Goal: Task Accomplishment & Management: Use online tool/utility

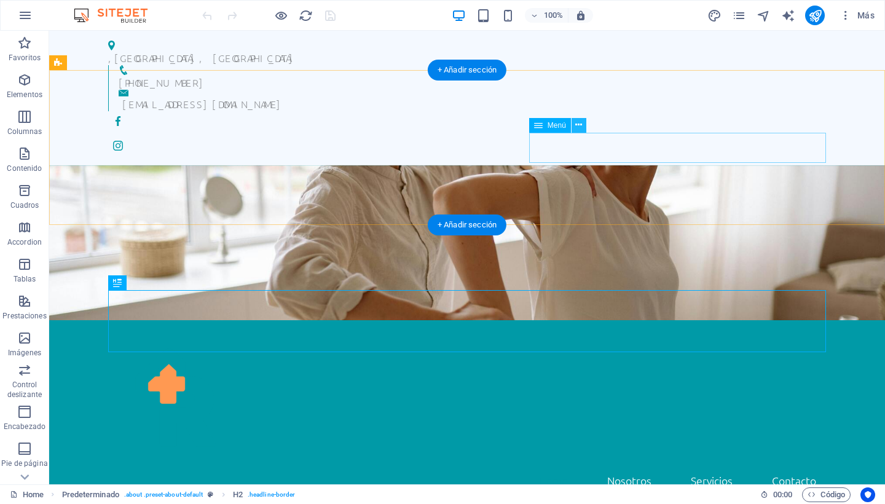
click at [576, 125] on icon at bounding box center [578, 125] width 7 height 13
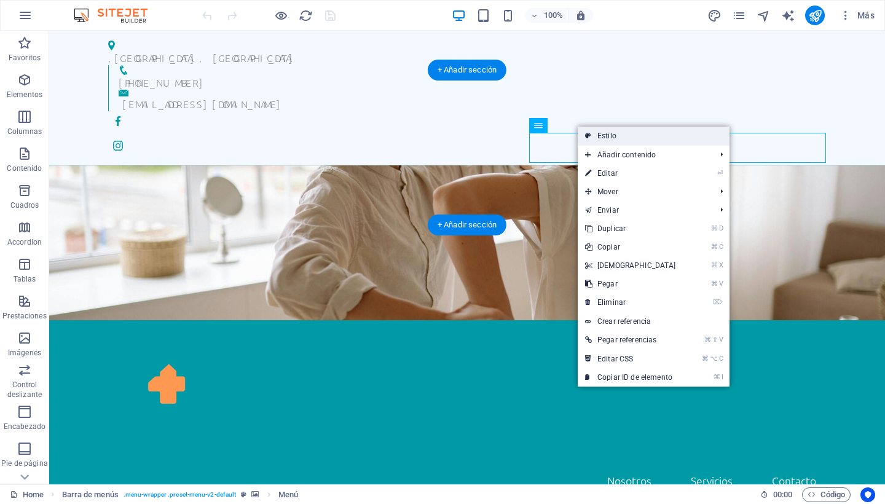
click at [617, 136] on link "Estilo" at bounding box center [654, 136] width 152 height 18
select select "rem"
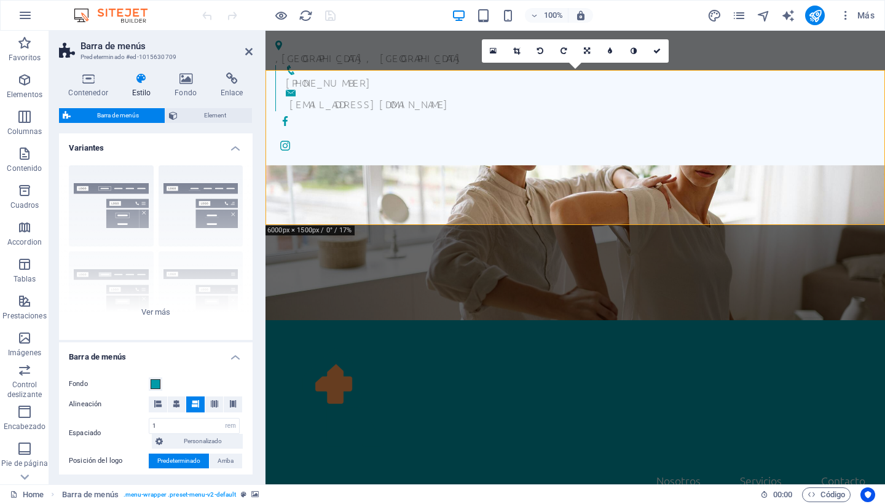
click at [139, 82] on icon at bounding box center [141, 79] width 38 height 12
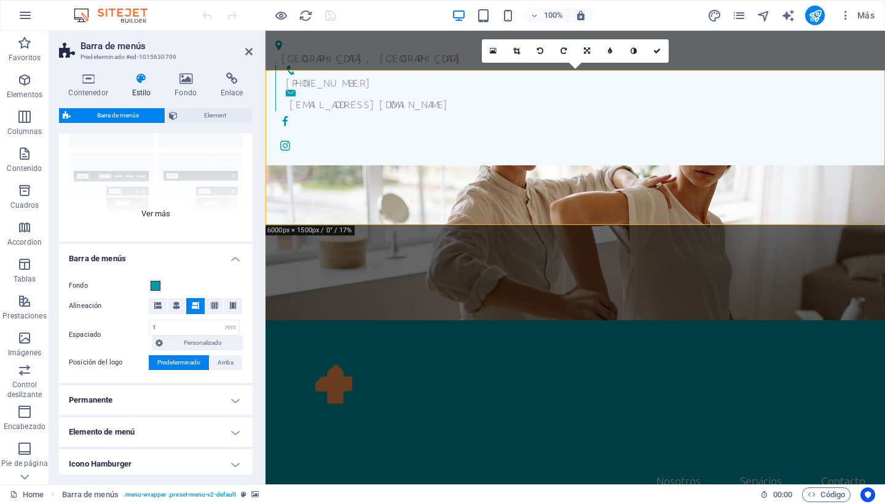
scroll to position [101, 0]
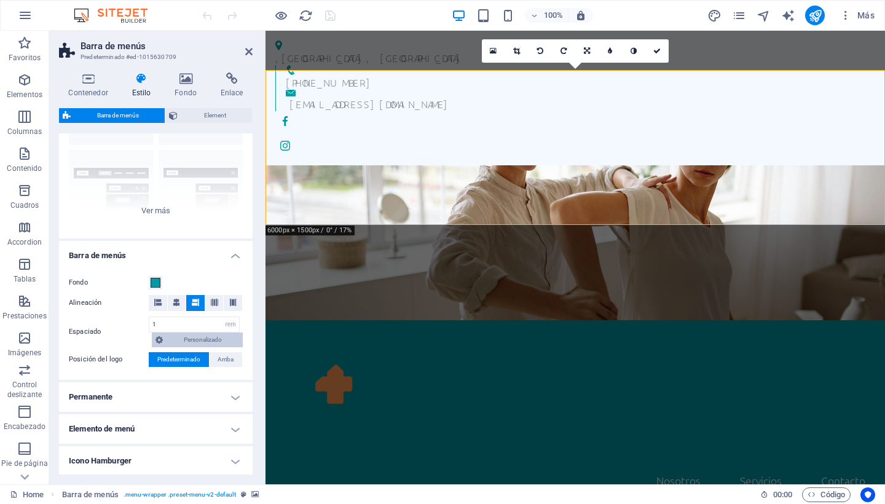
click at [160, 335] on icon at bounding box center [158, 339] width 7 height 15
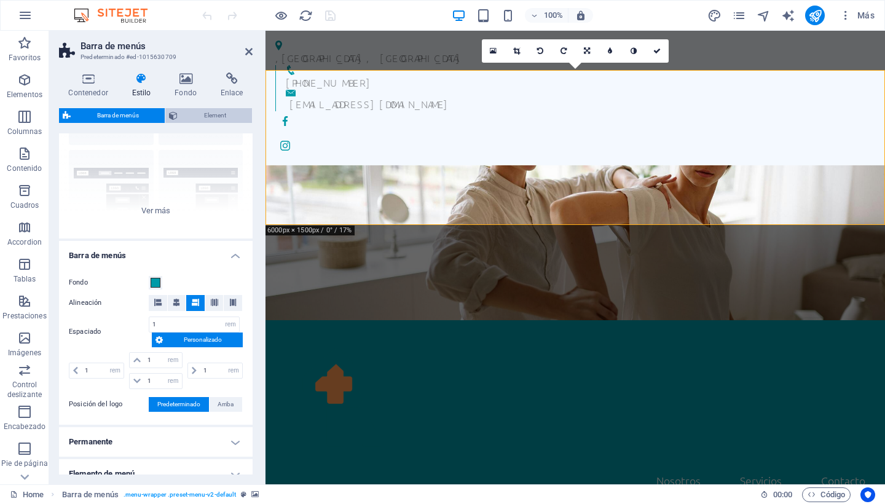
click at [200, 121] on span "Element" at bounding box center [214, 115] width 67 height 15
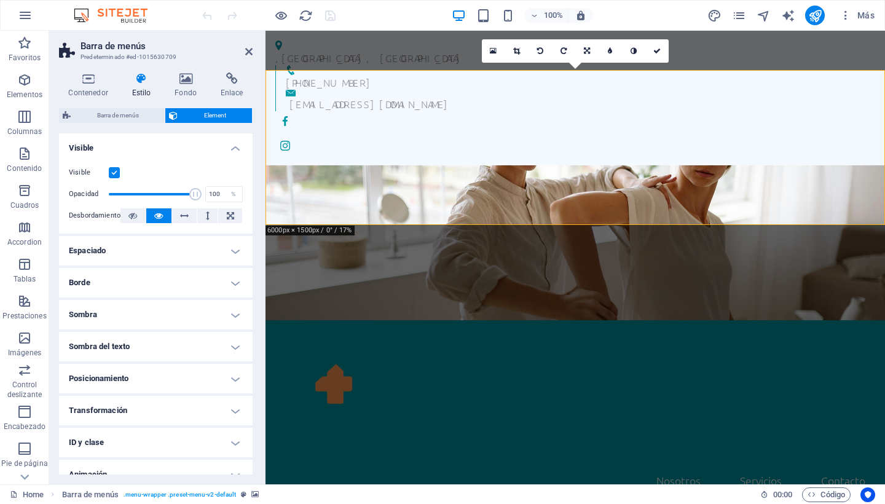
click at [225, 347] on h4 "Sombra del texto" at bounding box center [156, 346] width 194 height 29
click at [225, 347] on h4 "Sombra del texto" at bounding box center [156, 343] width 194 height 22
click at [122, 117] on span "Barra de menús" at bounding box center [117, 115] width 87 height 15
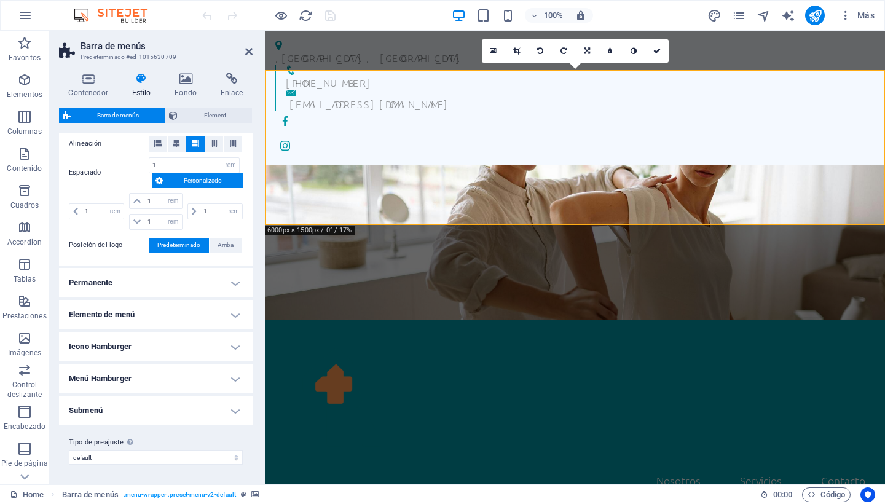
scroll to position [260, 0]
click at [245, 52] on icon at bounding box center [248, 52] width 7 height 10
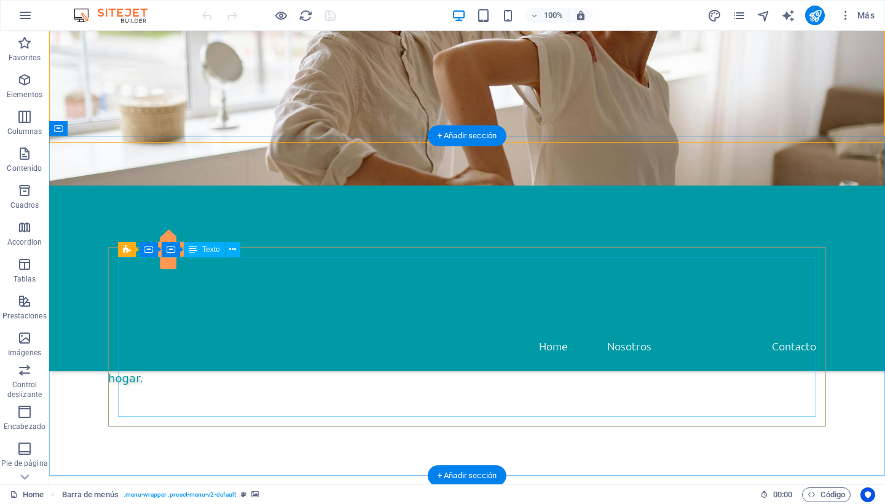
scroll to position [350, 0]
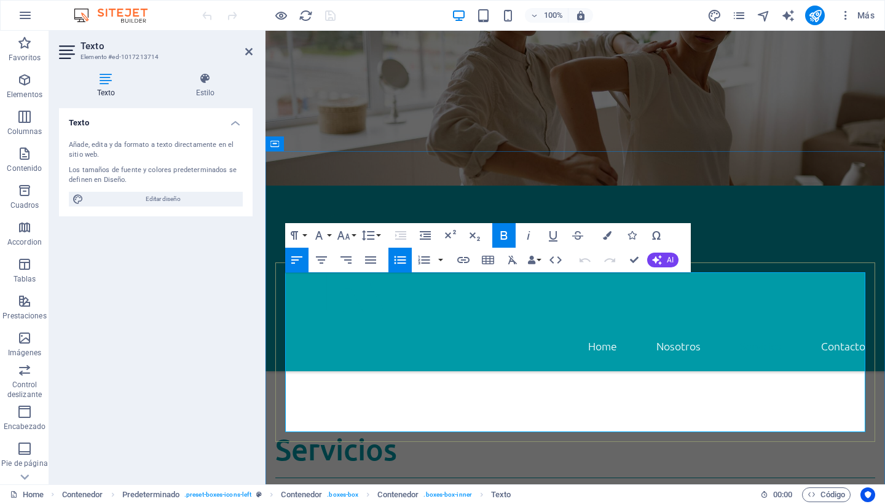
click at [417, 503] on strong "Cuidados de Enfermería" at bounding box center [356, 510] width 122 height 14
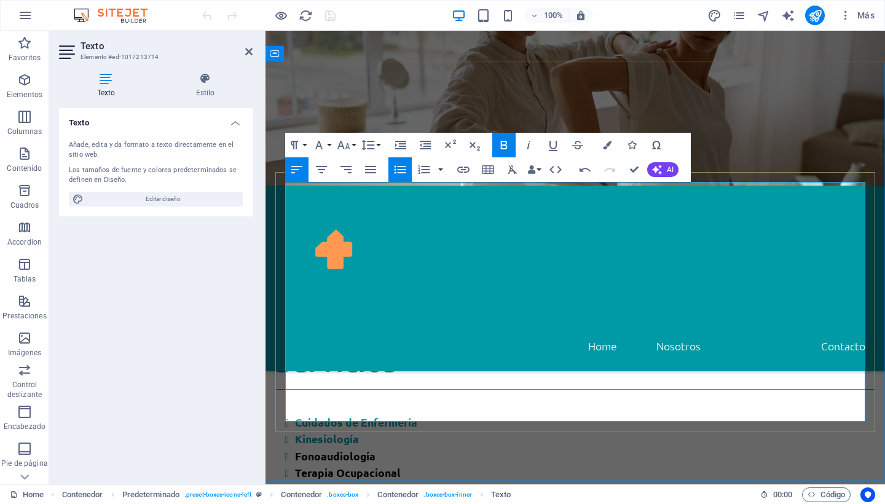
scroll to position [440, 0]
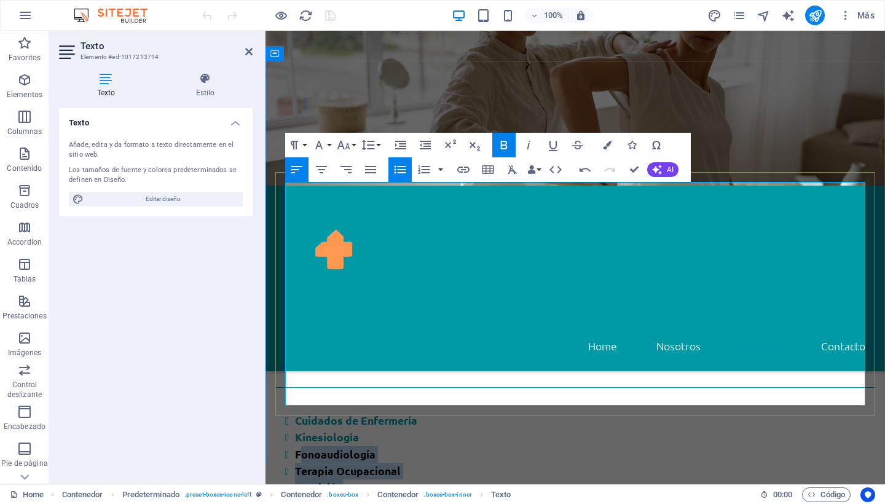
drag, startPoint x: 346, startPoint y: 258, endPoint x: 293, endPoint y: 216, distance: 67.4
click at [602, 144] on button "Colors" at bounding box center [606, 145] width 23 height 25
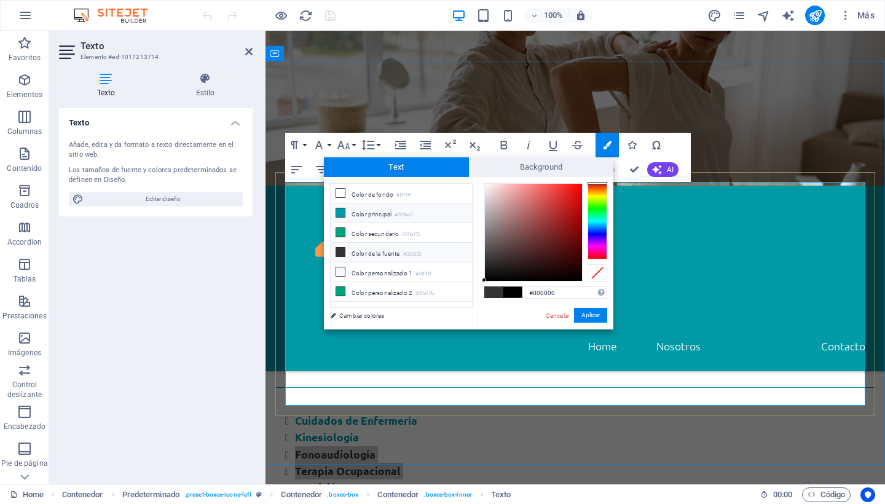
click at [342, 215] on icon at bounding box center [340, 212] width 9 height 9
type input "#009aa7"
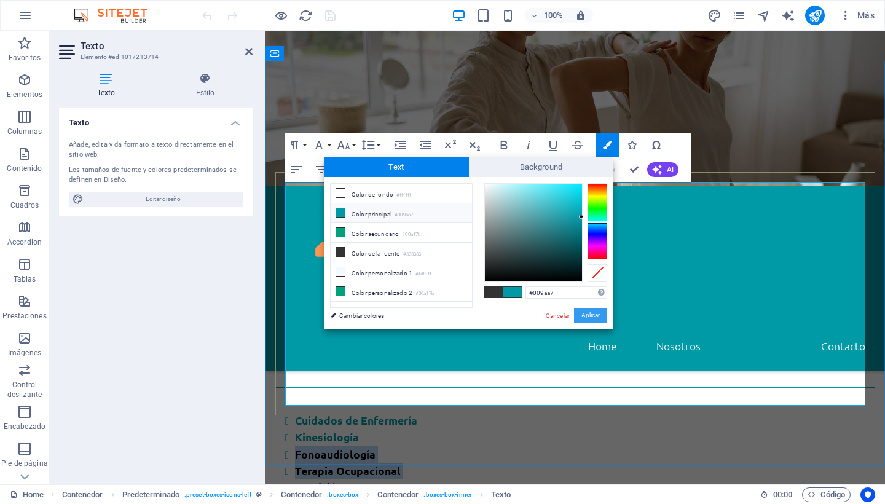
click at [589, 316] on button "Aplicar" at bounding box center [590, 315] width 33 height 15
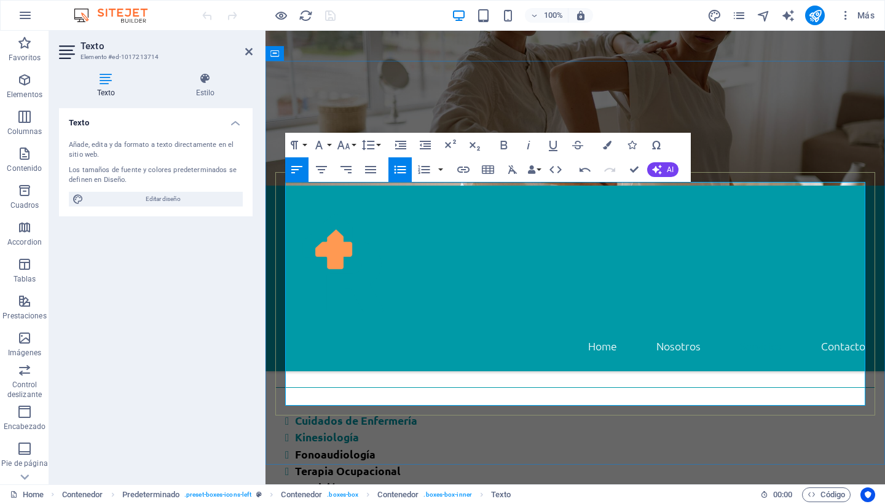
click at [355, 447] on font "Fonoaudiología" at bounding box center [335, 454] width 80 height 14
click at [369, 447] on font "Fonoaudiología" at bounding box center [335, 454] width 80 height 14
click at [500, 432] on div "Servicios Cuidados de Enfermería Kinesiología ​ ​ Fonoaudiología Terapia Ocupac…" at bounding box center [574, 498] width 619 height 415
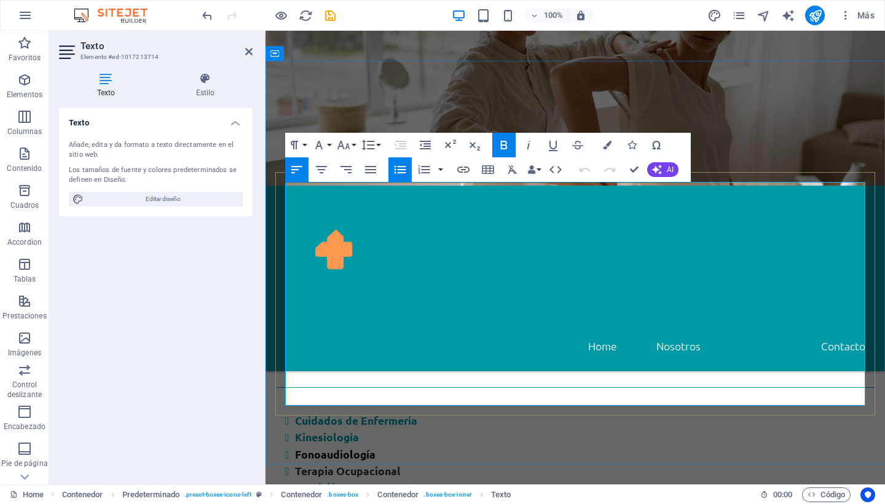
click at [364, 447] on strong "Fonoaudiología" at bounding box center [335, 454] width 80 height 14
click at [362, 429] on li "Kinesiología" at bounding box center [580, 437] width 570 height 17
click at [374, 447] on strong "Fonoaudiología" at bounding box center [335, 454] width 80 height 14
drag, startPoint x: 337, startPoint y: 226, endPoint x: 386, endPoint y: 225, distance: 49.2
click at [386, 446] on li "Fonoaudiología" at bounding box center [580, 454] width 570 height 17
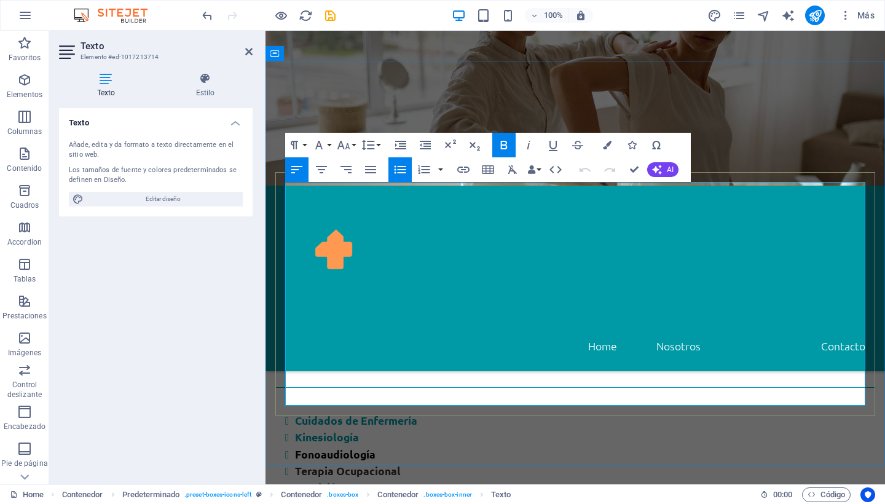
click at [375, 446] on li "Fonoaudiología" at bounding box center [580, 454] width 570 height 17
drag, startPoint x: 375, startPoint y: 224, endPoint x: 294, endPoint y: 227, distance: 80.5
click at [295, 446] on li "Fonoaudiología" at bounding box center [580, 454] width 570 height 17
click at [605, 146] on icon "button" at bounding box center [607, 145] width 9 height 9
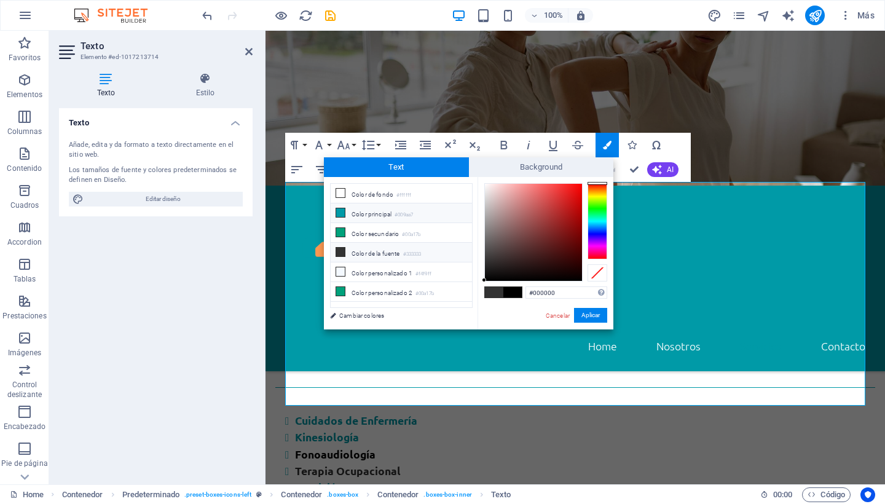
click at [340, 216] on icon at bounding box center [340, 212] width 9 height 9
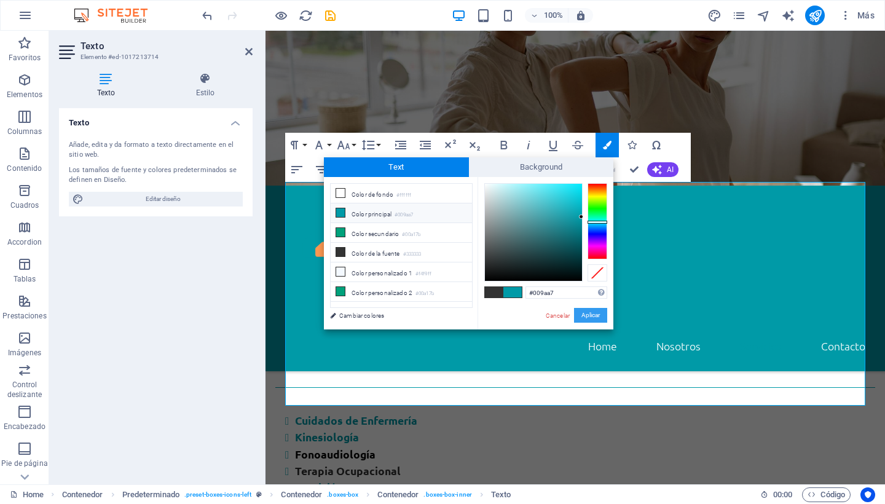
click at [589, 313] on button "Aplicar" at bounding box center [590, 315] width 33 height 15
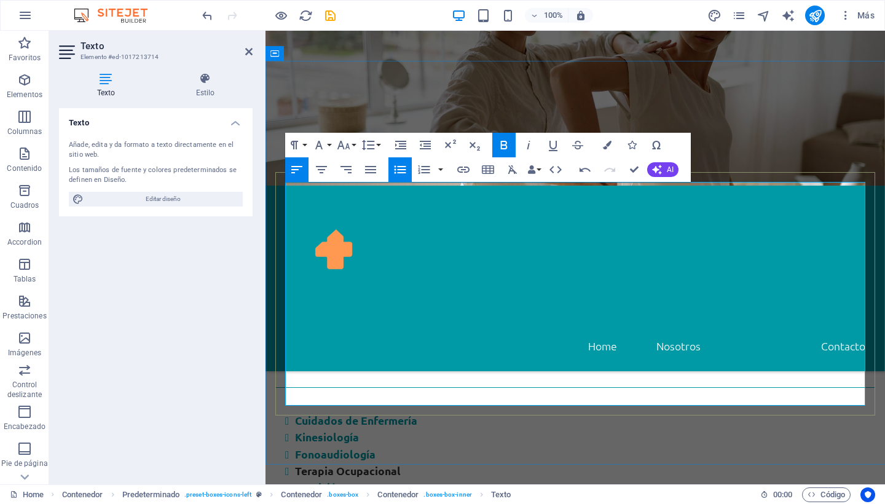
click at [356, 463] on li "Terapia Ocupacional" at bounding box center [580, 471] width 570 height 17
click at [404, 463] on li "Terapia Ocupacional" at bounding box center [580, 471] width 570 height 17
drag, startPoint x: 404, startPoint y: 239, endPoint x: 296, endPoint y: 241, distance: 108.8
click at [296, 463] on li "Terapia Ocupacional" at bounding box center [580, 471] width 570 height 17
click at [605, 144] on icon "button" at bounding box center [607, 145] width 9 height 9
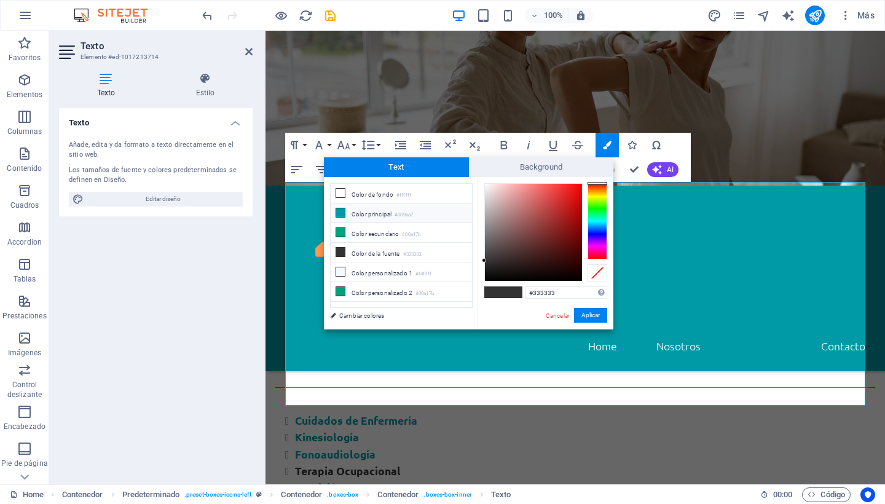
click at [343, 213] on icon at bounding box center [340, 212] width 9 height 9
type input "#009aa7"
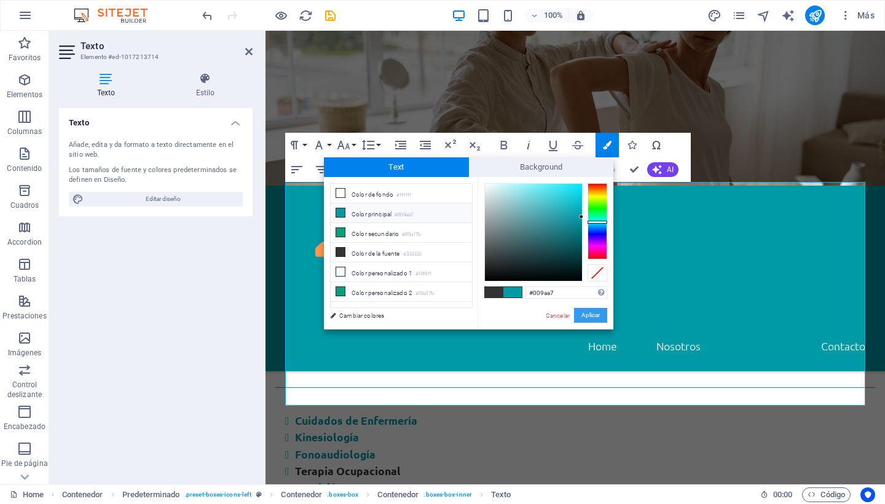
click at [595, 316] on button "Aplicar" at bounding box center [590, 315] width 33 height 15
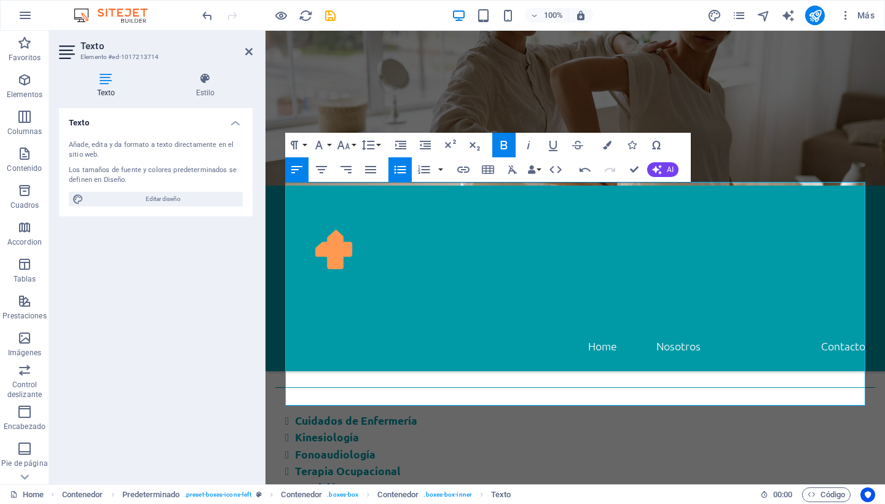
click at [375, 496] on li "Rehabilitación" at bounding box center [580, 504] width 570 height 17
click at [546, 442] on div "Servicios Cuidados de Enfermería Kinesiología Fonoaudiología Terapia Ocupaciona…" at bounding box center [574, 498] width 619 height 415
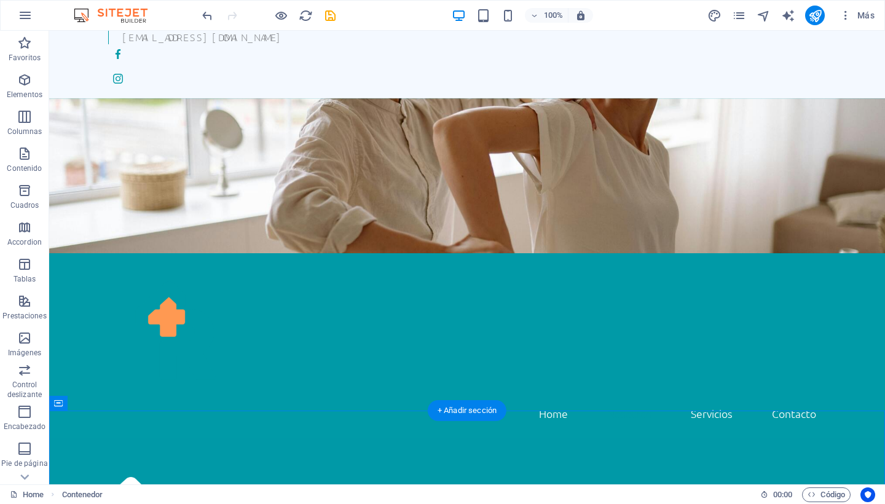
scroll to position [61, 0]
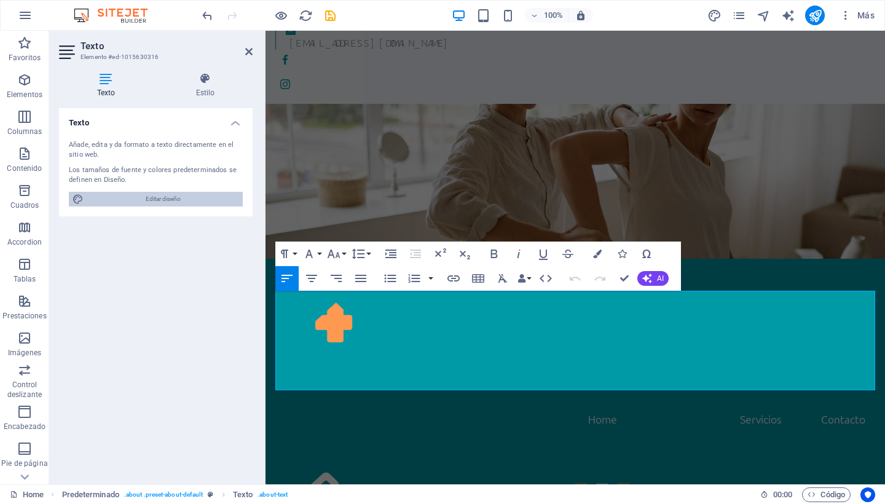
click at [178, 201] on span "Editar diseño" at bounding box center [163, 199] width 152 height 15
select select "rem"
select select "300"
select select "px"
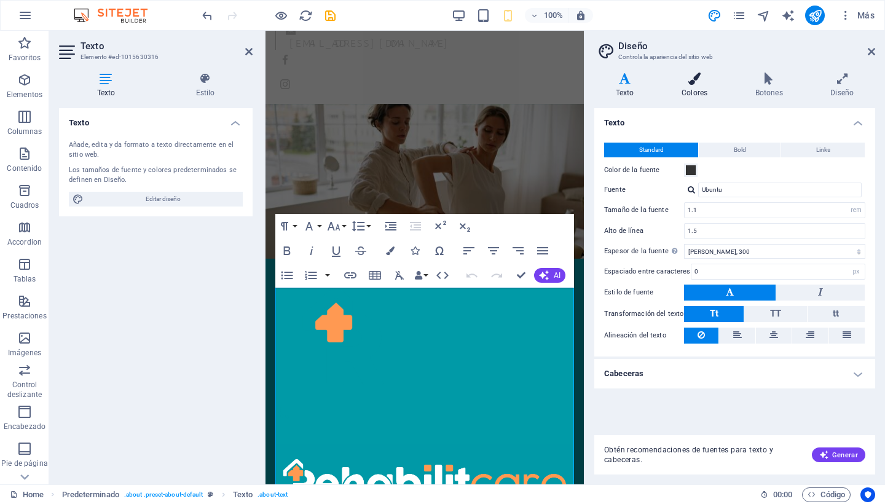
click at [694, 80] on icon at bounding box center [694, 79] width 69 height 12
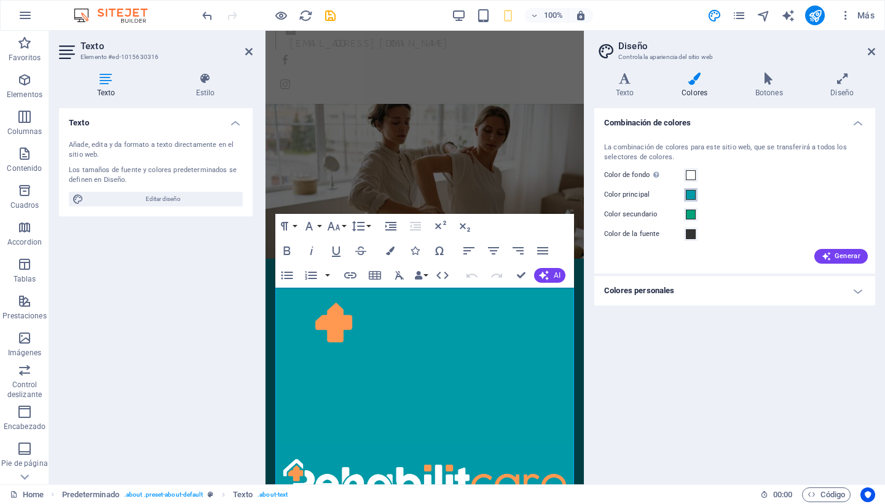
click at [688, 193] on span at bounding box center [691, 195] width 10 height 10
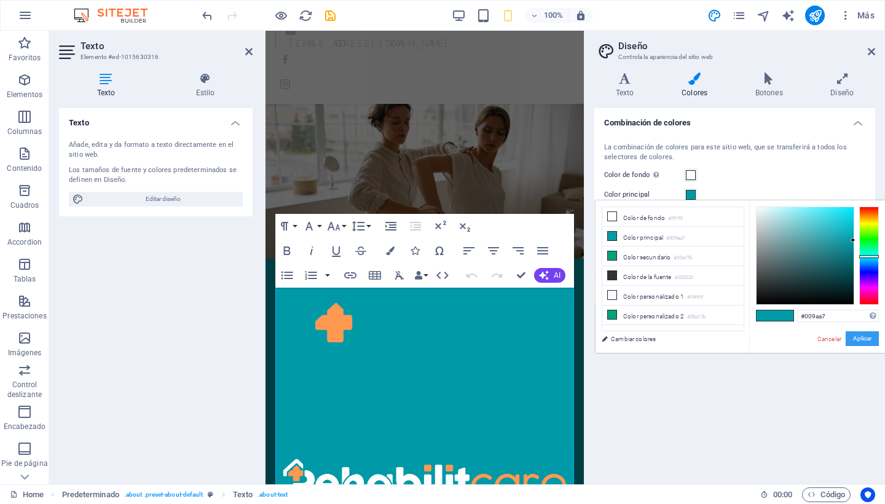
click at [860, 341] on button "Aplicar" at bounding box center [861, 338] width 33 height 15
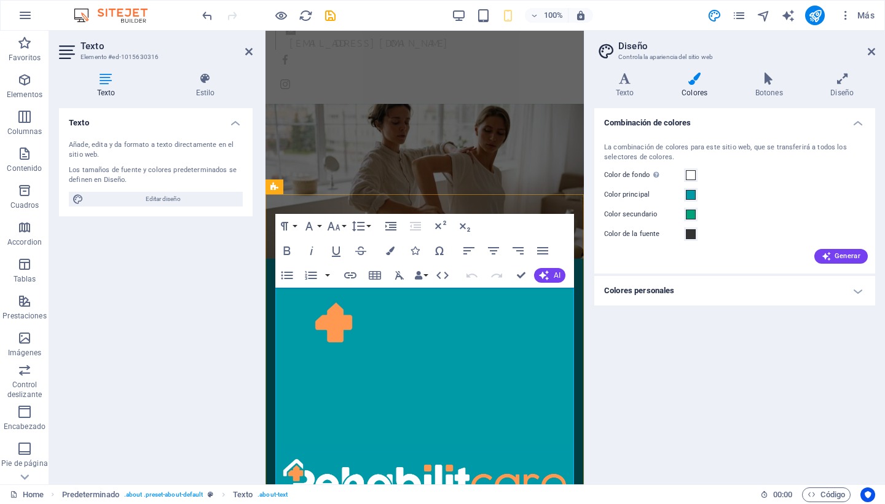
click at [761, 89] on h4 "Botones" at bounding box center [772, 86] width 76 height 26
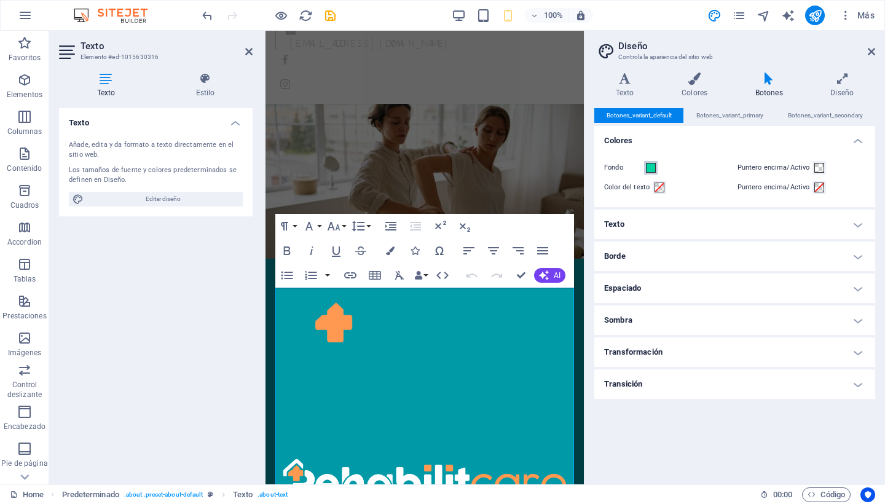
click at [654, 167] on span at bounding box center [651, 168] width 10 height 10
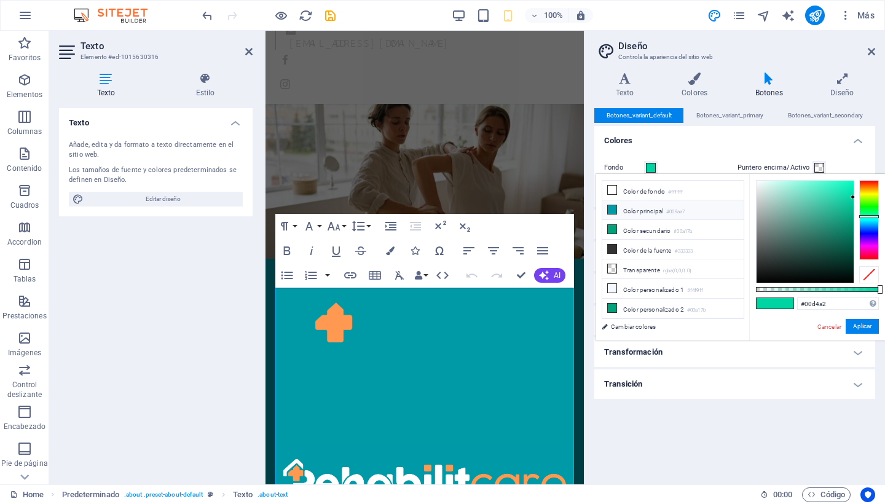
click at [610, 211] on icon at bounding box center [612, 209] width 9 height 9
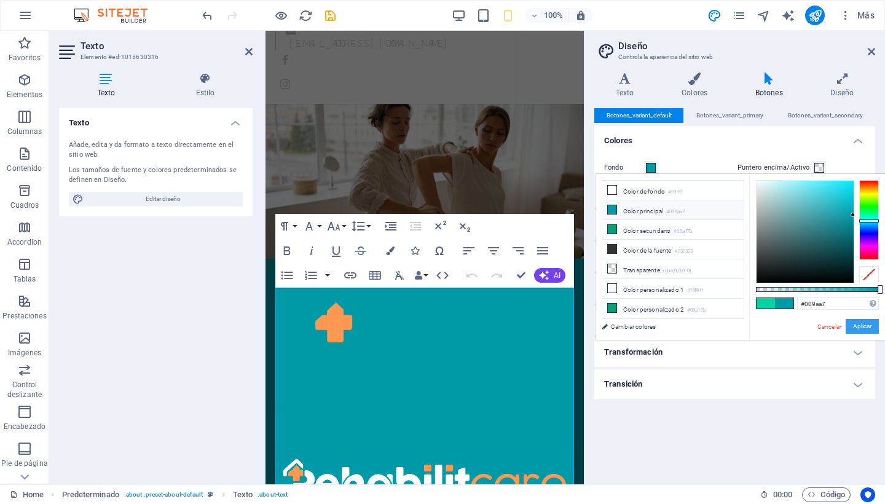
click at [858, 324] on button "Aplicar" at bounding box center [861, 326] width 33 height 15
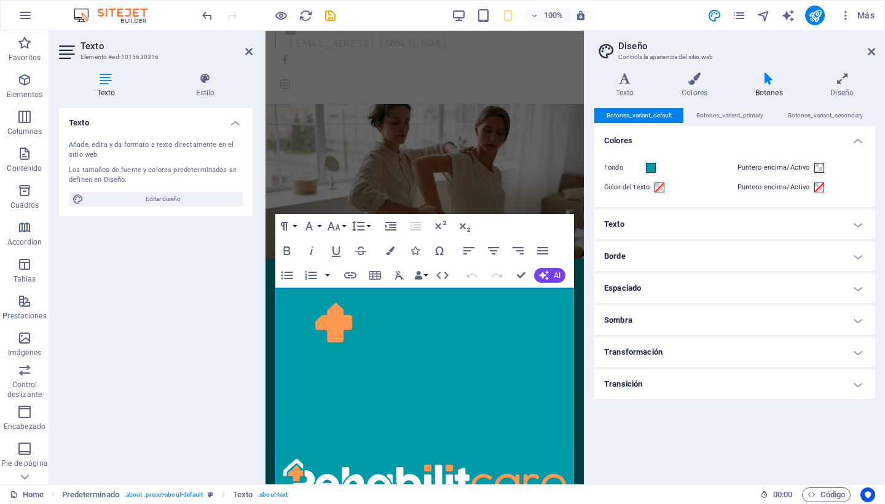
click at [862, 322] on h4 "Sombra" at bounding box center [734, 319] width 281 height 29
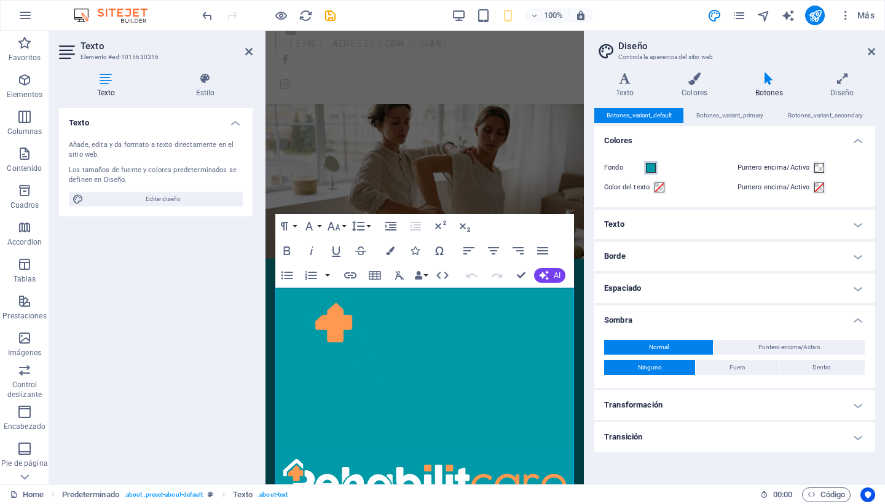
click at [650, 165] on span at bounding box center [651, 168] width 10 height 10
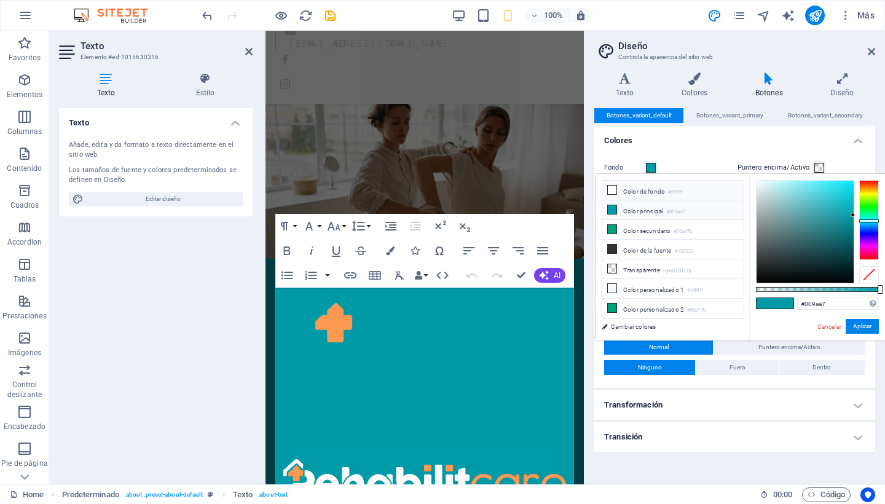
click at [611, 191] on icon at bounding box center [612, 190] width 9 height 9
type input "#ffffff"
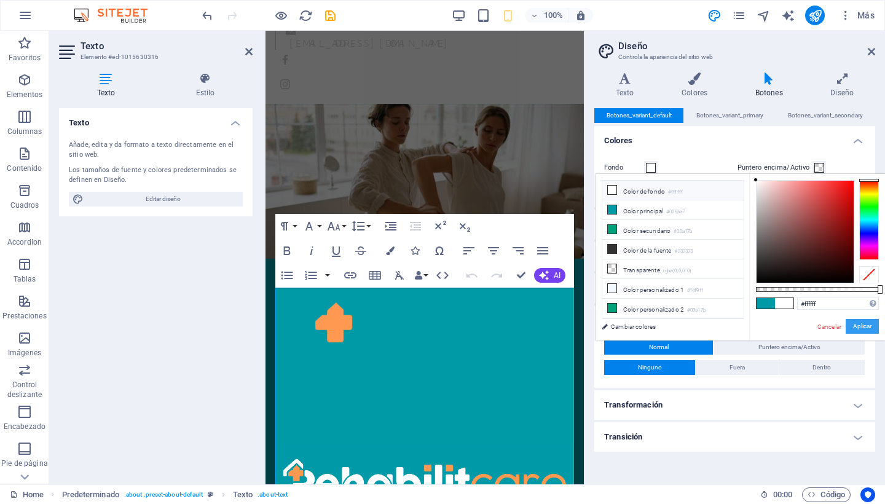
click at [872, 327] on button "Aplicar" at bounding box center [861, 326] width 33 height 15
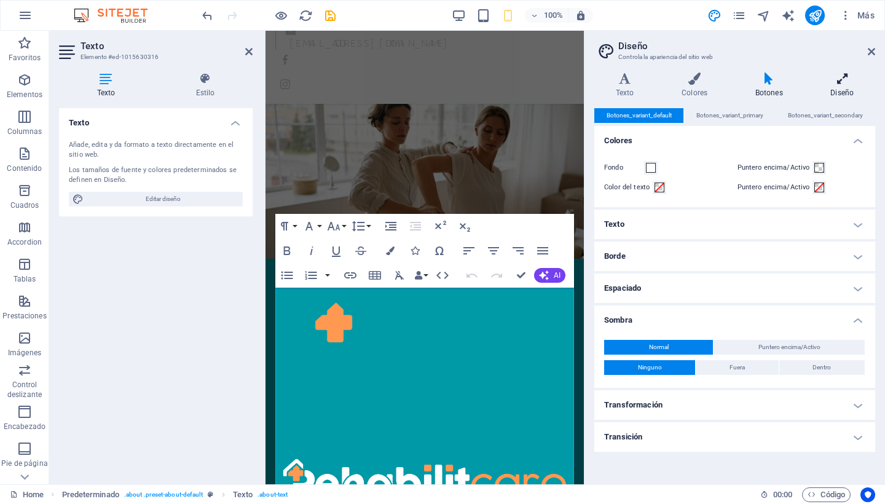
click at [841, 84] on icon at bounding box center [842, 79] width 66 height 12
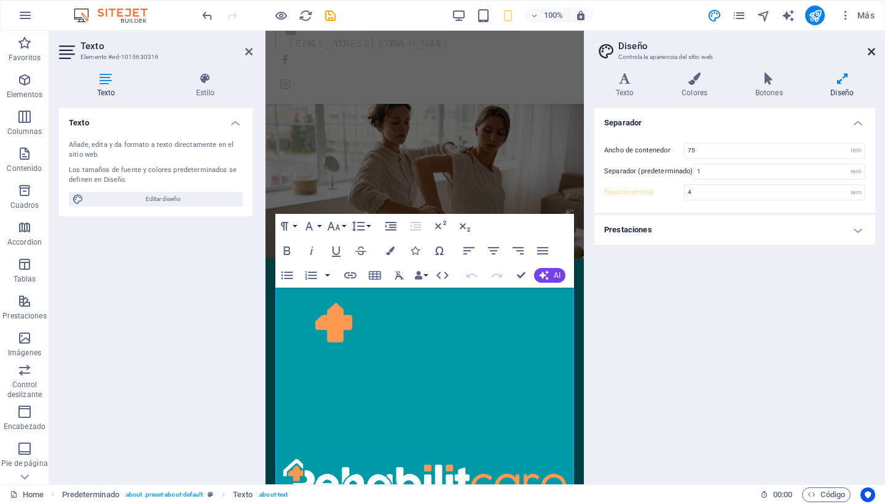
click at [872, 48] on icon at bounding box center [871, 52] width 7 height 10
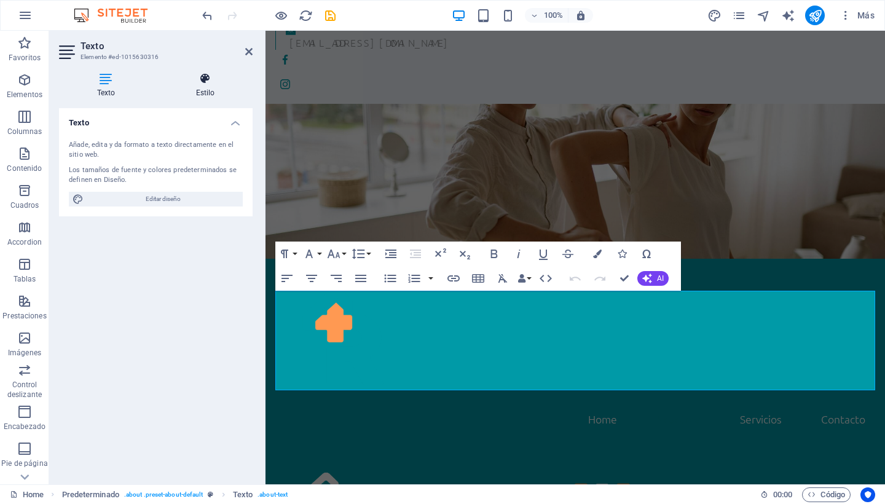
click at [208, 82] on icon at bounding box center [205, 79] width 95 height 12
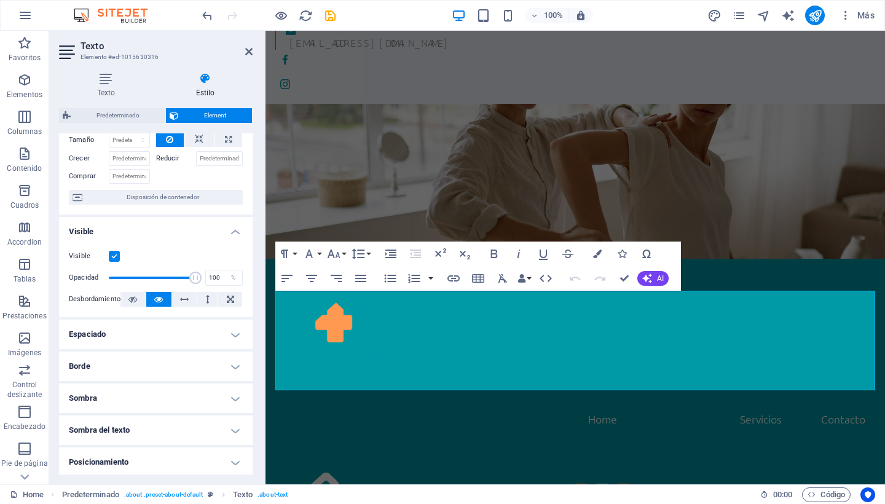
scroll to position [101, 0]
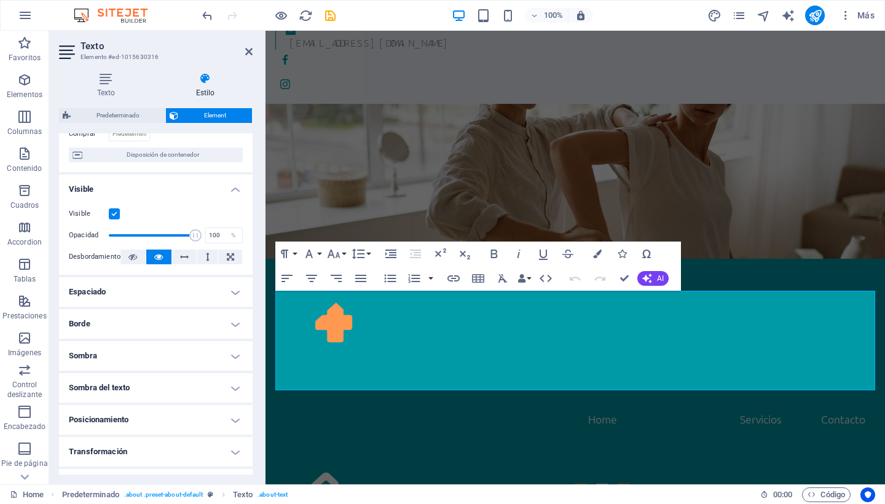
click at [232, 363] on h4 "Sombra" at bounding box center [156, 355] width 194 height 29
click at [146, 378] on span "Ninguno" at bounding box center [151, 380] width 24 height 15
click at [183, 383] on span "Fuera" at bounding box center [188, 380] width 15 height 15
type input "2"
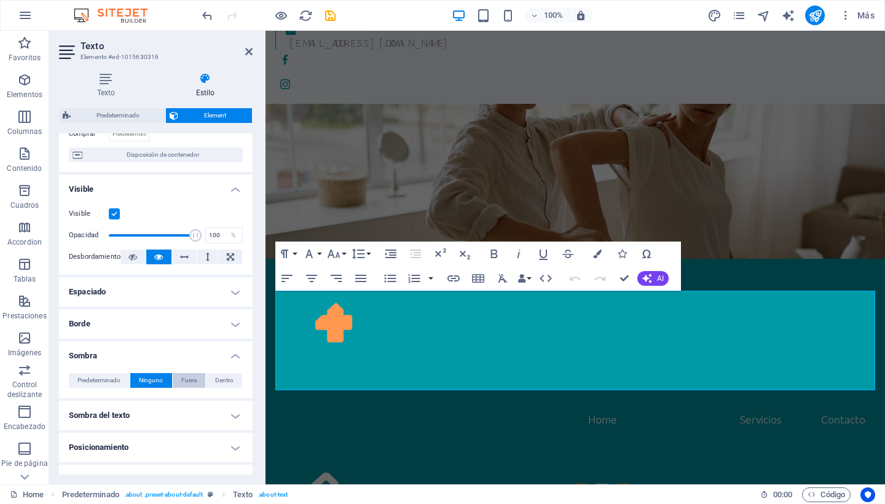
type input "4"
click at [149, 374] on span "Ninguno" at bounding box center [151, 380] width 24 height 15
click at [251, 56] on icon at bounding box center [248, 52] width 7 height 10
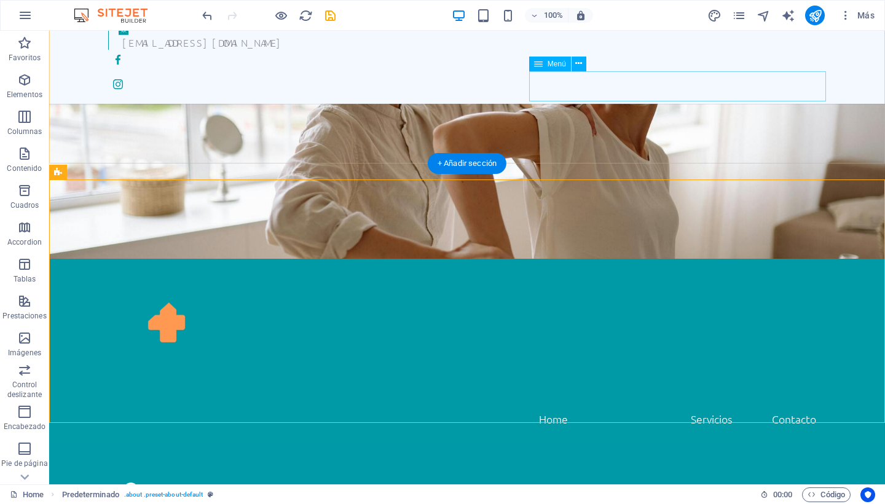
click at [699, 404] on nav "Home Nosotros Servicios Contacto" at bounding box center [467, 419] width 718 height 31
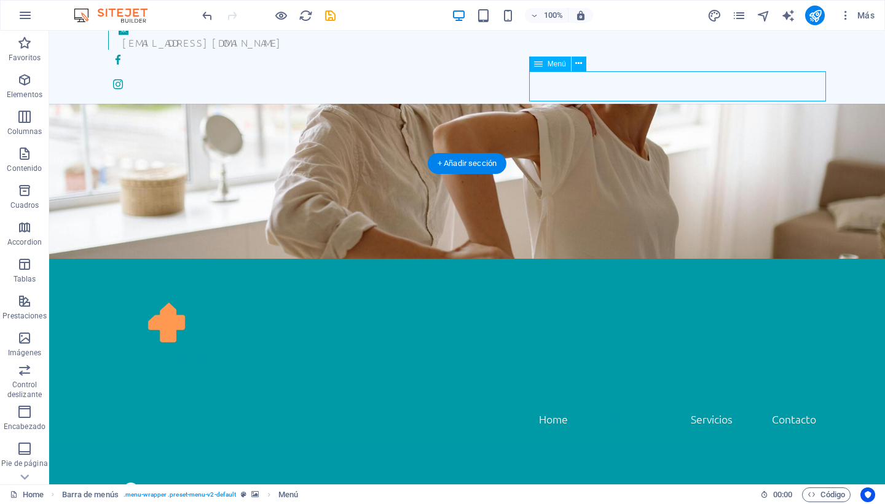
click at [704, 404] on nav "Home Nosotros Servicios Contacto" at bounding box center [467, 419] width 718 height 31
click at [554, 404] on nav "Home Nosotros Servicios Contacto" at bounding box center [467, 419] width 718 height 31
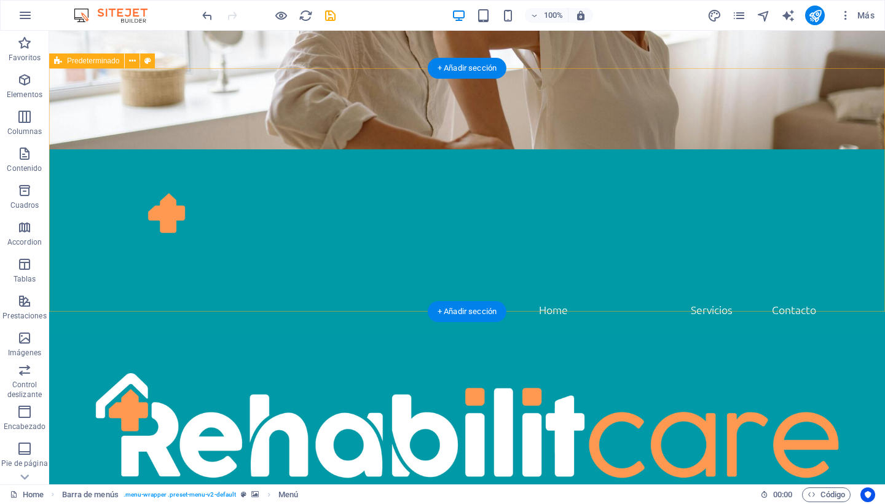
scroll to position [173, 0]
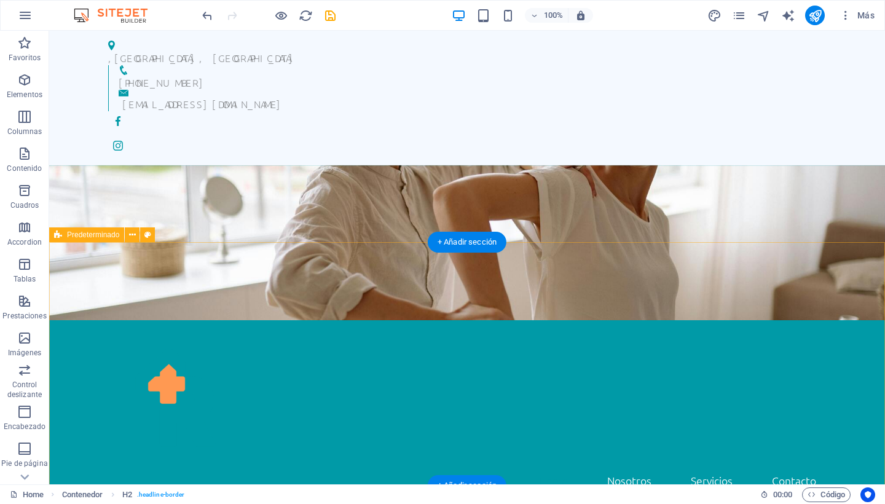
scroll to position [0, 0]
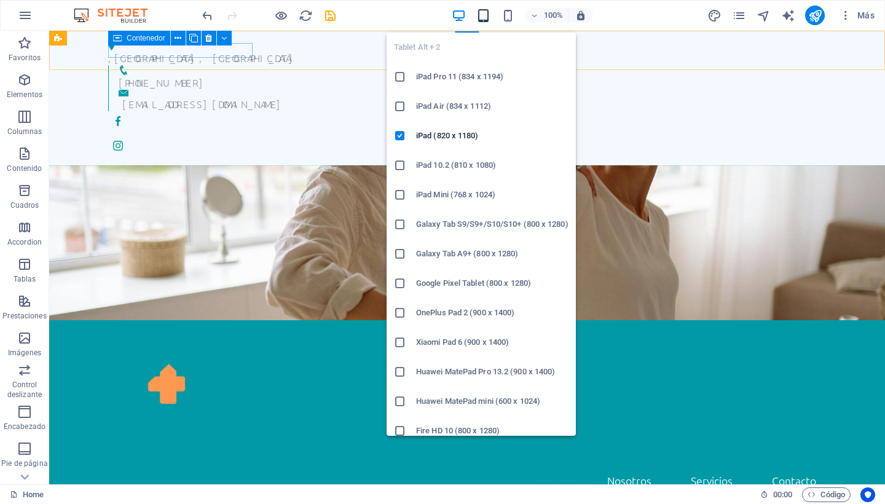
click at [486, 14] on icon "button" at bounding box center [483, 16] width 14 height 14
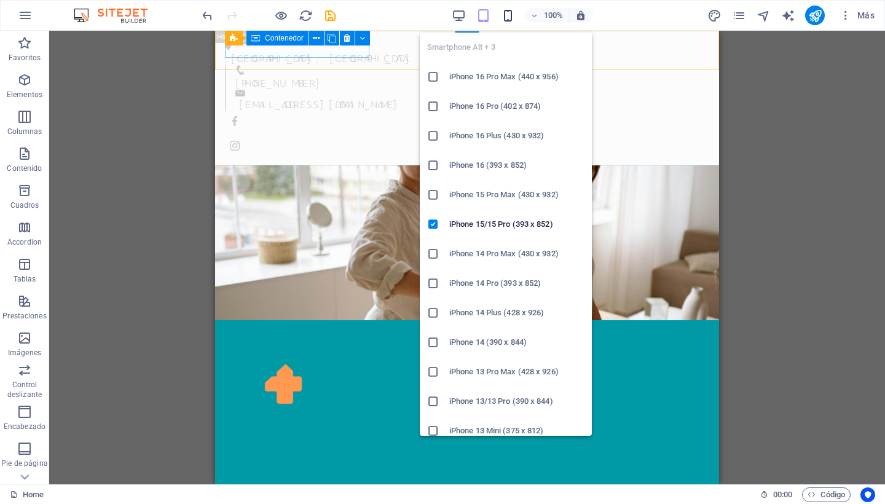
click at [506, 14] on icon "button" at bounding box center [508, 16] width 14 height 14
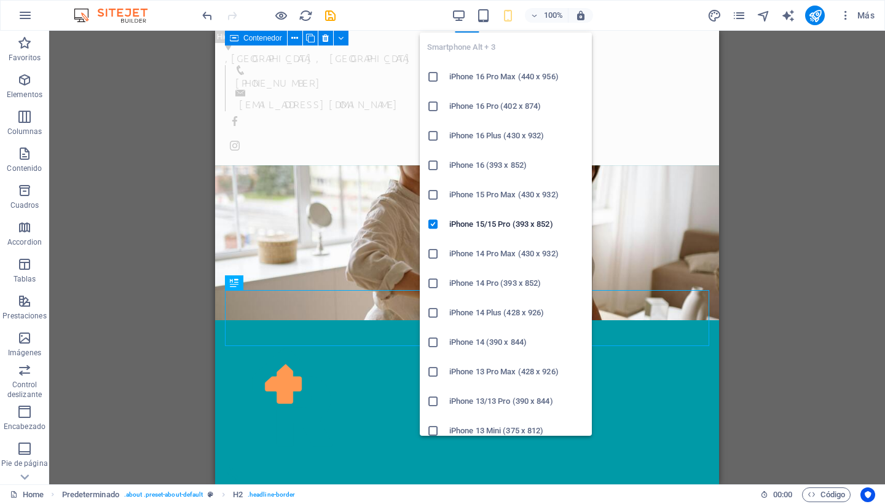
click at [504, 15] on icon "button" at bounding box center [508, 16] width 14 height 14
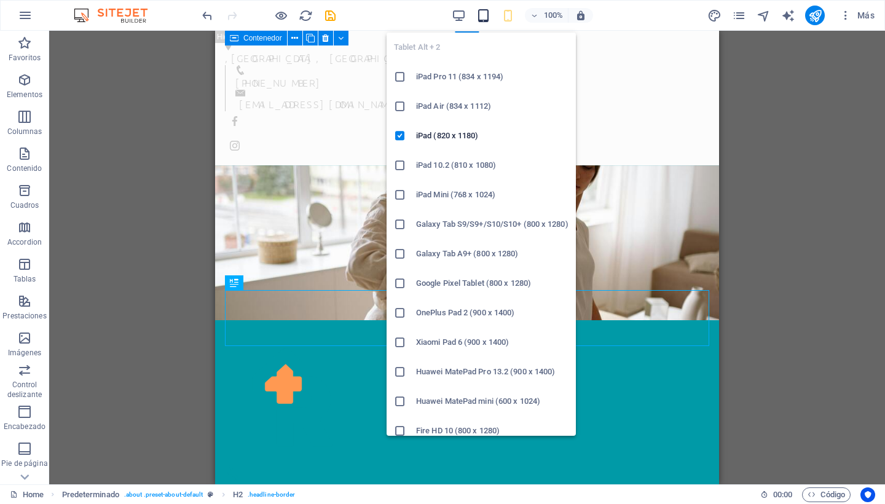
click at [479, 16] on icon "button" at bounding box center [483, 16] width 14 height 14
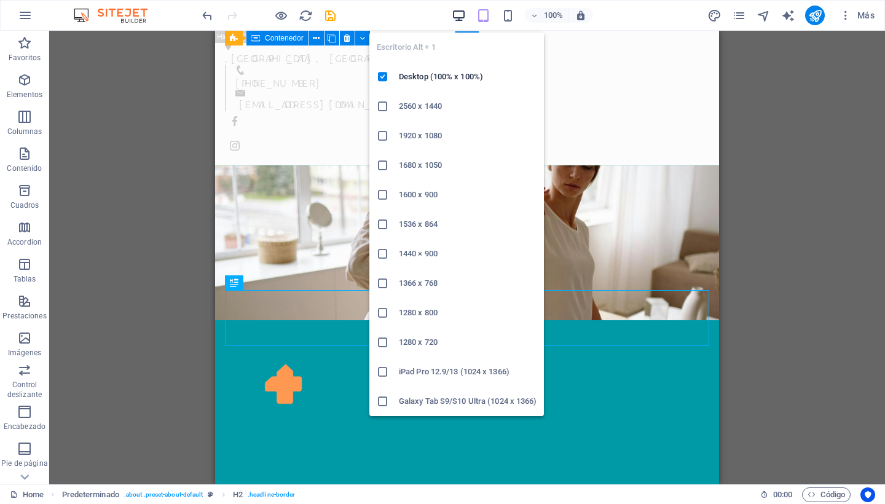
click at [462, 15] on icon "button" at bounding box center [459, 16] width 14 height 14
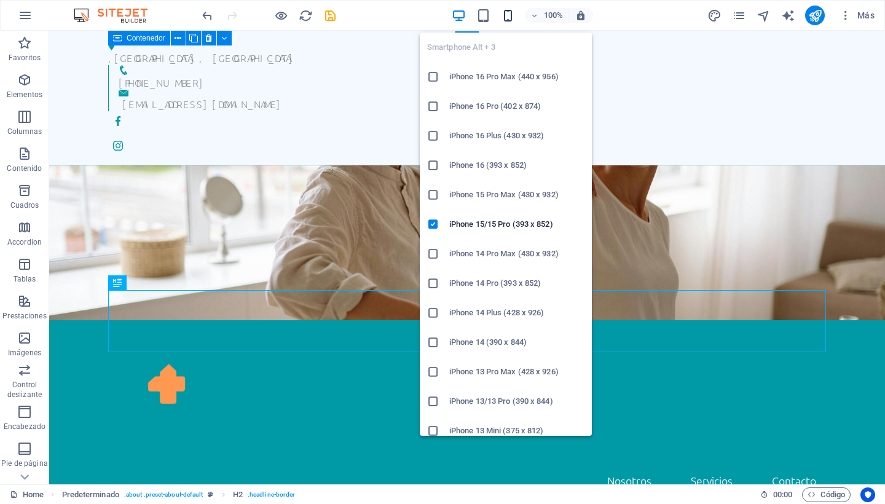
click at [506, 15] on icon "button" at bounding box center [508, 16] width 14 height 14
click at [434, 75] on icon at bounding box center [433, 77] width 12 height 12
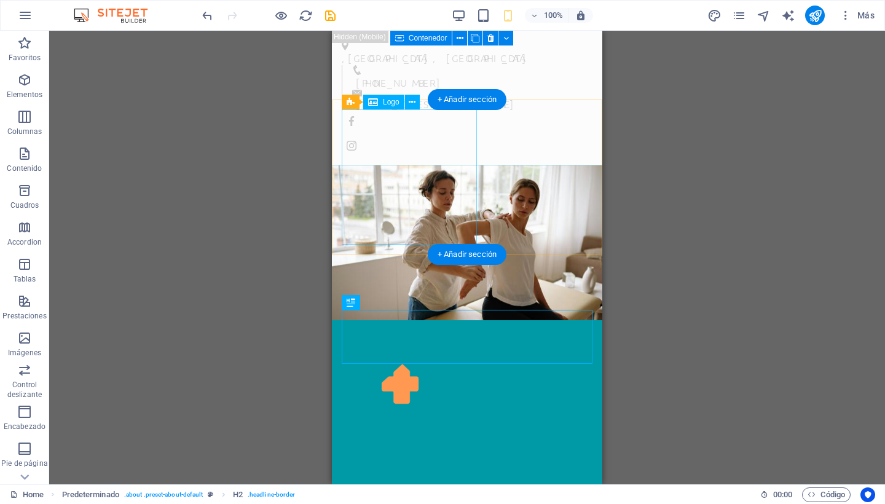
click at [409, 330] on div at bounding box center [467, 397] width 251 height 135
drag, startPoint x: 426, startPoint y: 189, endPoint x: 394, endPoint y: 192, distance: 32.0
click at [394, 330] on div at bounding box center [467, 397] width 251 height 135
click at [407, 330] on div at bounding box center [467, 397] width 251 height 135
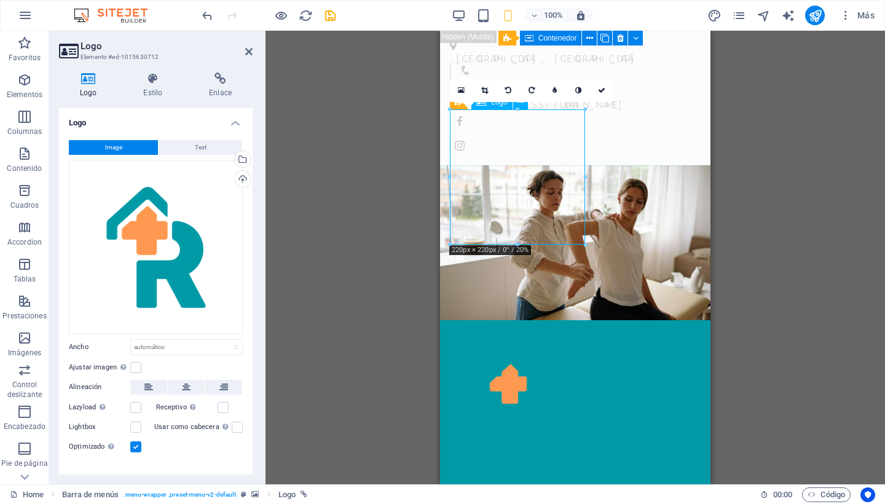
drag, startPoint x: 477, startPoint y: 193, endPoint x: 450, endPoint y: 193, distance: 27.0
click at [450, 330] on div at bounding box center [575, 397] width 251 height 135
drag, startPoint x: 496, startPoint y: 217, endPoint x: 463, endPoint y: 216, distance: 33.2
click at [463, 330] on div at bounding box center [575, 397] width 251 height 135
drag, startPoint x: 1023, startPoint y: 140, endPoint x: 577, endPoint y: 116, distance: 446.7
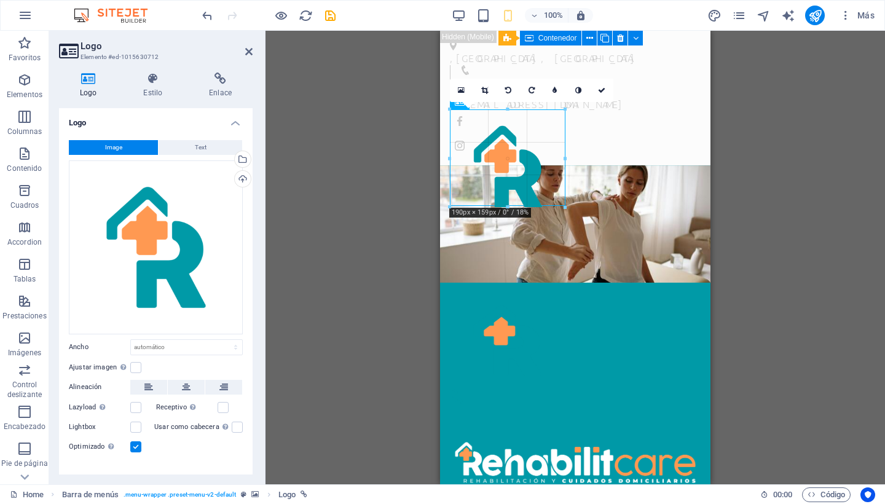
drag, startPoint x: 583, startPoint y: 111, endPoint x: 515, endPoint y: 150, distance: 78.4
type input "187"
select select "px"
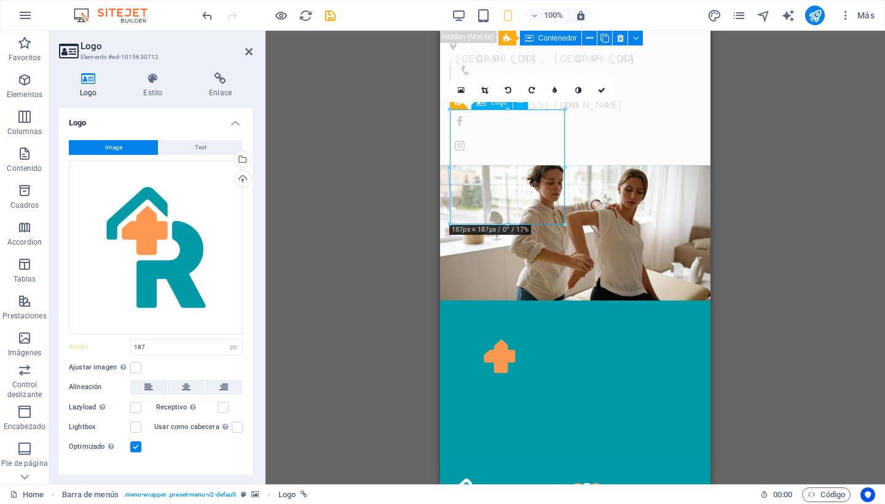
drag, startPoint x: 534, startPoint y: 178, endPoint x: 501, endPoint y: 184, distance: 33.7
click at [501, 310] on div at bounding box center [575, 367] width 251 height 115
drag, startPoint x: 475, startPoint y: 211, endPoint x: 456, endPoint y: 212, distance: 19.1
click at [456, 310] on div at bounding box center [575, 367] width 251 height 115
drag, startPoint x: 497, startPoint y: 199, endPoint x: 454, endPoint y: 198, distance: 43.0
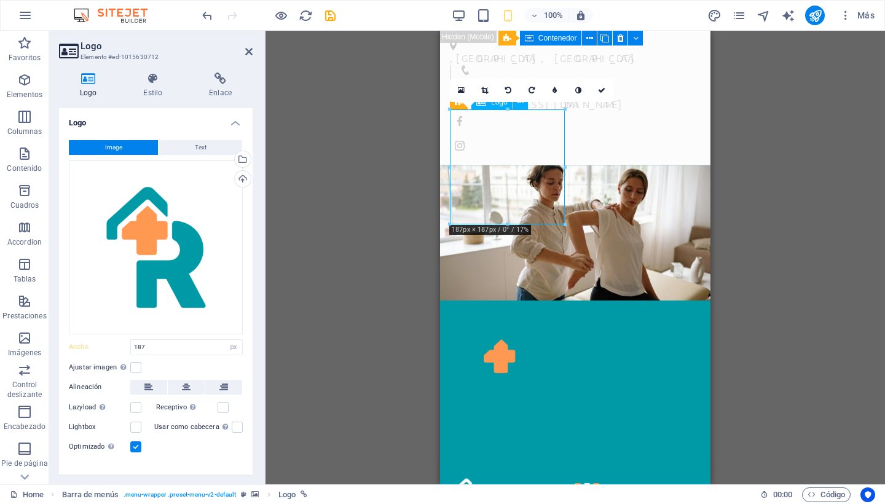
click at [454, 310] on div at bounding box center [575, 367] width 251 height 115
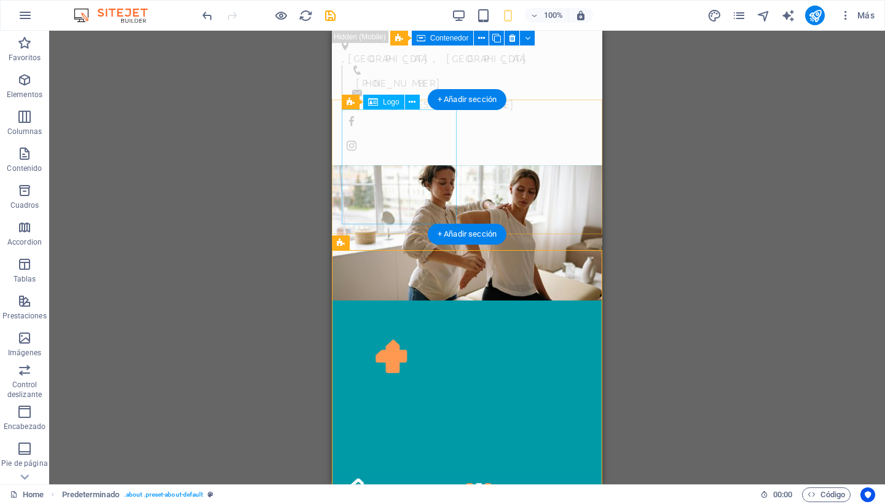
click at [414, 310] on div at bounding box center [467, 367] width 251 height 115
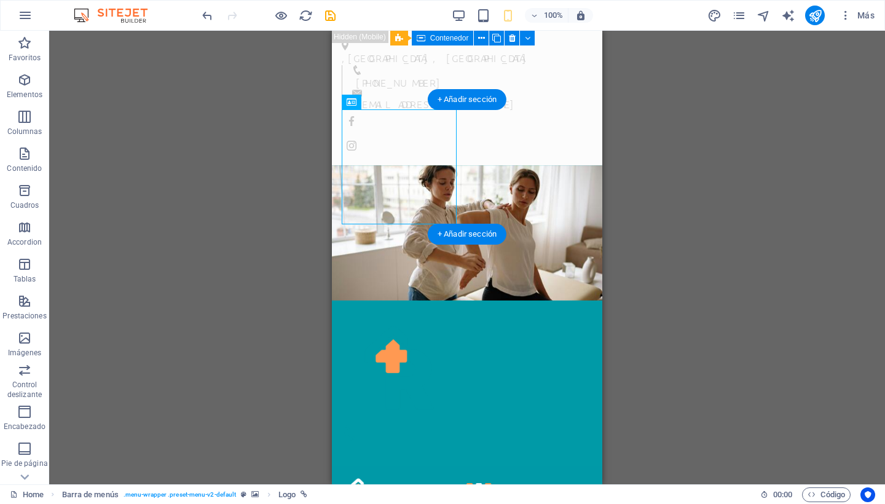
drag, startPoint x: 341, startPoint y: 141, endPoint x: 334, endPoint y: 143, distance: 7.0
click at [334, 165] on figure at bounding box center [467, 232] width 270 height 135
click at [391, 102] on span "Logo" at bounding box center [391, 101] width 17 height 7
drag, startPoint x: 390, startPoint y: 104, endPoint x: 351, endPoint y: 109, distance: 39.6
click at [351, 109] on div "Logo" at bounding box center [352, 102] width 20 height 15
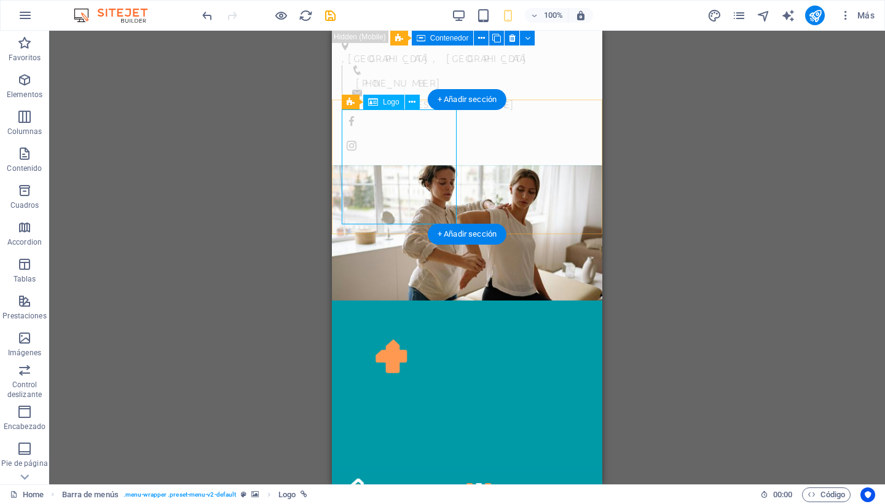
click at [402, 310] on div at bounding box center [467, 367] width 251 height 115
click at [386, 103] on span "Logo" at bounding box center [391, 101] width 17 height 7
select select "px"
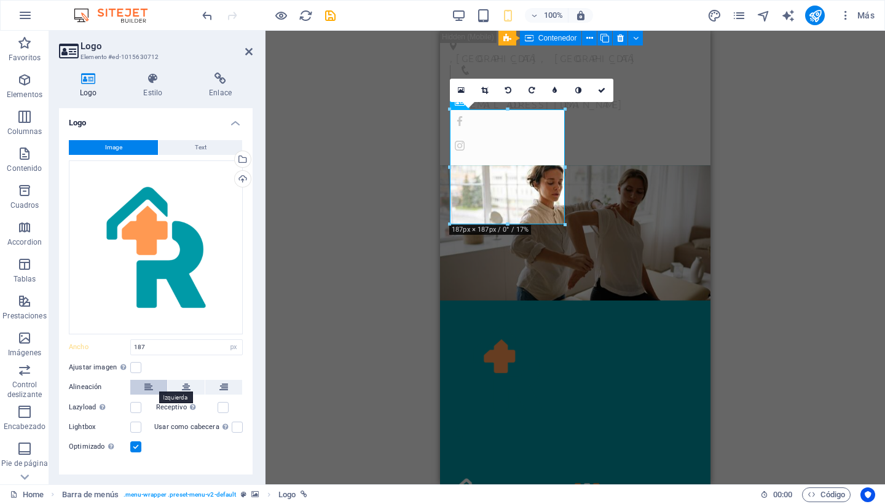
click at [148, 382] on icon at bounding box center [148, 387] width 9 height 15
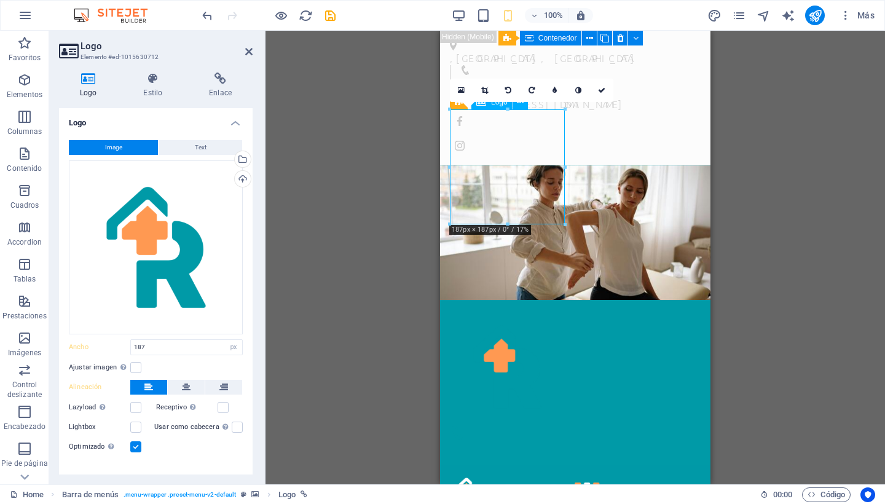
drag, startPoint x: 561, startPoint y: 222, endPoint x: 543, endPoint y: 211, distance: 21.2
click at [543, 310] on div at bounding box center [575, 367] width 251 height 115
drag, startPoint x: 552, startPoint y: 164, endPoint x: 498, endPoint y: 160, distance: 54.2
click at [498, 310] on div at bounding box center [575, 367] width 251 height 115
click at [180, 345] on input "187" at bounding box center [186, 347] width 111 height 15
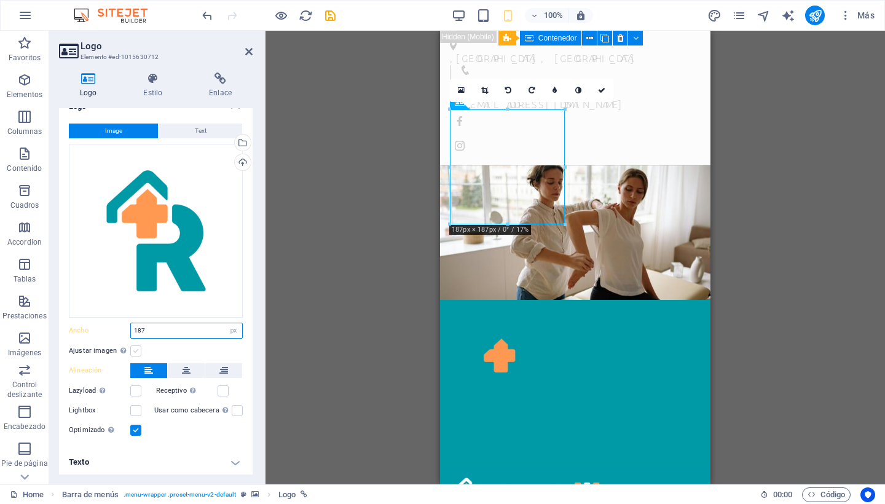
scroll to position [16, 0]
click at [135, 348] on label at bounding box center [135, 351] width 11 height 11
click at [0, 0] on input "Ajustar imagen Ajustar imagen automáticamente a un ancho y alto fijo" at bounding box center [0, 0] width 0 height 0
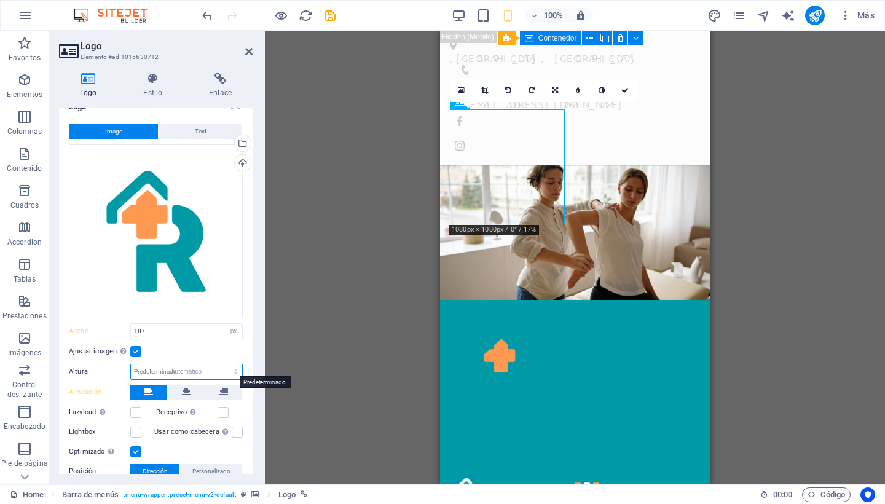
select select "DISABLED_OPTION_VALUE"
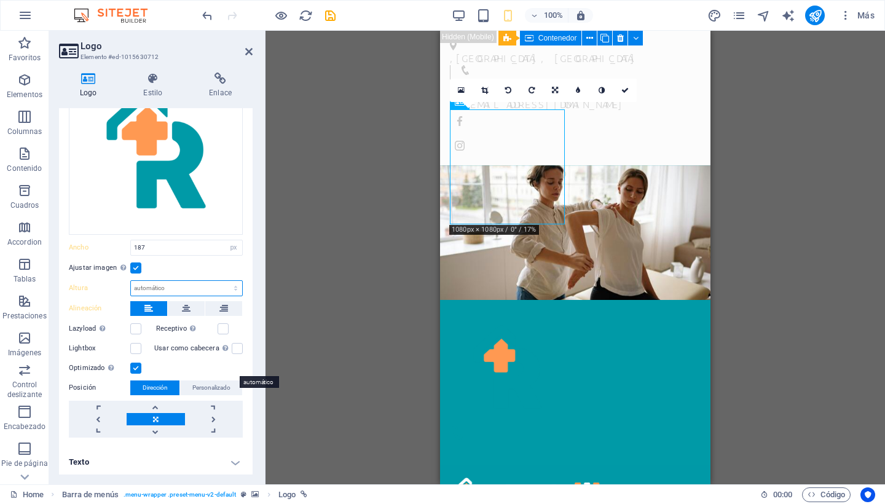
scroll to position [99, 0]
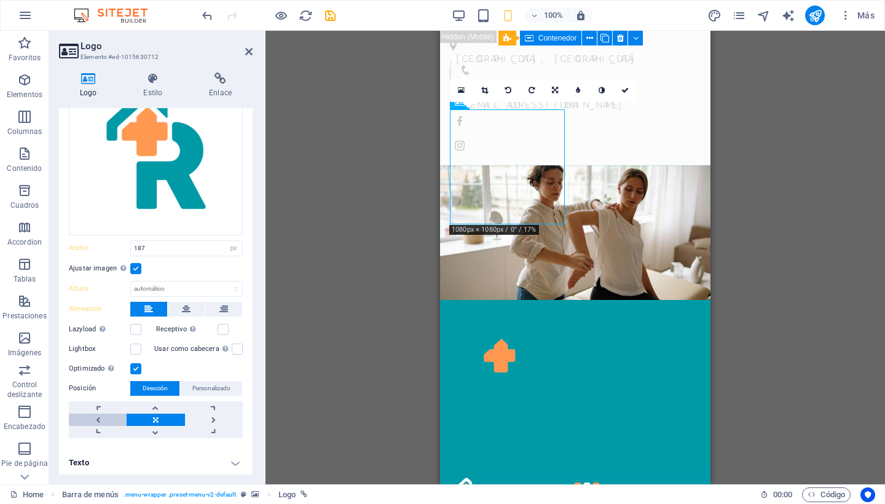
click at [101, 418] on link at bounding box center [98, 420] width 58 height 12
click at [154, 417] on link at bounding box center [156, 420] width 58 height 12
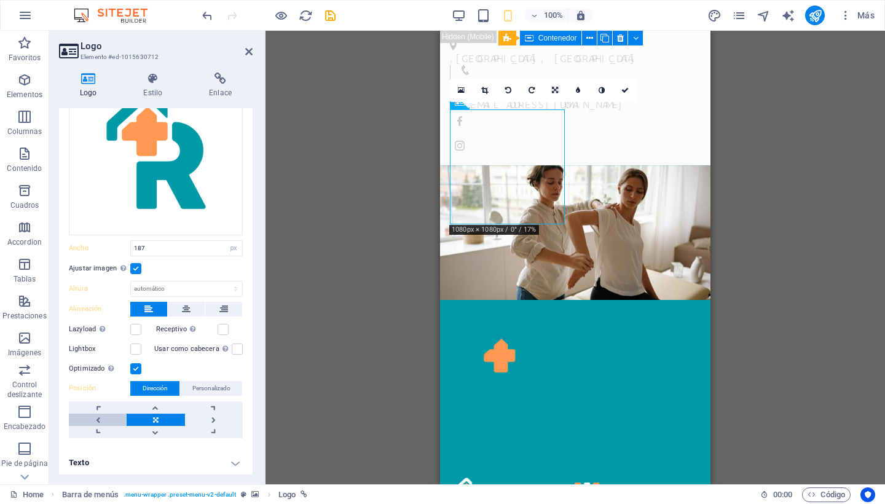
click at [93, 420] on link at bounding box center [98, 420] width 58 height 12
click at [250, 52] on icon at bounding box center [248, 52] width 7 height 10
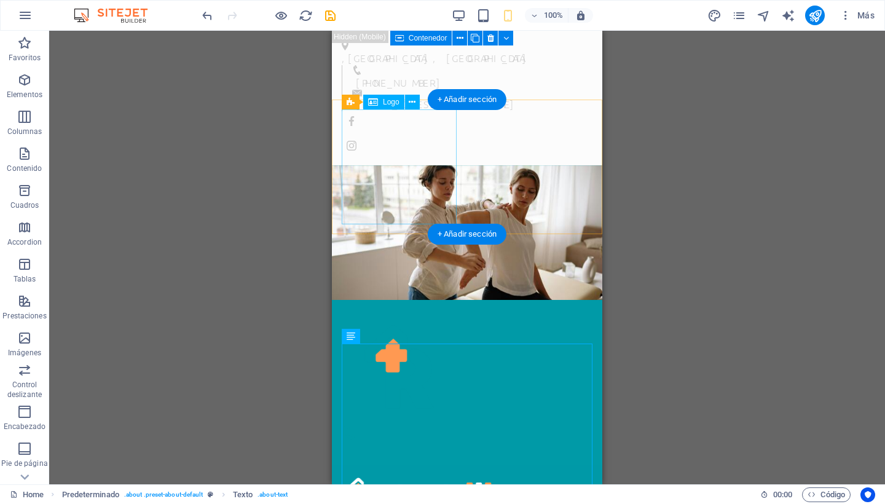
click at [408, 310] on div at bounding box center [467, 367] width 251 height 115
drag, startPoint x: 408, startPoint y: 173, endPoint x: 387, endPoint y: 173, distance: 20.9
click at [387, 310] on div at bounding box center [467, 367] width 251 height 115
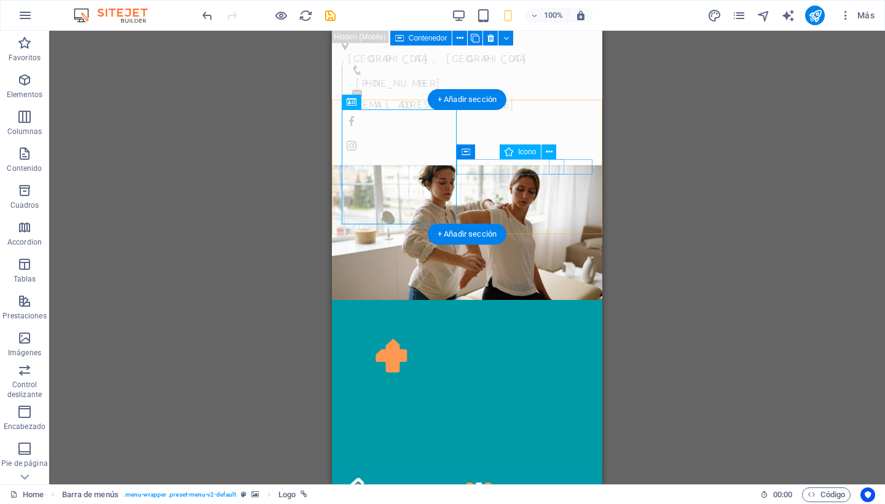
click at [558, 425] on figure at bounding box center [462, 432] width 241 height 15
click at [552, 153] on icon at bounding box center [549, 152] width 7 height 13
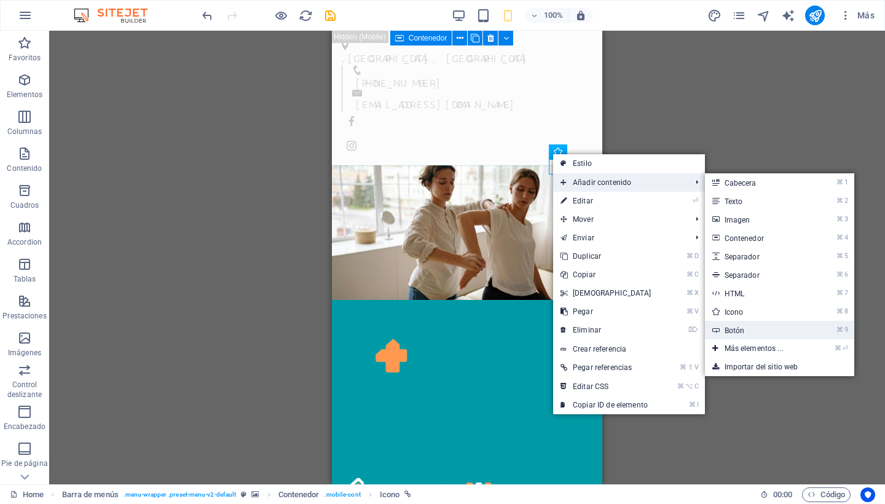
click at [734, 327] on link "⌘ 9 Botón" at bounding box center [756, 330] width 103 height 18
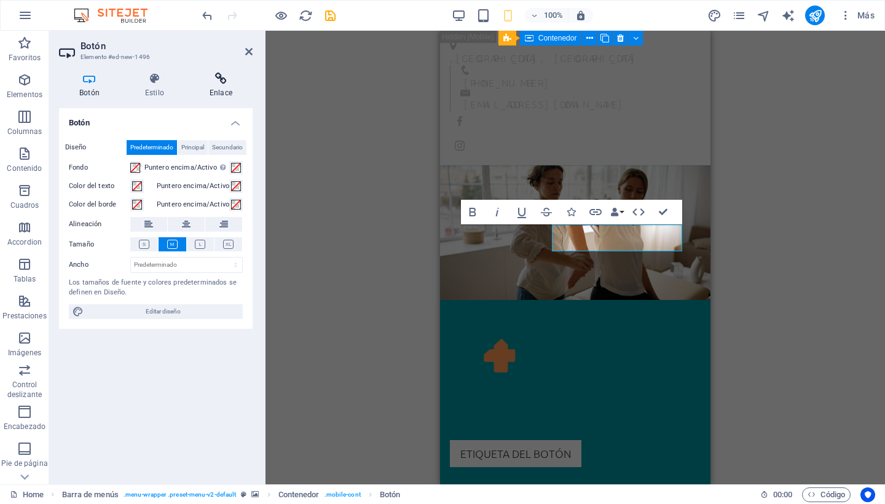
click at [222, 84] on icon at bounding box center [220, 79] width 63 height 12
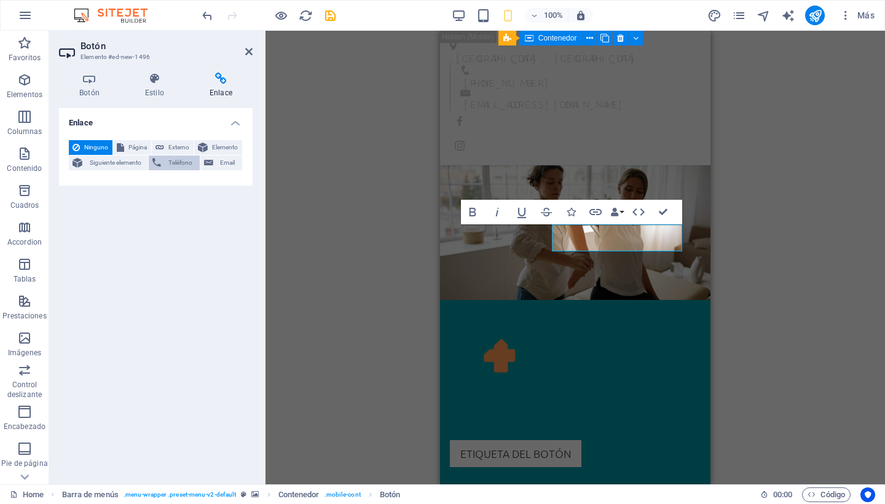
click at [184, 157] on span "Teléfono" at bounding box center [180, 162] width 31 height 15
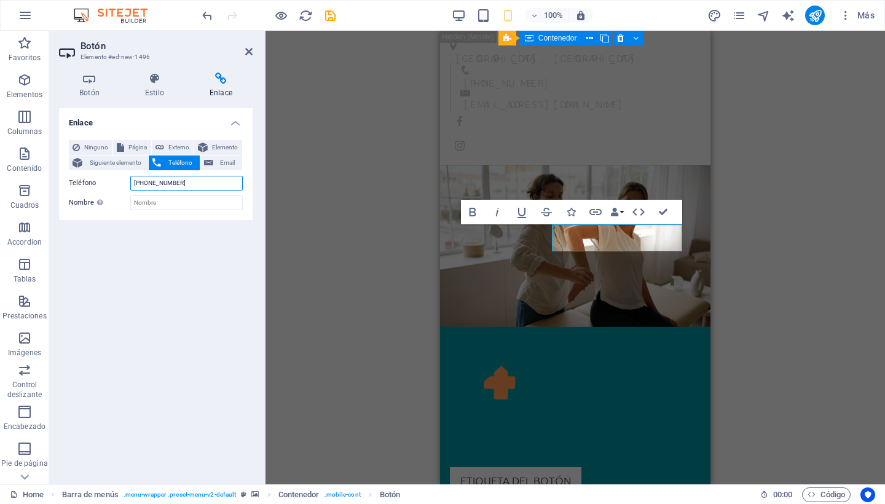
type input "+56985028632"
click at [172, 236] on div "Enlace Ninguno Página Externo Elemento Siguiente elemento Teléfono Email Página…" at bounding box center [156, 291] width 194 height 366
click at [90, 91] on h4 "Botón" at bounding box center [92, 86] width 66 height 26
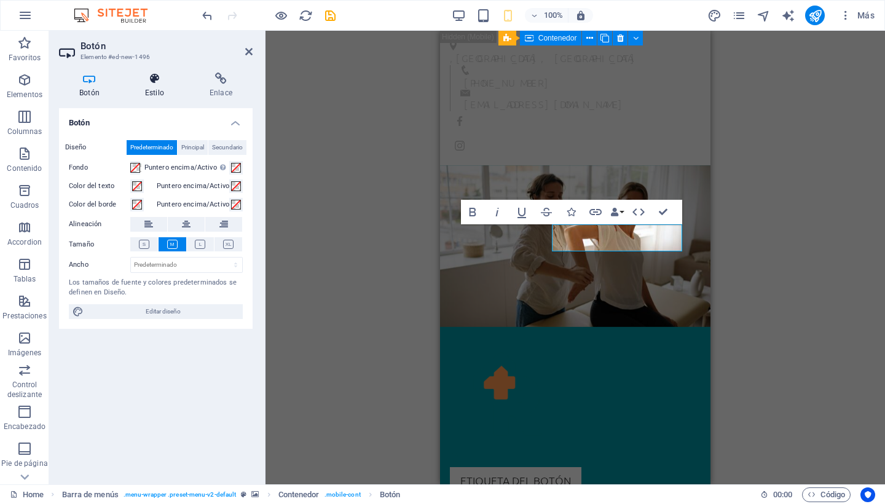
click at [151, 81] on icon at bounding box center [155, 79] width 60 height 12
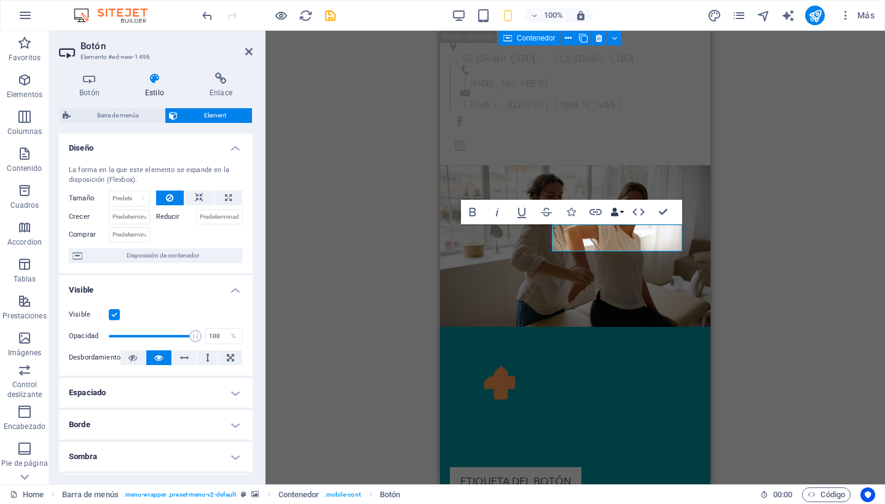
click at [625, 212] on button "Data Bindings" at bounding box center [616, 212] width 17 height 25
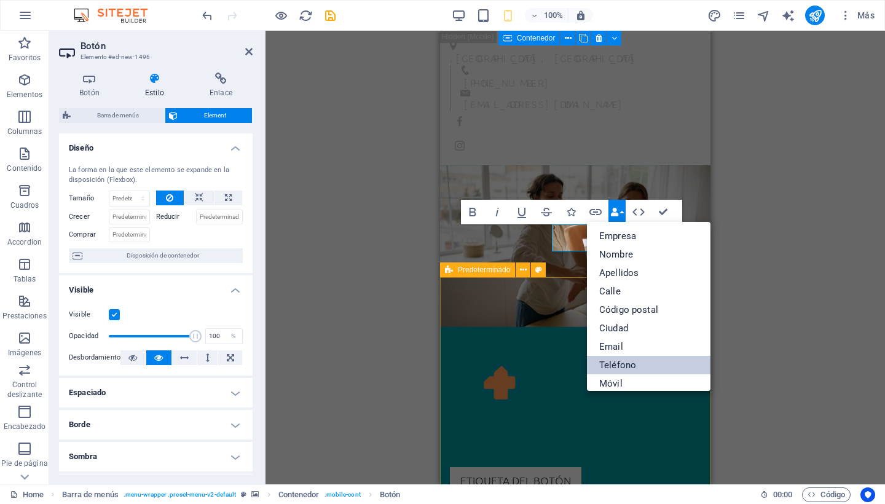
click at [662, 362] on link "Teléfono" at bounding box center [648, 365] width 123 height 18
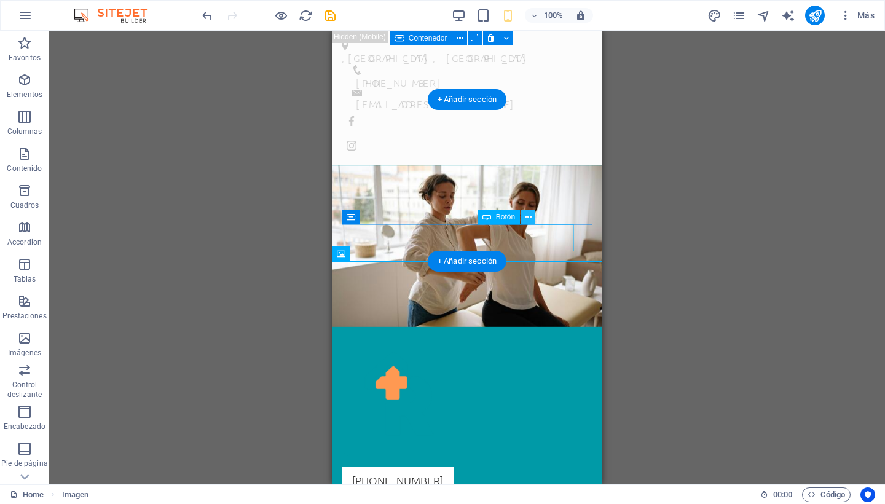
click at [529, 217] on icon at bounding box center [528, 217] width 7 height 13
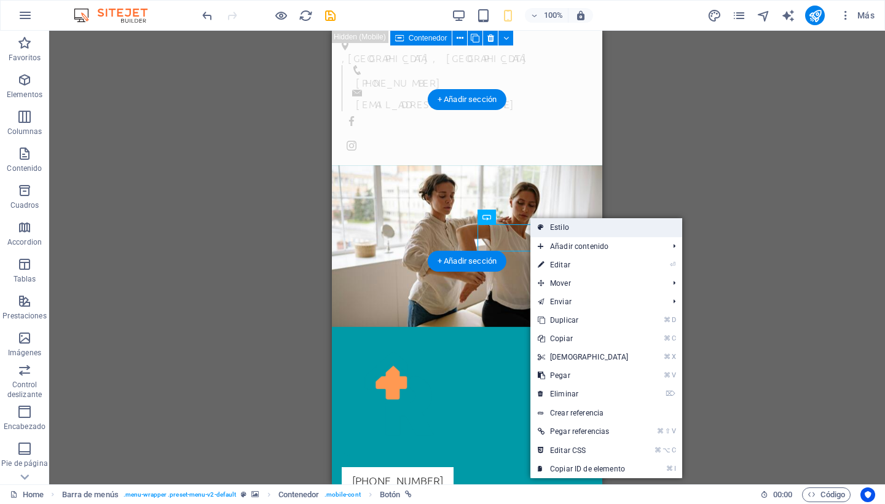
click at [562, 227] on link "Estilo" at bounding box center [606, 227] width 152 height 18
select select "rem"
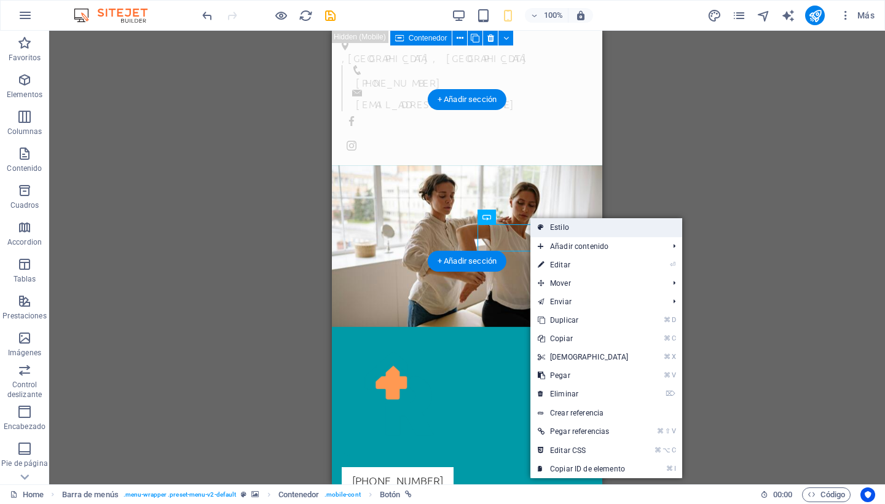
select select "rem"
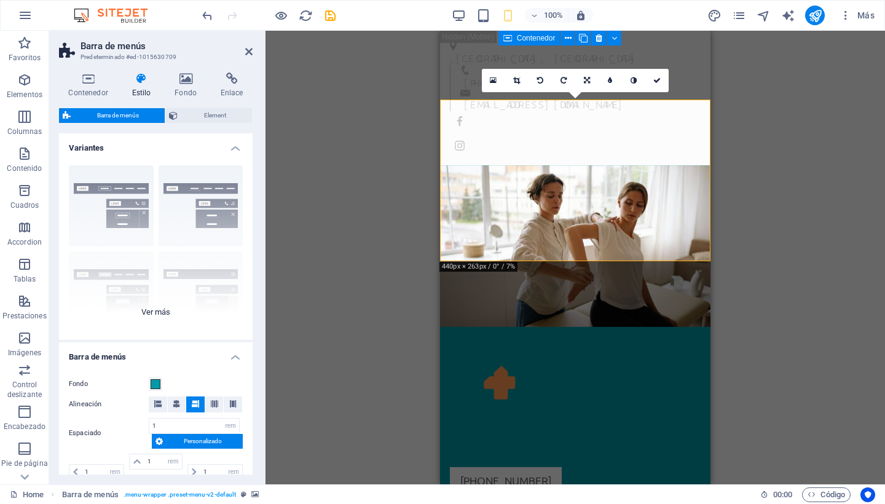
scroll to position [63, 0]
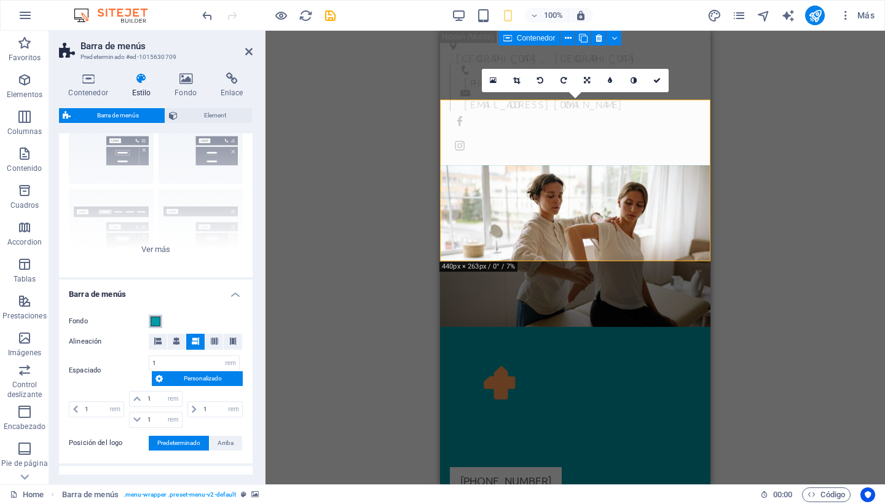
click at [158, 321] on span at bounding box center [156, 321] width 10 height 10
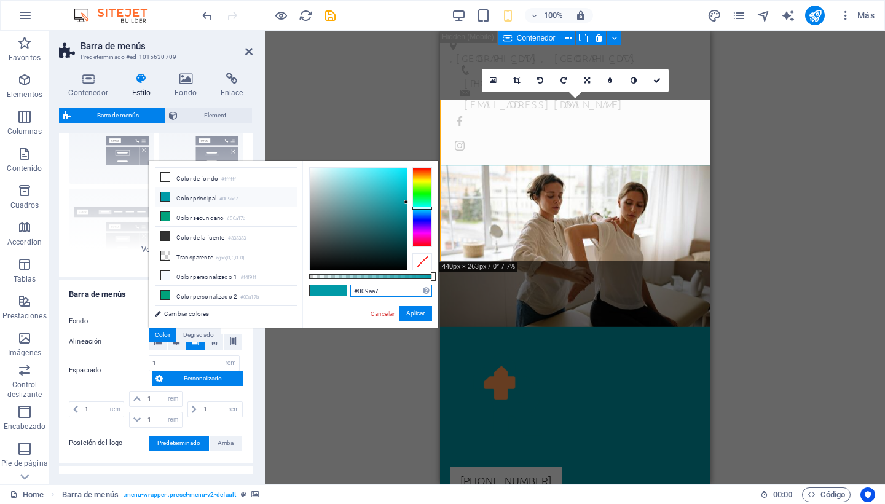
click at [366, 291] on input "#009aa7" at bounding box center [391, 290] width 82 height 12
click at [328, 291] on span at bounding box center [337, 290] width 18 height 10
click at [166, 197] on icon at bounding box center [165, 196] width 9 height 9
click at [414, 315] on button "Aplicar" at bounding box center [415, 313] width 33 height 15
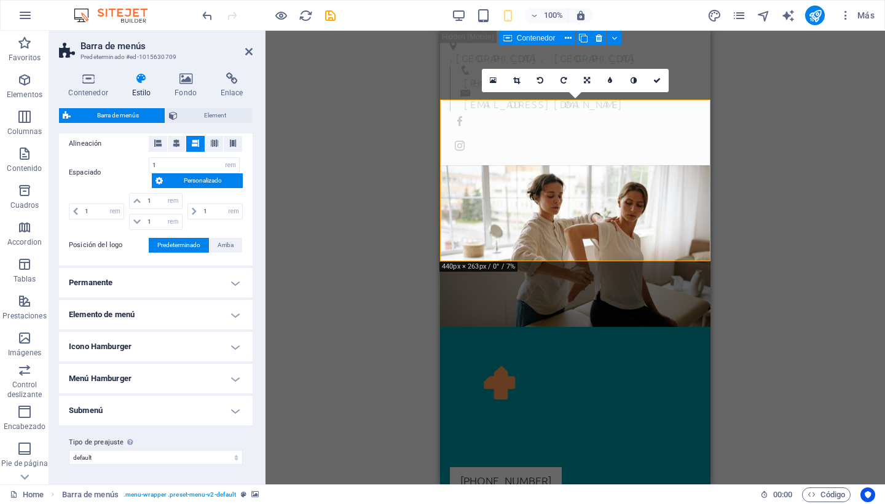
scroll to position [260, 0]
click at [189, 85] on h4 "Fondo" at bounding box center [188, 86] width 46 height 26
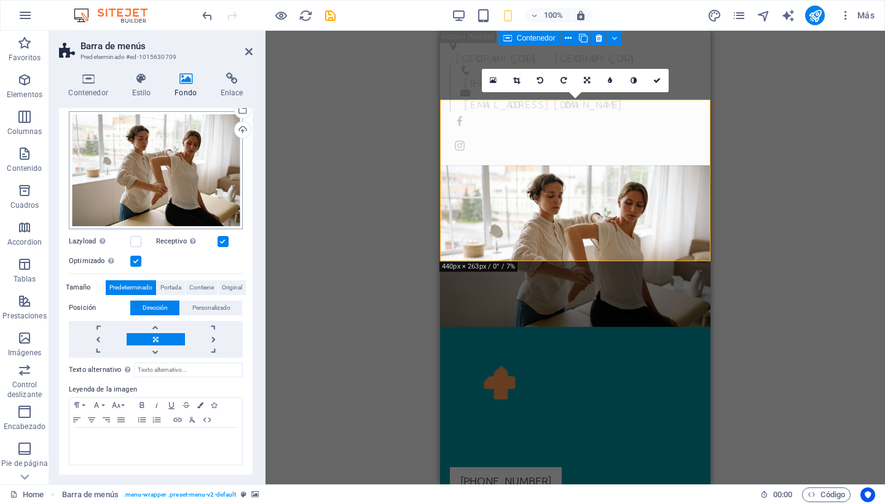
scroll to position [120, 0]
click at [248, 52] on icon at bounding box center [248, 52] width 7 height 10
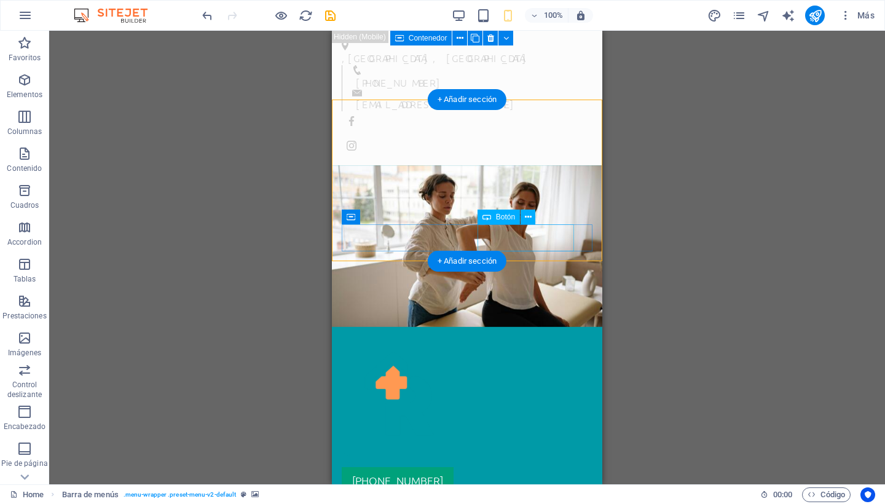
click at [443, 473] on span "[PHONE_NUMBER]" at bounding box center [397, 480] width 91 height 14
click at [529, 217] on icon at bounding box center [528, 217] width 7 height 13
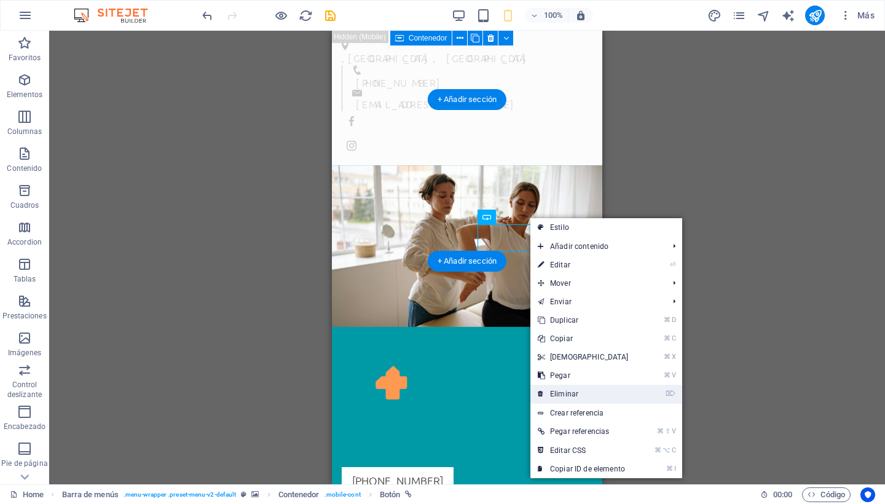
click at [573, 391] on link "⌦ Eliminar" at bounding box center [583, 394] width 106 height 18
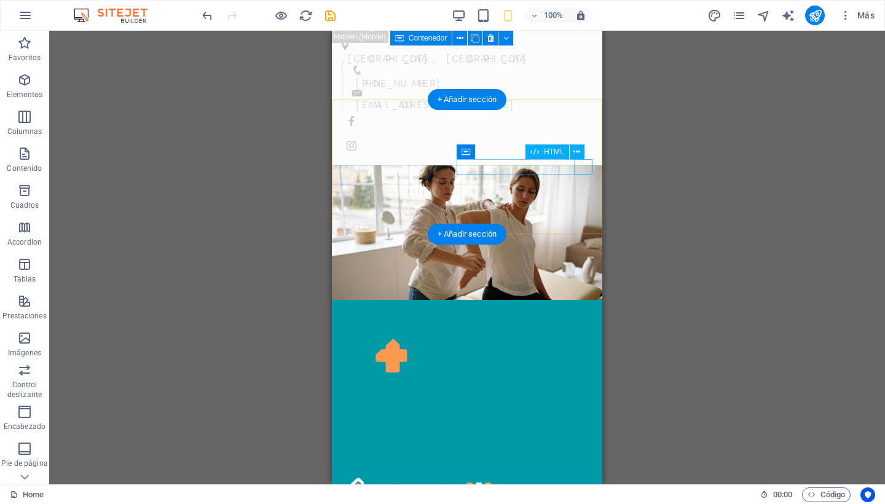
click at [584, 440] on div "Menu" at bounding box center [467, 447] width 251 height 15
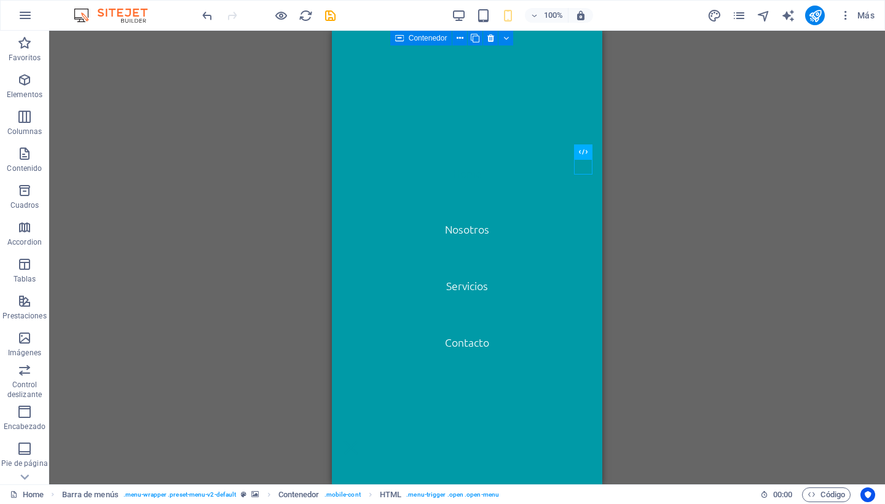
click at [693, 279] on div "Arrastra aquí para reemplazar el contenido existente. Si quieres crear un eleme…" at bounding box center [467, 257] width 836 height 453
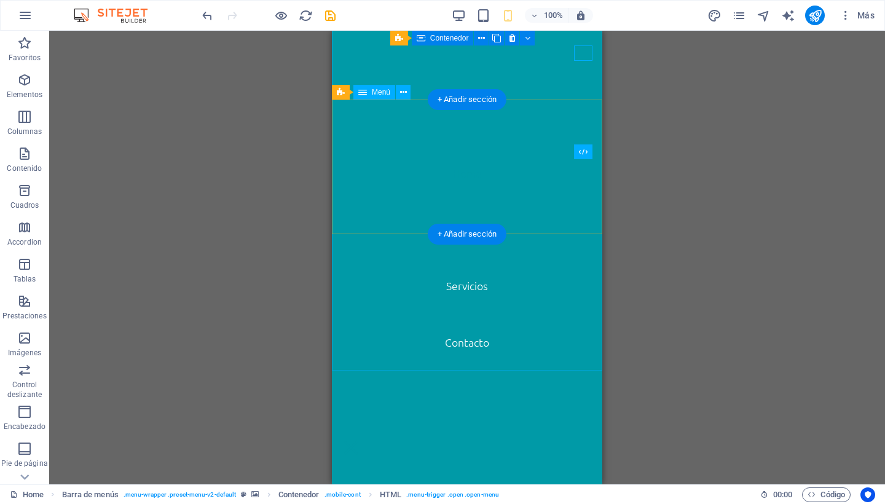
scroll to position [0, 0]
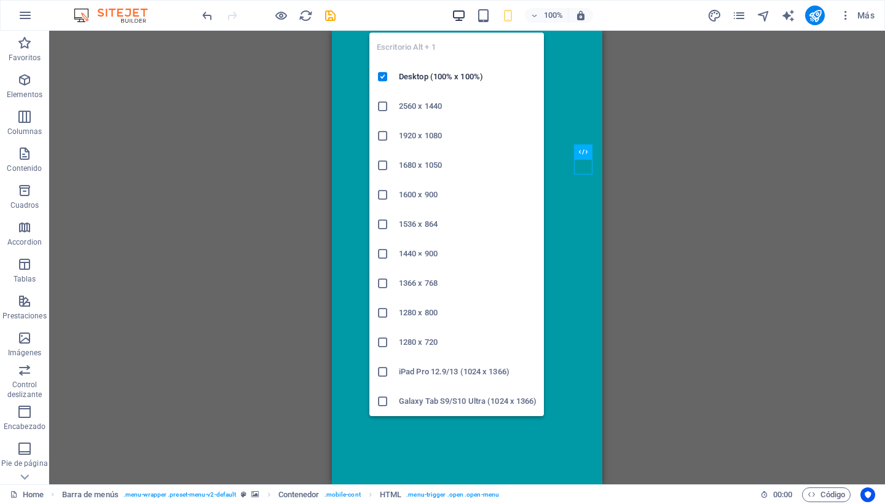
click at [457, 18] on icon "button" at bounding box center [459, 16] width 14 height 14
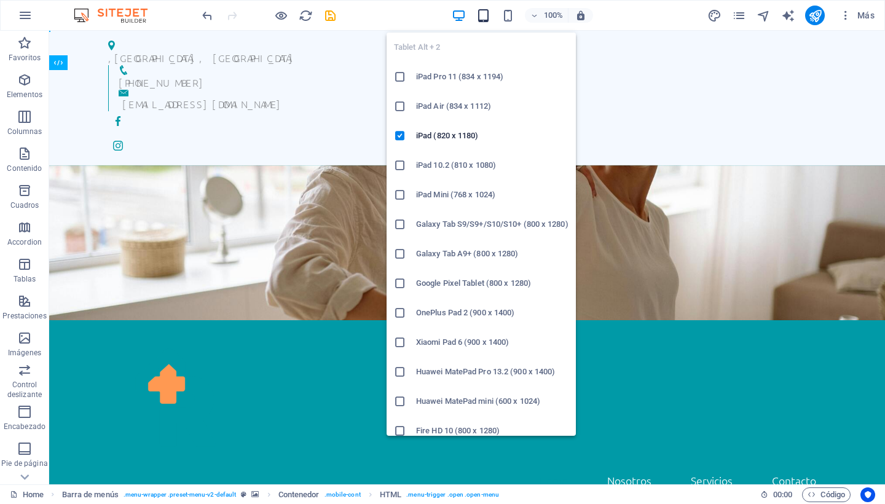
click at [485, 14] on icon "button" at bounding box center [483, 16] width 14 height 14
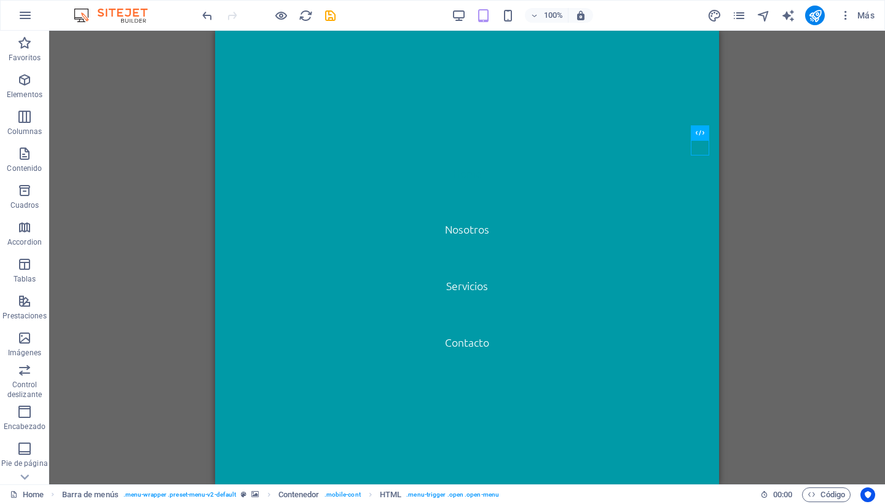
click at [796, 199] on div "Arrastra aquí para reemplazar el contenido existente. Si quieres crear un eleme…" at bounding box center [467, 257] width 836 height 453
click at [464, 234] on nav "Home Nosotros Servicios Contacto" at bounding box center [467, 257] width 504 height 453
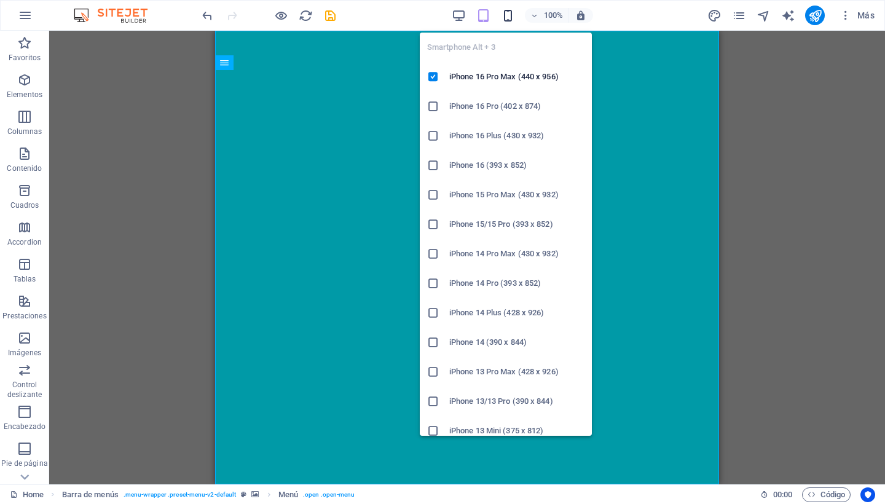
click at [506, 16] on icon "button" at bounding box center [508, 16] width 14 height 14
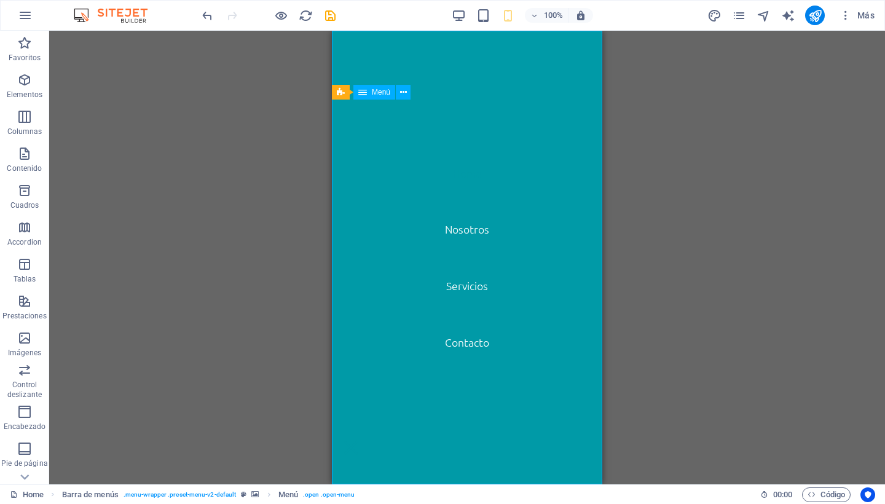
click at [337, 65] on nav "Home Nosotros Servicios Contacto" at bounding box center [467, 257] width 270 height 453
click at [769, 282] on div "Arrastra aquí para reemplazar el contenido existente. Si quieres crear un eleme…" at bounding box center [467, 257] width 836 height 453
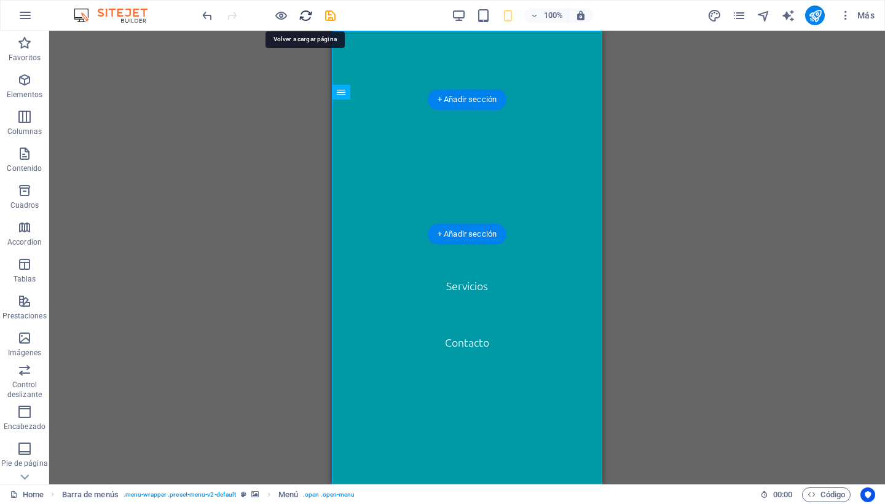
click at [306, 18] on icon "reload" at bounding box center [306, 16] width 14 height 14
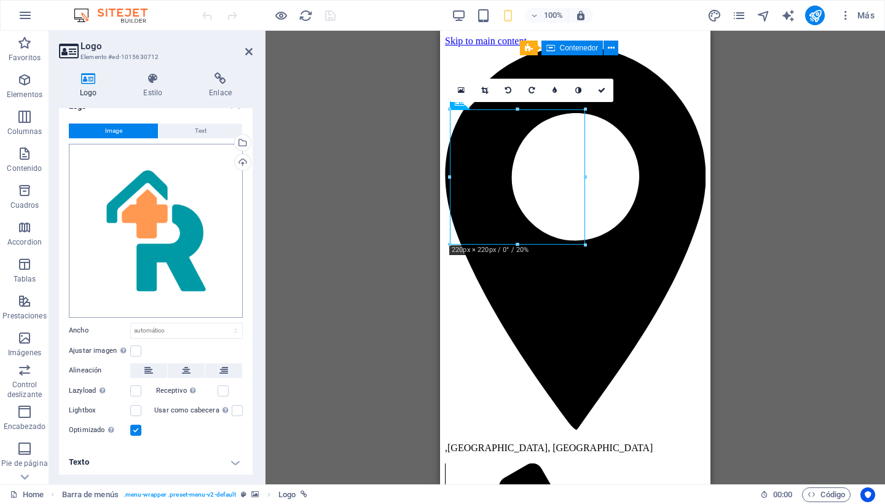
scroll to position [16, 0]
click at [229, 460] on h4 "Texto" at bounding box center [156, 462] width 194 height 29
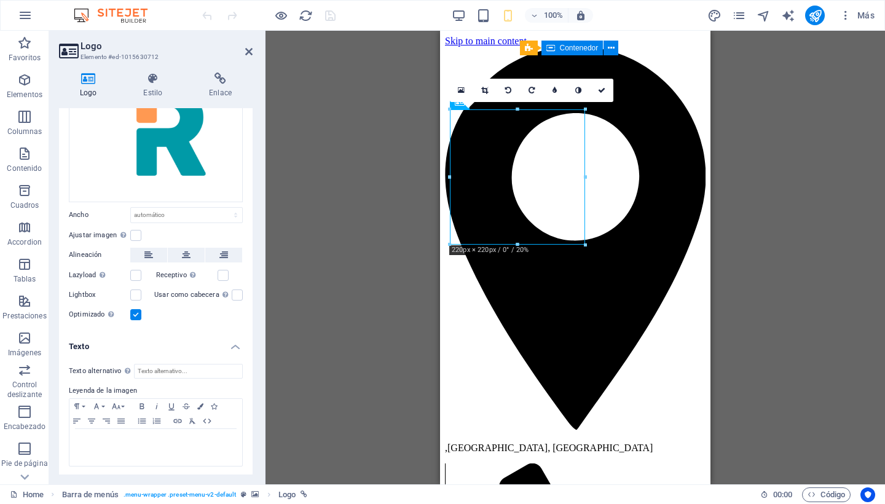
scroll to position [131, 0]
click at [135, 232] on label at bounding box center [135, 235] width 11 height 11
click at [0, 0] on input "Ajustar imagen Ajustar imagen automáticamente a un ancho y alto fijo" at bounding box center [0, 0] width 0 height 0
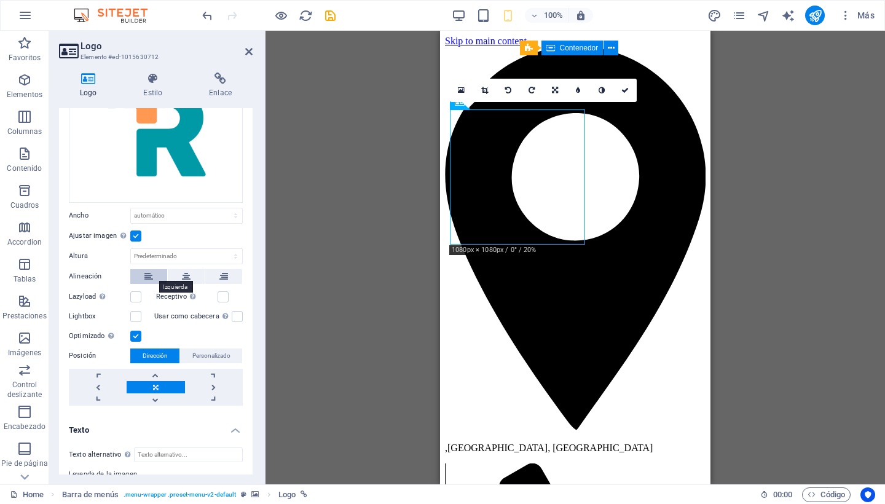
click at [154, 276] on button at bounding box center [148, 276] width 37 height 15
click at [95, 384] on link at bounding box center [98, 387] width 58 height 12
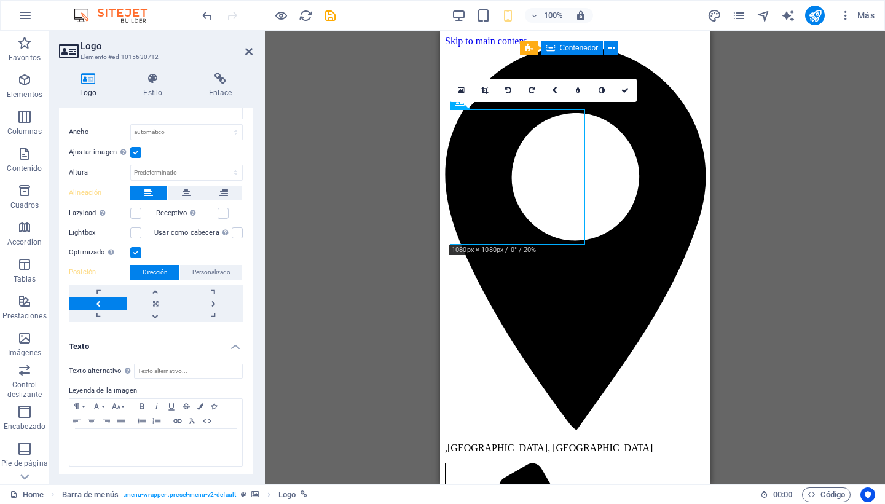
scroll to position [214, 0]
click at [147, 84] on icon at bounding box center [152, 79] width 61 height 12
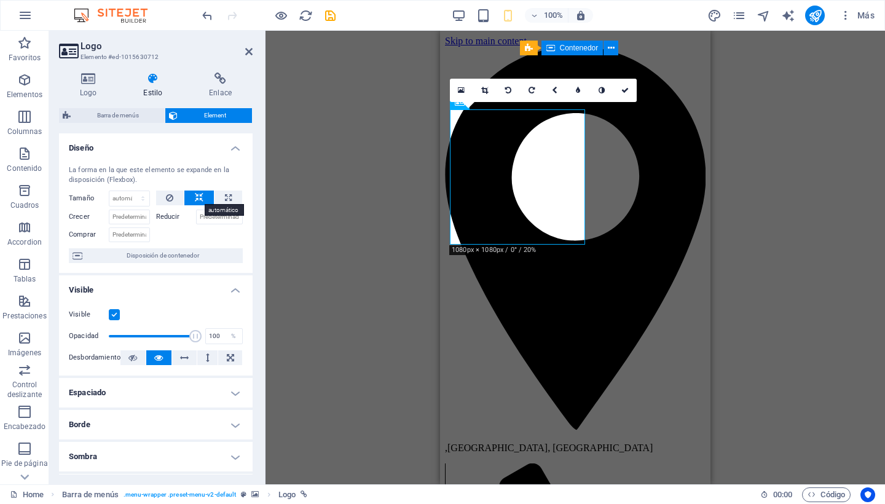
click at [201, 193] on icon at bounding box center [199, 197] width 9 height 15
click at [219, 194] on button at bounding box center [228, 197] width 28 height 15
type input "100"
select select "%"
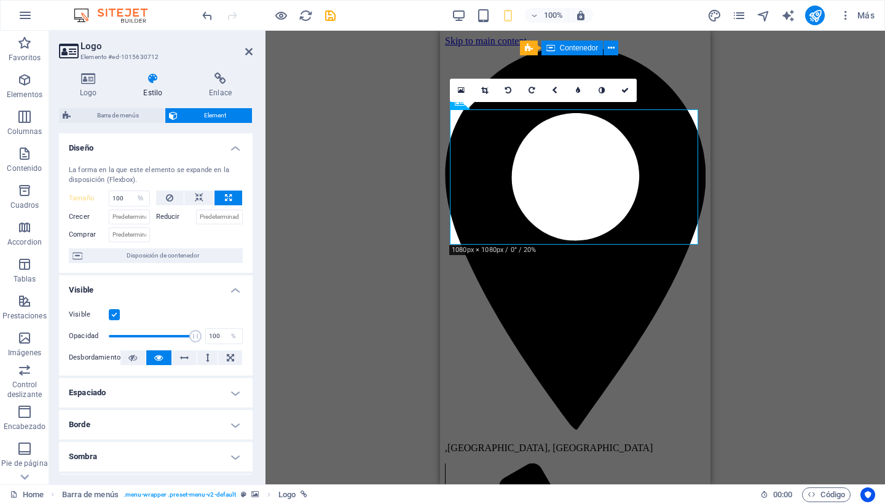
click at [219, 194] on button at bounding box center [228, 197] width 28 height 15
click at [199, 195] on icon at bounding box center [199, 197] width 9 height 15
select select "DISABLED_OPTION_VALUE"
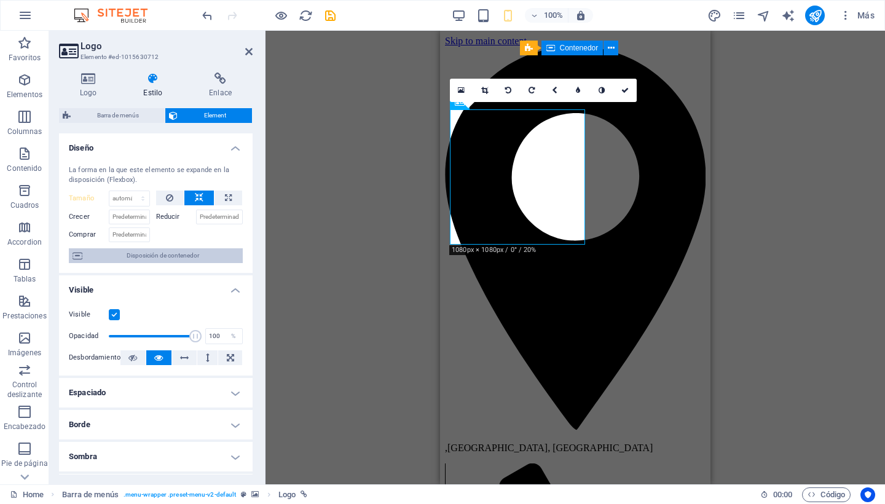
click at [140, 256] on span "Disposición de contenedor" at bounding box center [162, 255] width 153 height 15
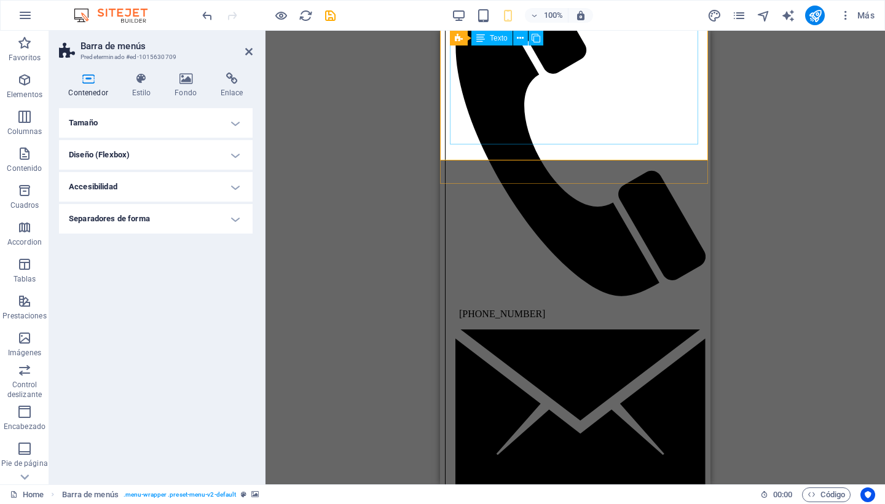
scroll to position [501, 0]
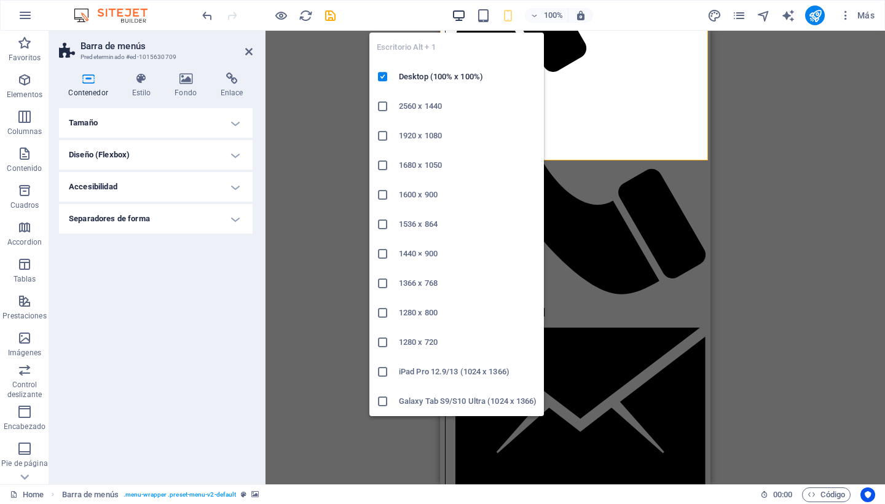
click at [456, 12] on icon "button" at bounding box center [459, 16] width 14 height 14
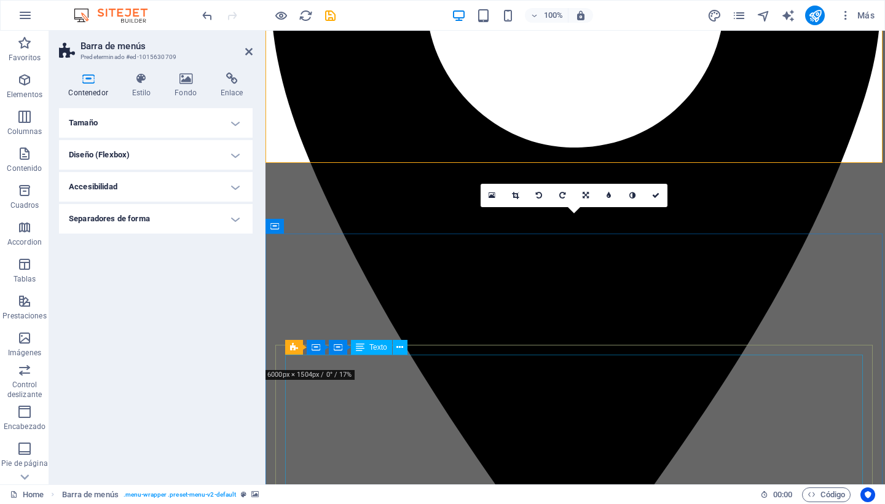
scroll to position [361, 0]
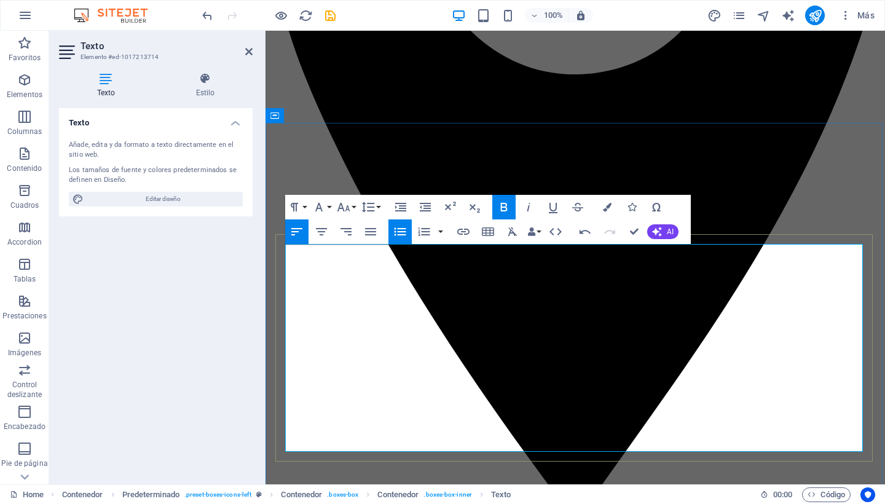
scroll to position [428, 0]
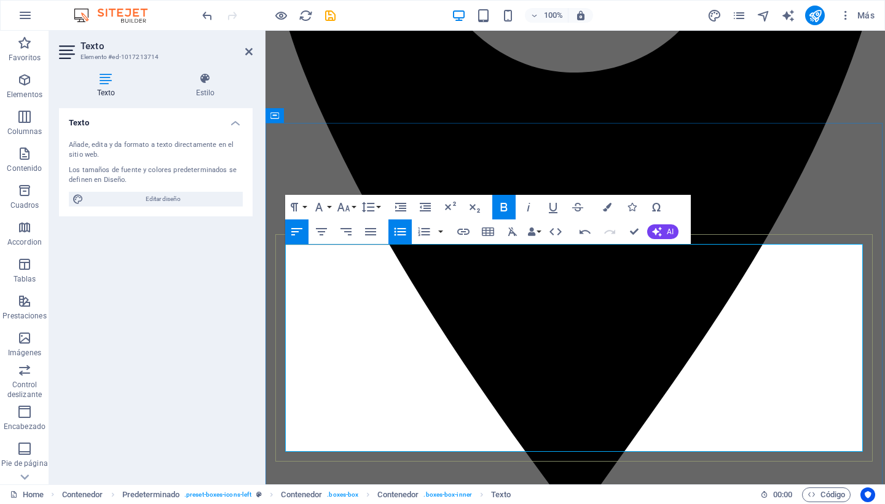
drag, startPoint x: 416, startPoint y: 443, endPoint x: 287, endPoint y: 392, distance: 138.7
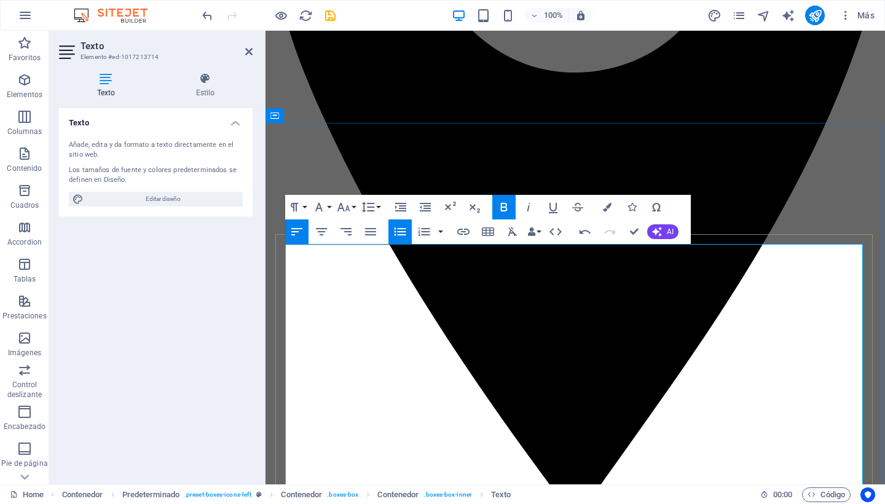
drag, startPoint x: 449, startPoint y: 398, endPoint x: 311, endPoint y: 385, distance: 138.3
drag, startPoint x: 457, startPoint y: 380, endPoint x: 311, endPoint y: 377, distance: 145.7
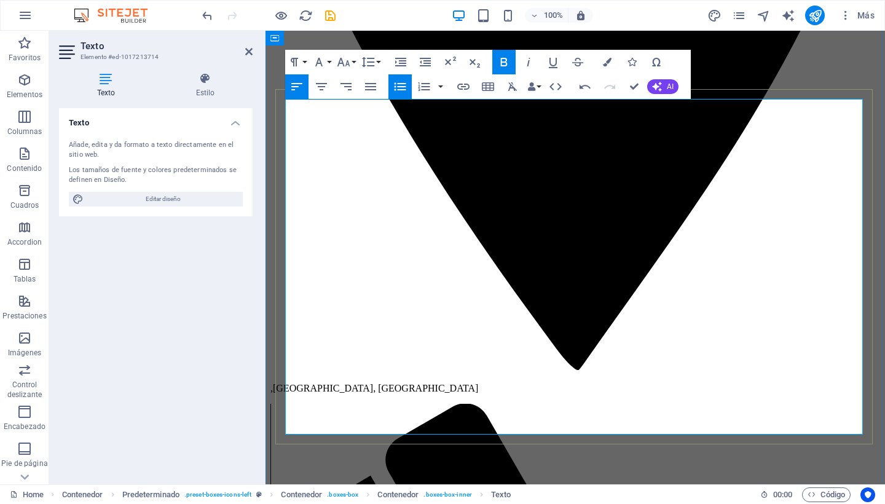
scroll to position [573, 0]
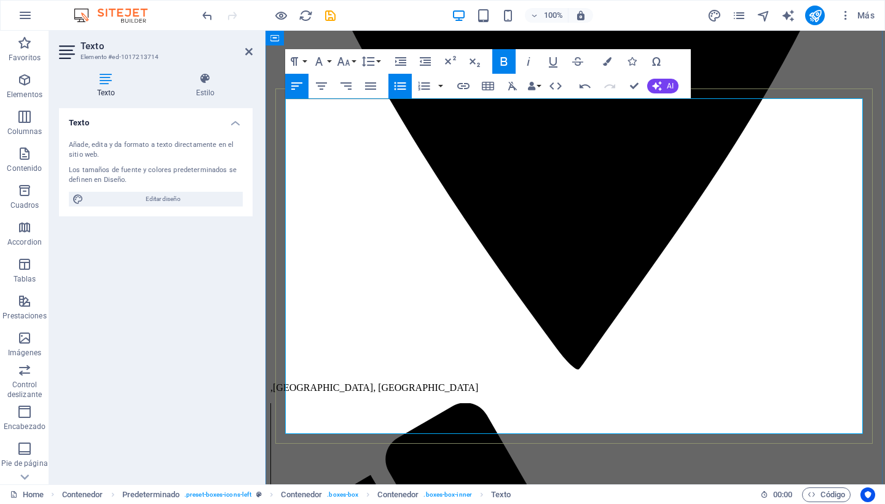
drag, startPoint x: 367, startPoint y: 376, endPoint x: 292, endPoint y: 329, distance: 88.6
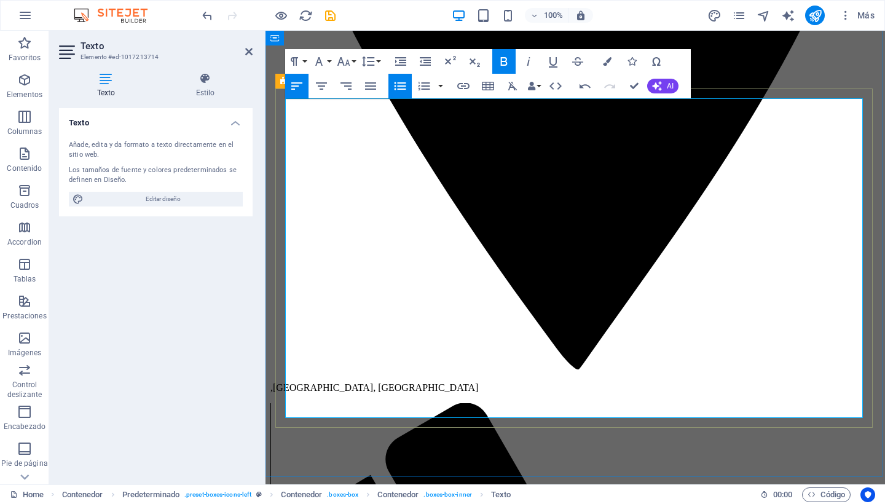
drag, startPoint x: 409, startPoint y: 407, endPoint x: 281, endPoint y: 374, distance: 131.4
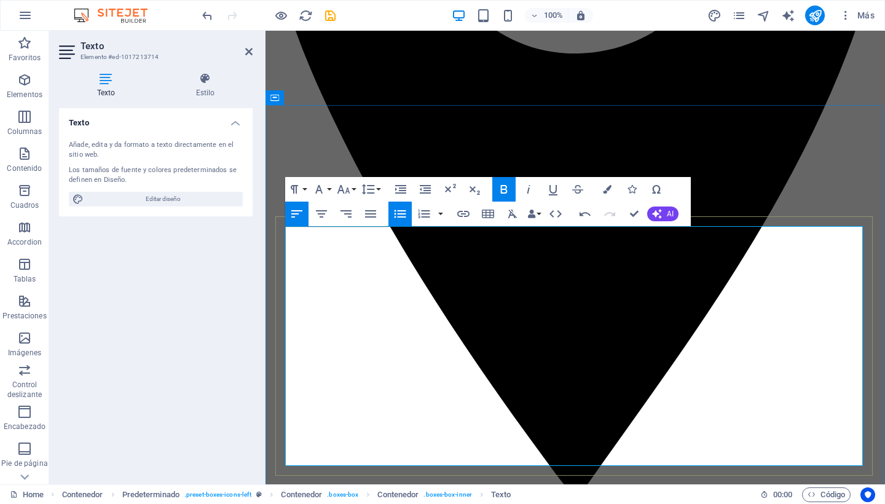
scroll to position [445, 0]
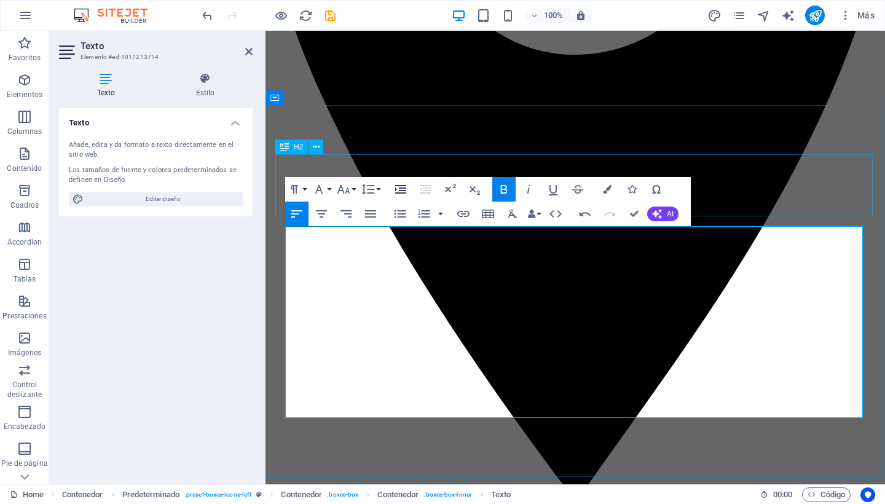
click at [398, 189] on icon "button" at bounding box center [400, 189] width 15 height 15
click at [424, 187] on icon "button" at bounding box center [425, 189] width 15 height 15
click at [402, 213] on icon "button" at bounding box center [400, 213] width 15 height 15
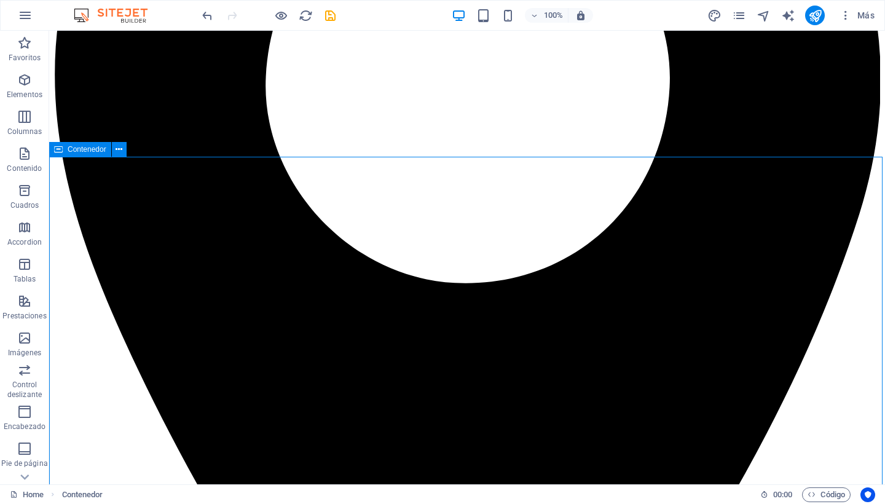
scroll to position [377, 0]
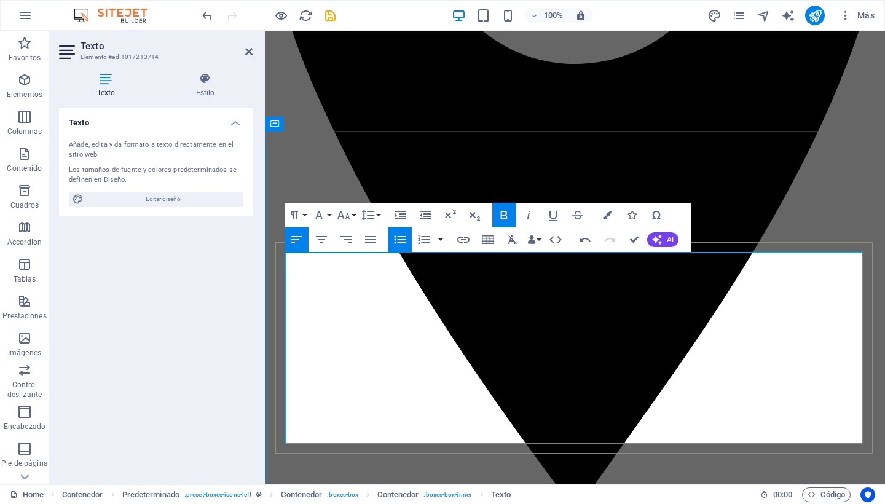
scroll to position [439, 0]
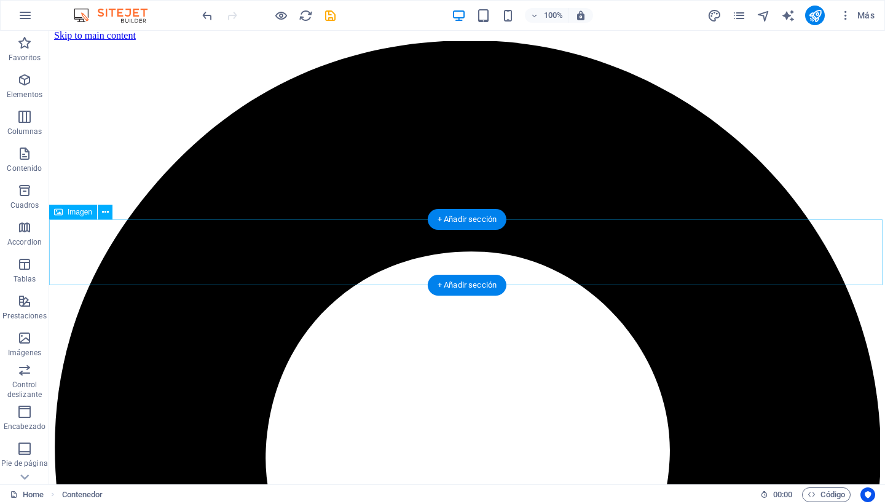
scroll to position [0, 0]
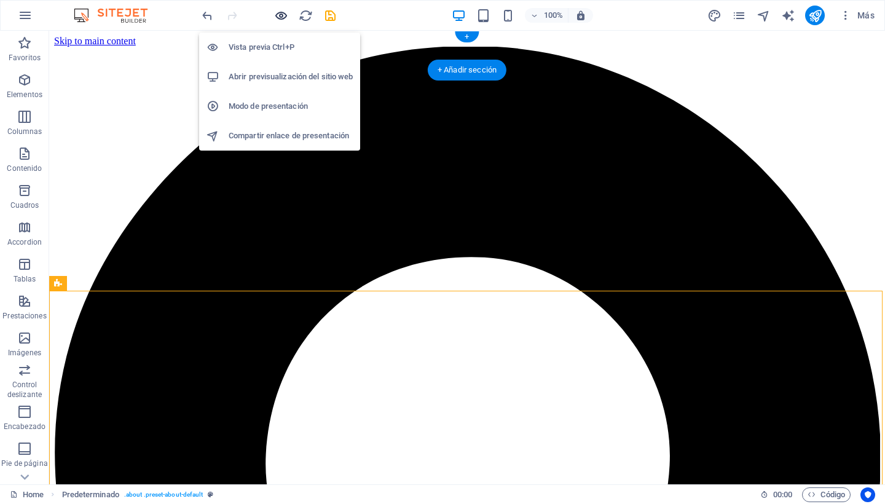
click at [284, 16] on icon "button" at bounding box center [281, 16] width 14 height 14
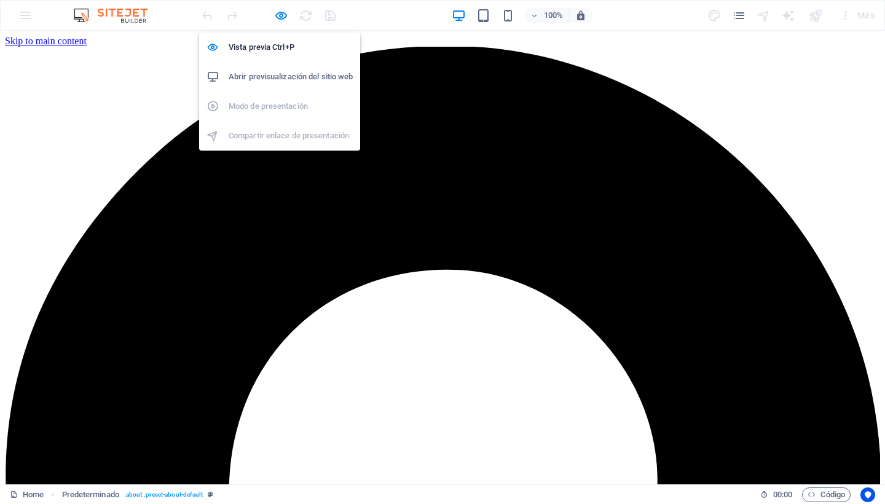
click at [271, 73] on h6 "Abrir previsualización del sitio web" at bounding box center [291, 76] width 124 height 15
click at [268, 48] on h6 "Vista previa Ctrl+P" at bounding box center [291, 47] width 124 height 15
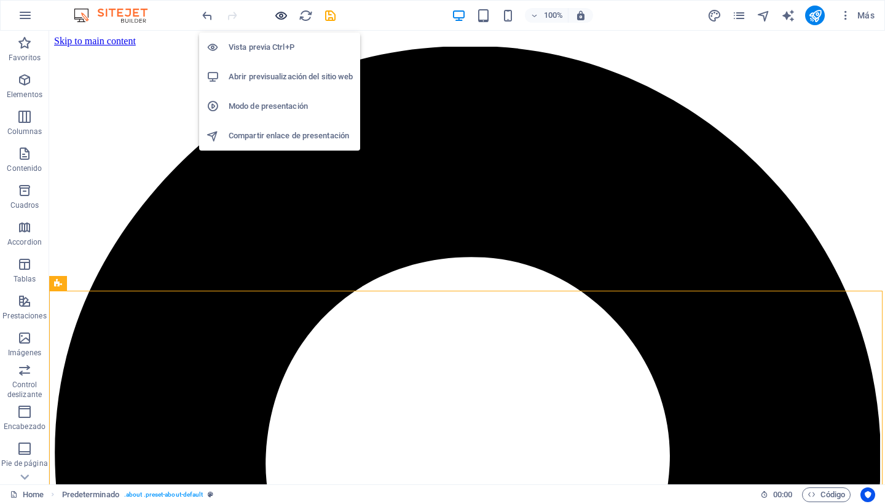
click at [278, 17] on icon "button" at bounding box center [281, 16] width 14 height 14
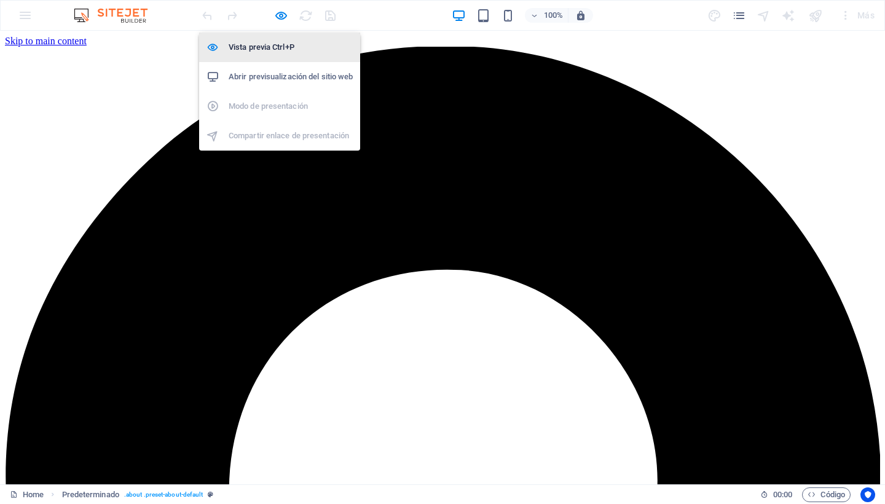
click at [254, 48] on h6 "Vista previa Ctrl+P" at bounding box center [291, 47] width 124 height 15
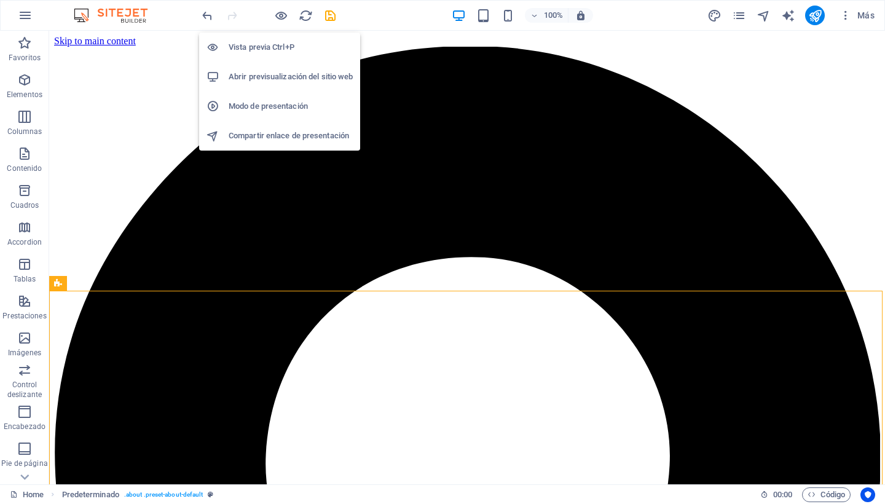
click at [254, 48] on h6 "Vista previa Ctrl+P" at bounding box center [291, 47] width 124 height 15
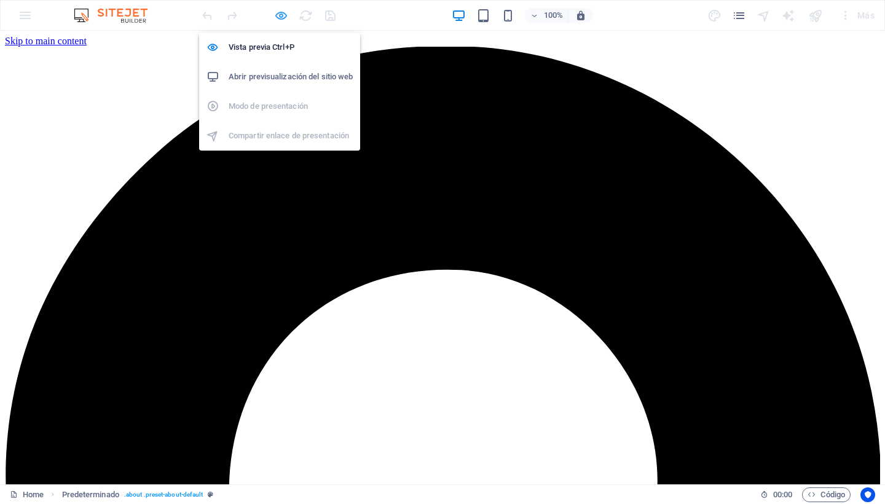
click at [280, 19] on icon "button" at bounding box center [281, 16] width 14 height 14
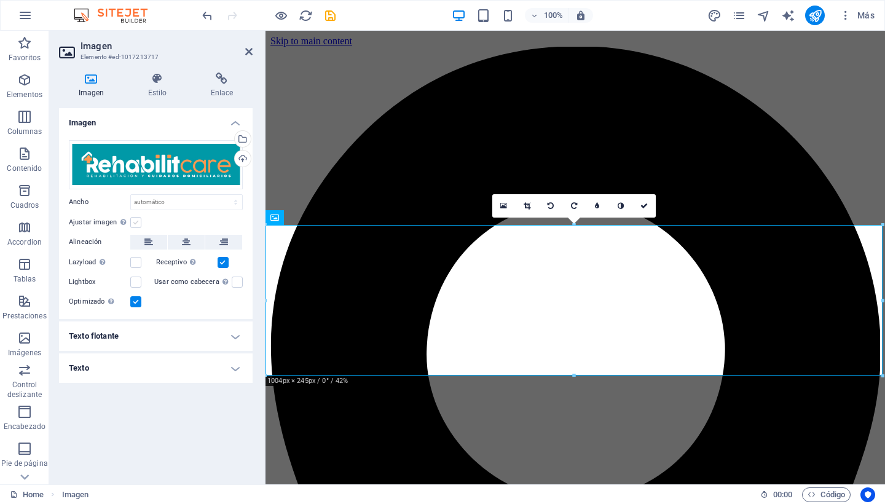
click at [133, 223] on label at bounding box center [135, 222] width 11 height 11
click at [0, 0] on input "Ajustar imagen Ajustar imagen automáticamente a un ancho y alto fijo" at bounding box center [0, 0] width 0 height 0
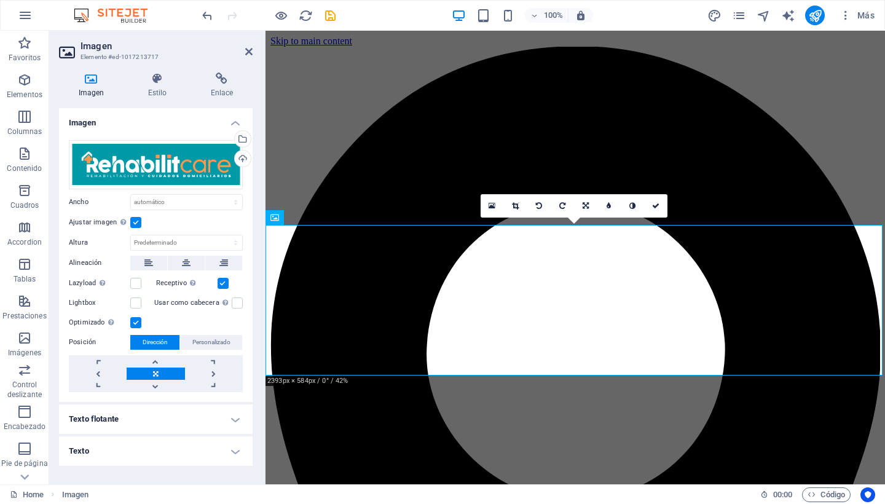
click at [164, 374] on link at bounding box center [156, 373] width 58 height 12
click at [237, 419] on h4 "Texto flotante" at bounding box center [156, 418] width 194 height 29
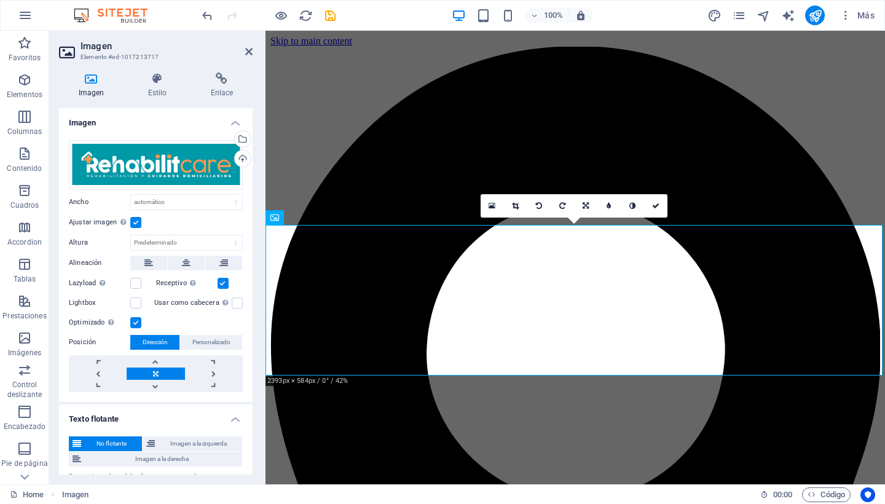
click at [175, 122] on h4 "Imagen" at bounding box center [156, 119] width 194 height 22
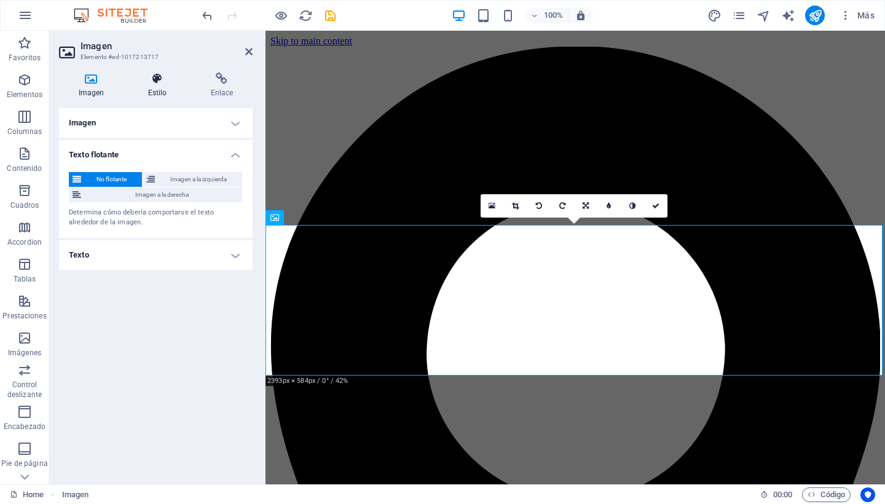
click at [160, 91] on h4 "Estilo" at bounding box center [159, 86] width 63 height 26
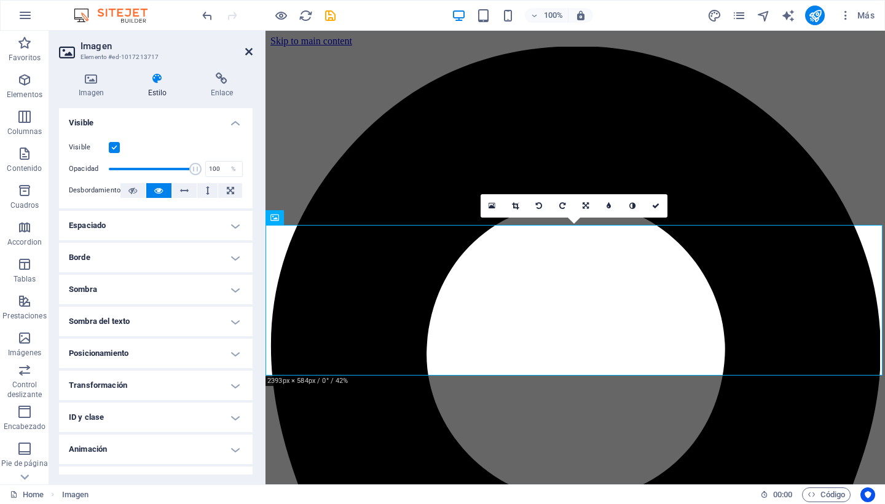
click at [248, 50] on icon at bounding box center [248, 52] width 7 height 10
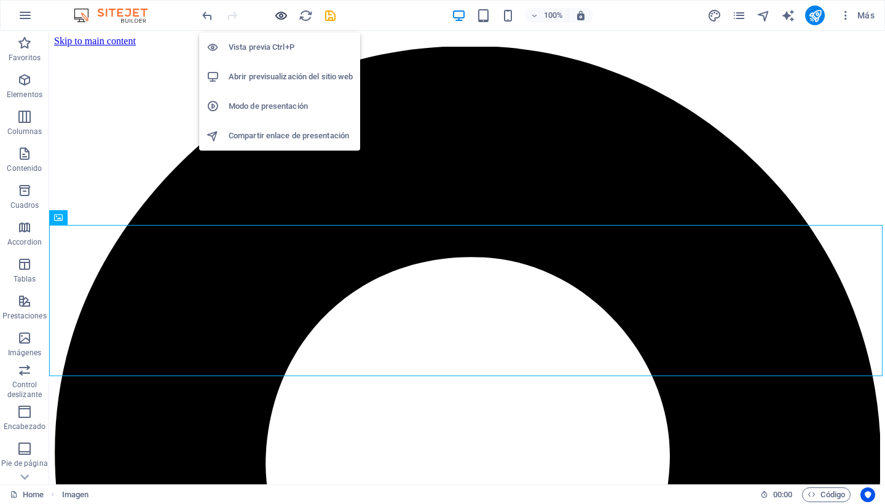
click at [276, 13] on icon "button" at bounding box center [281, 16] width 14 height 14
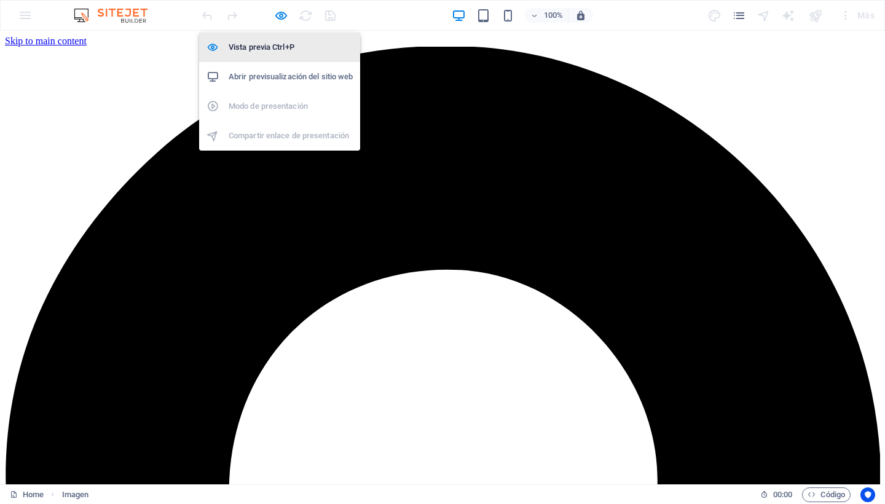
click at [257, 50] on h6 "Vista previa Ctrl+P" at bounding box center [291, 47] width 124 height 15
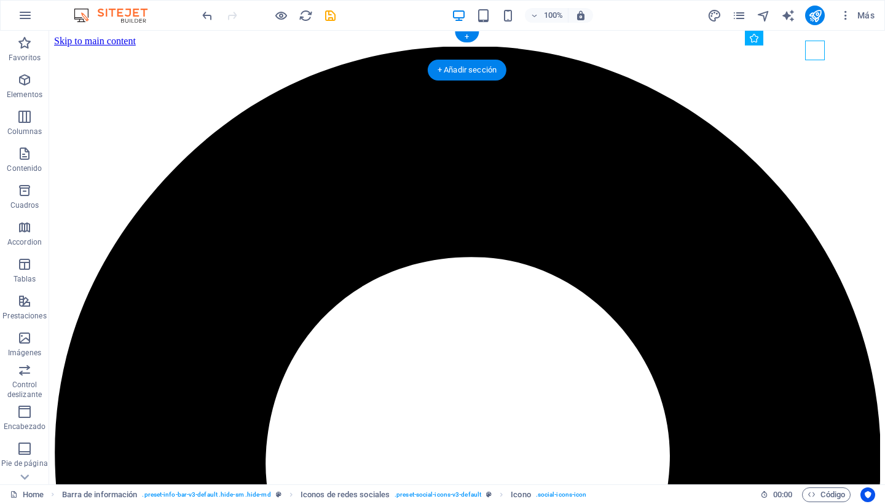
select select "xMidYMid"
select select "px"
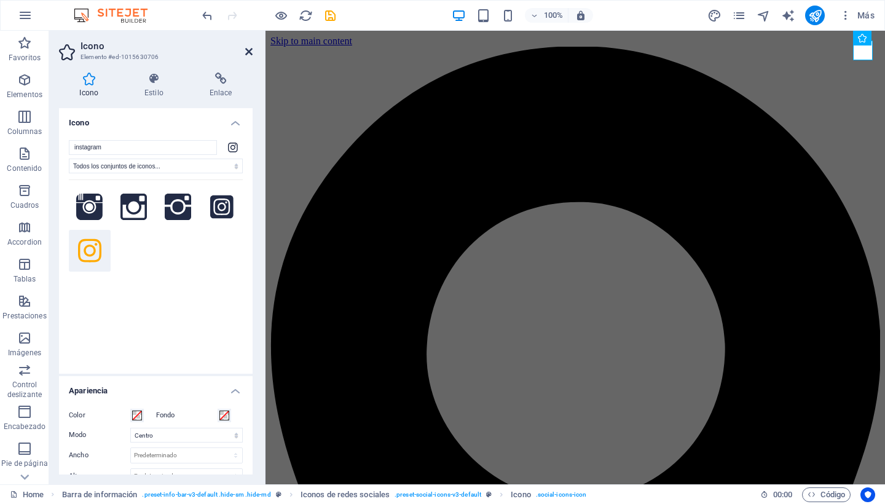
click at [251, 52] on icon at bounding box center [248, 52] width 7 height 10
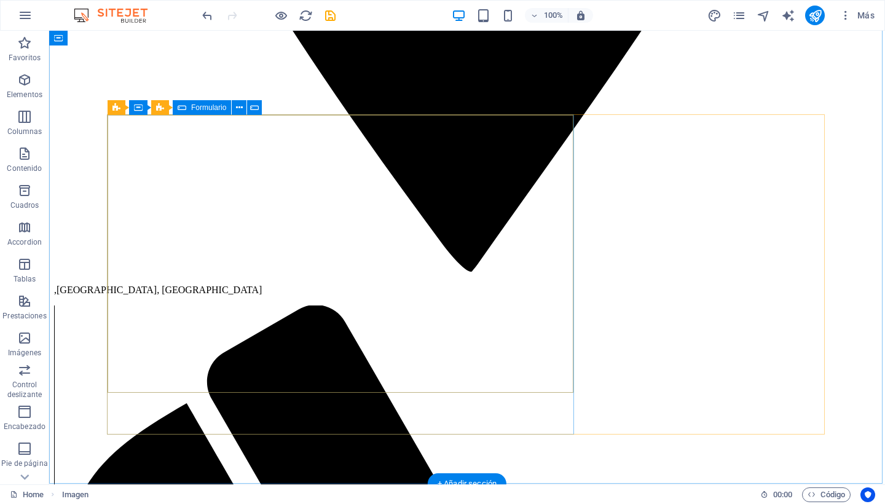
scroll to position [987, 0]
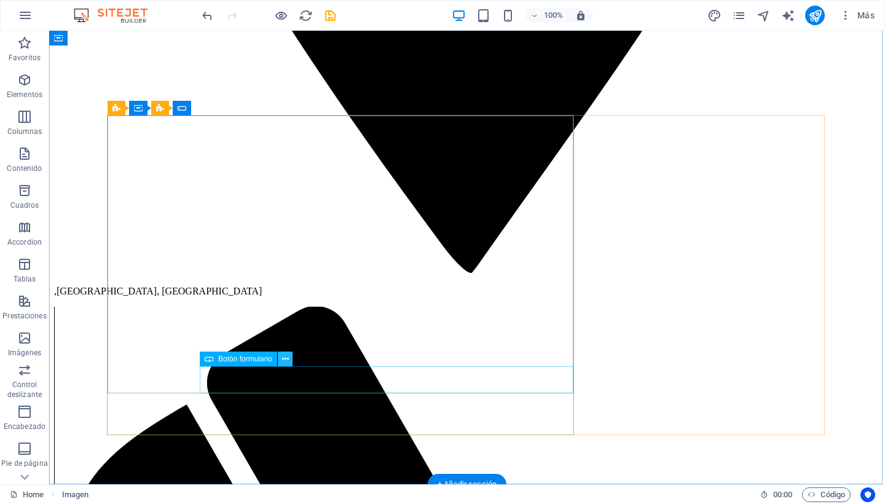
click at [284, 359] on icon at bounding box center [285, 359] width 7 height 13
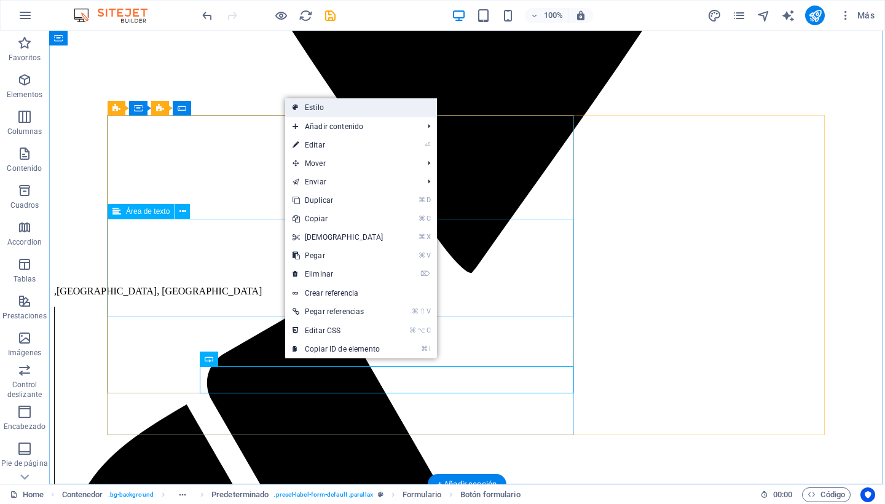
click at [343, 113] on link "Estilo" at bounding box center [361, 107] width 152 height 18
select select "px"
select select "rem"
select select "px"
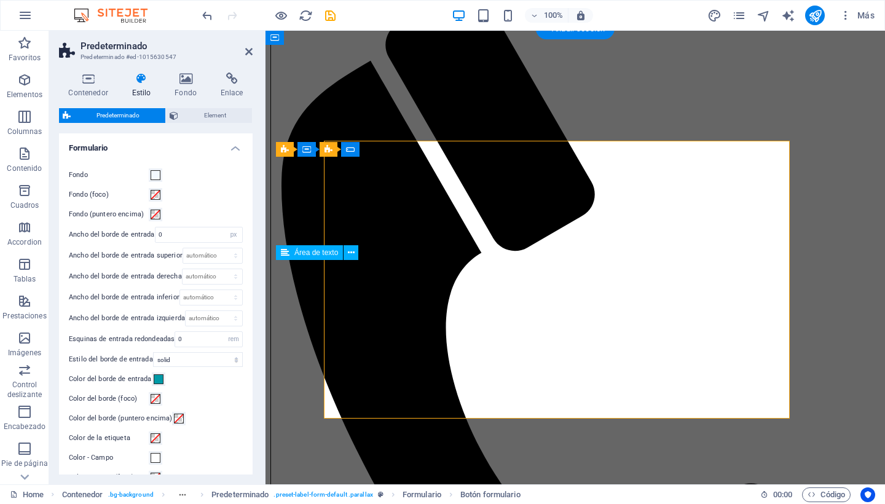
scroll to position [962, 0]
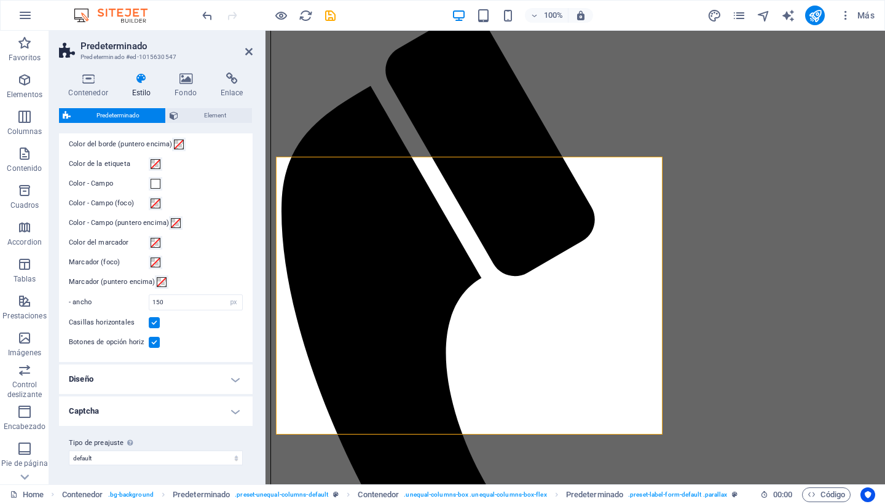
click at [158, 378] on h4 "Diseño" at bounding box center [156, 378] width 194 height 29
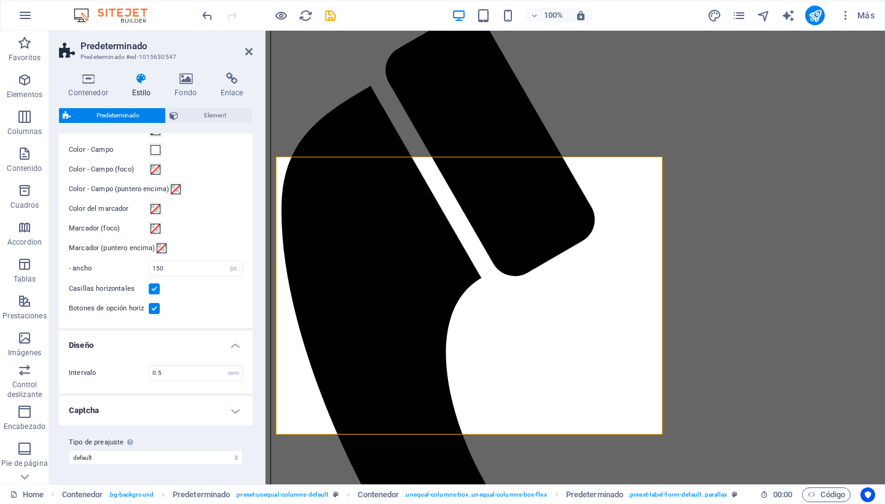
scroll to position [307, 0]
click at [231, 412] on h4 "Captcha" at bounding box center [156, 410] width 194 height 29
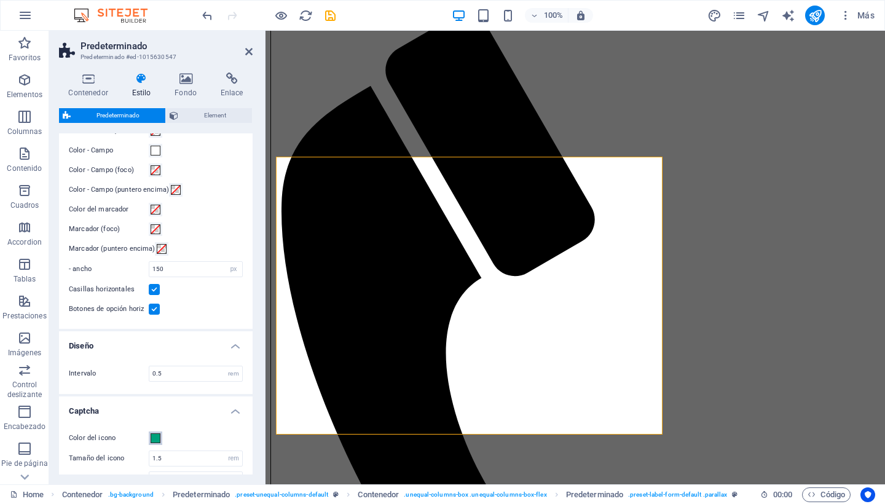
click at [152, 439] on span at bounding box center [156, 438] width 10 height 10
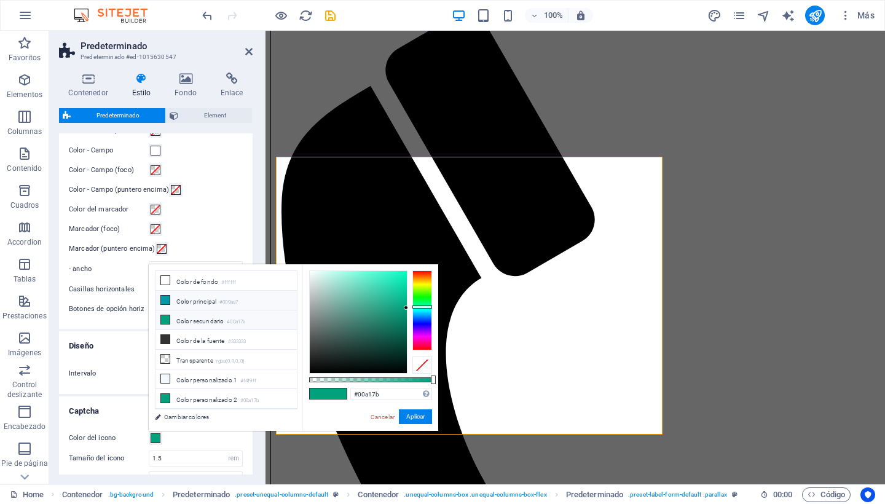
click at [200, 306] on li "Color principal #009aa7" at bounding box center [225, 301] width 141 height 20
type input "#009aa7"
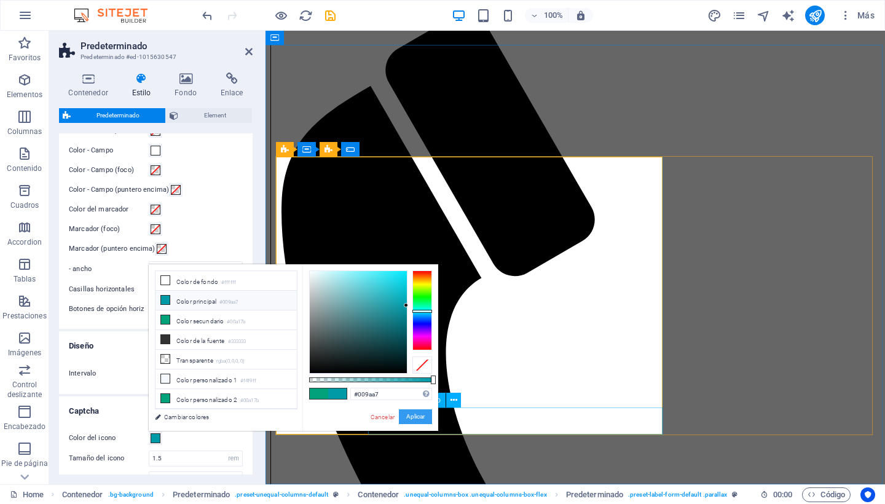
click at [413, 415] on button "Aplicar" at bounding box center [415, 416] width 33 height 15
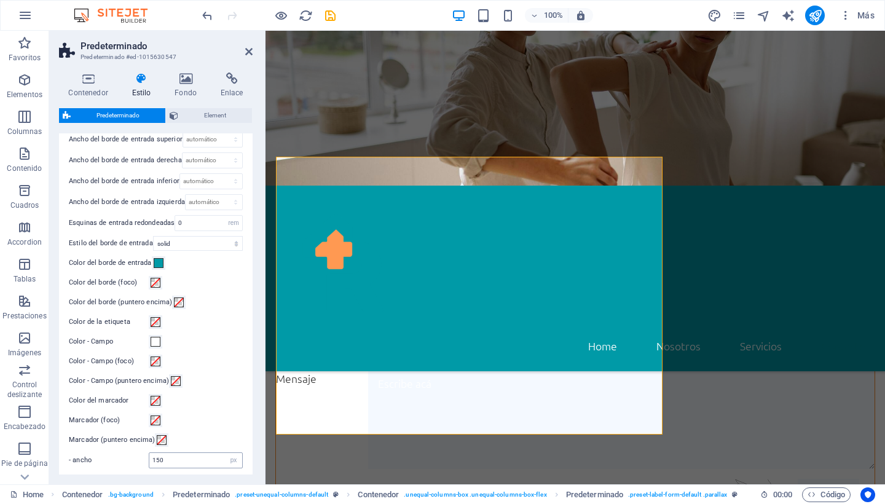
scroll to position [112, 0]
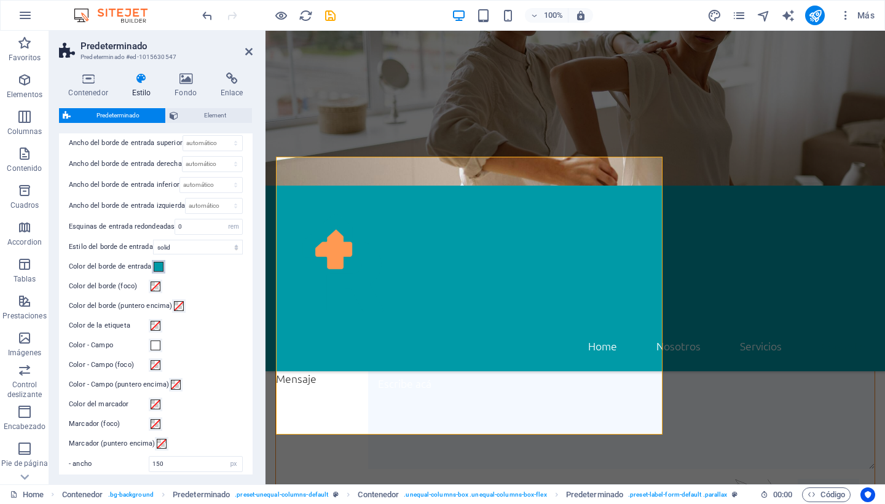
click at [157, 267] on span at bounding box center [159, 267] width 10 height 10
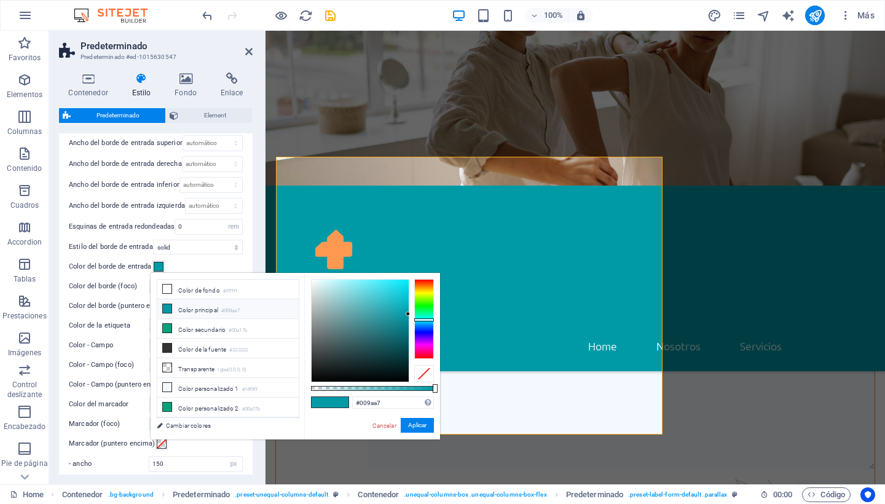
click at [205, 310] on li "Color principal #009aa7" at bounding box center [227, 309] width 141 height 20
click at [167, 308] on icon at bounding box center [167, 308] width 9 height 9
click at [411, 425] on button "Aplicar" at bounding box center [417, 425] width 33 height 15
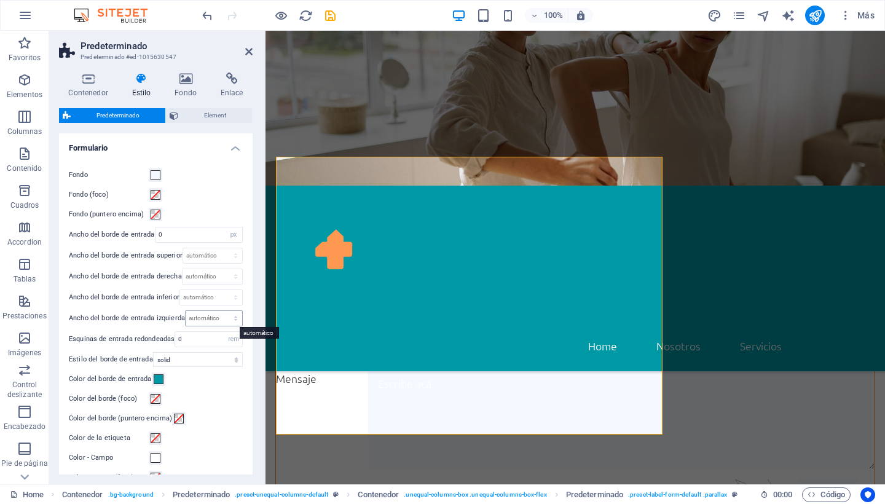
scroll to position [0, 0]
click at [213, 117] on span "Element" at bounding box center [215, 115] width 66 height 15
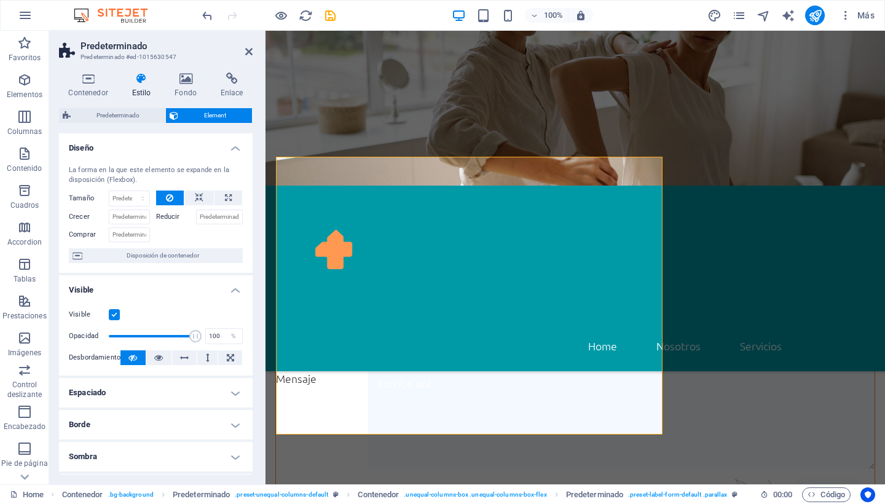
click at [142, 77] on icon at bounding box center [141, 79] width 38 height 12
click at [138, 79] on icon at bounding box center [141, 79] width 38 height 12
click at [139, 109] on span "Predeterminado" at bounding box center [117, 115] width 87 height 15
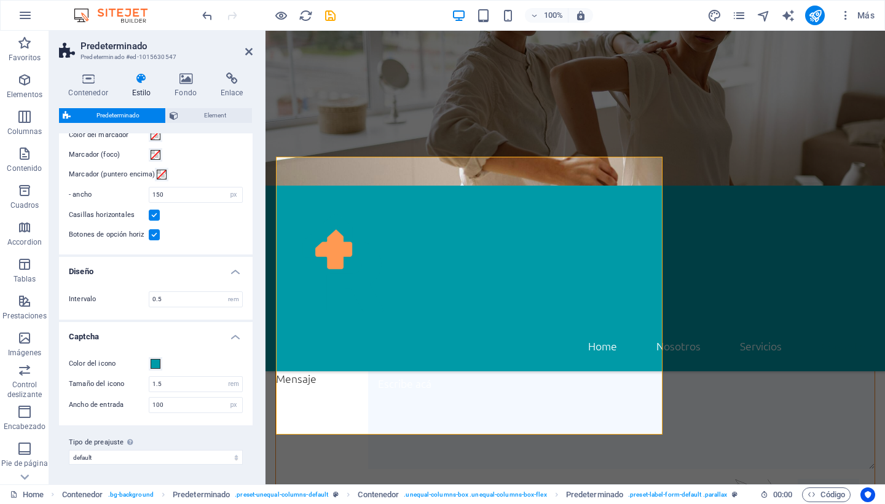
scroll to position [381, 0]
click at [246, 56] on icon at bounding box center [248, 52] width 7 height 10
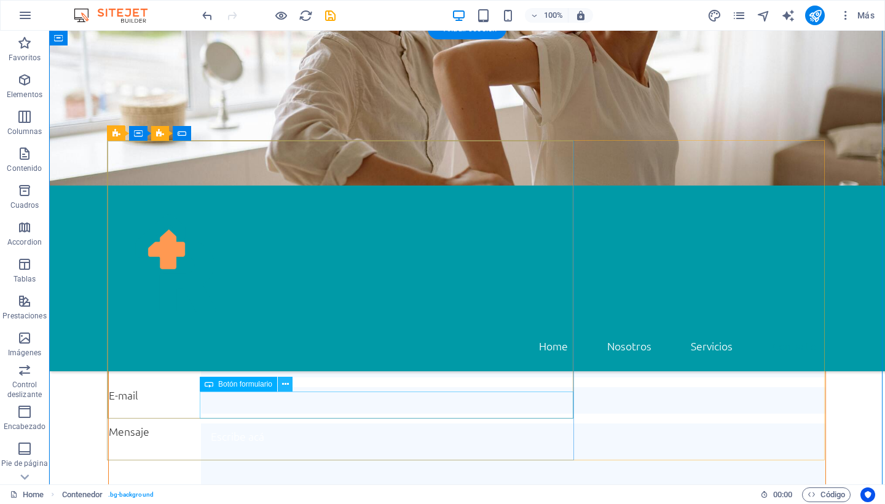
click at [284, 383] on icon at bounding box center [285, 384] width 7 height 13
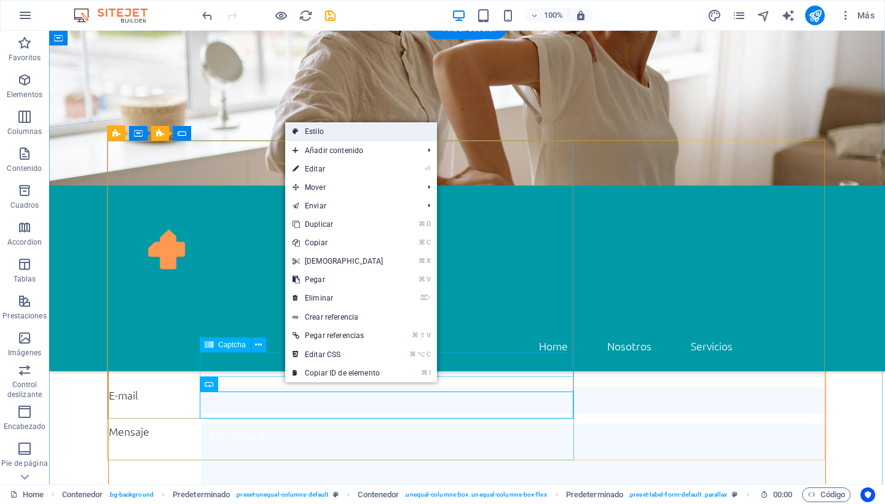
click at [329, 136] on link "Estilo" at bounding box center [361, 131] width 152 height 18
select select "px"
select select "rem"
select select "px"
select select "rem"
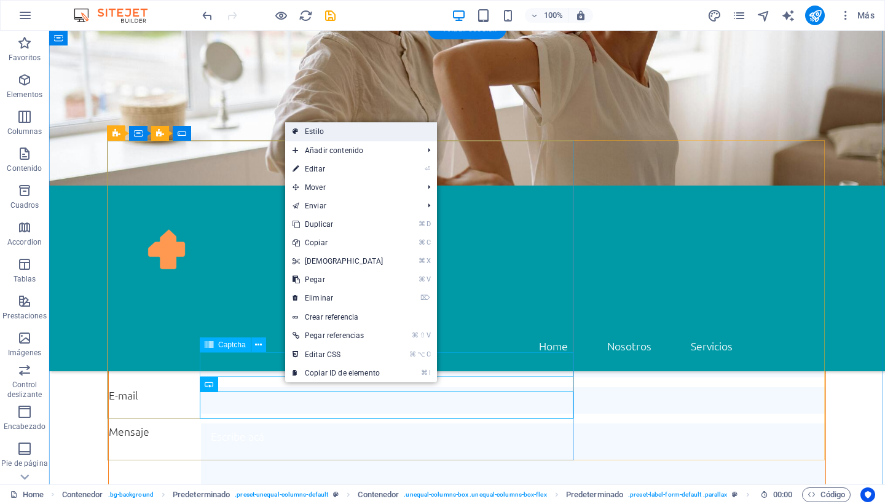
select select "px"
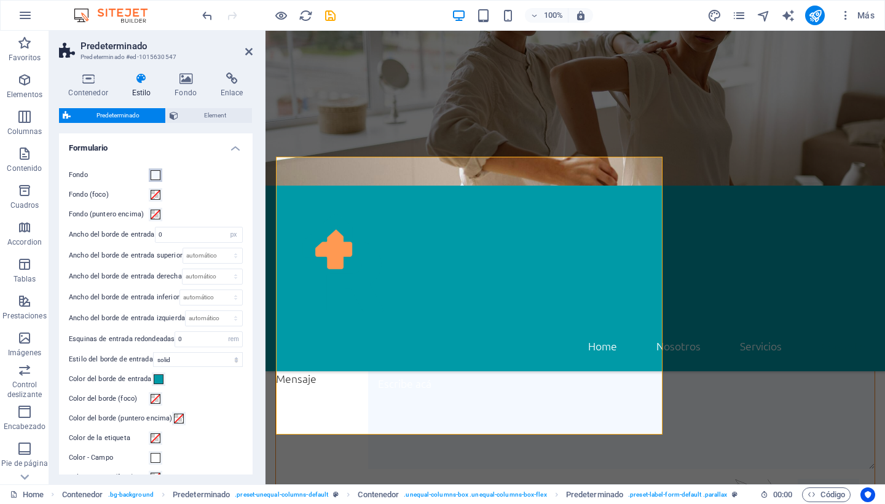
click at [155, 173] on span at bounding box center [156, 175] width 10 height 10
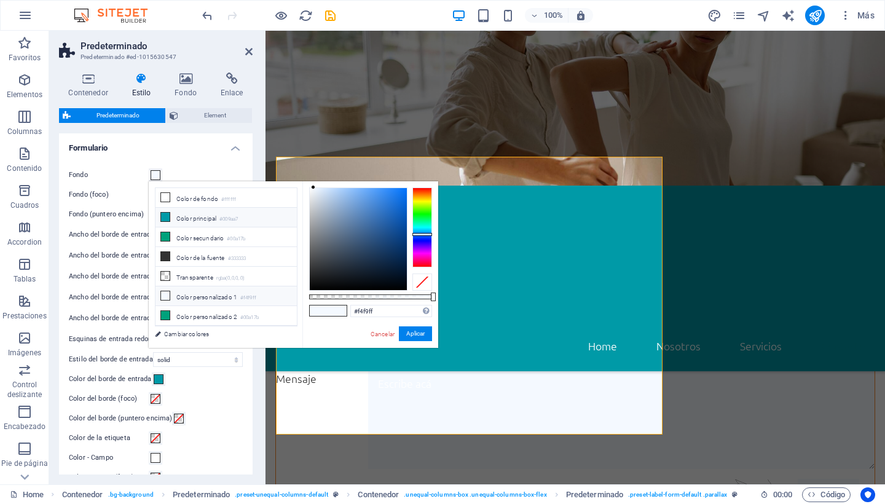
click at [165, 222] on li "Color principal #009aa7" at bounding box center [225, 218] width 141 height 20
type input "#009aa7"
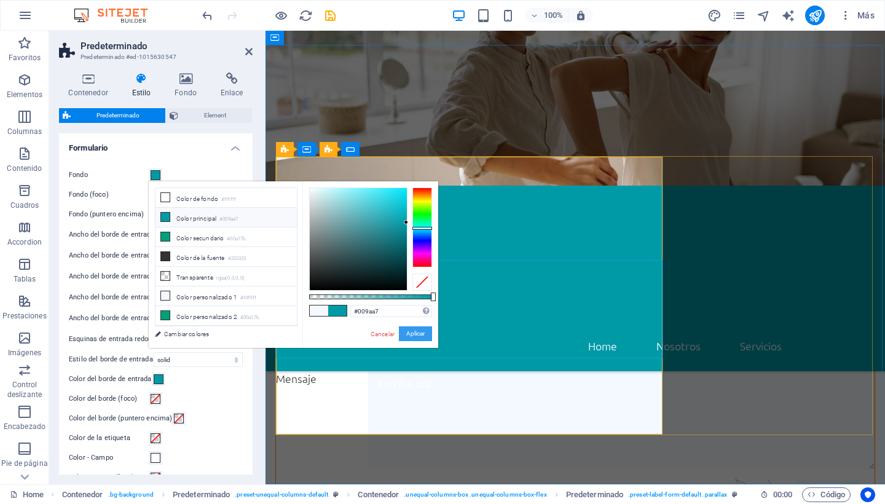
click at [420, 333] on button "Aplicar" at bounding box center [415, 333] width 33 height 15
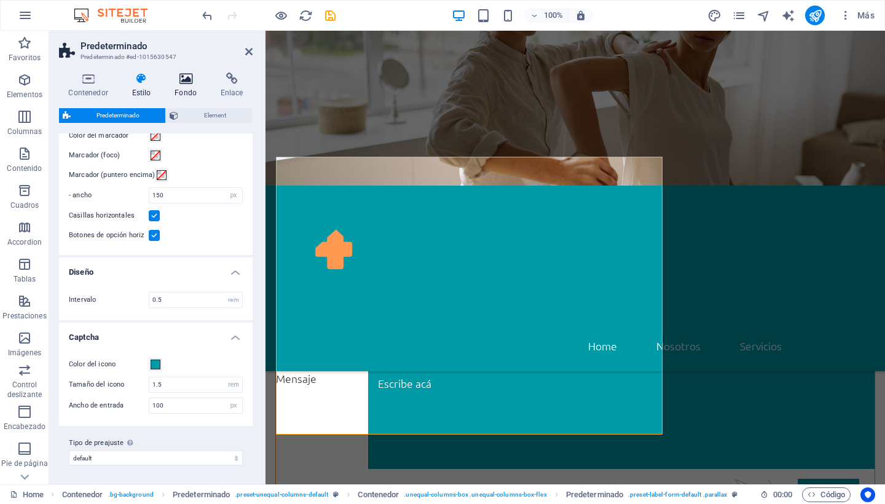
click at [188, 76] on icon at bounding box center [185, 79] width 41 height 12
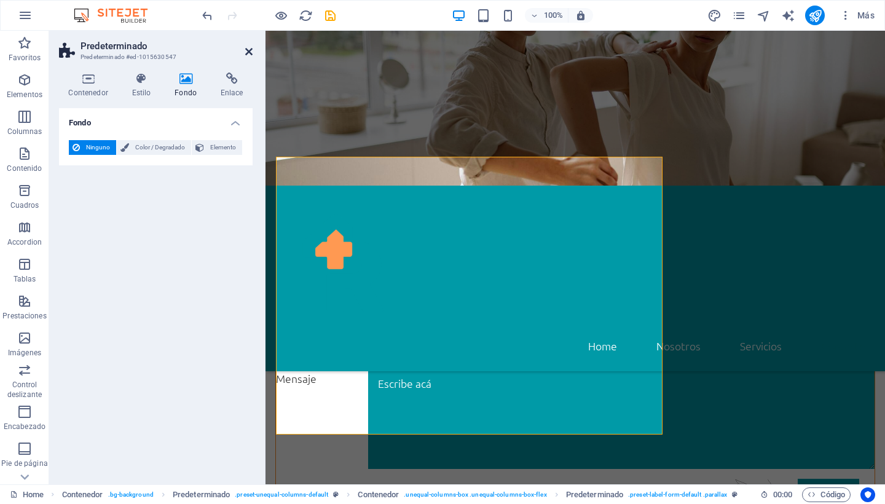
click at [246, 49] on icon at bounding box center [248, 52] width 7 height 10
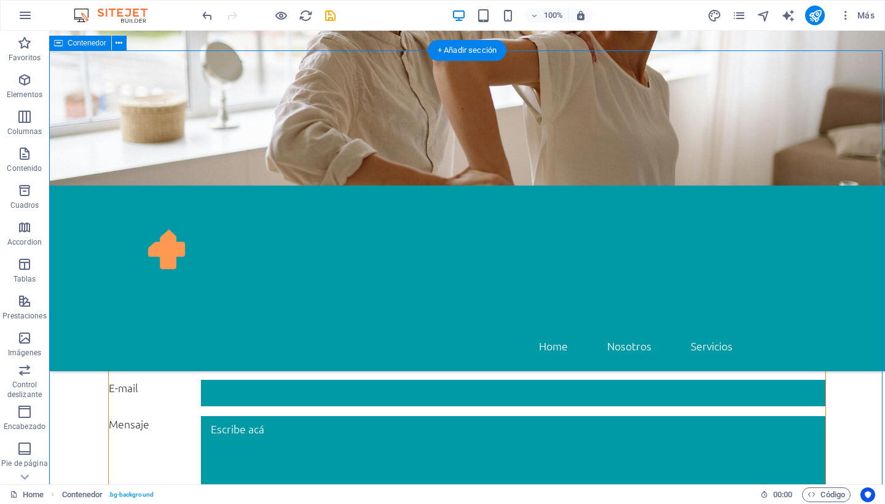
scroll to position [973, 0]
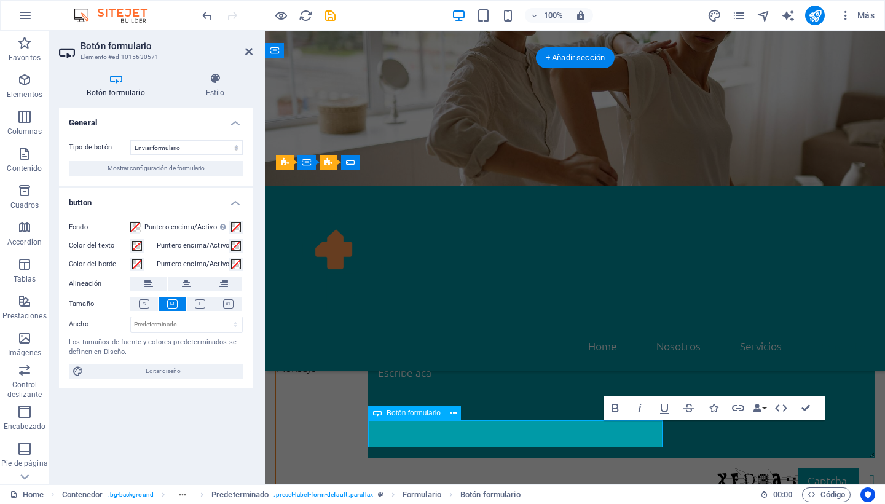
scroll to position [949, 0]
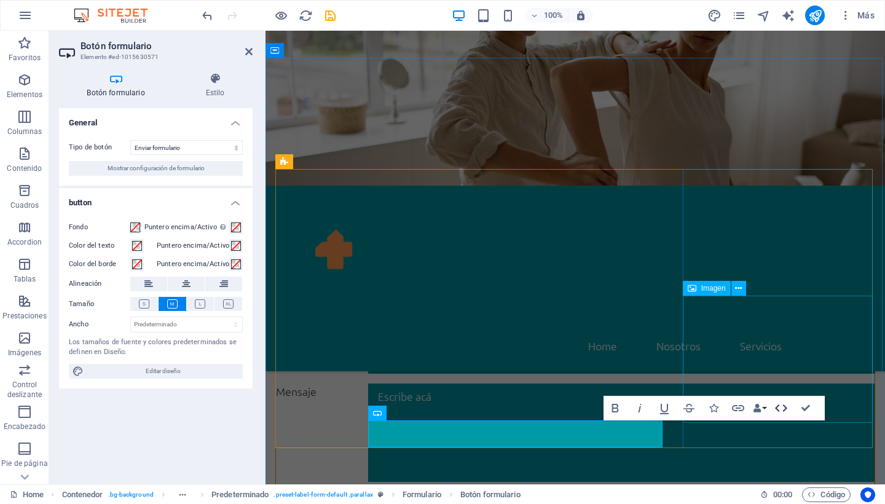
click at [786, 408] on icon "button" at bounding box center [781, 407] width 12 height 7
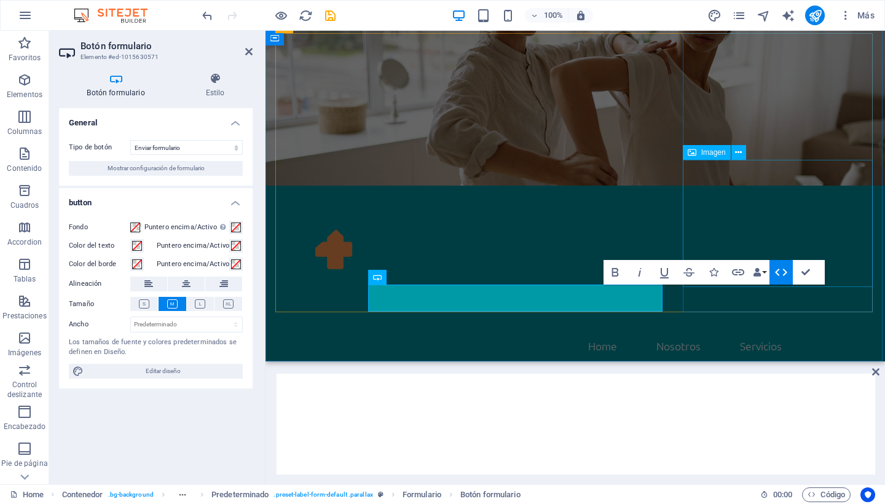
scroll to position [1085, 0]
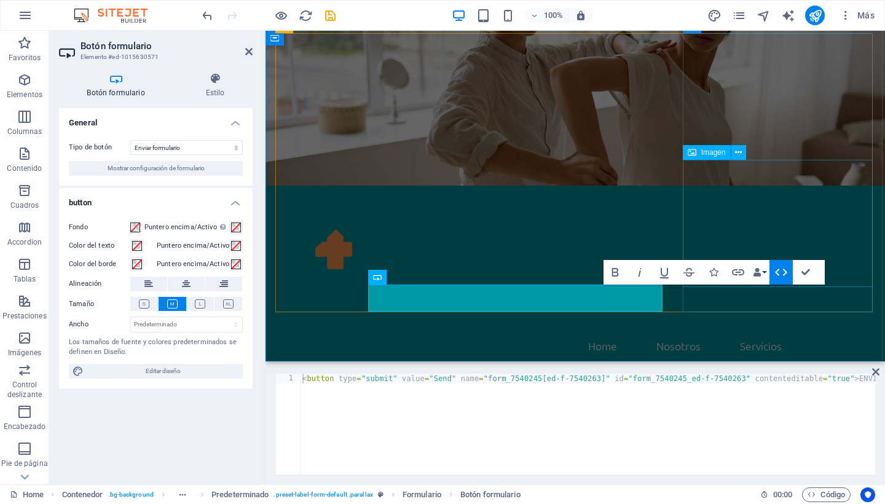
click at [775, 273] on icon "button" at bounding box center [781, 272] width 15 height 15
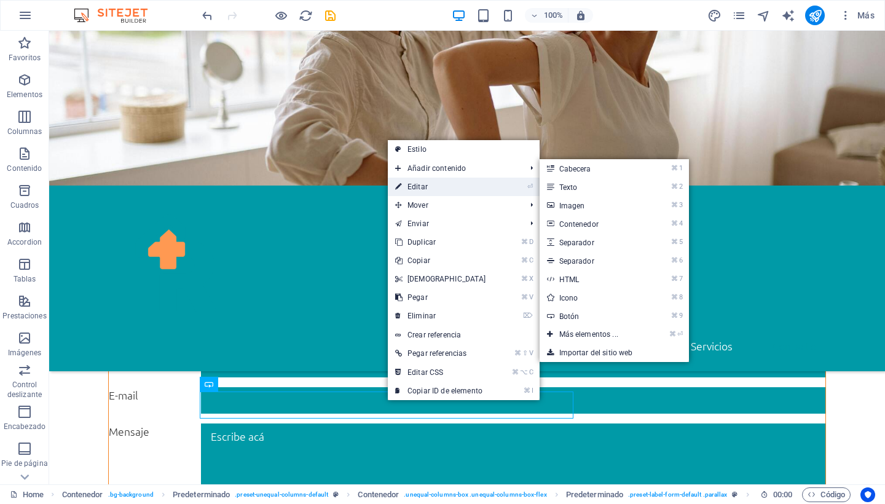
click at [416, 186] on link "⏎ Editar" at bounding box center [441, 187] width 106 height 18
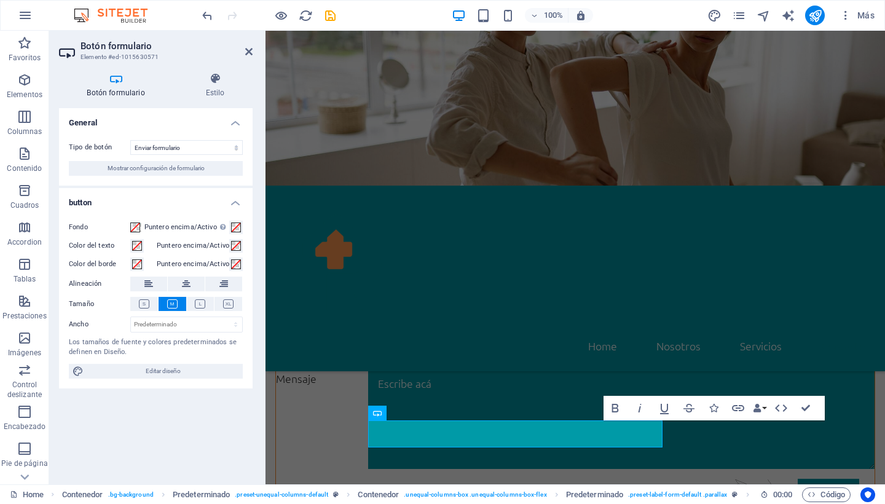
scroll to position [949, 0]
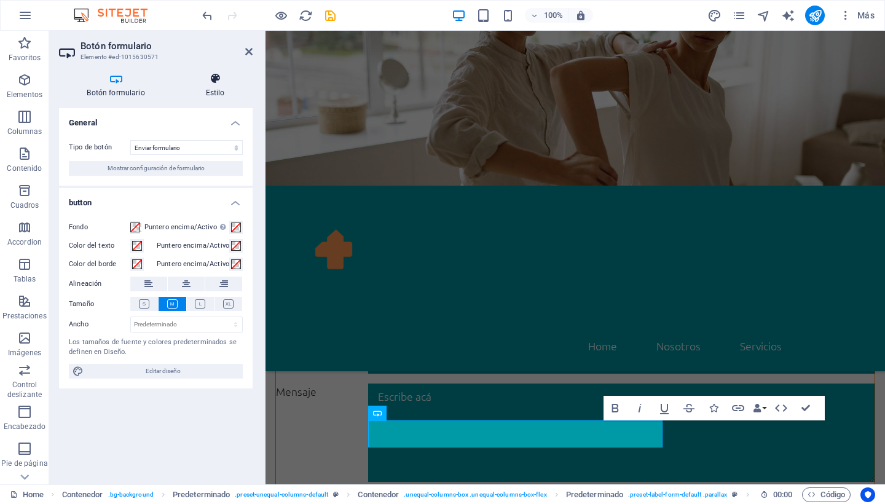
click at [211, 91] on h4 "Estilo" at bounding box center [215, 86] width 75 height 26
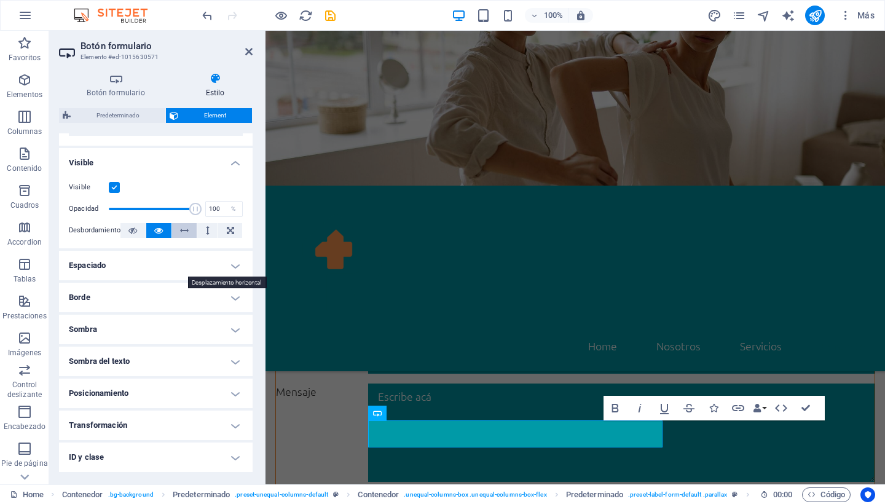
scroll to position [128, 0]
click at [176, 263] on h4 "Espaciado" at bounding box center [156, 264] width 194 height 29
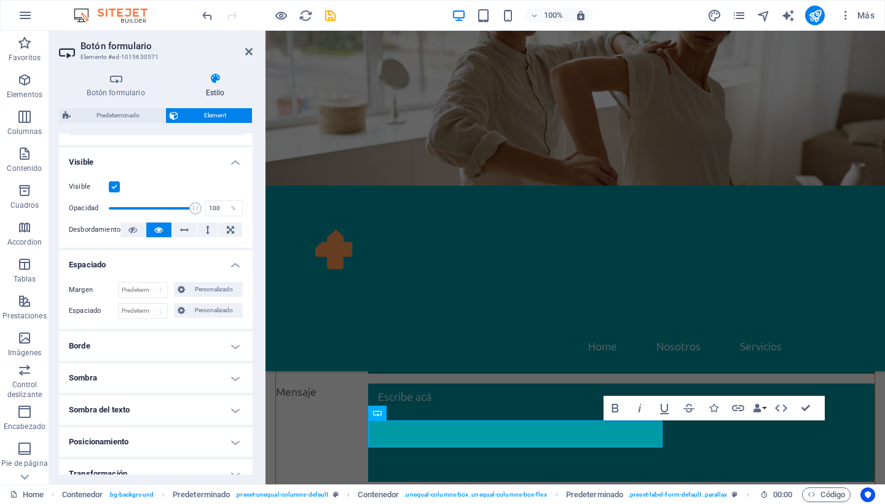
click at [146, 343] on h4 "Borde" at bounding box center [156, 345] width 194 height 29
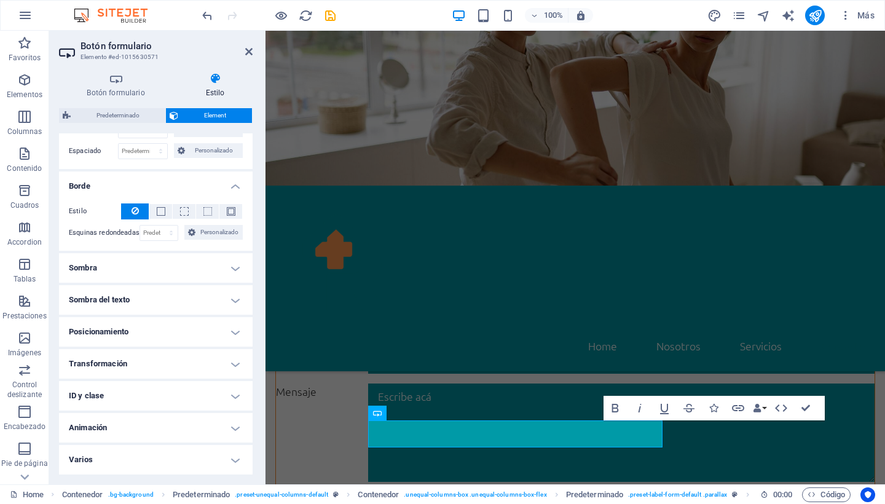
scroll to position [286, 0]
click at [184, 427] on h4 "Animación" at bounding box center [156, 428] width 194 height 29
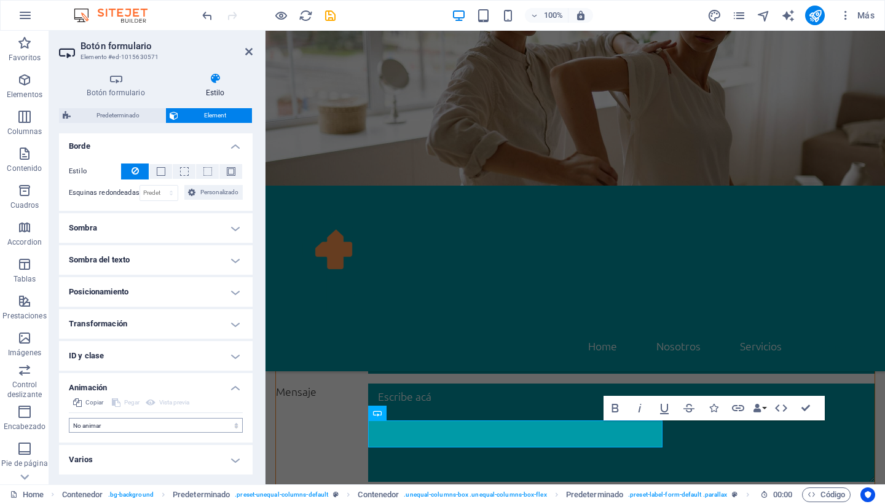
scroll to position [326, 0]
click at [181, 462] on h4 "Varios" at bounding box center [156, 460] width 194 height 29
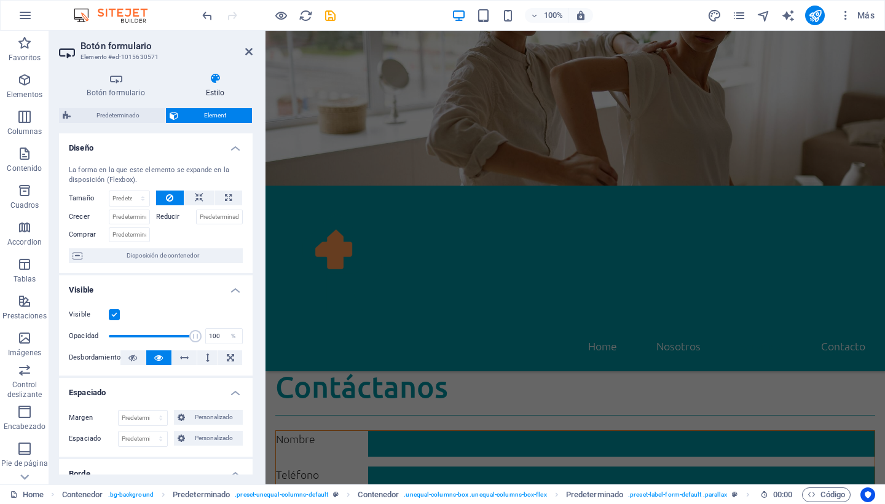
scroll to position [0, 0]
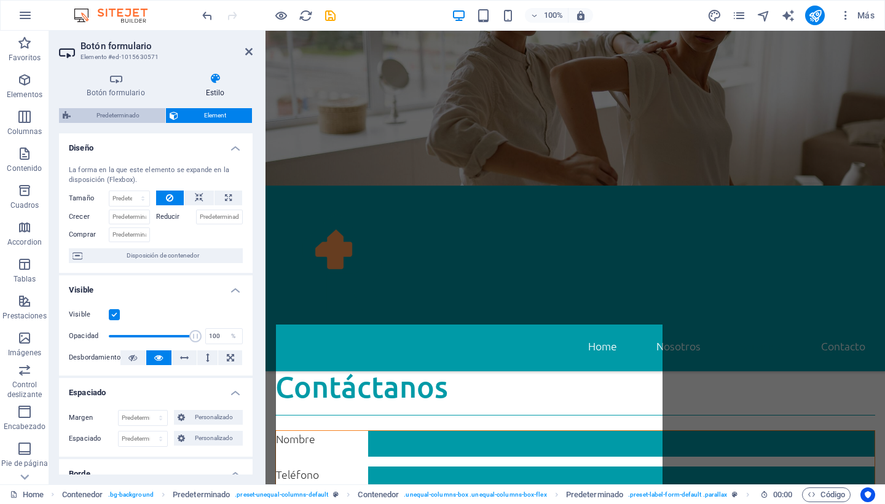
click at [129, 117] on span "Predeterminado" at bounding box center [117, 115] width 87 height 15
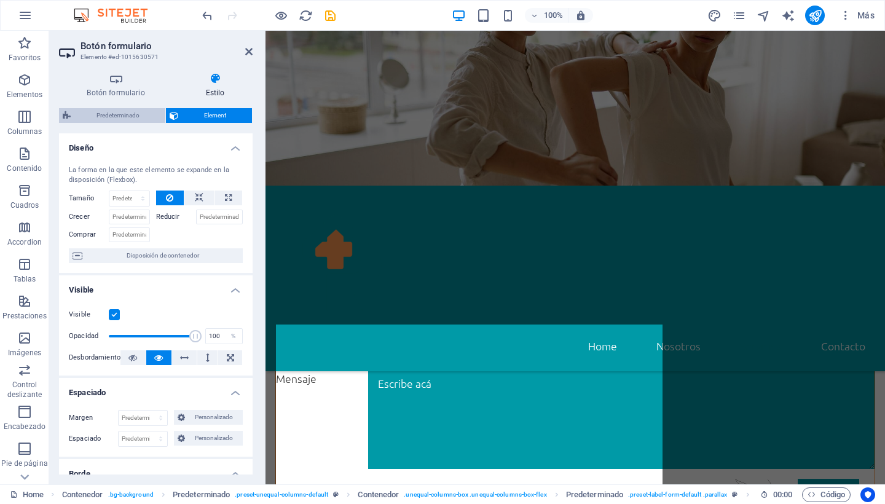
select select "px"
select select "rem"
select select "px"
select select "rem"
select select "px"
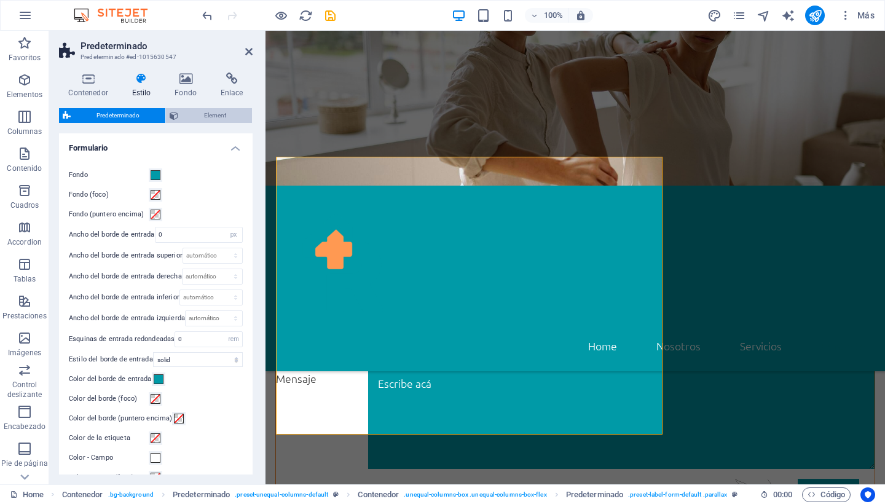
click at [203, 114] on span "Element" at bounding box center [215, 115] width 66 height 15
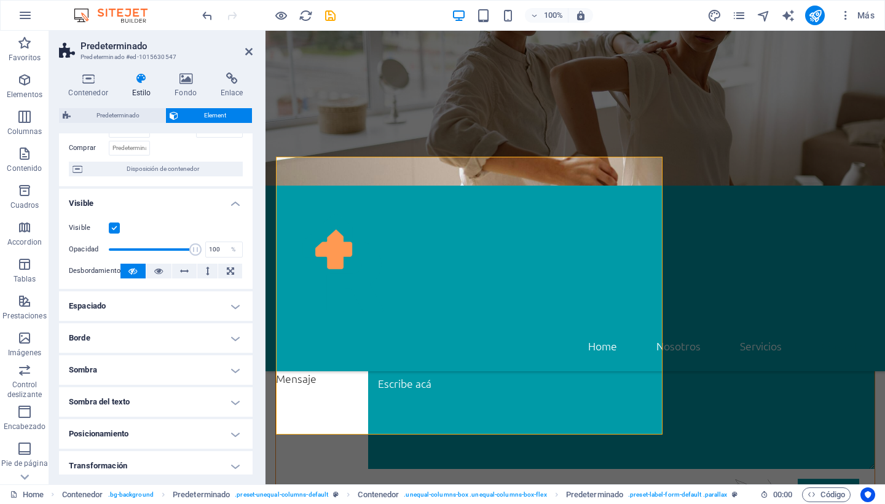
scroll to position [147, 0]
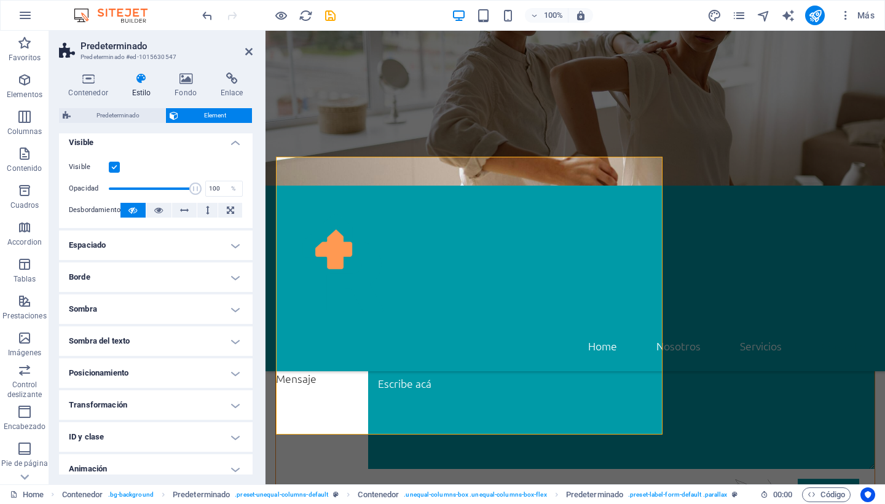
click at [167, 240] on h4 "Espaciado" at bounding box center [156, 244] width 194 height 29
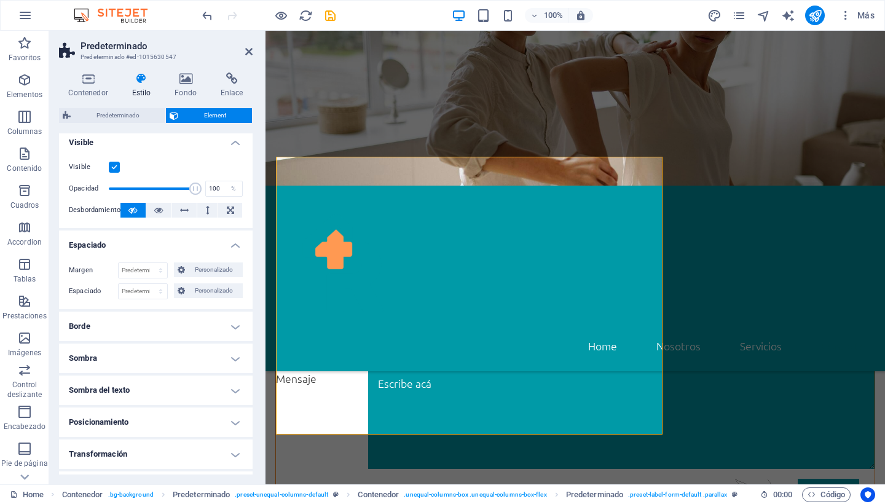
click at [167, 240] on h4 "Espaciado" at bounding box center [156, 241] width 194 height 22
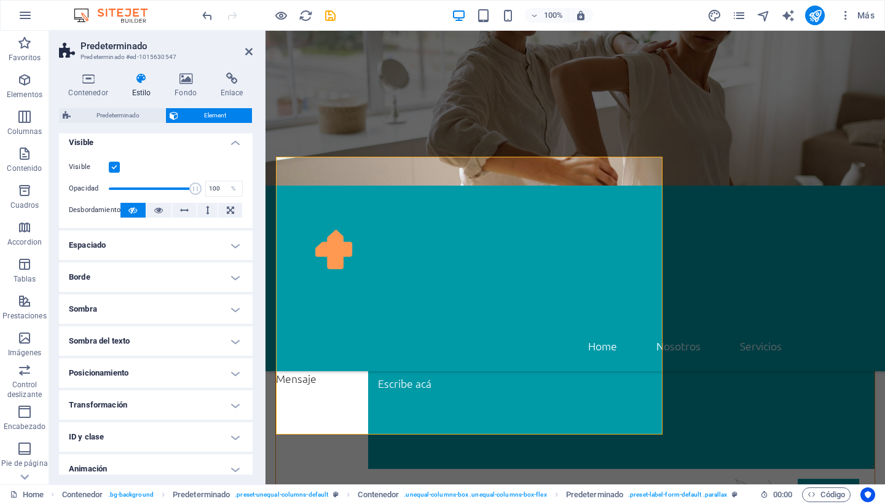
click at [155, 278] on h4 "Borde" at bounding box center [156, 276] width 194 height 29
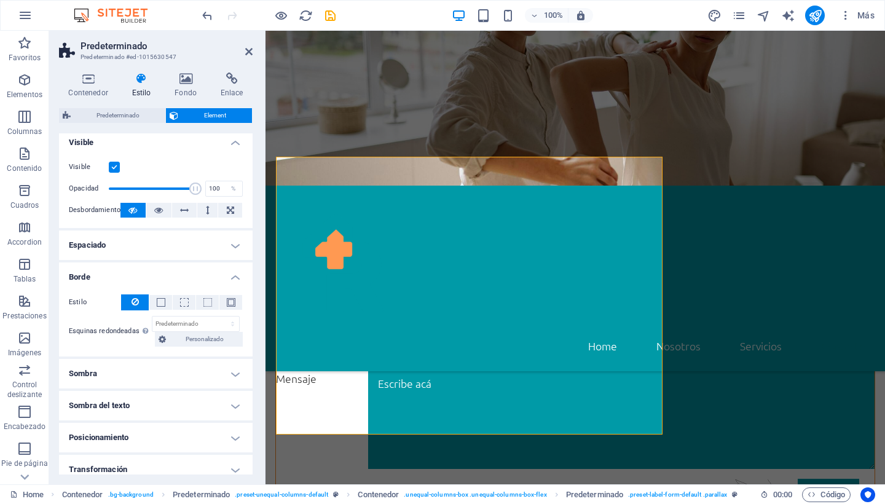
click at [155, 278] on h4 "Borde" at bounding box center [156, 273] width 194 height 22
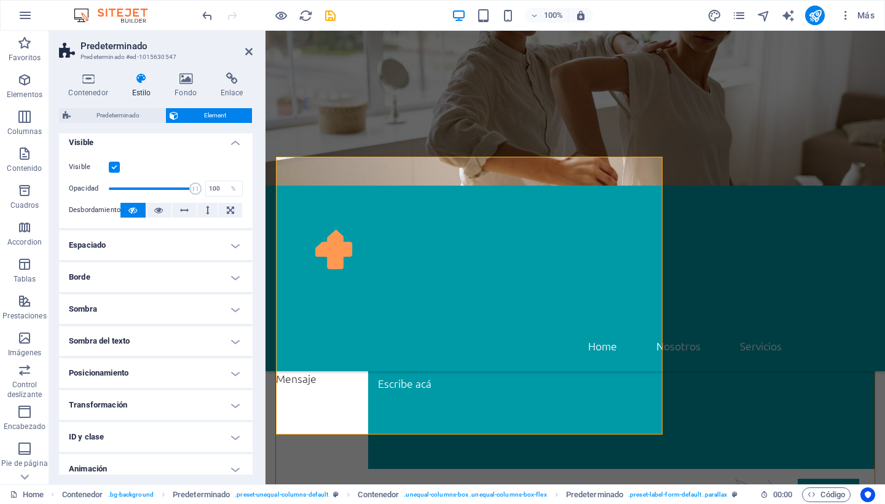
click at [148, 307] on h4 "Sombra" at bounding box center [156, 308] width 194 height 29
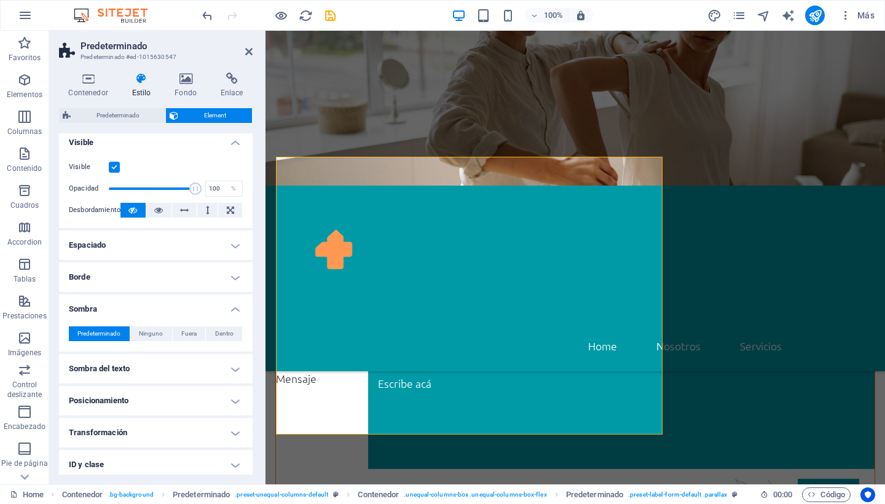
click at [148, 307] on h4 "Sombra" at bounding box center [156, 305] width 194 height 22
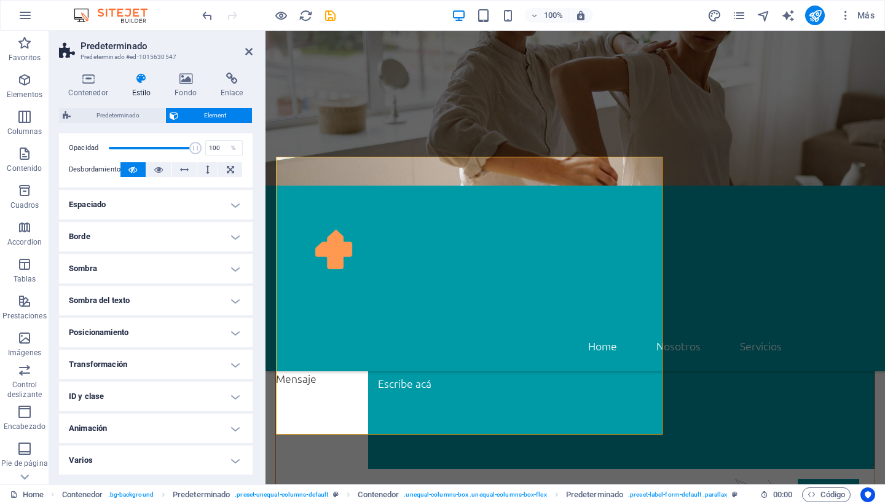
scroll to position [187, 0]
click at [147, 296] on h4 "Sombra del texto" at bounding box center [156, 300] width 194 height 29
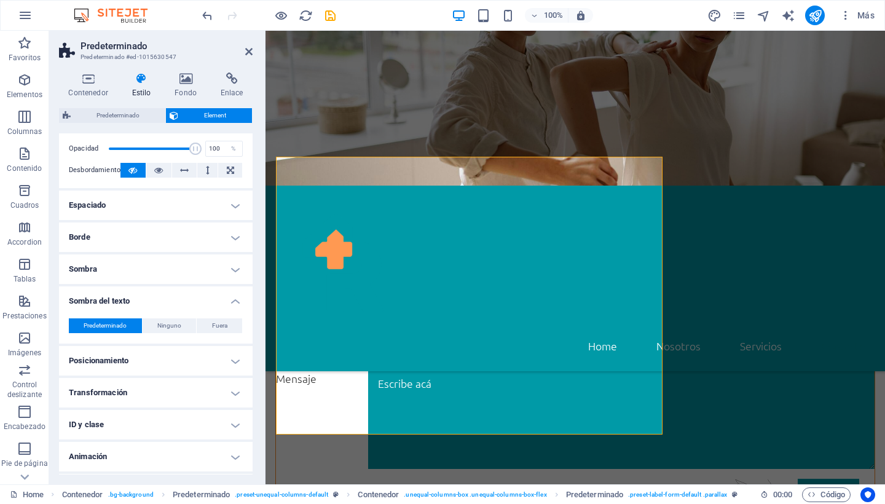
click at [147, 296] on h4 "Sombra del texto" at bounding box center [156, 297] width 194 height 22
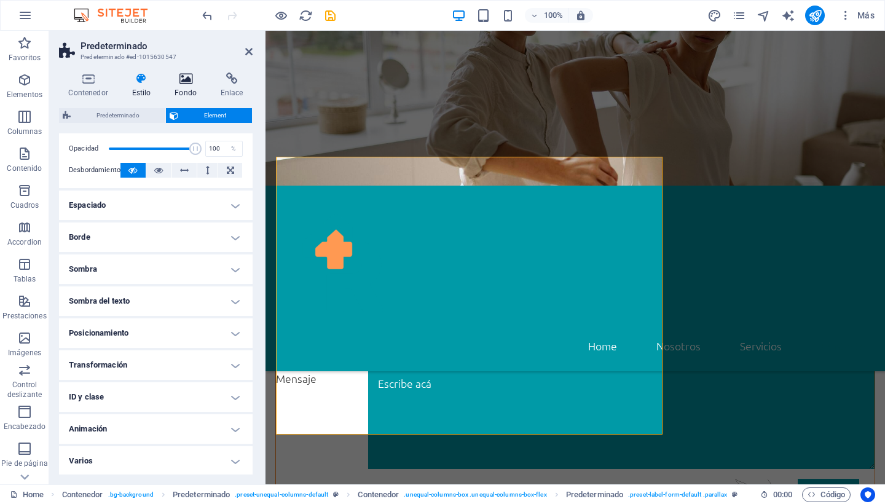
click at [184, 78] on icon at bounding box center [185, 79] width 41 height 12
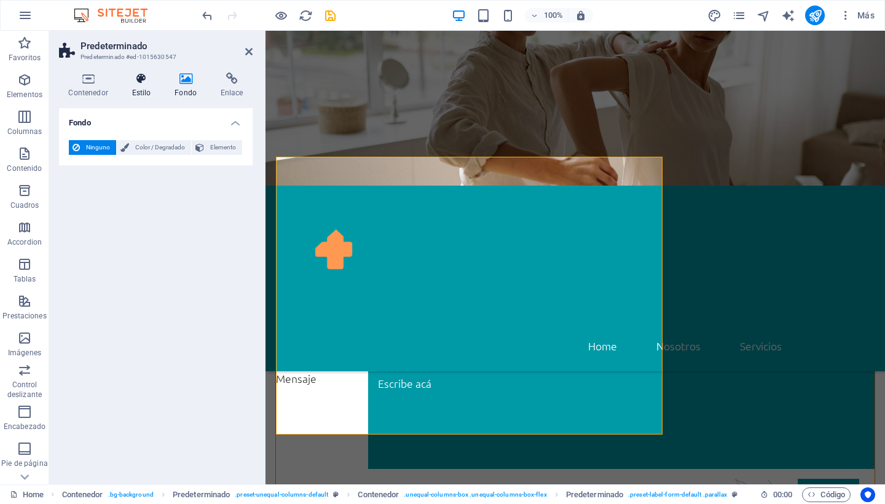
click at [144, 82] on icon at bounding box center [141, 79] width 38 height 12
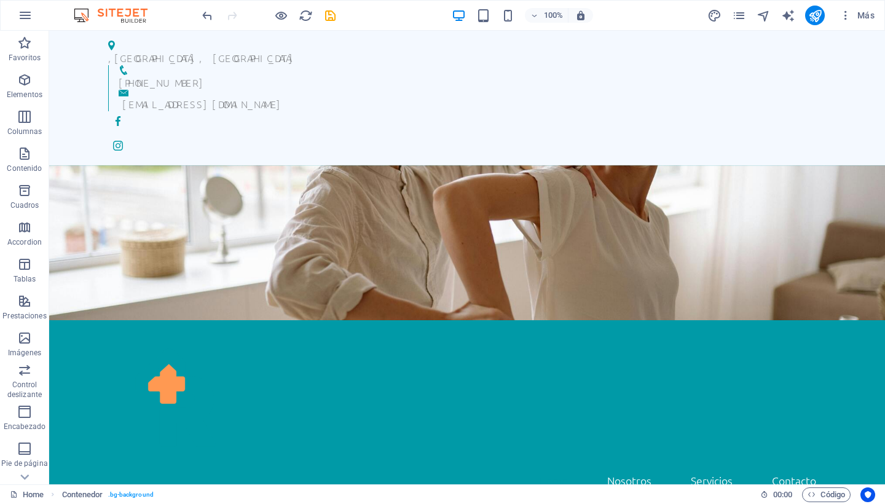
scroll to position [0, 0]
click at [321, 175] on figure at bounding box center [467, 242] width 836 height 155
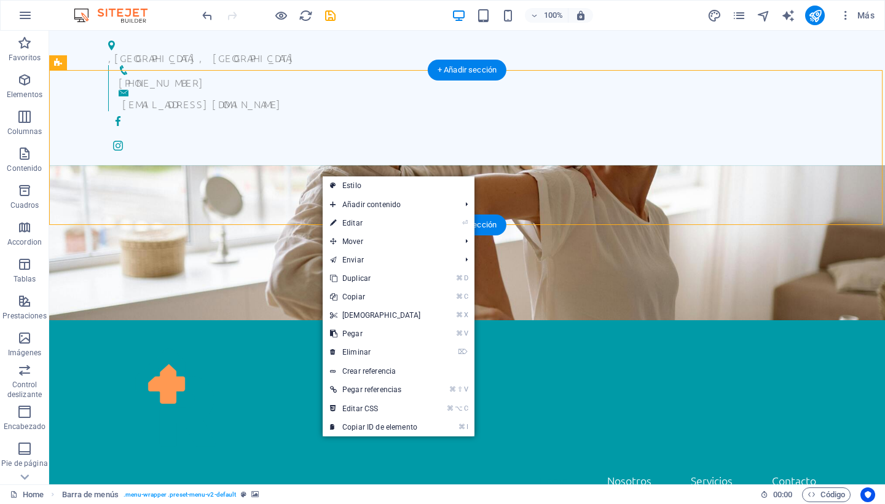
click at [321, 165] on figure at bounding box center [467, 242] width 836 height 155
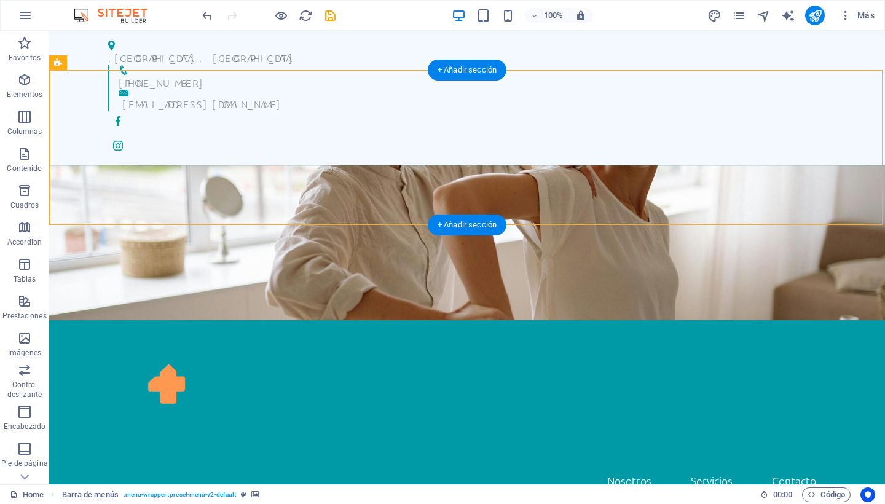
click at [321, 165] on figure at bounding box center [467, 242] width 836 height 155
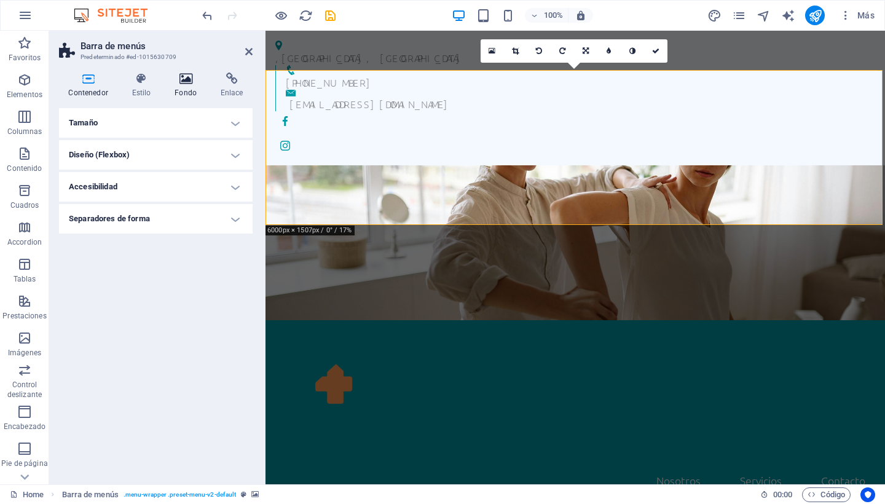
click at [186, 77] on icon at bounding box center [185, 79] width 41 height 12
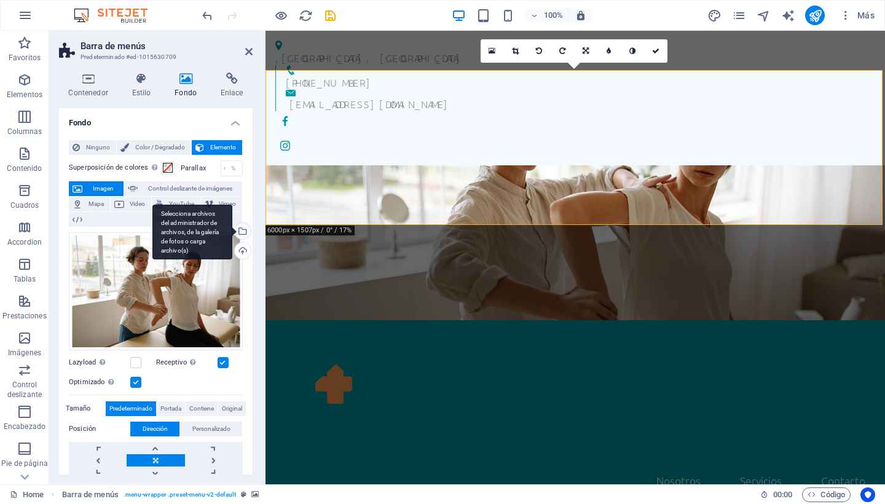
click at [243, 229] on div "Selecciona archivos del administrador de archivos, de la galería de fotos o car…" at bounding box center [241, 232] width 18 height 18
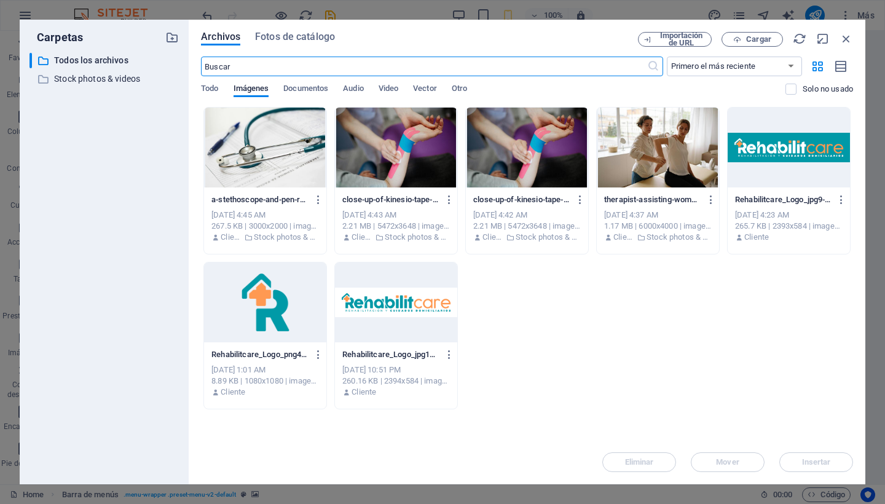
click at [769, 154] on div at bounding box center [788, 148] width 122 height 80
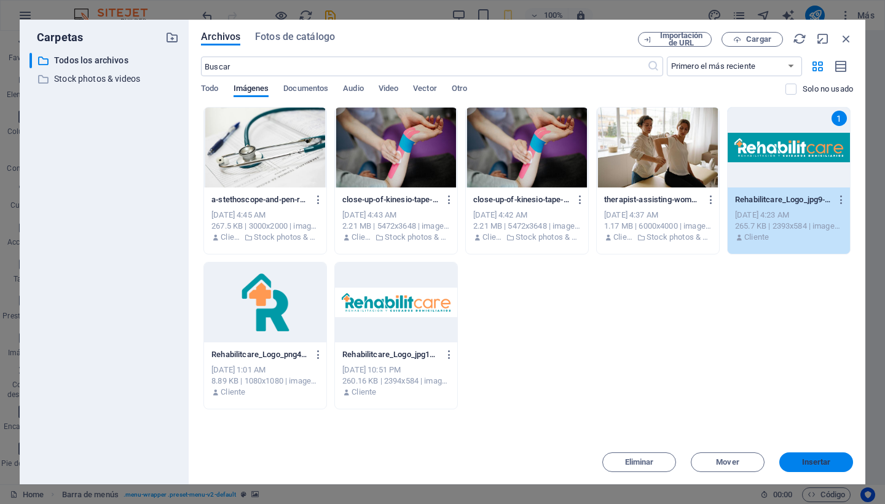
click at [809, 467] on button "Insertar" at bounding box center [816, 462] width 74 height 20
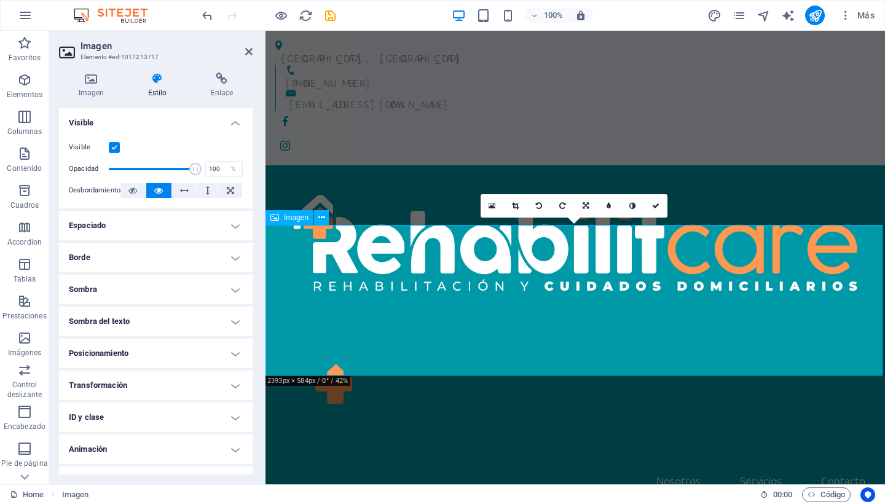
click at [87, 80] on icon at bounding box center [91, 79] width 65 height 12
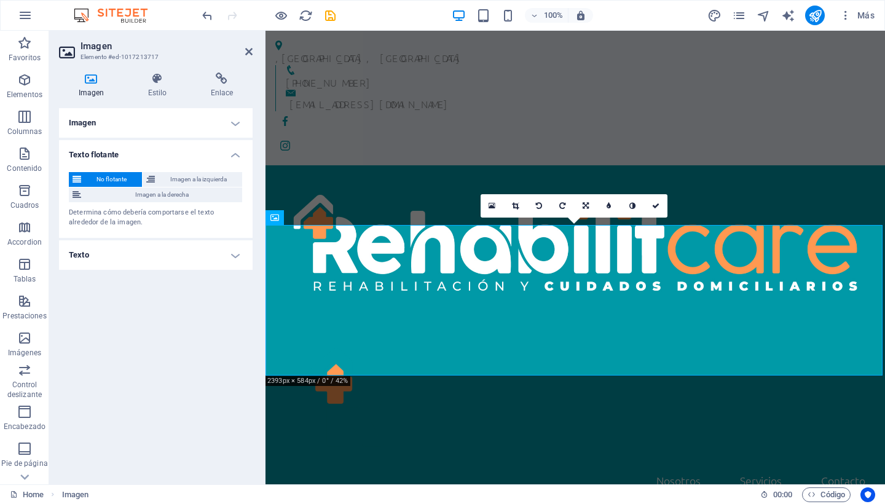
click at [151, 119] on h4 "Imagen" at bounding box center [156, 122] width 194 height 29
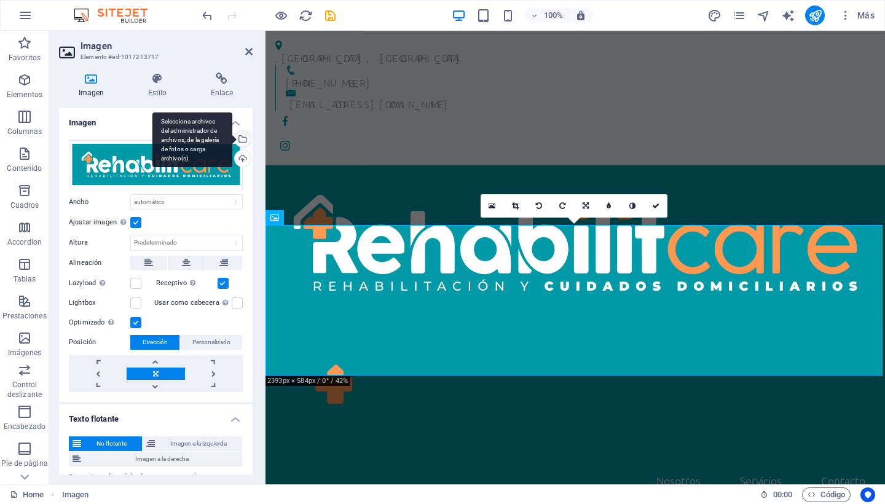
click at [241, 133] on div "Selecciona archivos del administrador de archivos, de la galería de fotos o car…" at bounding box center [241, 140] width 18 height 18
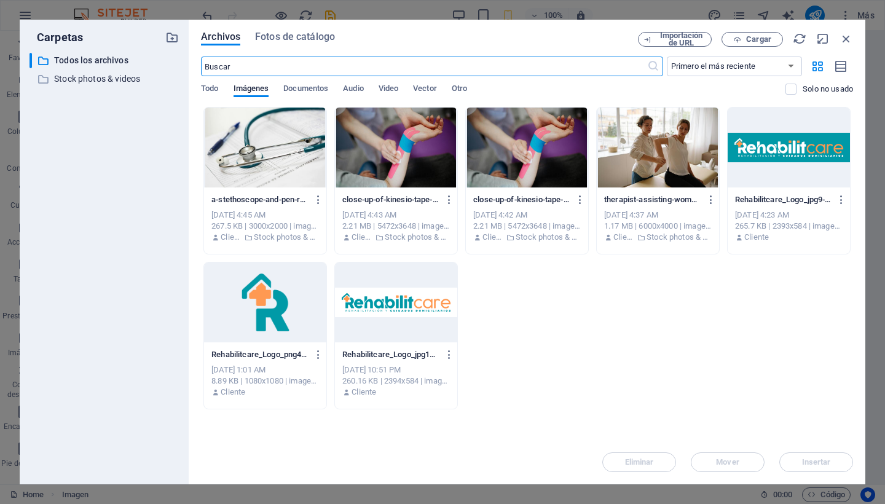
click at [643, 144] on div at bounding box center [658, 148] width 122 height 80
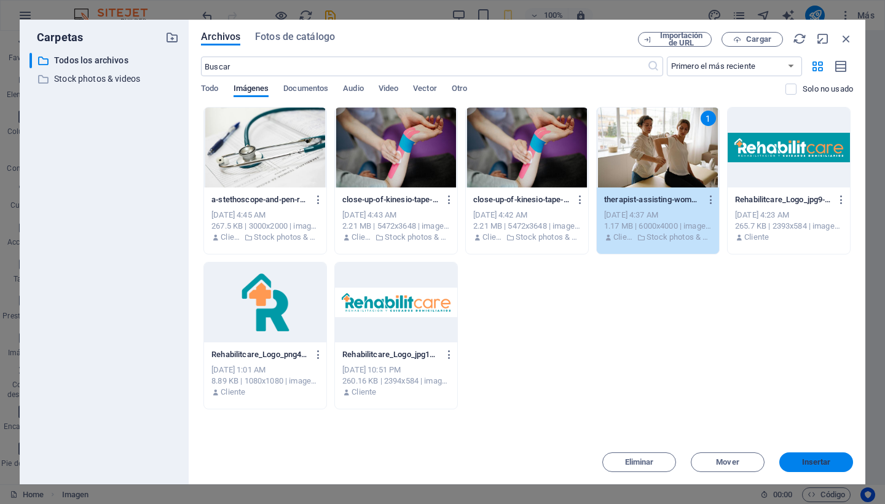
click at [798, 463] on span "Insertar" at bounding box center [816, 461] width 64 height 7
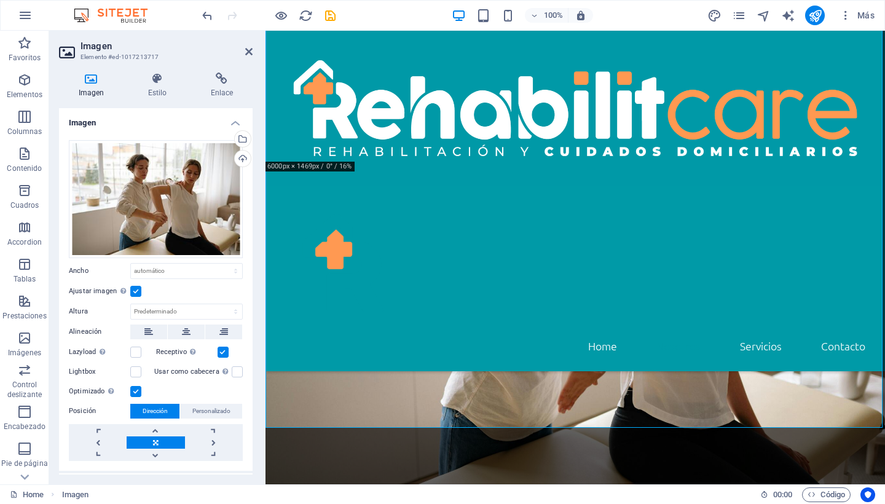
scroll to position [246, 0]
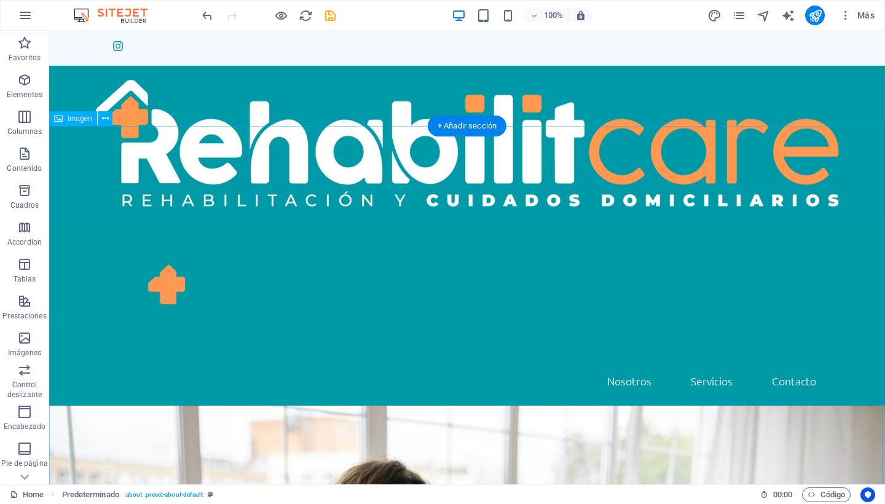
scroll to position [99, 0]
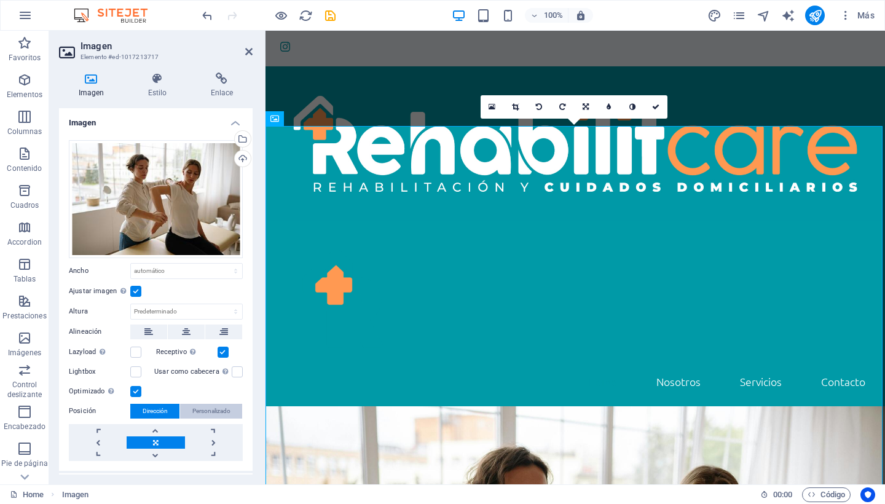
click at [209, 408] on span "Personalizado" at bounding box center [211, 411] width 38 height 15
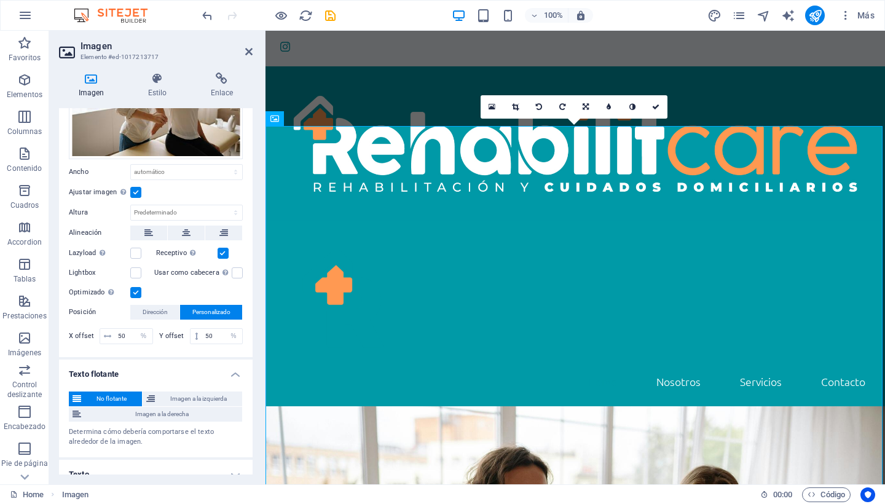
scroll to position [98, 0]
select select "%"
type input "100"
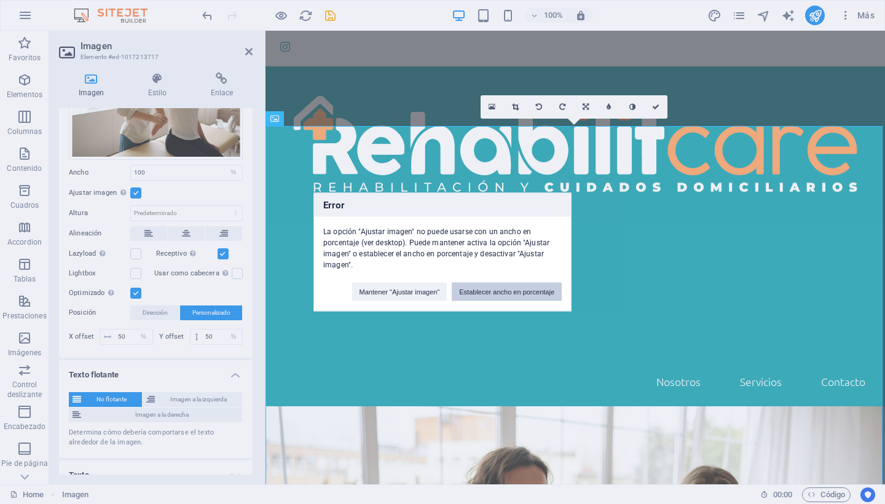
click at [499, 292] on button "Establecer ancho en porcentaje" at bounding box center [507, 292] width 110 height 18
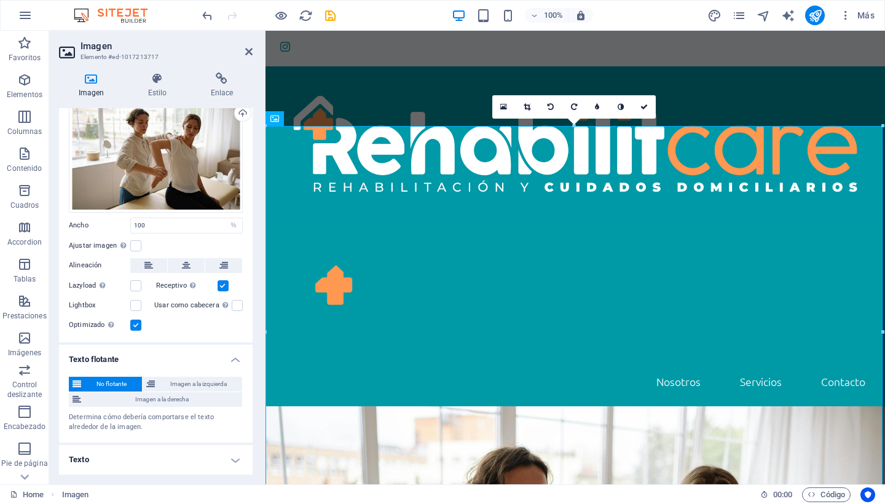
scroll to position [43, 0]
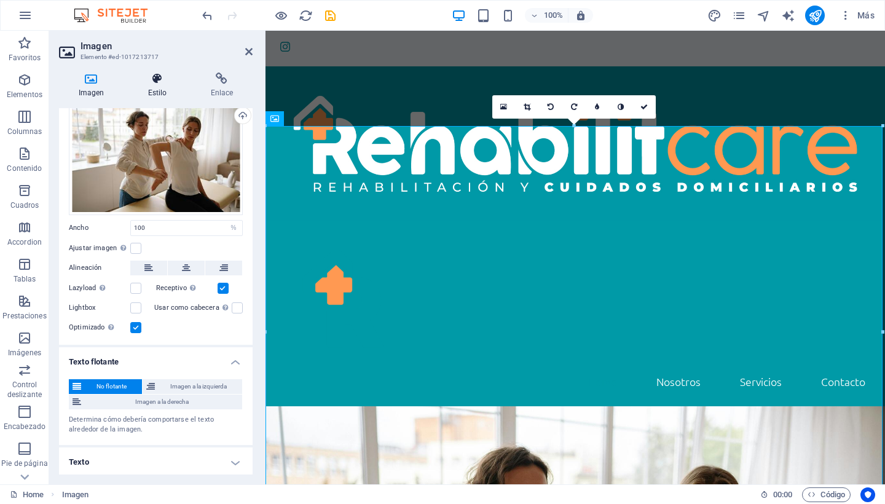
click at [150, 80] on icon at bounding box center [157, 79] width 58 height 12
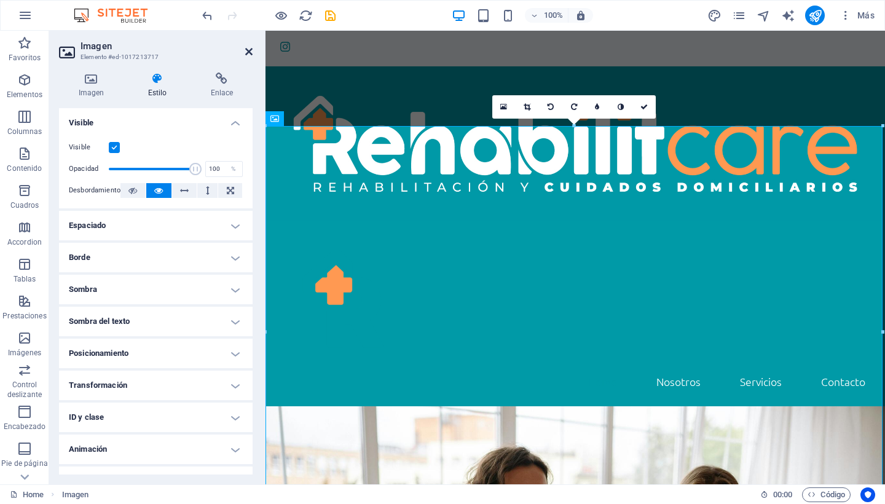
click at [248, 50] on icon at bounding box center [248, 52] width 7 height 10
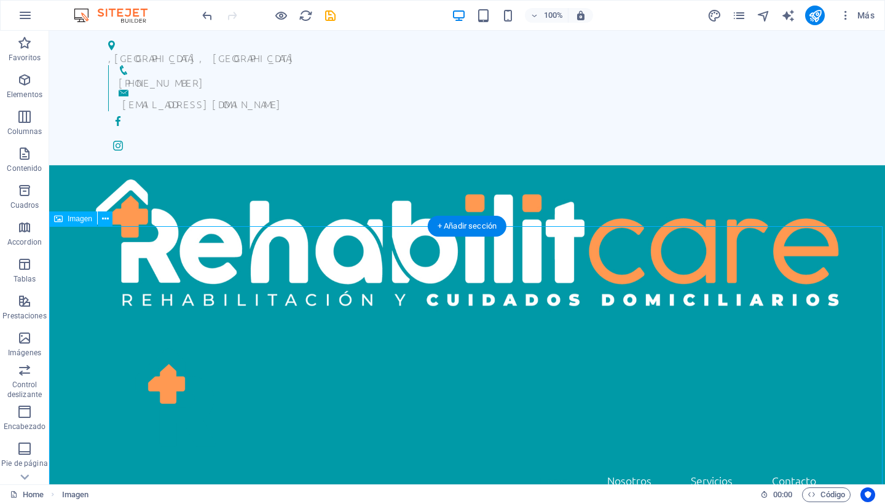
scroll to position [0, 0]
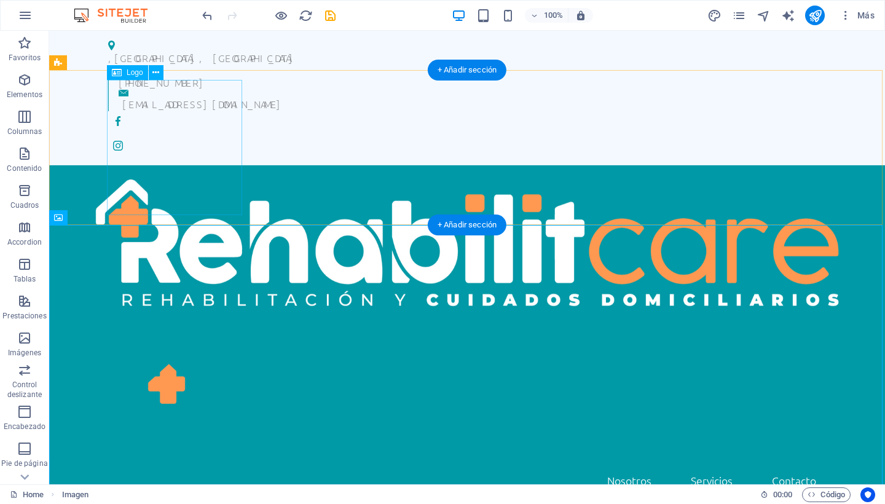
click at [154, 330] on div at bounding box center [467, 397] width 718 height 135
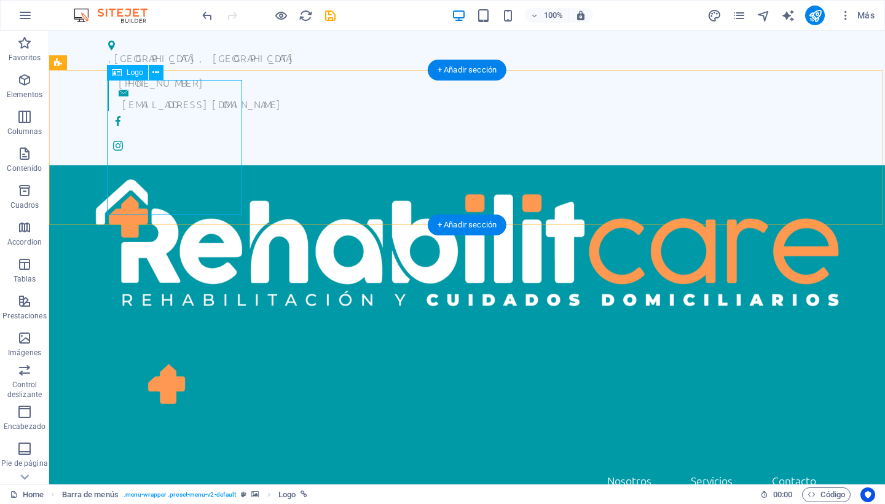
click at [188, 330] on div at bounding box center [467, 397] width 718 height 135
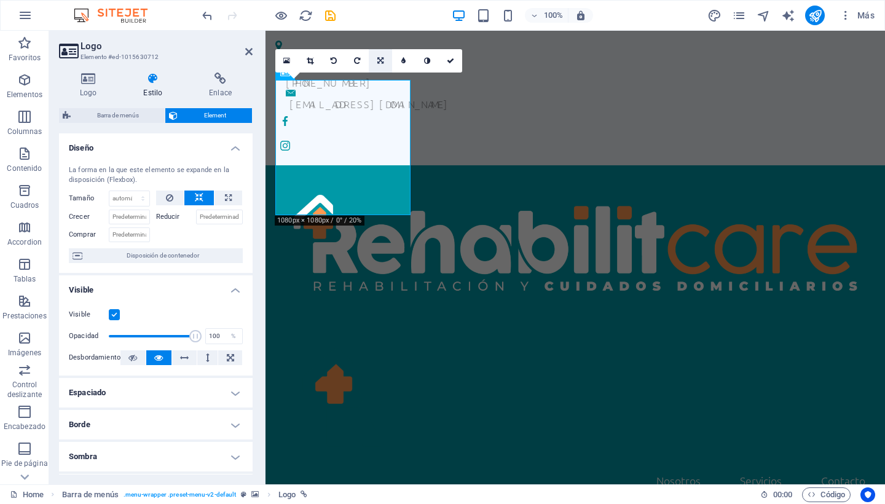
click at [382, 62] on icon at bounding box center [380, 60] width 6 height 7
click at [379, 85] on icon at bounding box center [380, 83] width 7 height 7
click at [380, 61] on icon at bounding box center [380, 60] width 7 height 7
click at [381, 82] on icon at bounding box center [380, 83] width 7 height 7
click at [383, 57] on icon at bounding box center [380, 60] width 7 height 7
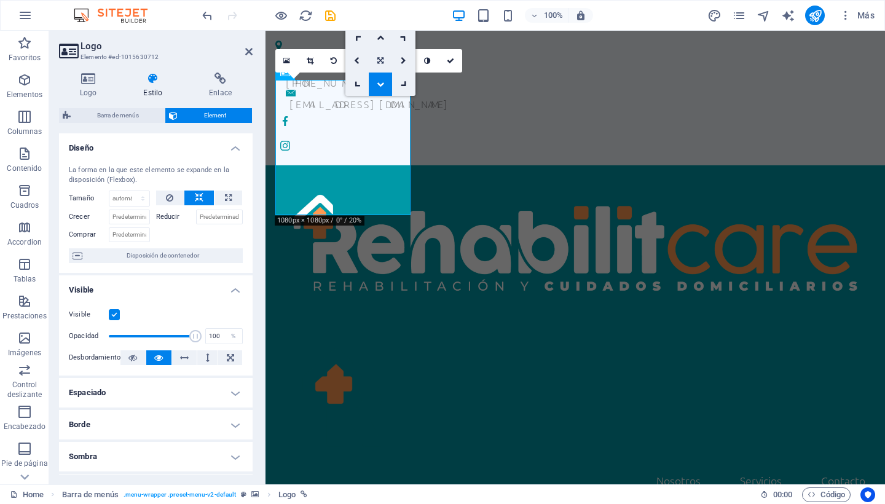
click at [380, 58] on icon at bounding box center [380, 60] width 6 height 7
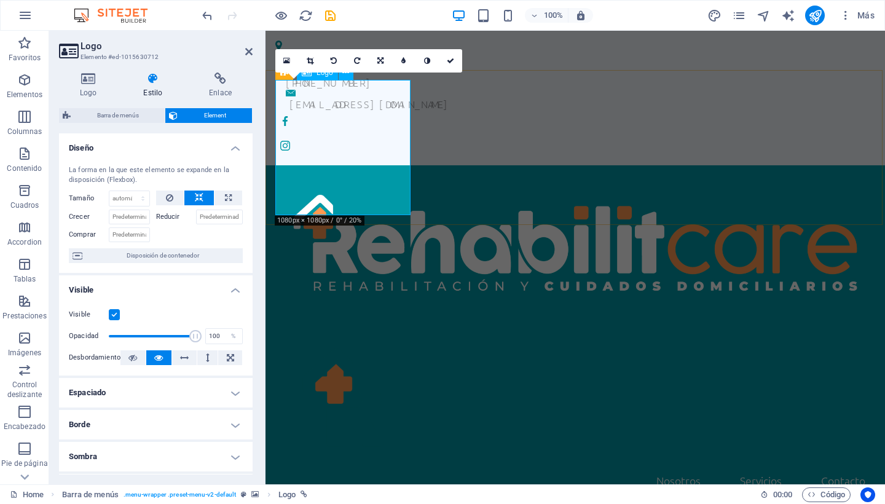
click at [355, 330] on div at bounding box center [575, 397] width 600 height 135
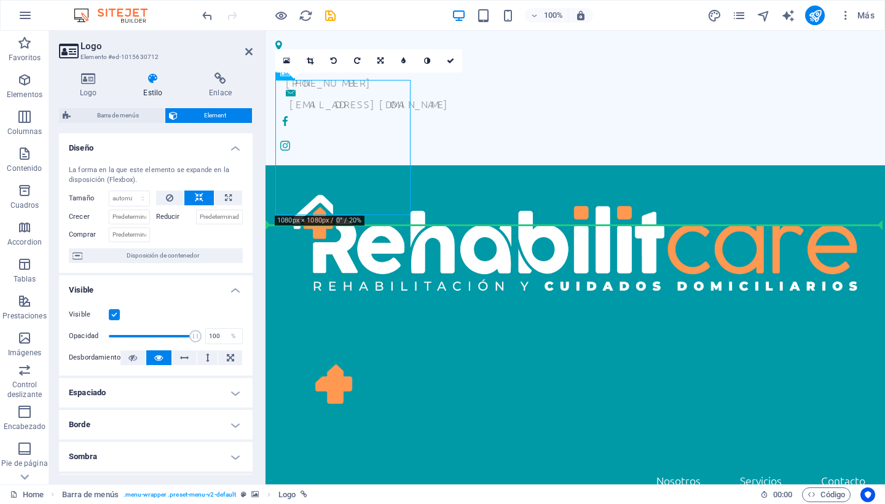
drag, startPoint x: 355, startPoint y: 94, endPoint x: 324, endPoint y: 275, distance: 183.2
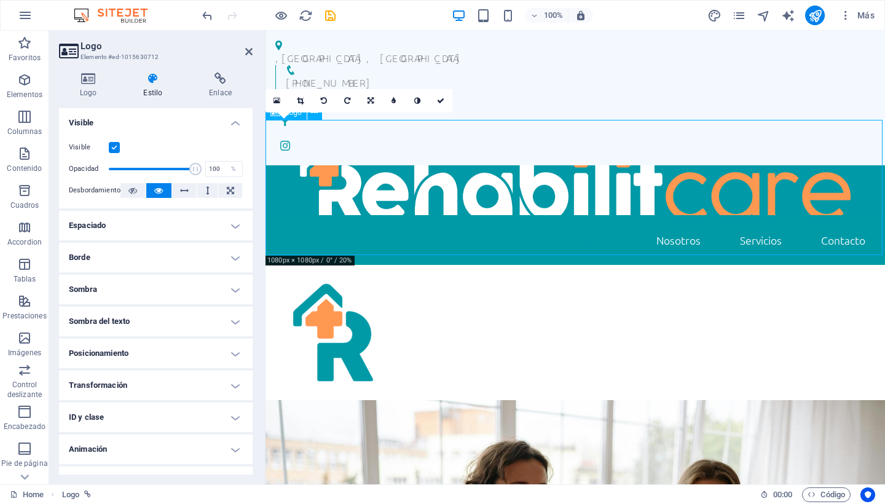
click at [418, 265] on div at bounding box center [574, 332] width 619 height 135
drag, startPoint x: 347, startPoint y: 200, endPoint x: 314, endPoint y: 306, distance: 110.8
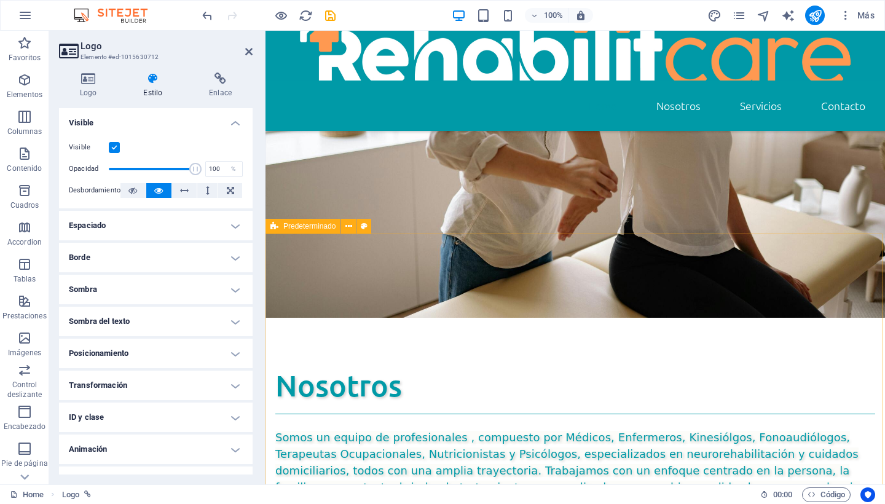
scroll to position [433, 0]
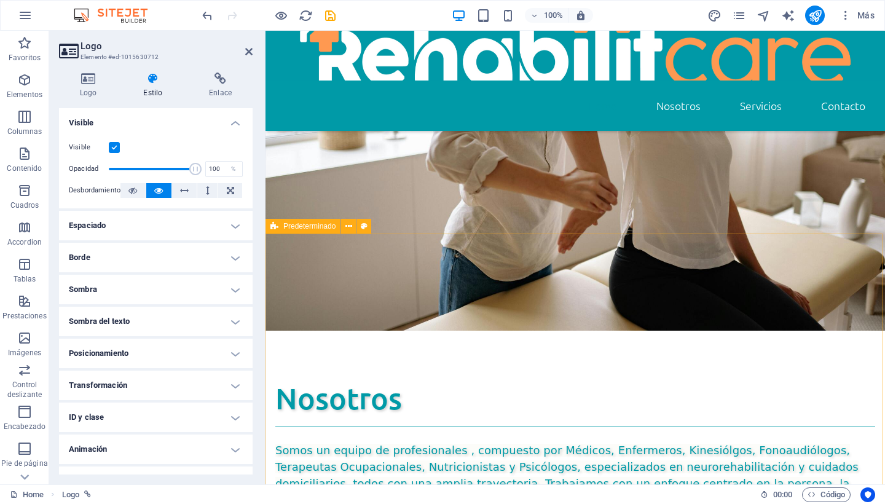
click at [292, 331] on div "Nosotros Somos un equipo de profesionales , compuesto por Médicos, Enfermeros, …" at bounding box center [574, 461] width 619 height 260
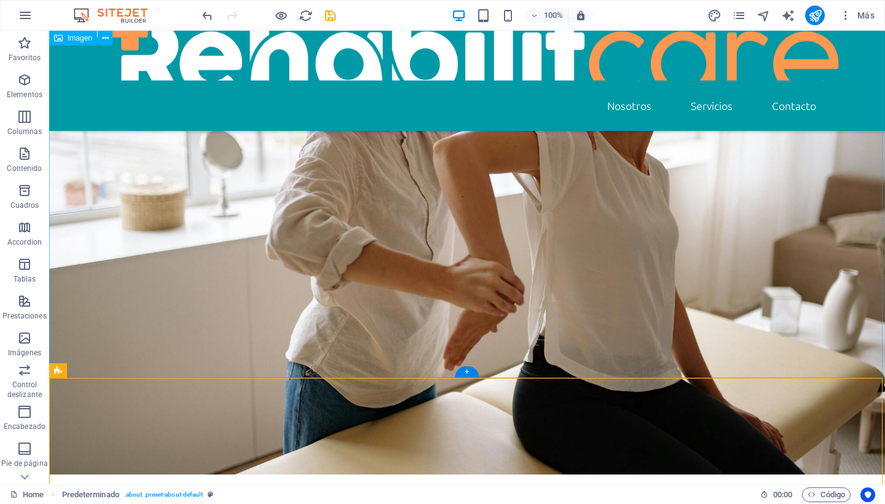
click at [292, 262] on img at bounding box center [467, 196] width 836 height 557
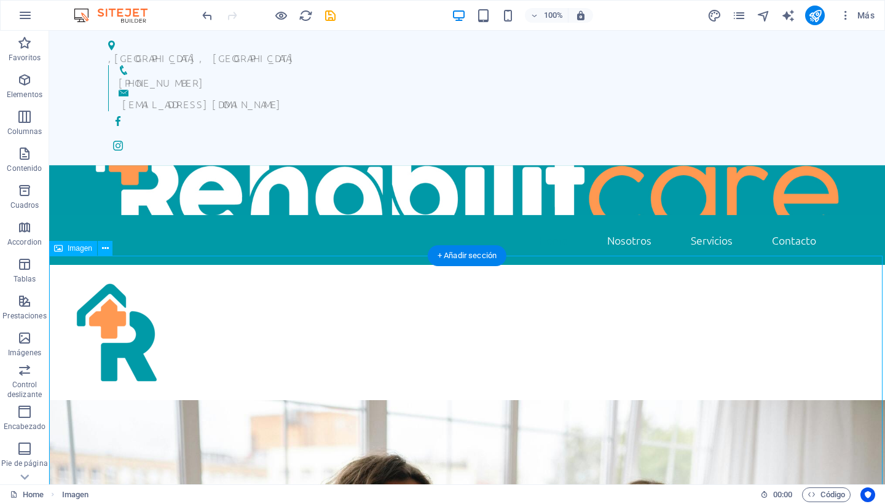
scroll to position [0, 0]
click at [135, 265] on div at bounding box center [467, 332] width 836 height 135
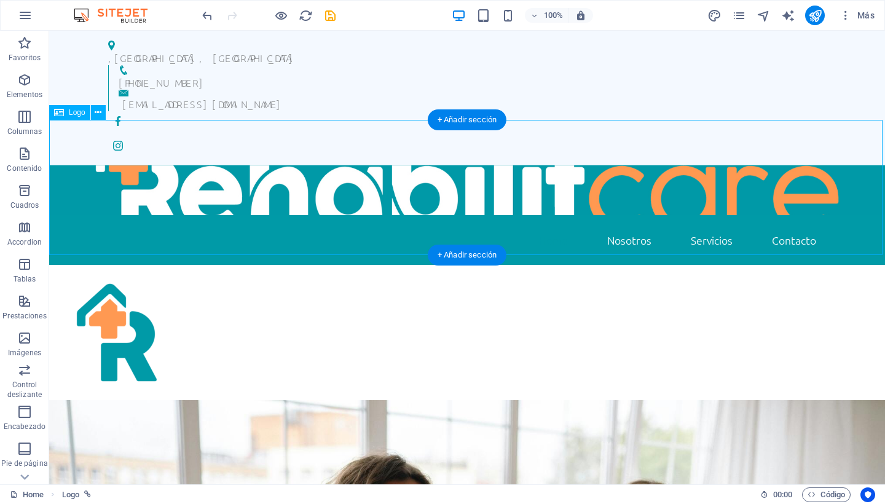
click at [135, 265] on div at bounding box center [467, 332] width 836 height 135
click at [100, 114] on icon at bounding box center [98, 112] width 7 height 13
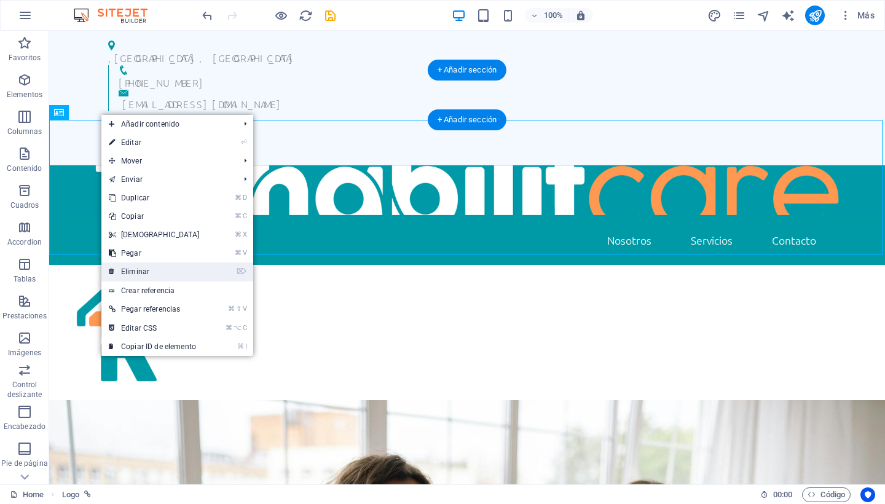
click at [132, 269] on link "⌦ Eliminar" at bounding box center [154, 271] width 106 height 18
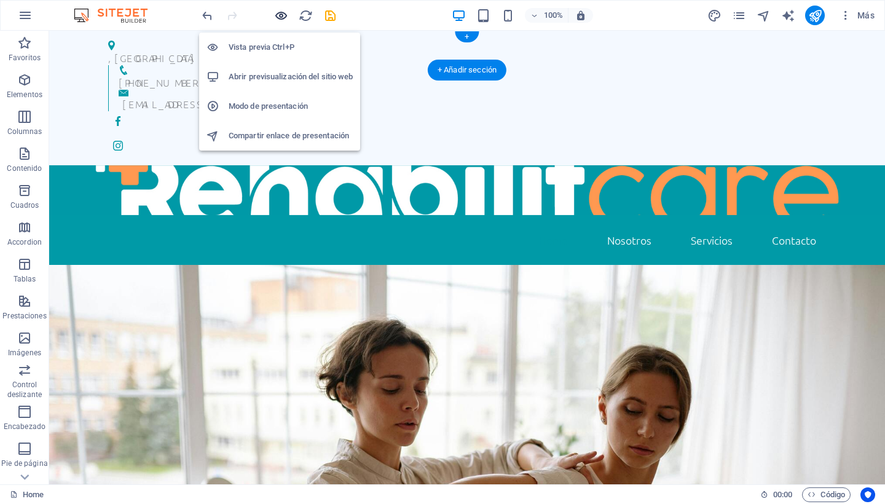
click at [286, 17] on icon "button" at bounding box center [281, 16] width 14 height 14
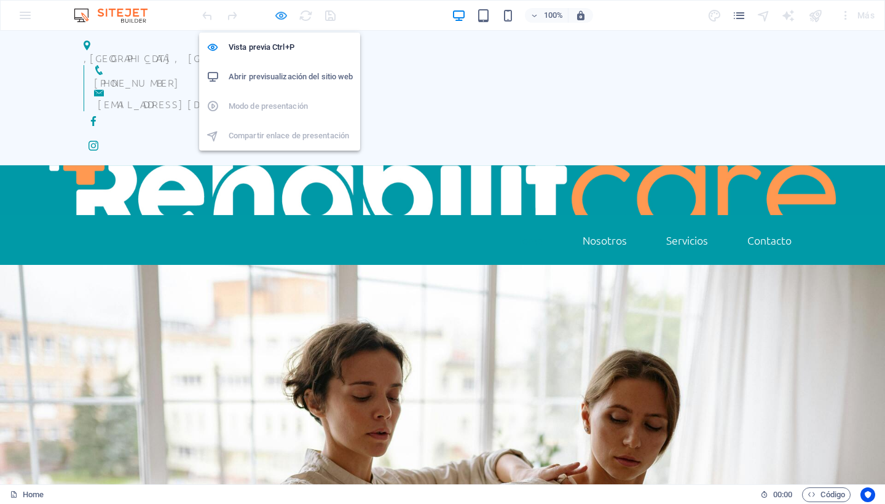
click at [280, 15] on icon "button" at bounding box center [281, 16] width 14 height 14
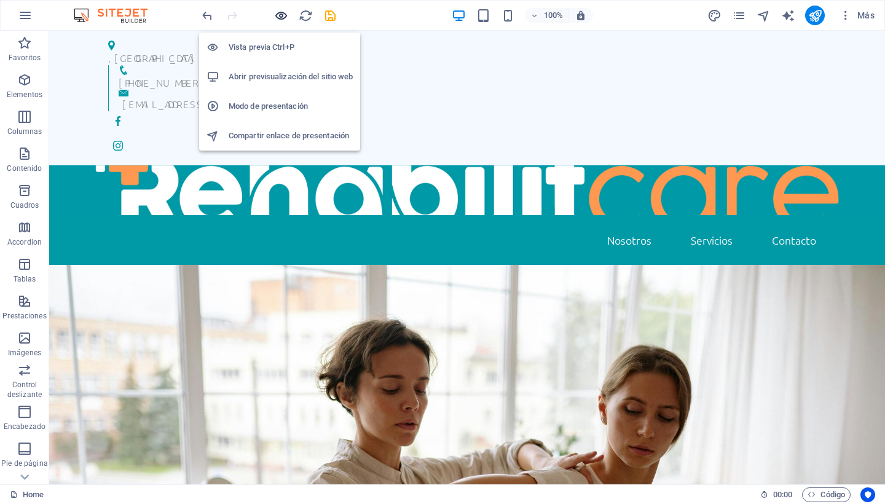
click at [280, 15] on icon "button" at bounding box center [281, 16] width 14 height 14
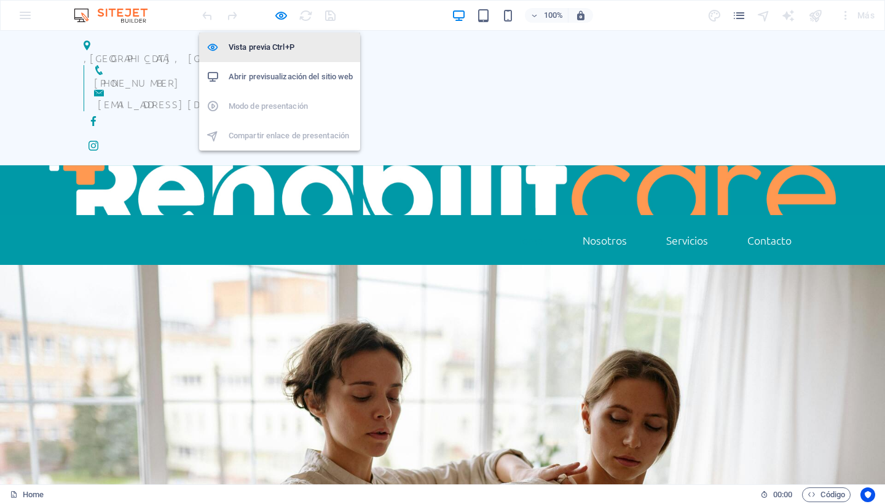
click at [262, 44] on h6 "Vista previa Ctrl+P" at bounding box center [291, 47] width 124 height 15
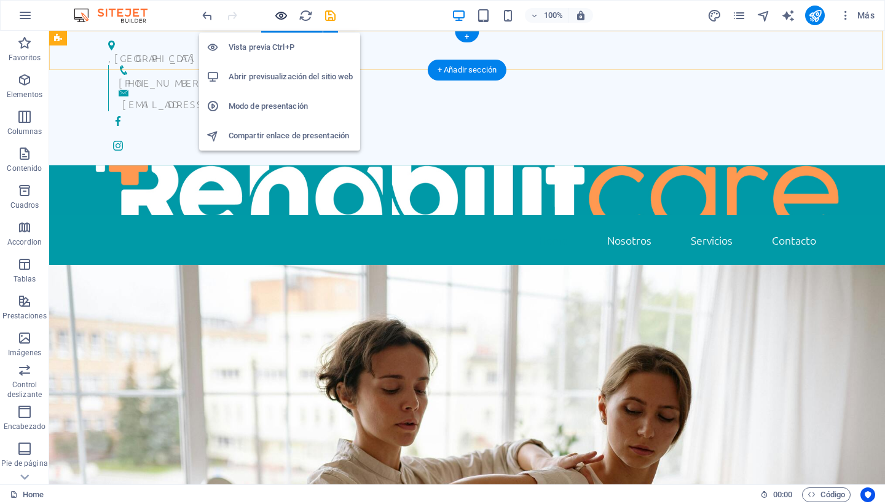
click at [280, 17] on icon "button" at bounding box center [281, 16] width 14 height 14
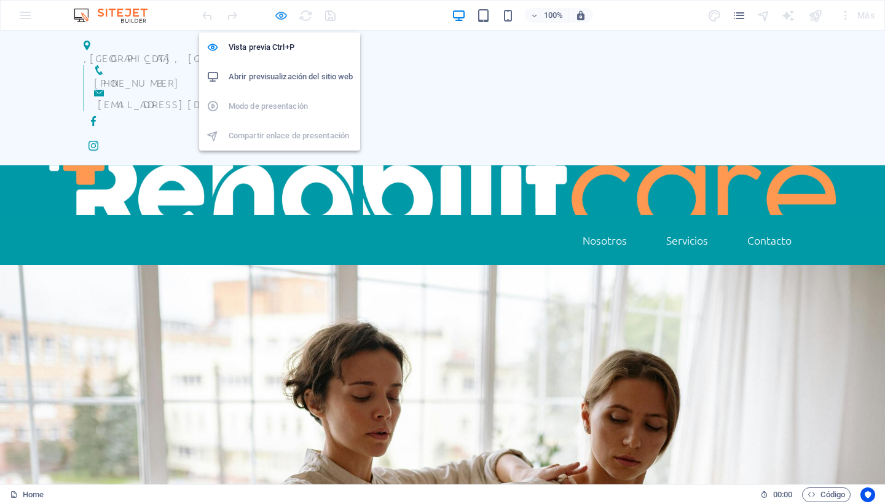
click at [280, 17] on icon "button" at bounding box center [281, 16] width 14 height 14
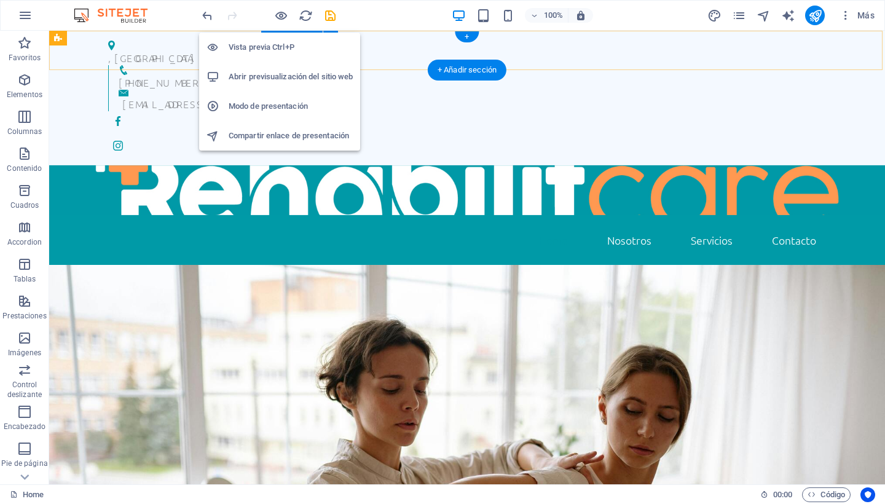
click at [270, 73] on h6 "Abrir previsualización del sitio web" at bounding box center [291, 76] width 124 height 15
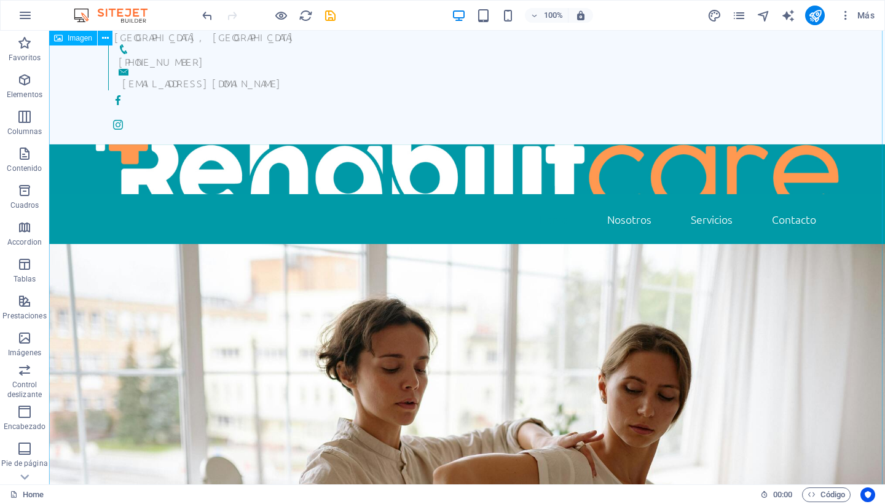
scroll to position [16, 0]
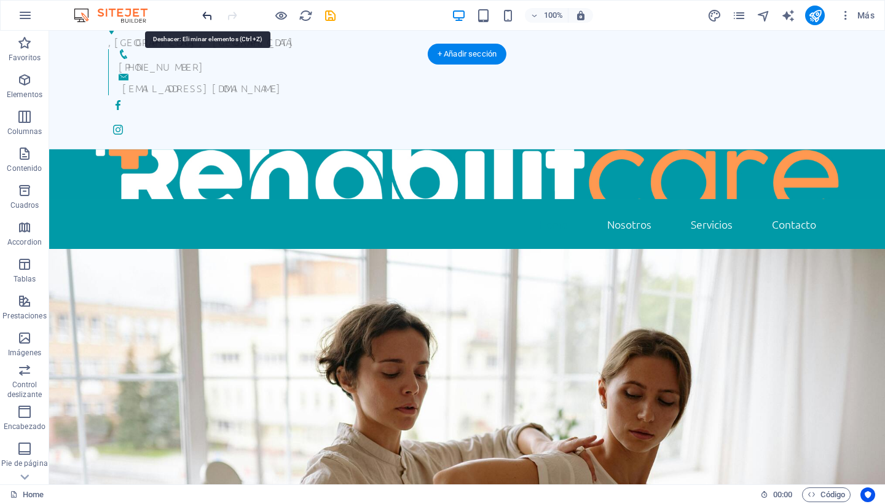
click at [208, 17] on icon "undo" at bounding box center [207, 16] width 14 height 14
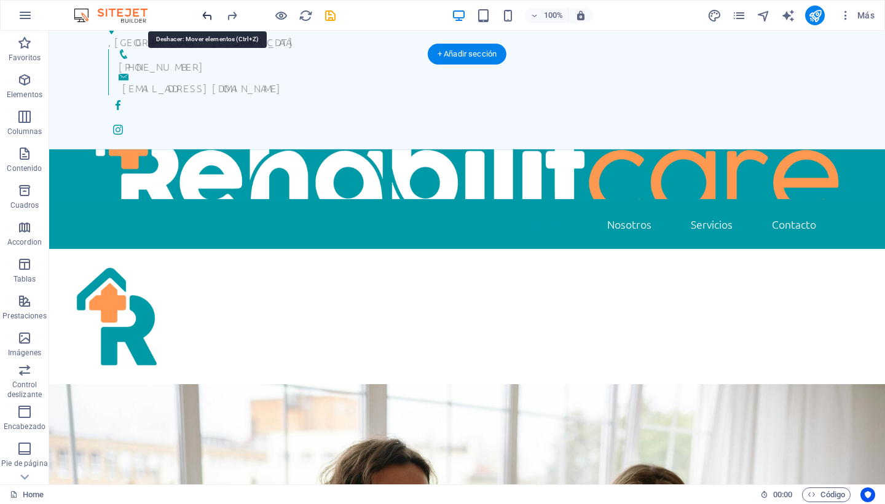
click at [208, 17] on icon "undo" at bounding box center [207, 16] width 14 height 14
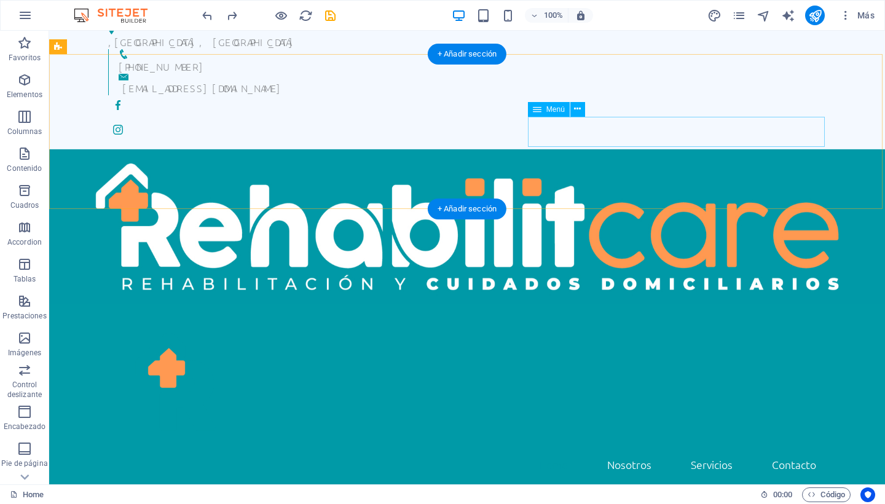
click at [557, 449] on nav "Home Nosotros Servicios Contacto" at bounding box center [467, 464] width 718 height 31
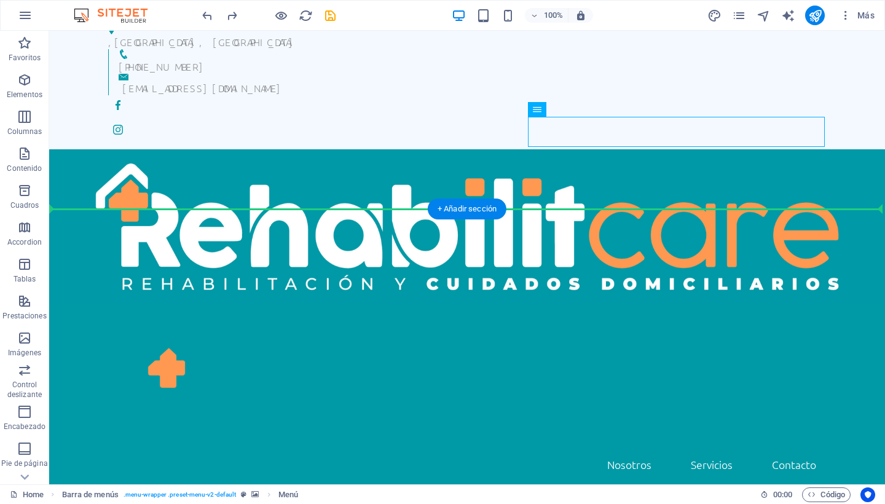
drag, startPoint x: 584, startPoint y: 138, endPoint x: 575, endPoint y: 235, distance: 96.8
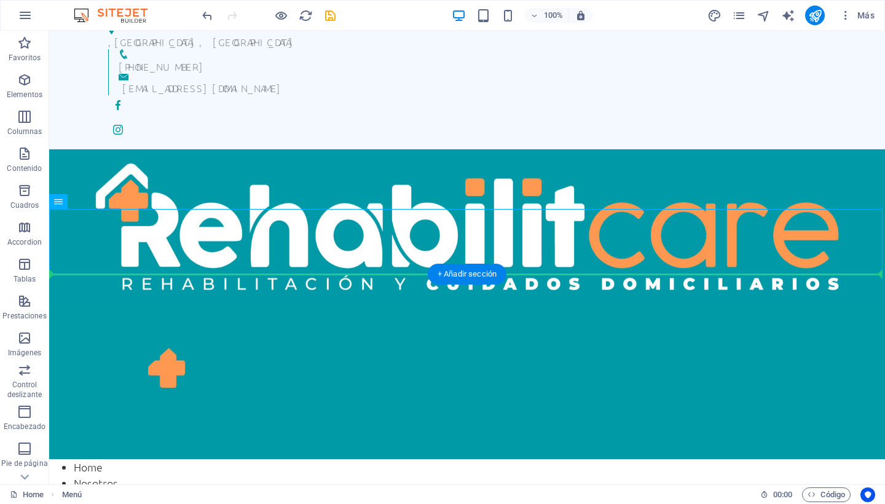
drag, startPoint x: 109, startPoint y: 235, endPoint x: 98, endPoint y: 365, distance: 130.7
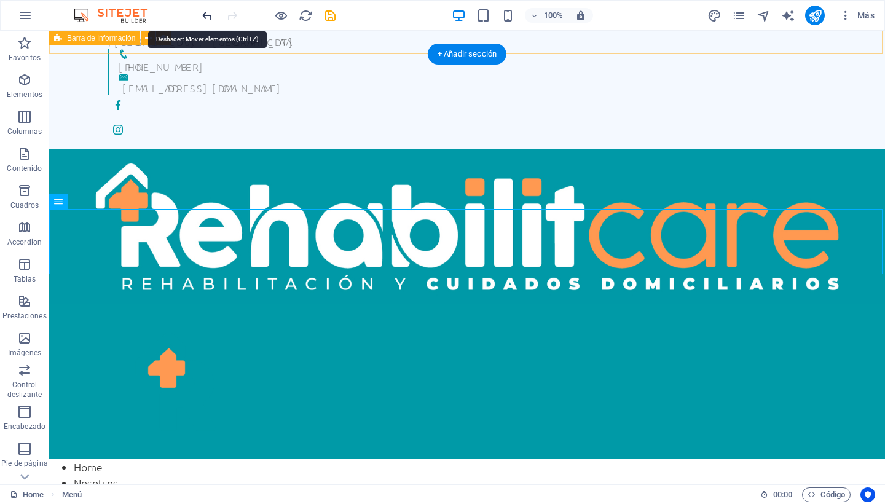
click at [204, 20] on icon "undo" at bounding box center [207, 16] width 14 height 14
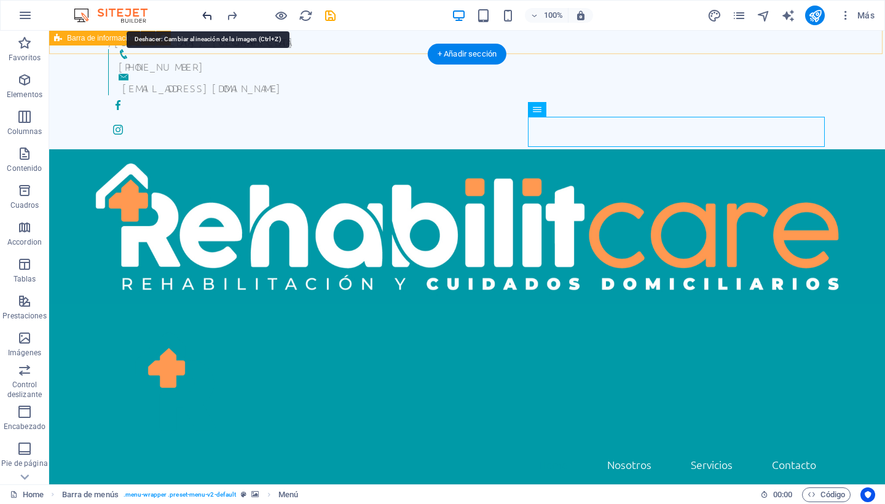
click at [204, 20] on icon "undo" at bounding box center [207, 16] width 14 height 14
click at [207, 15] on icon "undo" at bounding box center [207, 16] width 14 height 14
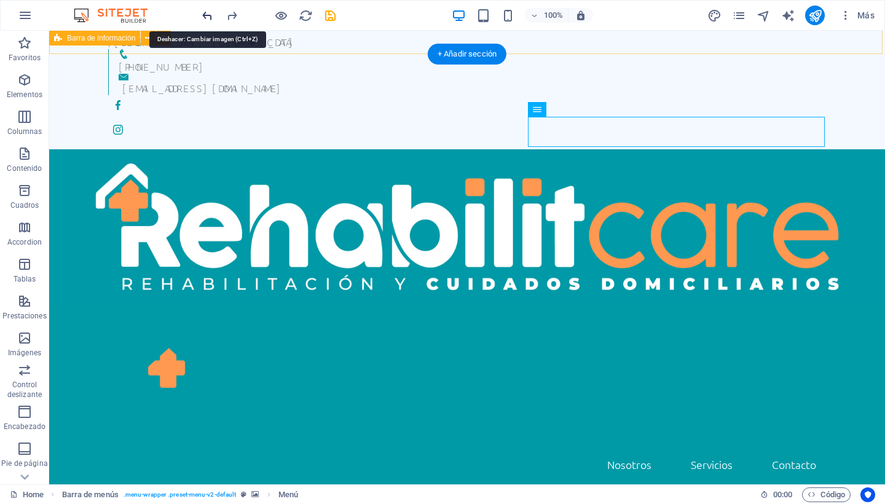
click at [207, 15] on icon "undo" at bounding box center [207, 16] width 14 height 14
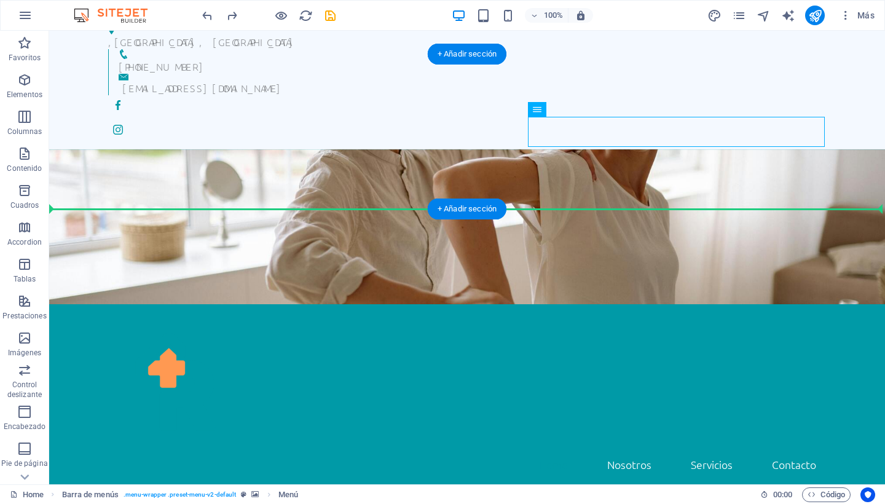
drag, startPoint x: 582, startPoint y: 143, endPoint x: 538, endPoint y: 155, distance: 46.1
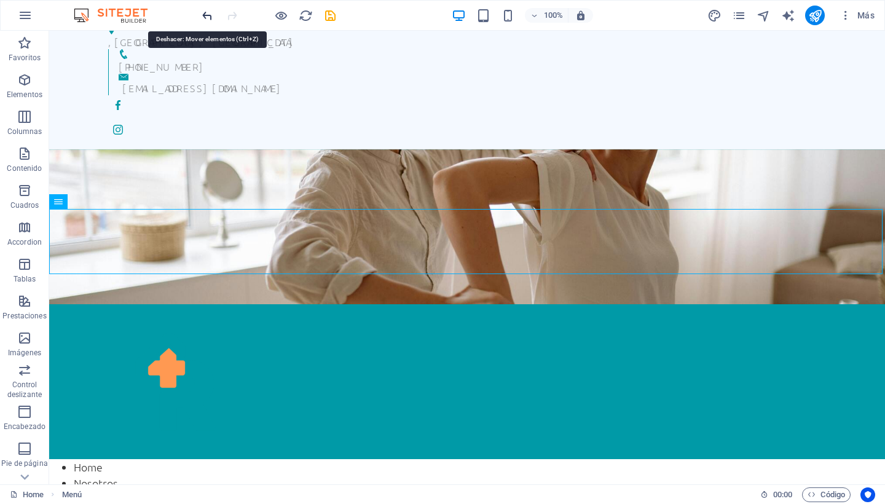
click at [207, 17] on icon "undo" at bounding box center [207, 16] width 14 height 14
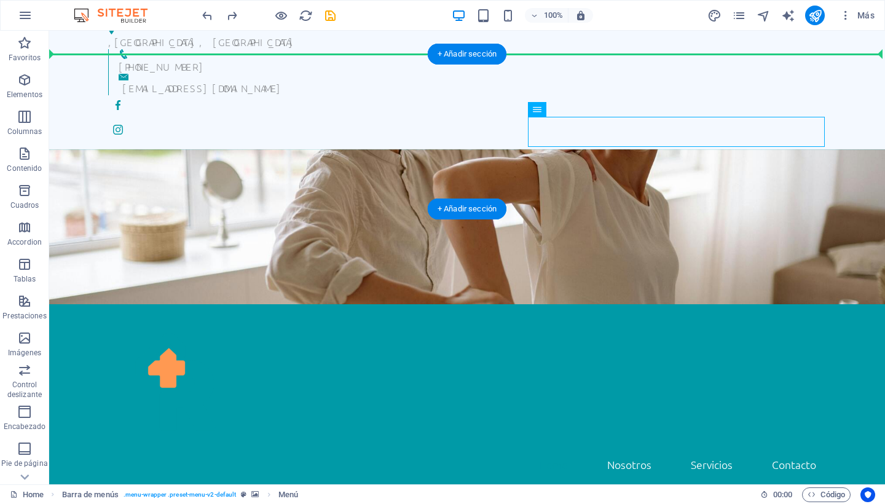
drag, startPoint x: 584, startPoint y: 137, endPoint x: 536, endPoint y: 100, distance: 60.5
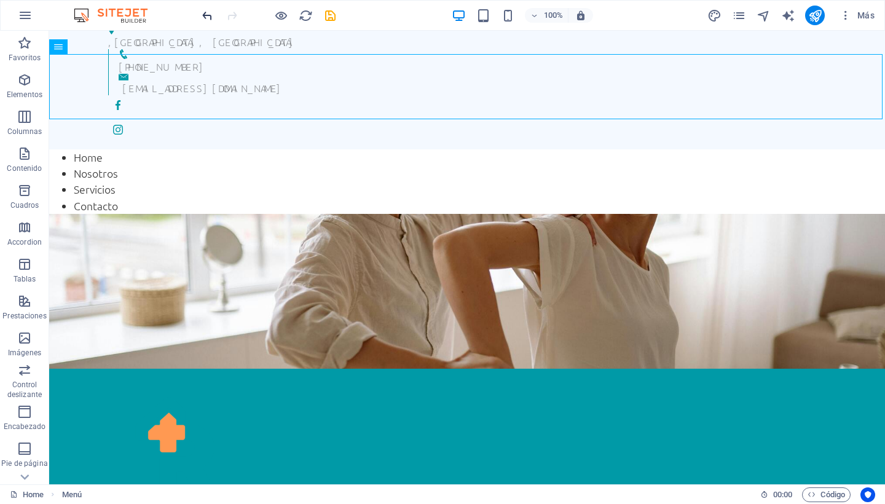
click at [210, 19] on icon "undo" at bounding box center [207, 16] width 14 height 14
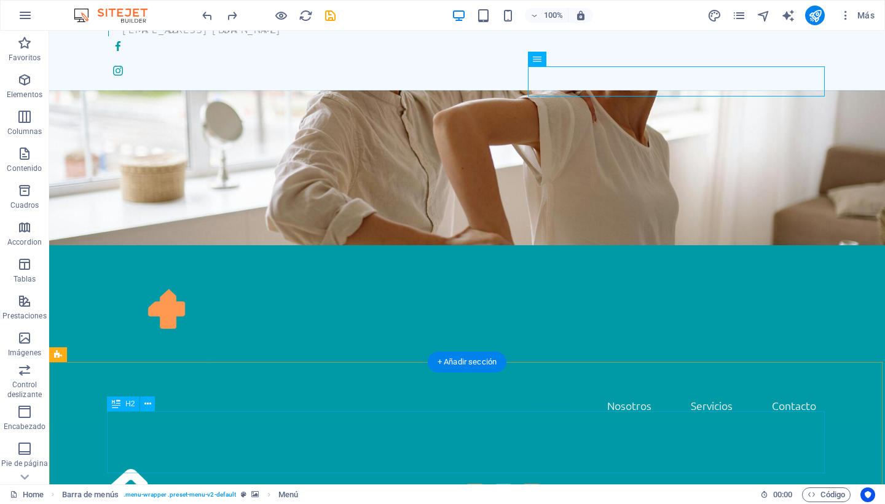
scroll to position [60, 0]
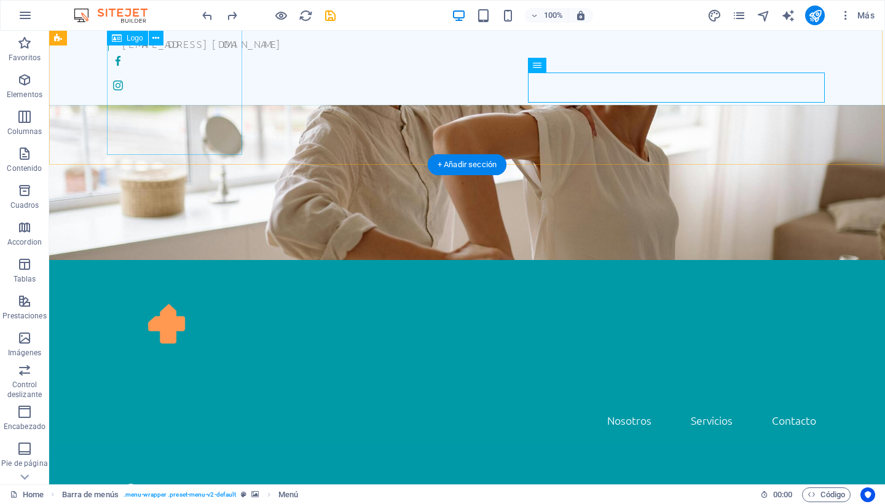
click at [182, 270] on div at bounding box center [467, 337] width 718 height 135
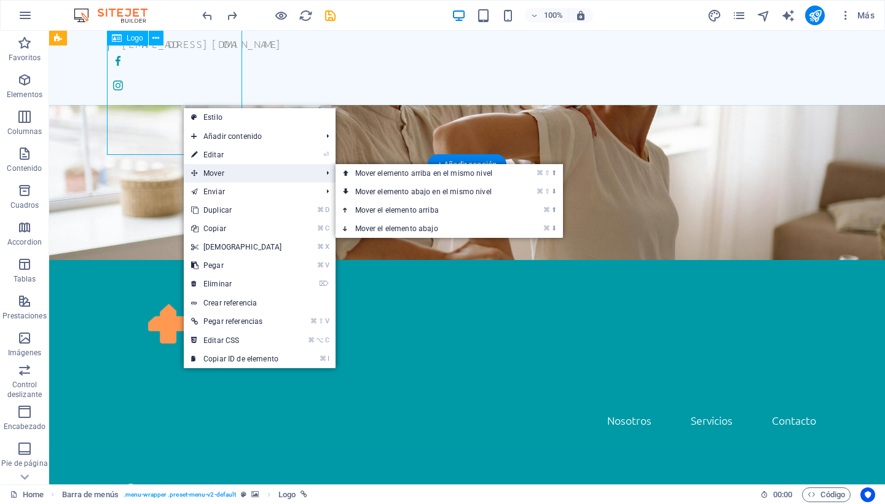
click at [227, 180] on span "Mover" at bounding box center [250, 173] width 133 height 18
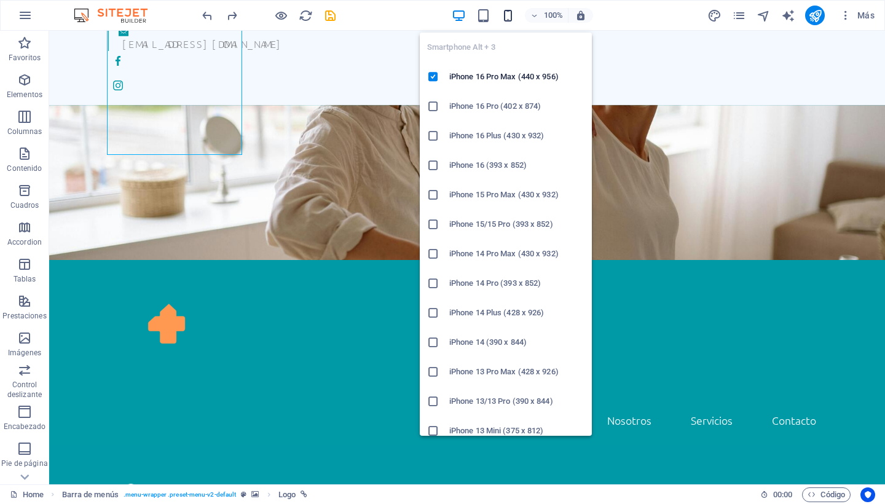
click at [508, 16] on icon "button" at bounding box center [508, 16] width 14 height 14
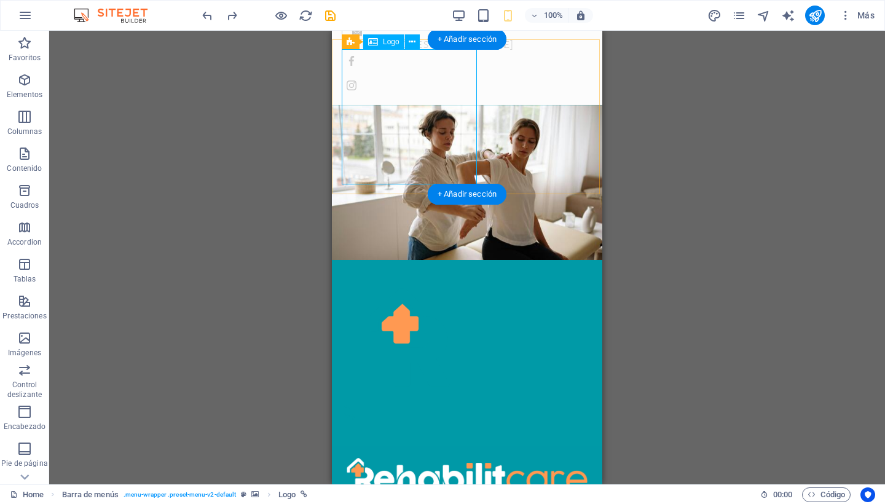
click at [395, 270] on div at bounding box center [467, 337] width 251 height 135
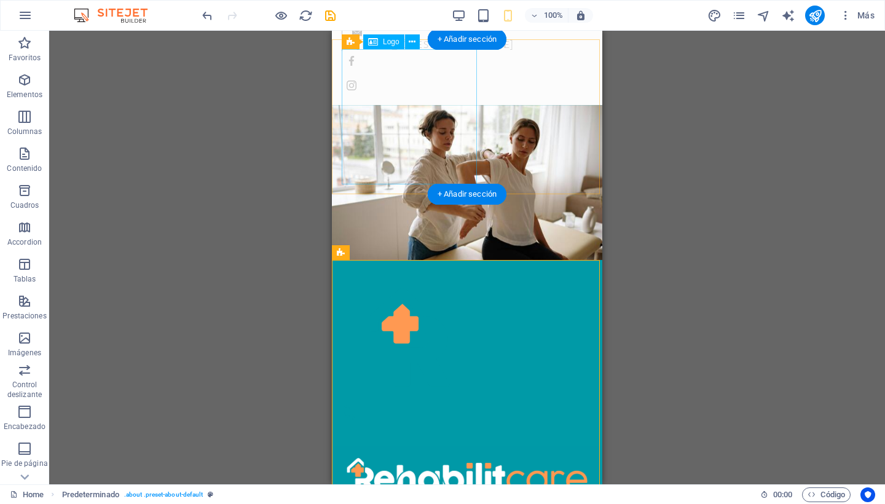
click at [417, 270] on div at bounding box center [467, 337] width 251 height 135
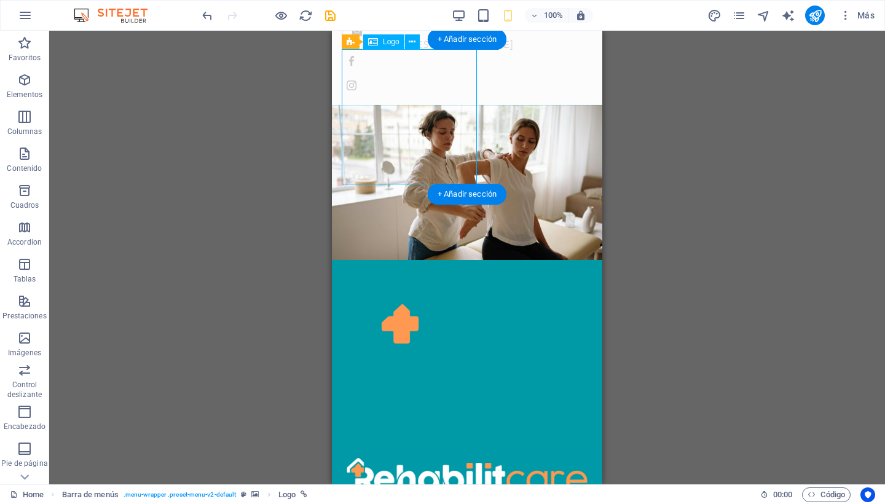
drag, startPoint x: 421, startPoint y: 127, endPoint x: 402, endPoint y: 130, distance: 19.9
click at [402, 270] on div at bounding box center [467, 337] width 251 height 135
click at [414, 41] on icon at bounding box center [412, 42] width 7 height 13
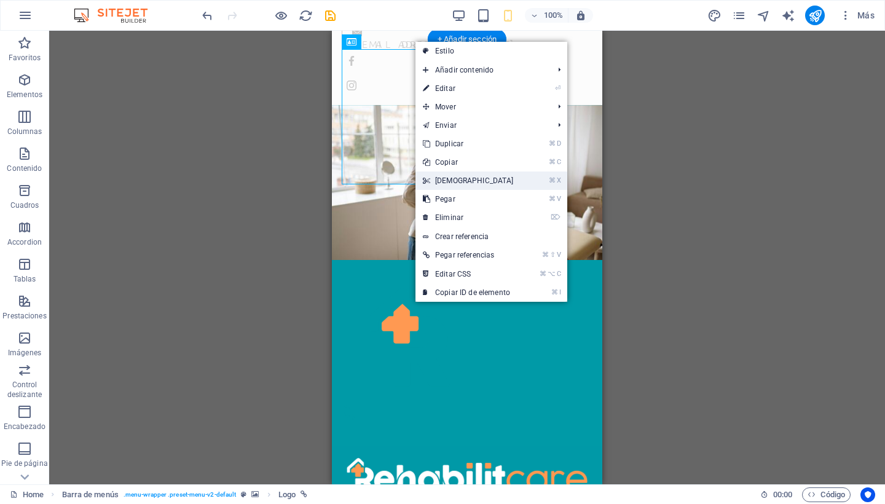
click at [479, 177] on link "⌘ X Cortar" at bounding box center [468, 180] width 106 height 18
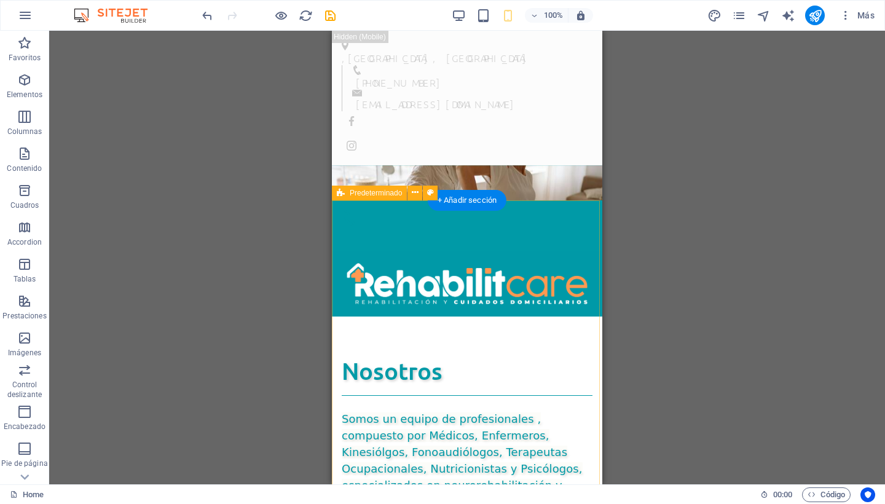
scroll to position [0, 0]
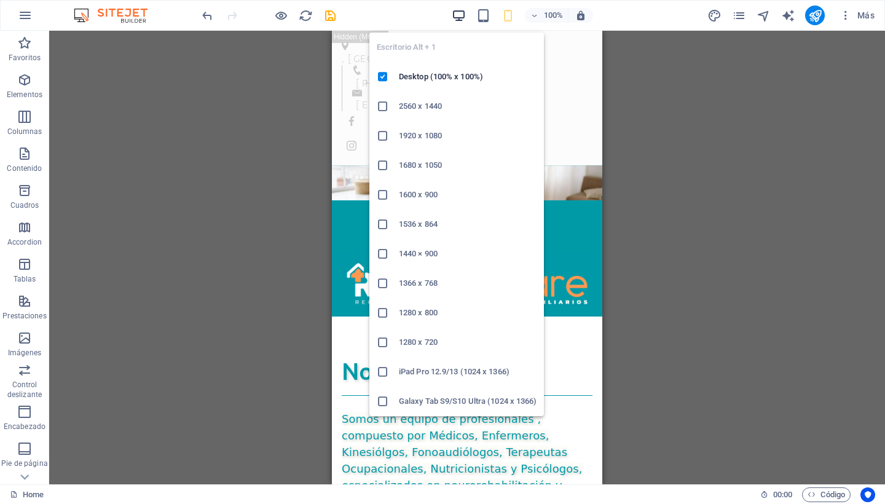
click at [458, 13] on icon "button" at bounding box center [459, 16] width 14 height 14
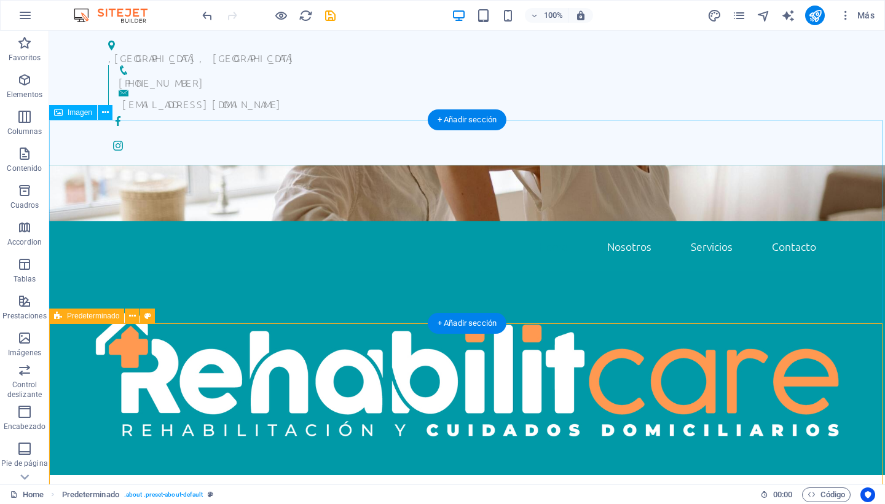
click at [98, 316] on span "Predeterminado" at bounding box center [93, 315] width 52 height 7
click at [128, 316] on button at bounding box center [132, 315] width 15 height 15
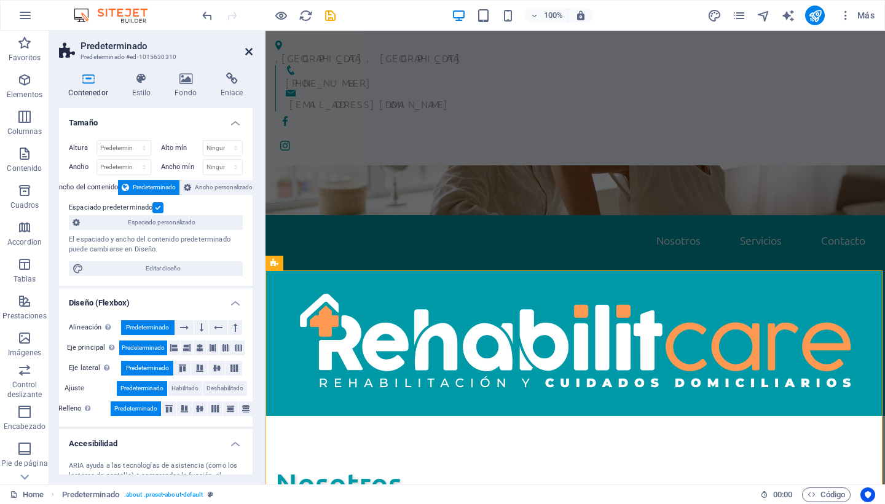
click at [250, 50] on icon at bounding box center [248, 52] width 7 height 10
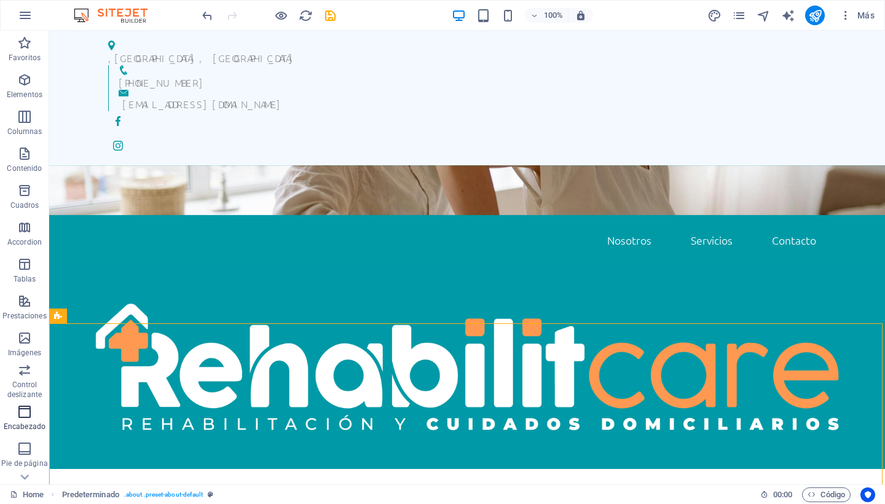
click at [29, 418] on icon "button" at bounding box center [24, 411] width 15 height 15
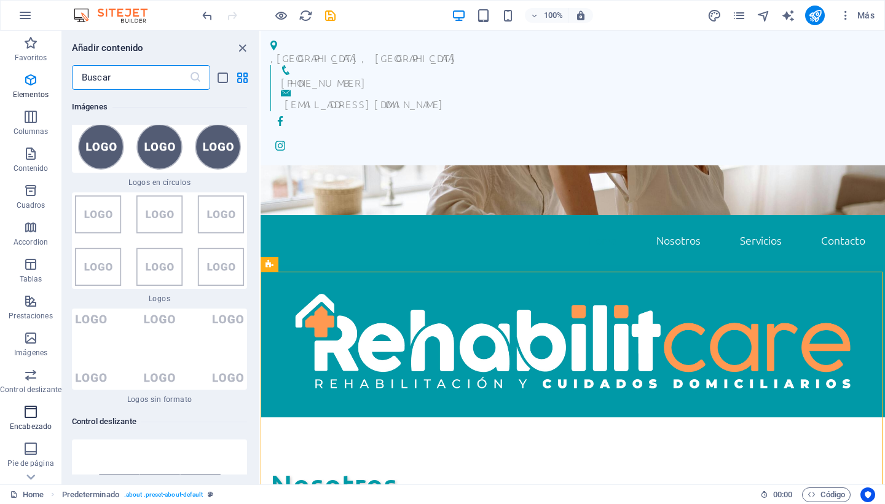
scroll to position [13646, 0]
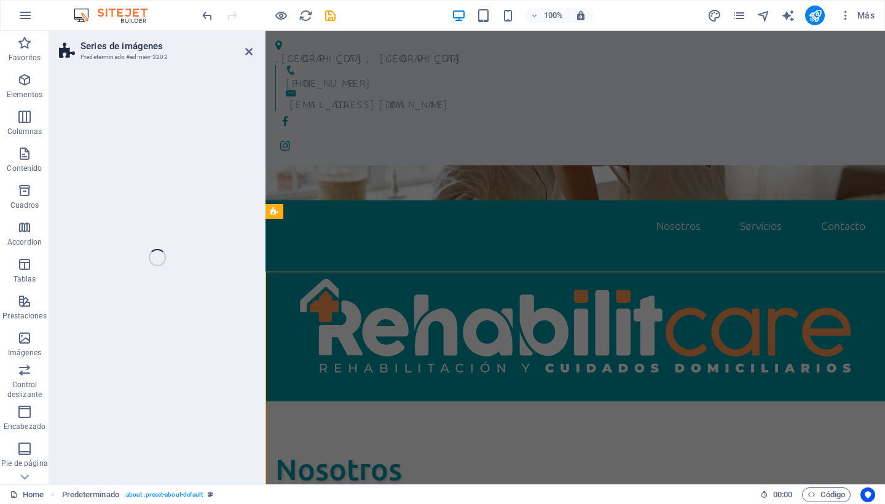
select select "rem"
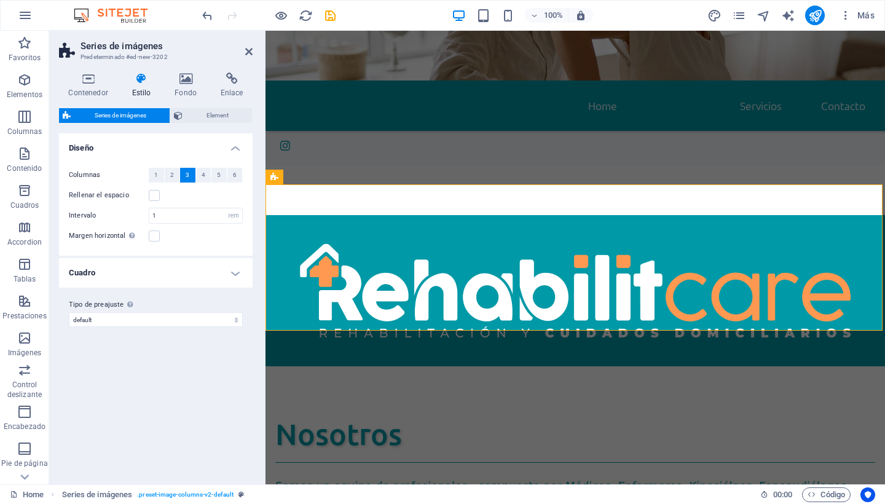
scroll to position [346, 0]
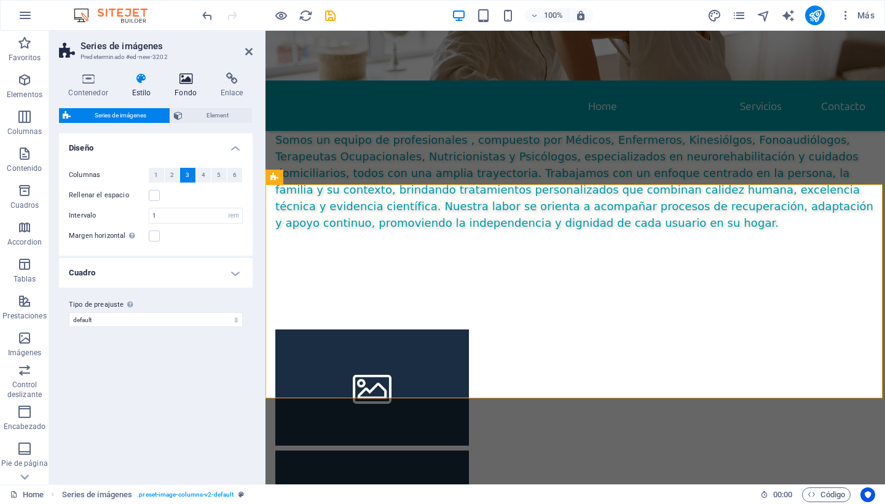
click at [188, 83] on icon at bounding box center [185, 79] width 41 height 12
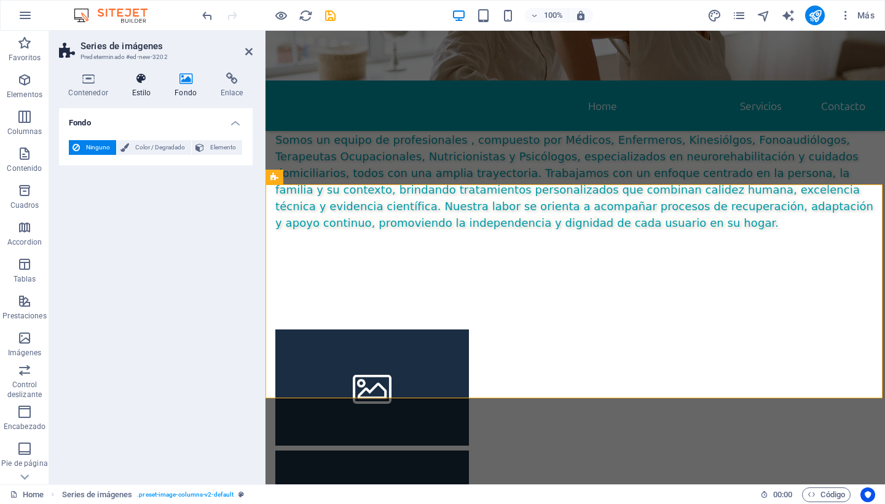
click at [145, 96] on h4 "Estilo" at bounding box center [143, 86] width 43 height 26
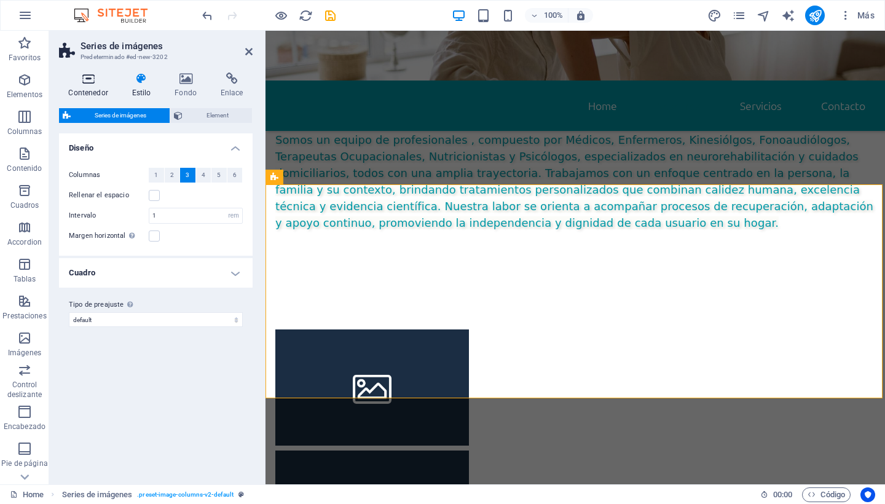
click at [76, 90] on h4 "Contenedor" at bounding box center [90, 86] width 63 height 26
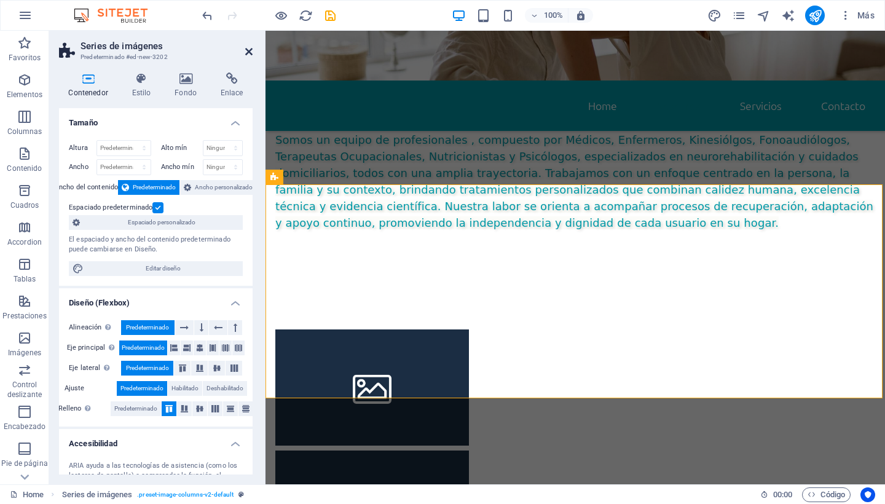
click at [249, 53] on icon at bounding box center [248, 52] width 7 height 10
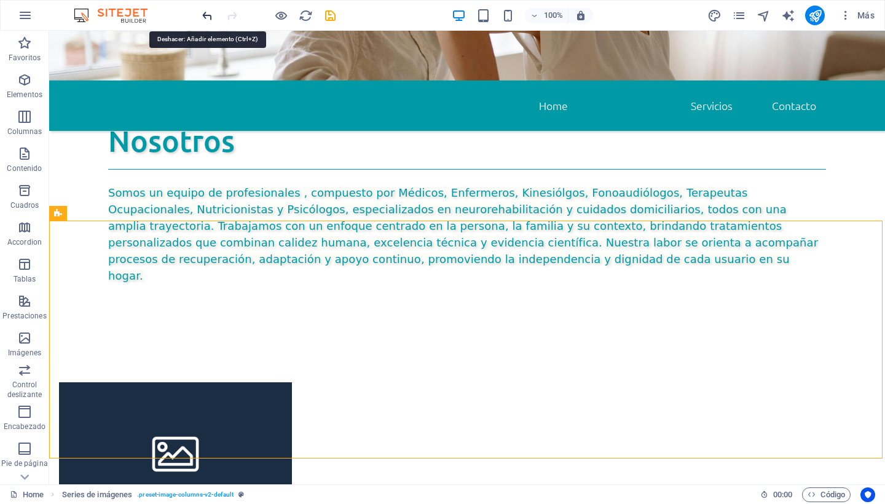
click at [205, 17] on icon "undo" at bounding box center [207, 16] width 14 height 14
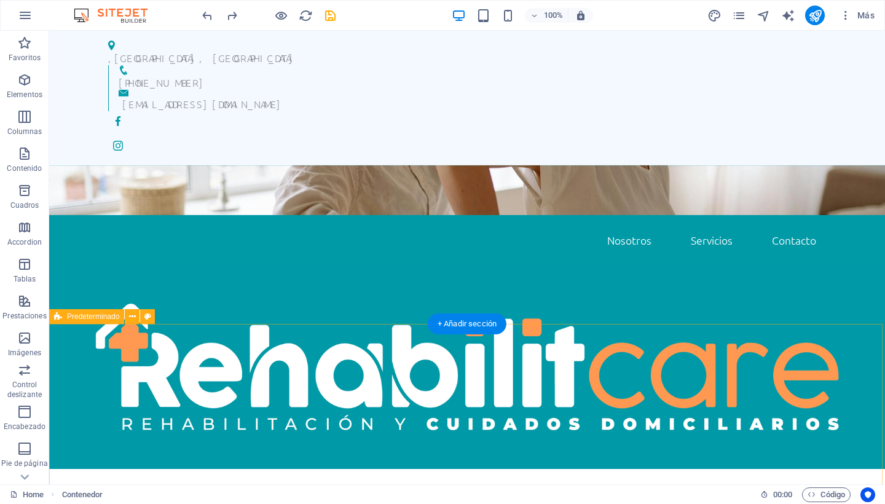
scroll to position [0, 0]
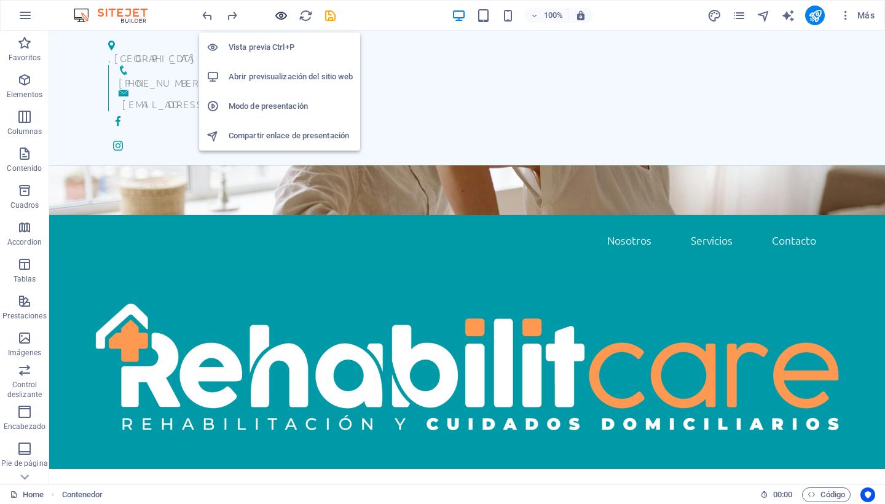
click at [279, 14] on icon "button" at bounding box center [281, 16] width 14 height 14
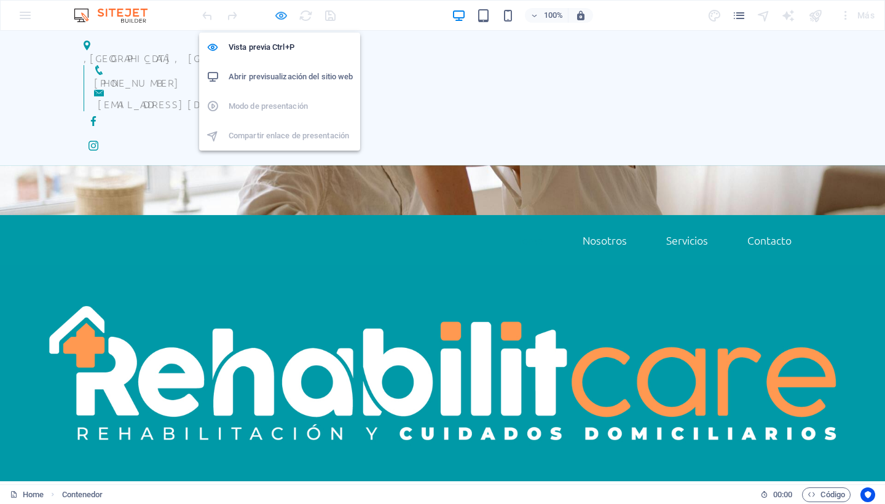
scroll to position [495, 0]
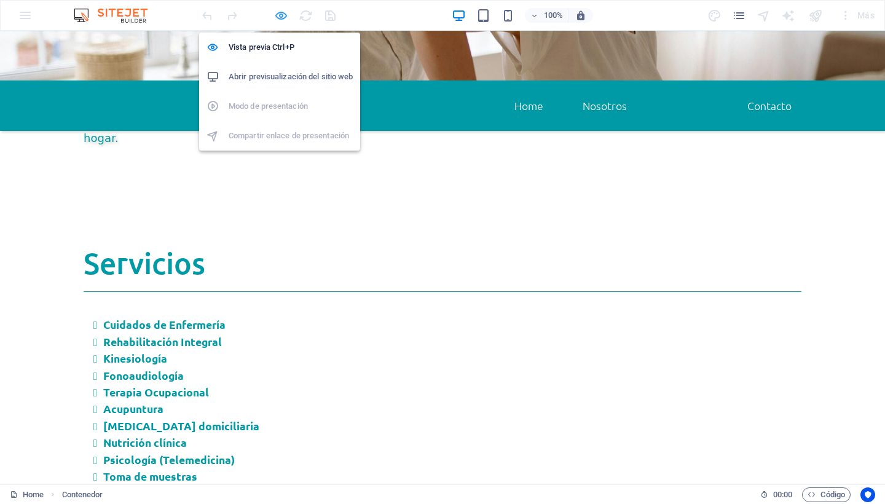
click at [279, 14] on icon "button" at bounding box center [281, 16] width 14 height 14
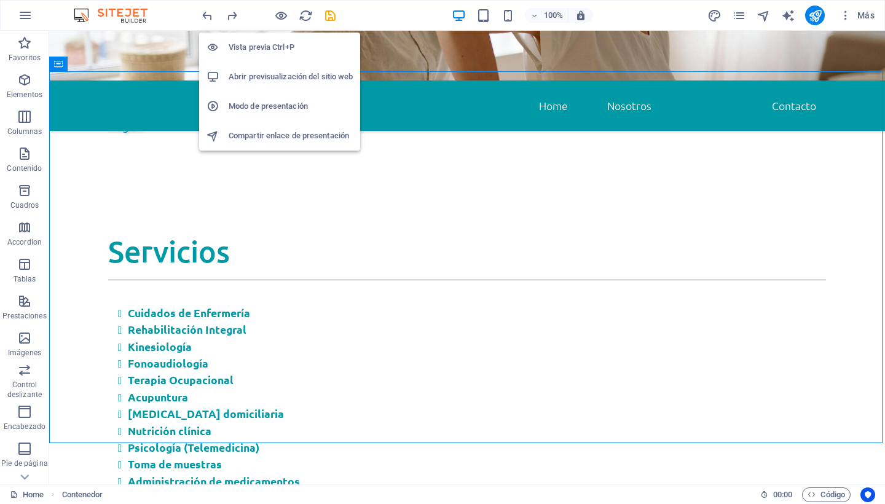
click at [259, 42] on h6 "Vista previa Ctrl+P" at bounding box center [291, 47] width 124 height 15
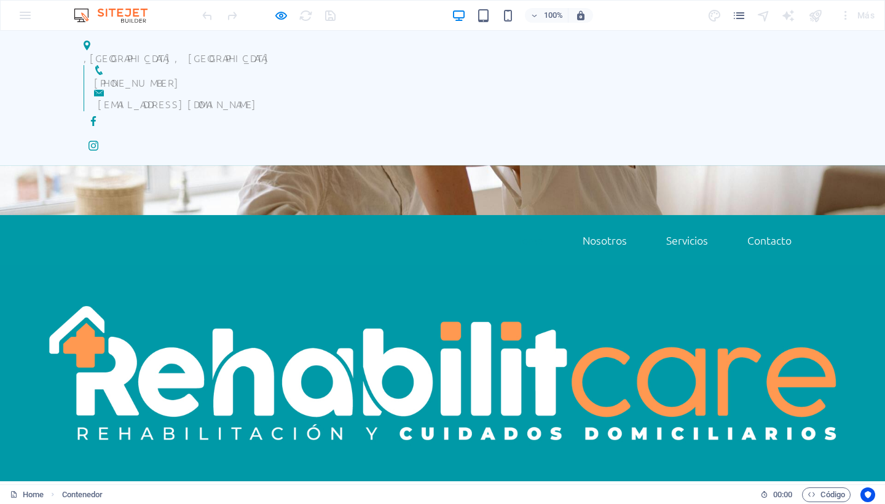
scroll to position [0, 0]
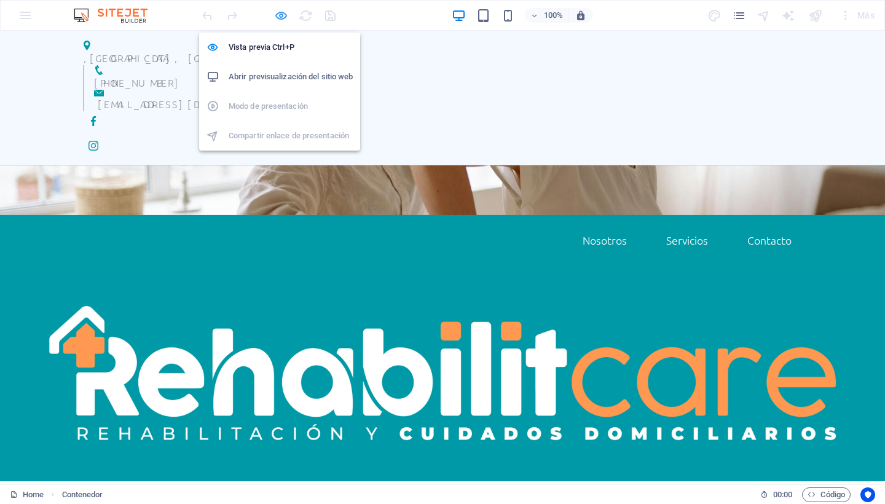
click at [278, 16] on icon "button" at bounding box center [281, 16] width 14 height 14
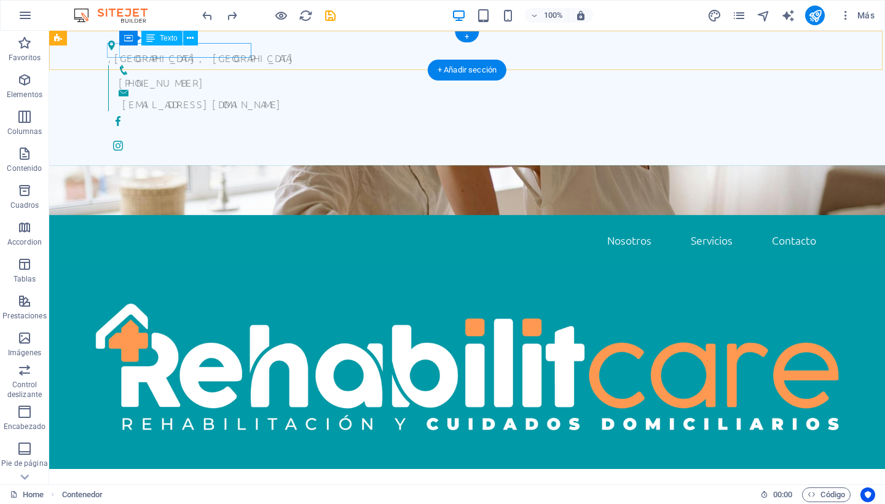
click at [136, 50] on div ", Santiago, Región Metrolitana" at bounding box center [462, 57] width 708 height 15
click at [125, 51] on div ", Santiago, Región Metrolitana" at bounding box center [462, 57] width 708 height 15
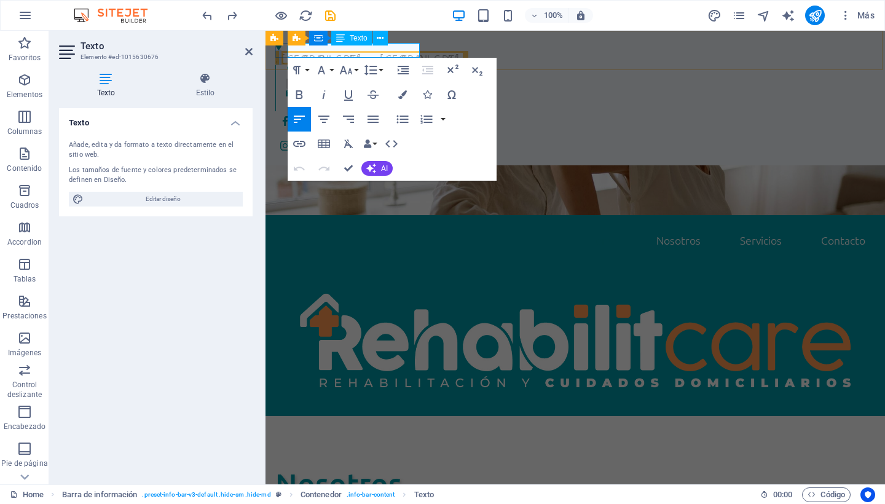
click at [296, 51] on span "[GEOGRAPHIC_DATA], [GEOGRAPHIC_DATA]" at bounding box center [372, 58] width 183 height 14
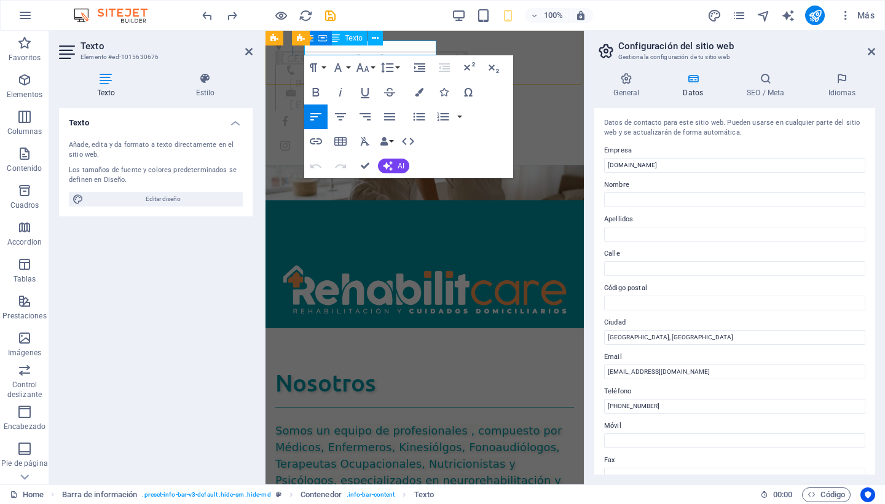
click at [310, 51] on span "[GEOGRAPHIC_DATA], [GEOGRAPHIC_DATA]" at bounding box center [372, 58] width 183 height 14
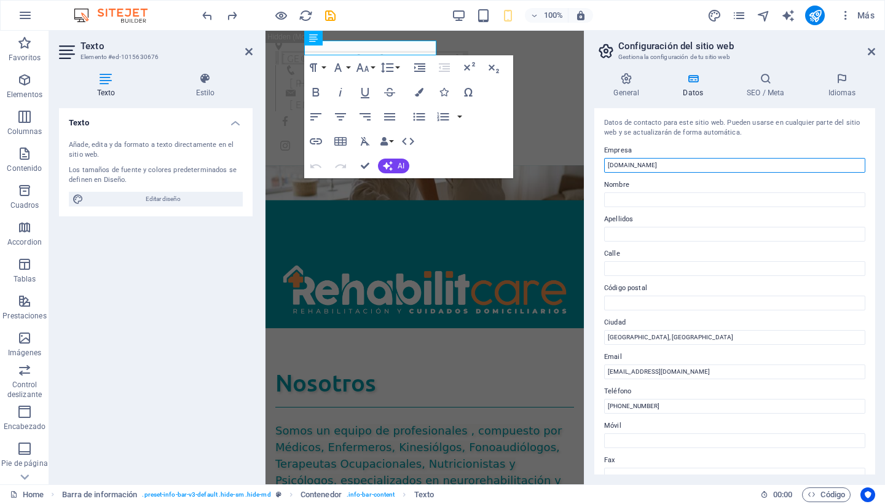
click at [661, 162] on input "[DOMAIN_NAME]" at bounding box center [734, 165] width 261 height 15
type input "rehabilitcare"
click at [686, 181] on label "Nombre" at bounding box center [734, 185] width 261 height 15
click at [686, 192] on input "Nombre" at bounding box center [734, 199] width 261 height 15
click at [772, 80] on icon at bounding box center [765, 79] width 76 height 12
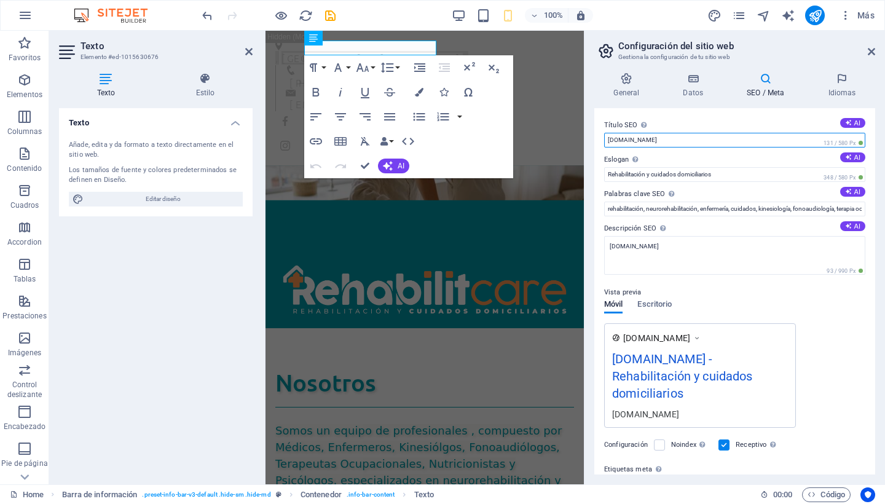
click at [664, 142] on input "[DOMAIN_NAME]" at bounding box center [734, 140] width 261 height 15
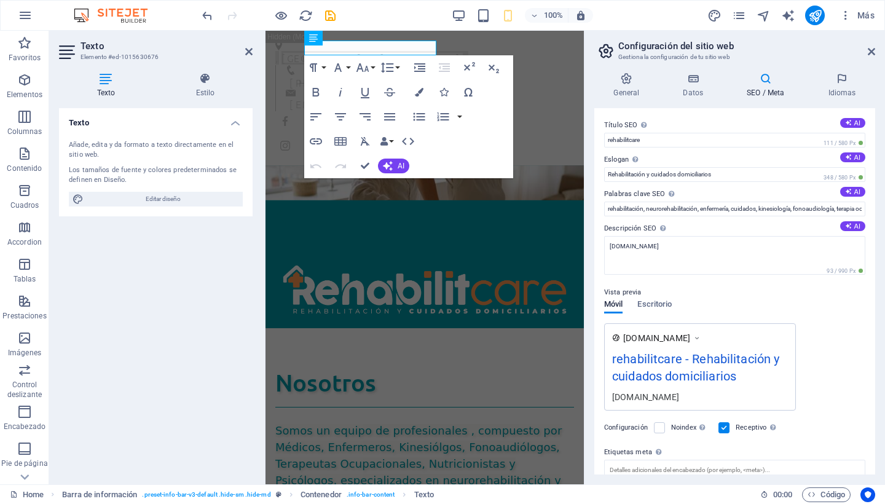
click at [684, 157] on label "Eslogan El eslogan de tu sitio web. AI" at bounding box center [734, 159] width 261 height 15
click at [684, 167] on input "Rehabilitación y cuidados domiciliarios" at bounding box center [734, 174] width 261 height 15
click at [717, 141] on input "rehabilitcare" at bounding box center [734, 140] width 261 height 15
click at [845, 123] on icon at bounding box center [848, 122] width 7 height 7
type input "Neurorehabilitación Domiciliaria"
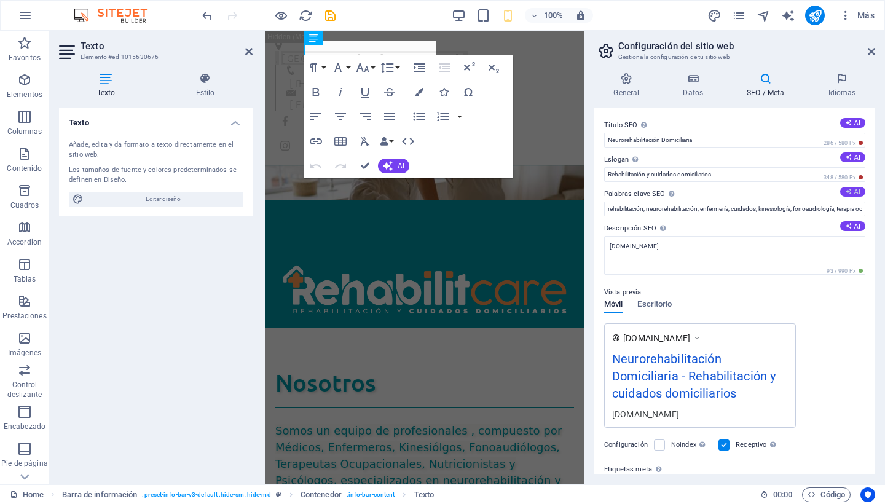
click at [852, 189] on button "AI" at bounding box center [852, 192] width 25 height 10
click at [783, 207] on input "neurorehabilitation, home care services, personalized treatments, Santiago heal…" at bounding box center [734, 209] width 261 height 15
click at [828, 207] on input "neurorehabilitation, home care services, tratamientos personalizados, Santiago …" at bounding box center [734, 209] width 261 height 15
click at [853, 208] on input "neurorehabilitation, home care services, tratamientos personalizados, Santiago …" at bounding box center [734, 209] width 261 height 15
click at [830, 209] on input "neurorehabilitation, home care services, tratamientos personalizados, Santiago …" at bounding box center [734, 209] width 261 height 15
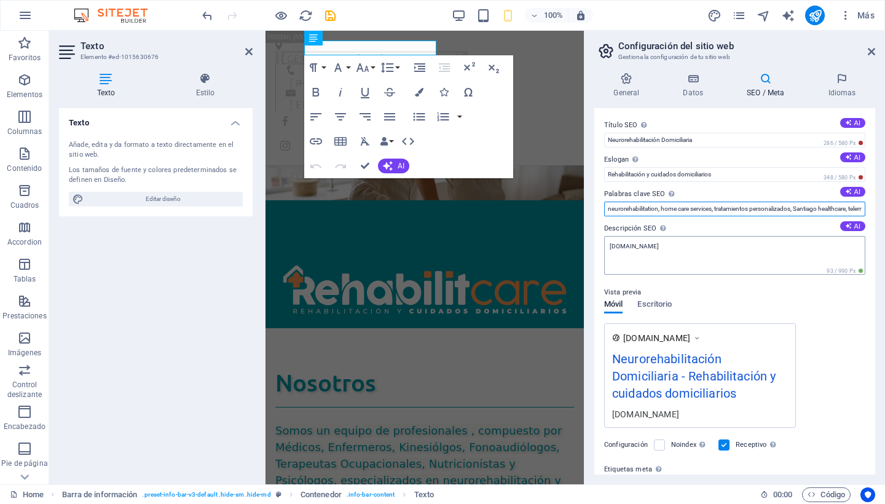
type input "neurorehabilitation, home care services, tratamientos personalizados, Santiago …"
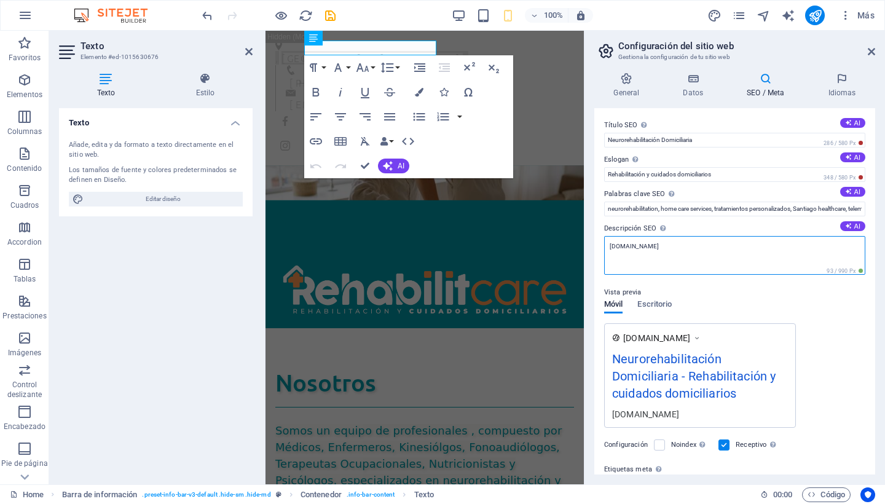
click at [684, 249] on textarea "[DOMAIN_NAME]" at bounding box center [734, 255] width 261 height 39
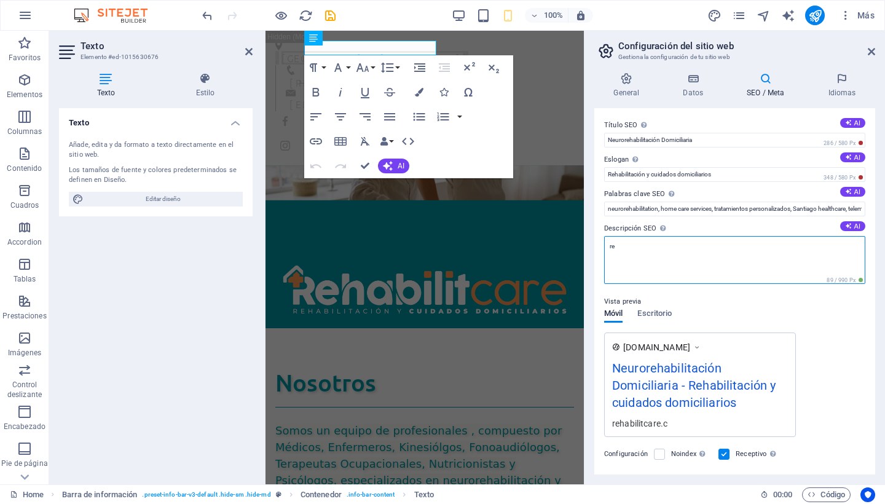
type textarea "r"
click at [853, 227] on button "AI" at bounding box center [852, 226] width 25 height 10
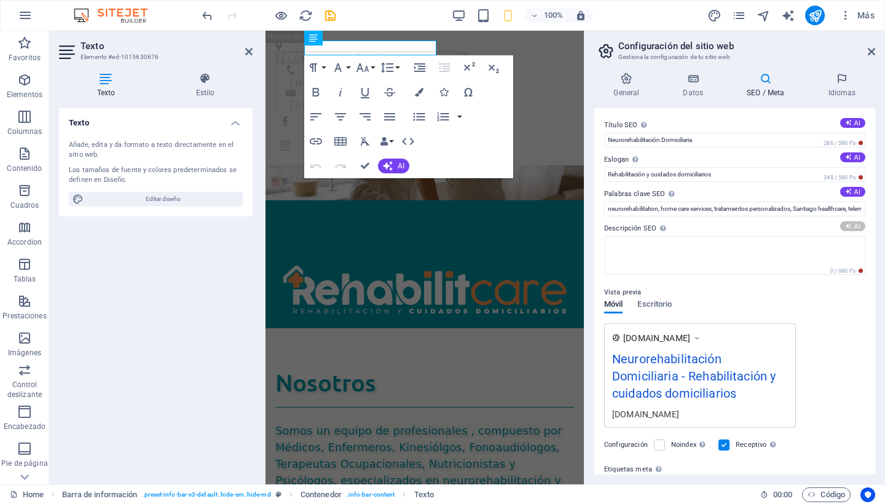
type textarea "Discover personalized neurorehabilitation and home care by our expert team in S…"
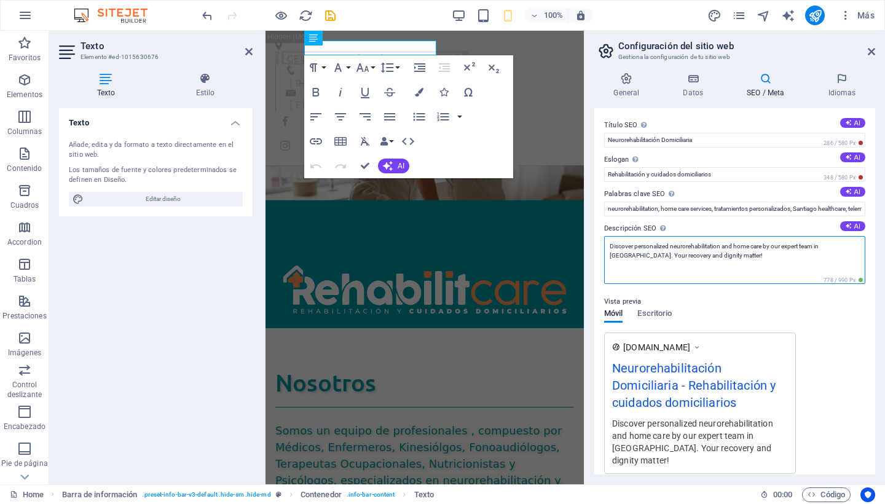
drag, startPoint x: 702, startPoint y: 258, endPoint x: 607, endPoint y: 243, distance: 96.4
click at [607, 243] on textarea "Discover personalized neurorehabilitation and home care by our expert team in S…" at bounding box center [734, 260] width 261 height 48
click at [723, 257] on textarea "Discover personalized neurorehabilitation and home care by our expert team in S…" at bounding box center [734, 260] width 261 height 48
drag, startPoint x: 723, startPoint y: 257, endPoint x: 603, endPoint y: 240, distance: 121.1
click at [603, 240] on div "Título SEO El título de tu sitio web. Elige algo que destaque en los resultados…" at bounding box center [734, 291] width 281 height 366
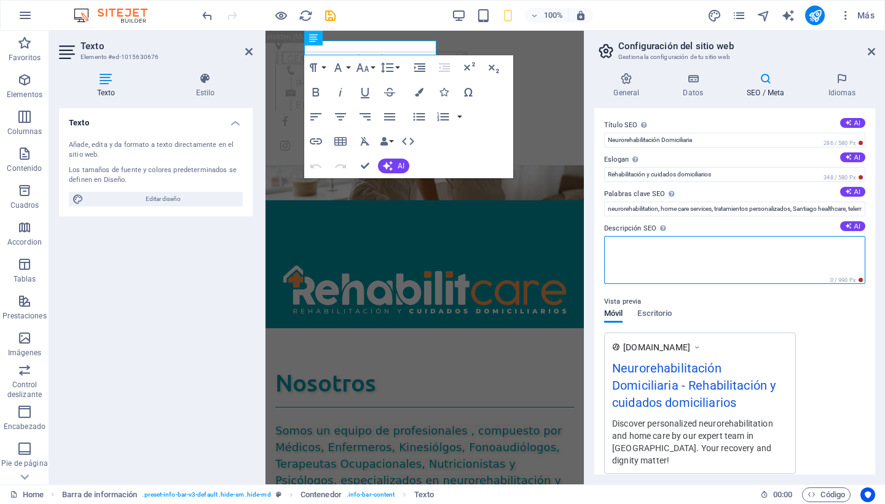
paste textarea "Descubra la neurorrehabilitación personalizada y la atención domiciliaria de nu…"
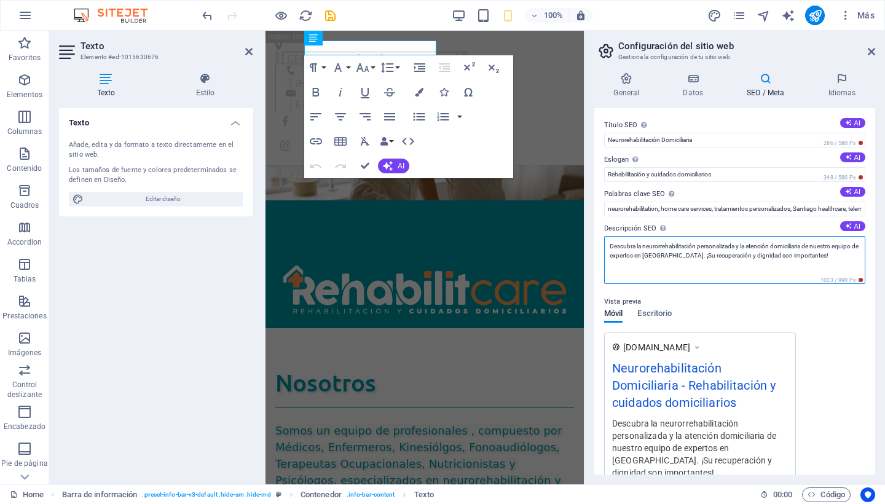
type textarea "Descubra la neurorrehabilitación personalizada y la atención domiciliaria de nu…"
click at [663, 316] on div "Móvil Escritorio" at bounding box center [638, 320] width 68 height 23
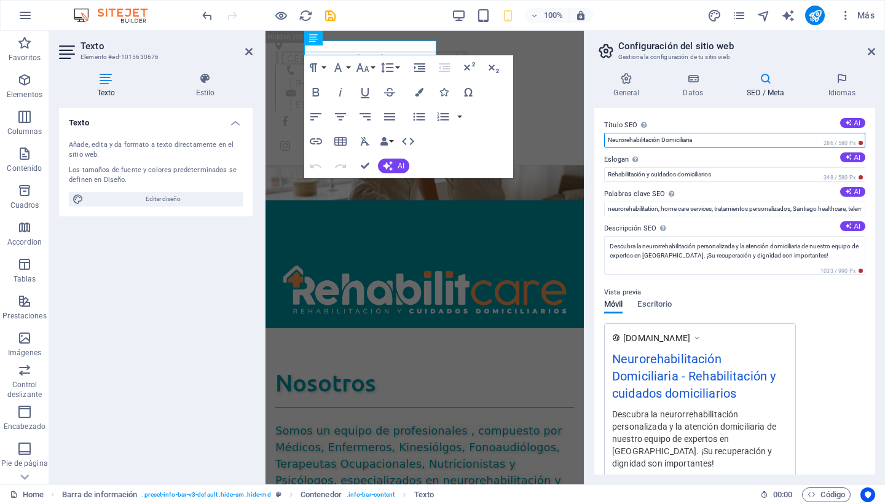
click at [662, 141] on input "Neurorehabilitación Domiciliaria" at bounding box center [734, 140] width 261 height 15
click at [737, 142] on input "Neurorehabilitación y cuidados Domiciliaria" at bounding box center [734, 140] width 261 height 15
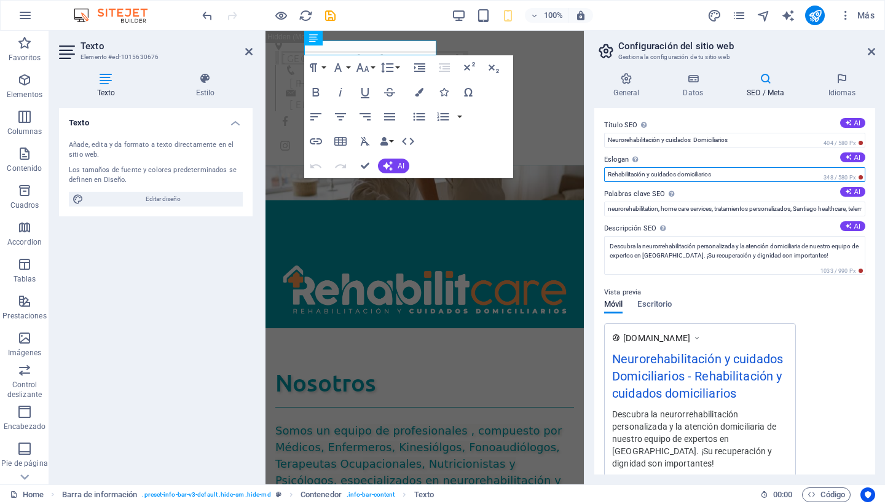
click at [782, 173] on input "Rehabilitación y cuidados domiciliarios" at bounding box center [734, 174] width 261 height 15
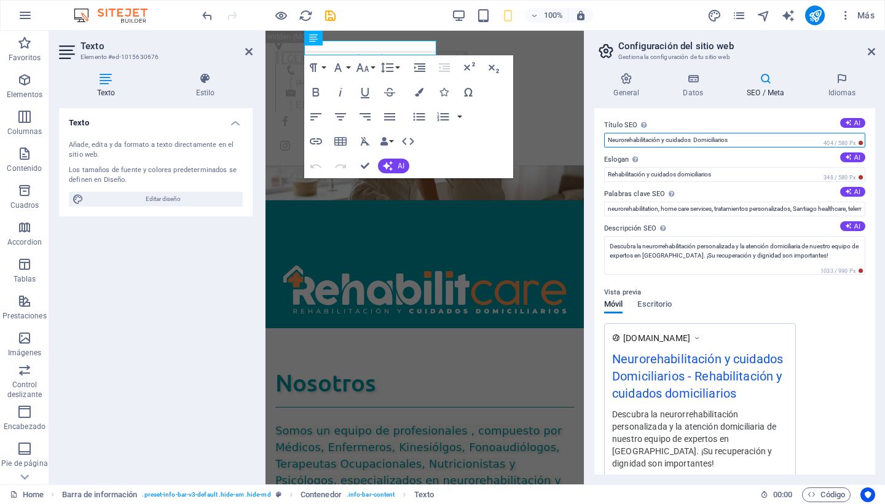
click at [697, 136] on input "Neurorehabilitación y cuidados Domiciliarios" at bounding box center [734, 140] width 261 height 15
click at [739, 143] on input "Neurorehabilitación y cuidados Domiciliarios" at bounding box center [734, 140] width 261 height 15
type input "Neurorehabilitación domiciliaria"
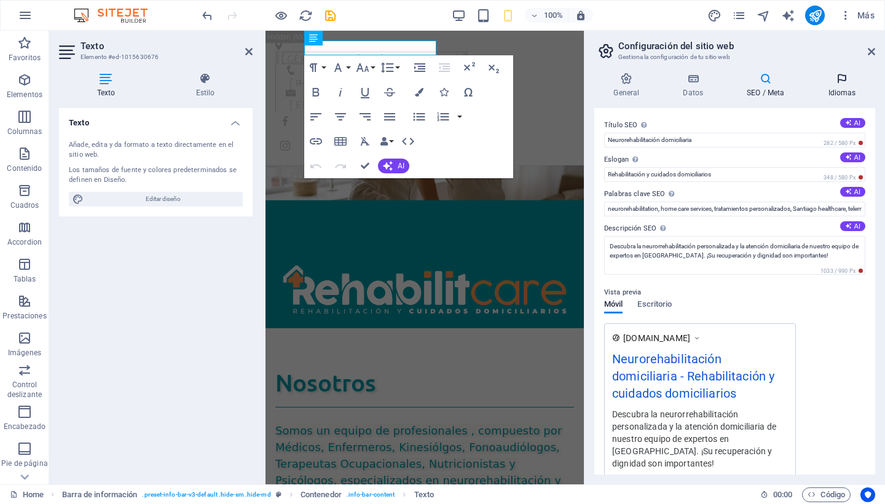
click at [843, 84] on icon at bounding box center [842, 79] width 66 height 12
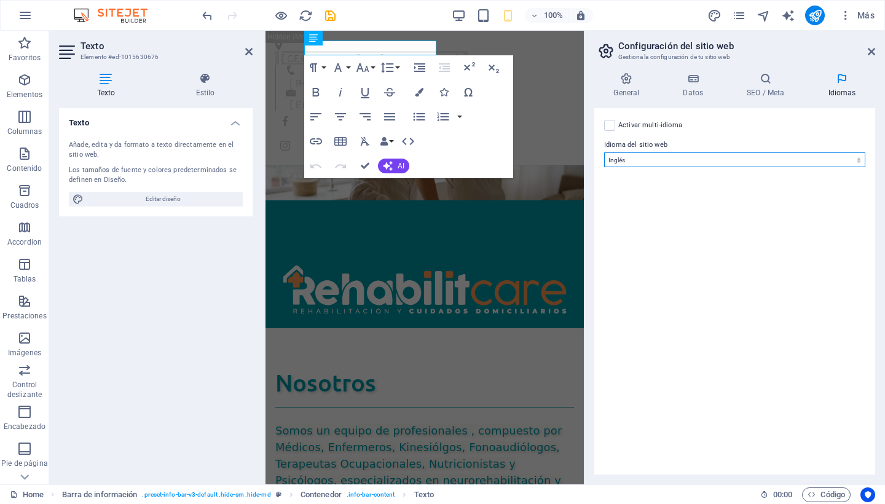
select select "44"
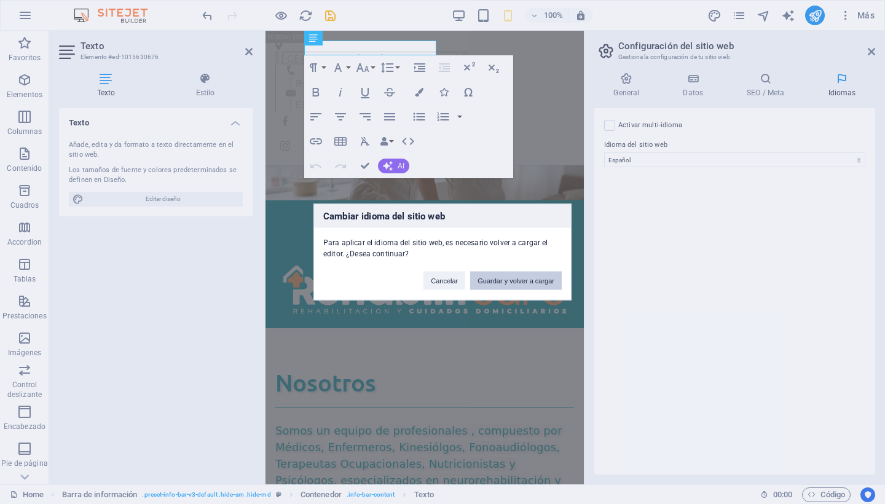
click at [506, 282] on button "Guardar y volver a cargar" at bounding box center [516, 281] width 92 height 18
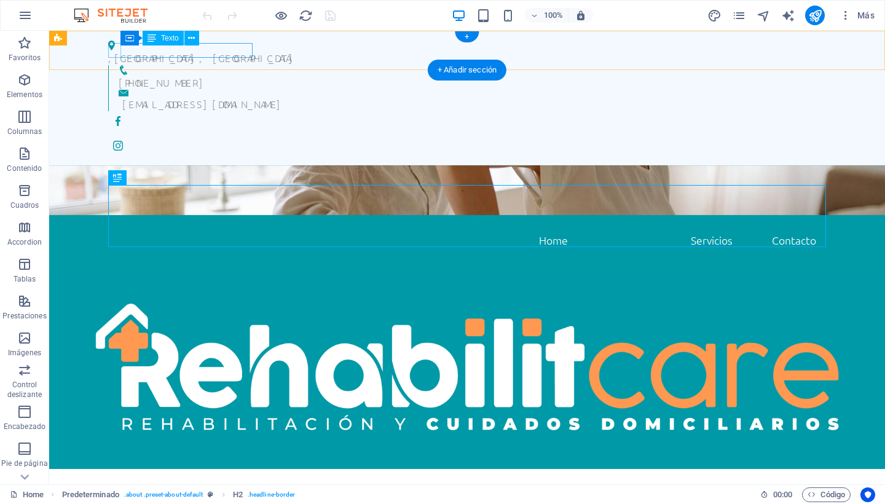
click at [185, 53] on div ", [GEOGRAPHIC_DATA], [GEOGRAPHIC_DATA]" at bounding box center [462, 57] width 708 height 15
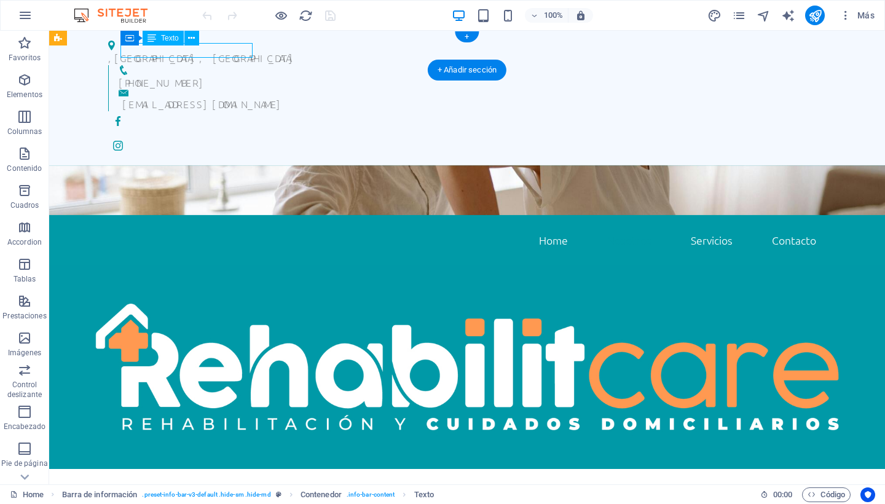
click at [185, 53] on div ", [GEOGRAPHIC_DATA], [GEOGRAPHIC_DATA]" at bounding box center [462, 57] width 708 height 15
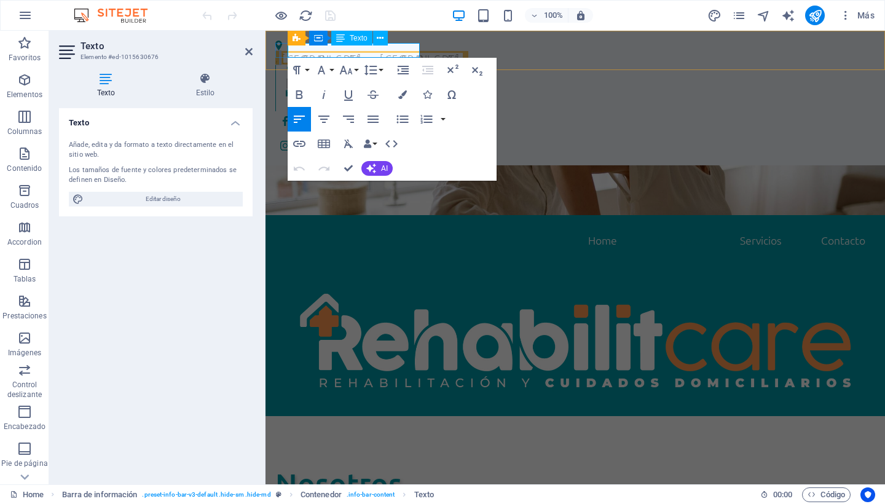
click at [317, 53] on span "[GEOGRAPHIC_DATA], [GEOGRAPHIC_DATA]" at bounding box center [372, 58] width 183 height 14
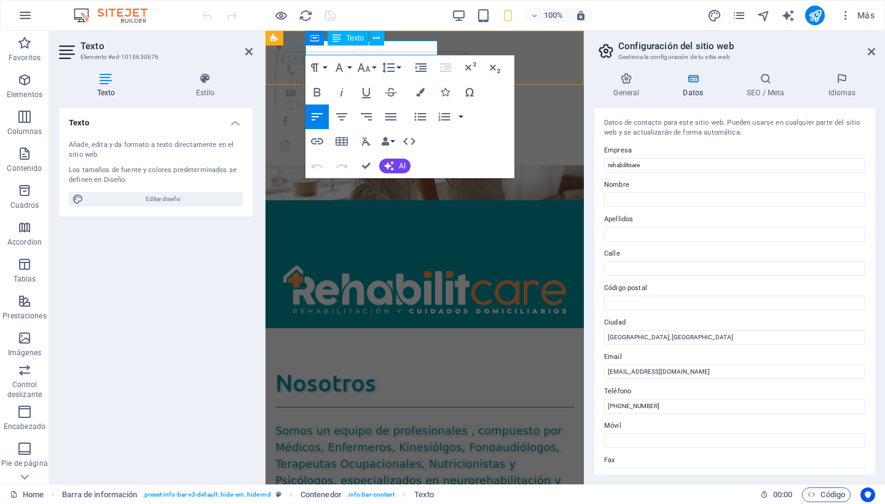
click at [317, 53] on p ", Santiago, Región Metrolitana" at bounding box center [419, 57] width 289 height 15
click at [763, 87] on h4 "SEO / Meta" at bounding box center [767, 86] width 81 height 26
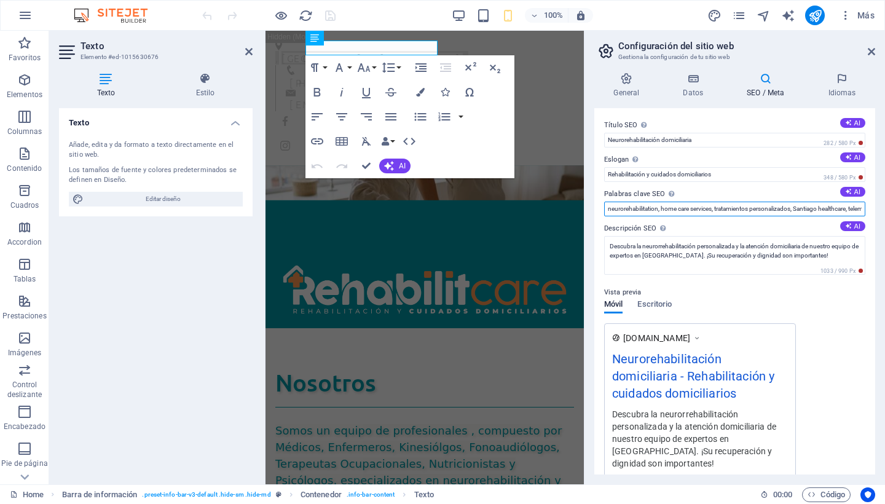
click at [714, 211] on input "neurorehabilitation, home care services, tratamientos personalizados, Santiago …" at bounding box center [734, 209] width 261 height 15
click at [654, 208] on input "neurorehabilitation, home care services, tratamientos personalizados, Santiago …" at bounding box center [734, 209] width 261 height 15
click at [709, 207] on input "neurorehabilitatción, home care services, tratamientos personalizados, Santiago…" at bounding box center [734, 209] width 261 height 15
click at [648, 210] on input "neurorehabilitatción, home care services, tratamientos personalizados, Santiago…" at bounding box center [734, 209] width 261 height 15
click at [654, 207] on input "neurorehabilitatción, home care services, tratamientos personalizados, Santiago…" at bounding box center [734, 209] width 261 height 15
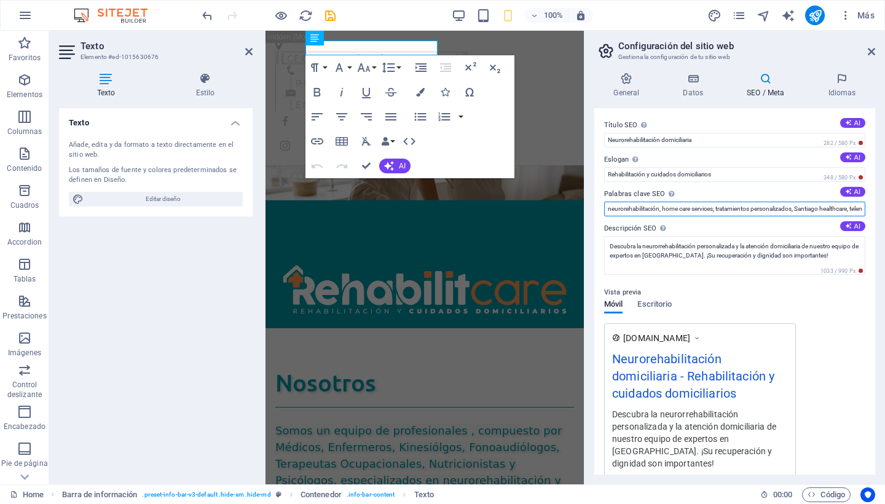
click at [681, 211] on input "neurorehabilitación, home care services, tratamientos personalizados, Santiago …" at bounding box center [734, 209] width 261 height 15
click at [751, 200] on label "Palabras clave SEO Lista de palabras clave separadas por comas que describen tu…" at bounding box center [734, 194] width 261 height 15
click at [751, 202] on input "neurorehabilitación, home care services, tratamientos personalizados, Santiago …" at bounding box center [734, 209] width 261 height 15
click at [844, 210] on input "neurorehabilitación, home care services, tratamientos personalizados, Santiago …" at bounding box center [734, 209] width 261 height 15
click at [825, 208] on input "neurorehabilitación, home care services, tratamientos personalizados, Santiago …" at bounding box center [734, 209] width 261 height 15
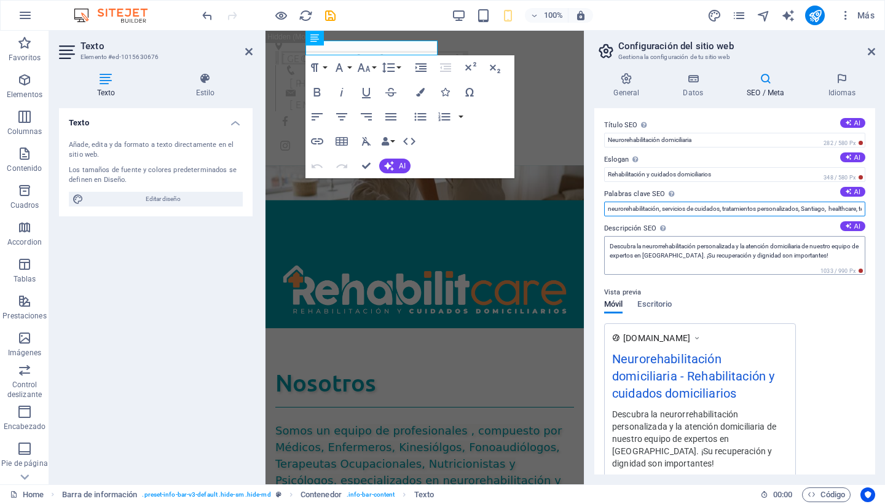
type input "neurorehabilitación, servicios de cuidados, tratamientos personalizados, Santia…"
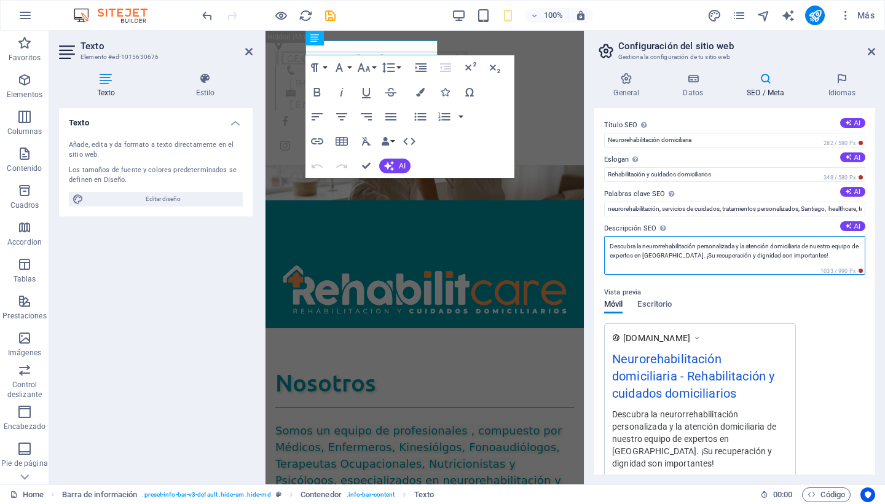
click at [760, 242] on textarea "Descubra la neurorrehabilitación personalizada y la atención domiciliaria de nu…" at bounding box center [734, 255] width 261 height 39
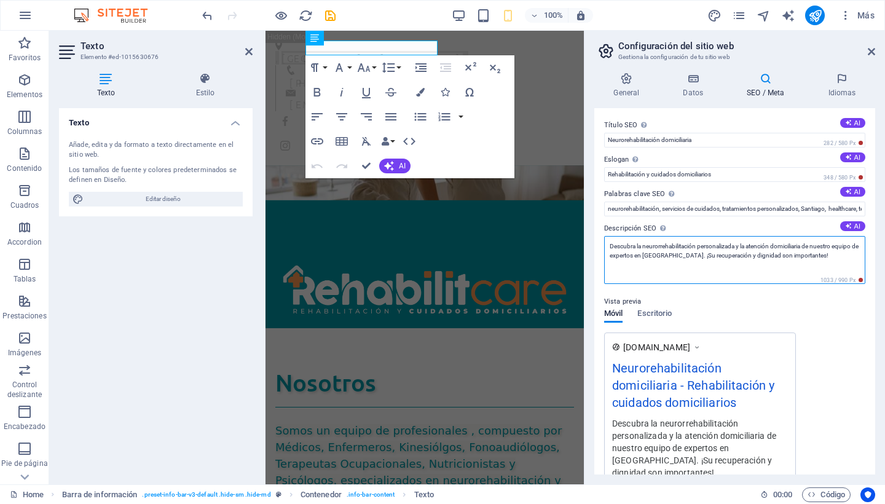
click at [780, 269] on textarea "Descubra la neurorrehabilitación personalizada y la atención domiciliaria de nu…" at bounding box center [734, 260] width 261 height 48
click at [836, 263] on textarea "Descubra la neurorrehabilitación personalizada y la atención domiciliaria de nu…" at bounding box center [734, 260] width 261 height 48
drag, startPoint x: 836, startPoint y: 263, endPoint x: 621, endPoint y: 244, distance: 215.9
click at [621, 244] on textarea "Descubra la neurorrehabilitación personalizada y la atención domiciliaria de nu…" at bounding box center [734, 260] width 261 height 48
type textarea "D"
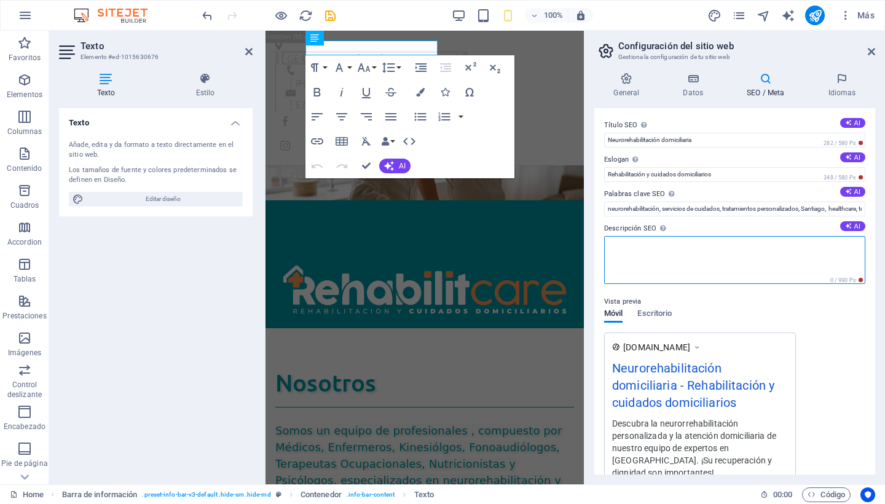
paste textarea "Servicios profesionales de rehabilitación y cuidados domiciliarios en [Ciudad]:…"
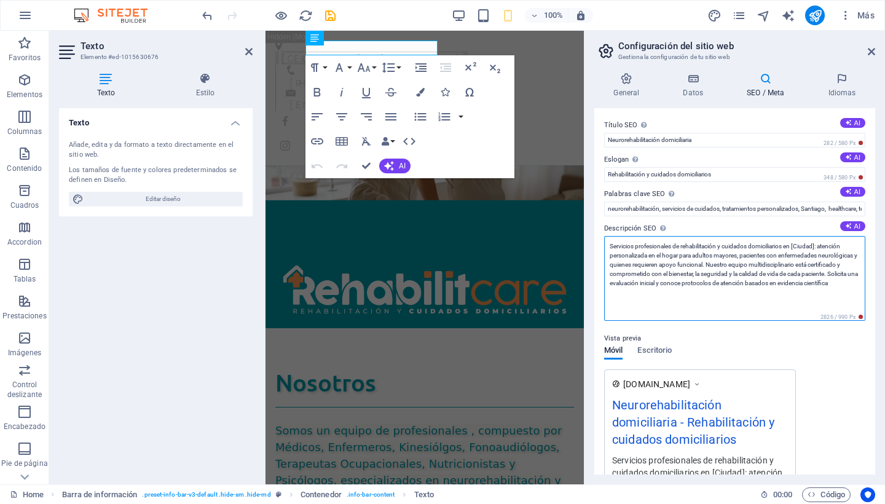
click at [821, 244] on textarea "Servicios profesionales de rehabilitación y cuidados domiciliarios en [Ciudad]:…" at bounding box center [734, 278] width 261 height 85
click at [836, 266] on textarea "Servicios profesionales de rehabilitación y cuidados domiciliarios en Santiago:…" at bounding box center [734, 278] width 261 height 85
click at [812, 265] on textarea "Servicios profesionales de rehabilitación y cuidados domiciliarios en Santiago:…" at bounding box center [734, 278] width 261 height 85
click at [836, 264] on textarea "Servicios profesionales de rehabilitación y cuidados domiciliarios en Santiago:…" at bounding box center [734, 278] width 261 height 85
click at [697, 285] on textarea "Servicios profesionales de rehabilitación y cuidados domiciliarios en Santiago:…" at bounding box center [734, 278] width 261 height 85
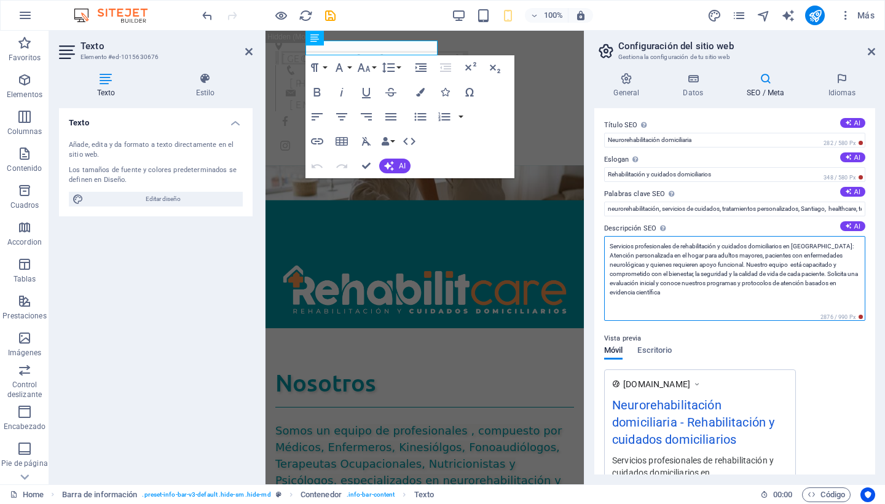
click at [821, 284] on textarea "Servicios profesionales de rehabilitación y cuidados domiciliarios en Santiago:…" at bounding box center [734, 278] width 261 height 85
type textarea "Servicios profesionales de rehabilitación y cuidados domiciliarios en [GEOGRAPH…"
click at [825, 368] on div "Vista previa Móvil Escritorio www.example.com Neurorehabilitación domiciliaria …" at bounding box center [734, 428] width 261 height 214
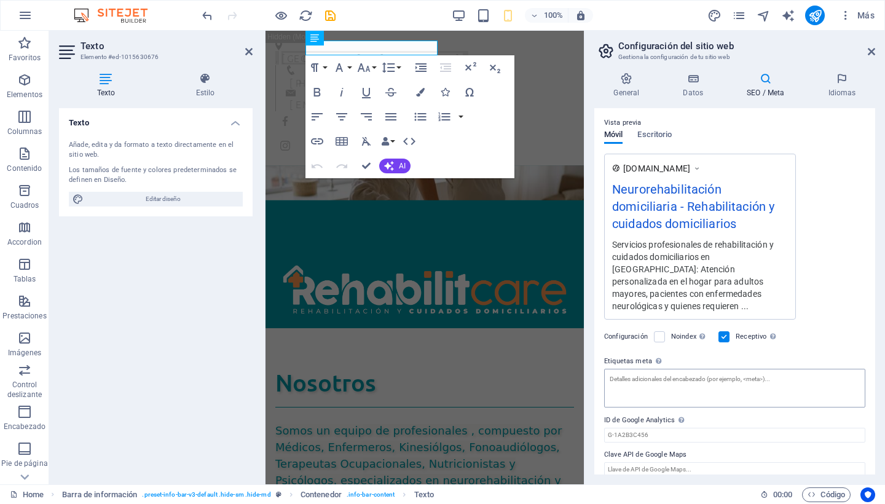
scroll to position [169, 0]
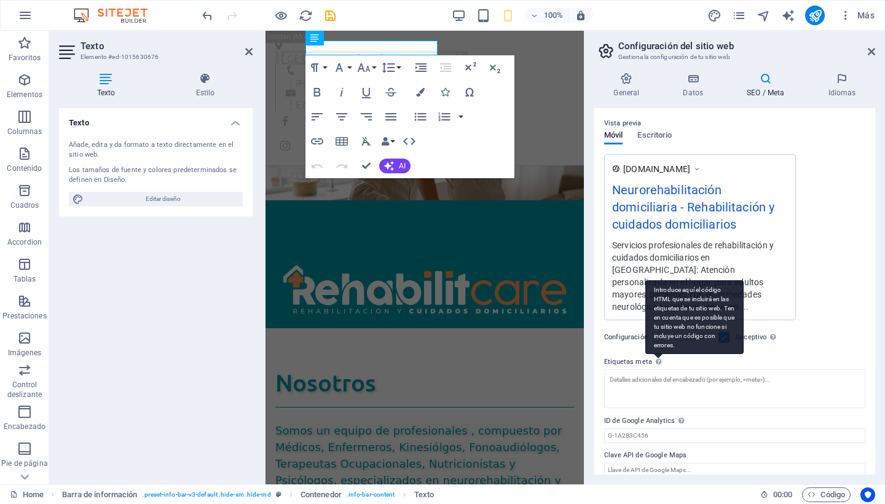
click at [656, 348] on div "Introduce aquí el código HTML que se incluirá en las etiquetas de tu sitio web.…" at bounding box center [694, 317] width 98 height 74
click at [656, 369] on textarea "Etiquetas meta Introduce aquí el código HTML que se incluirá en las etiquetas d…" at bounding box center [734, 388] width 261 height 39
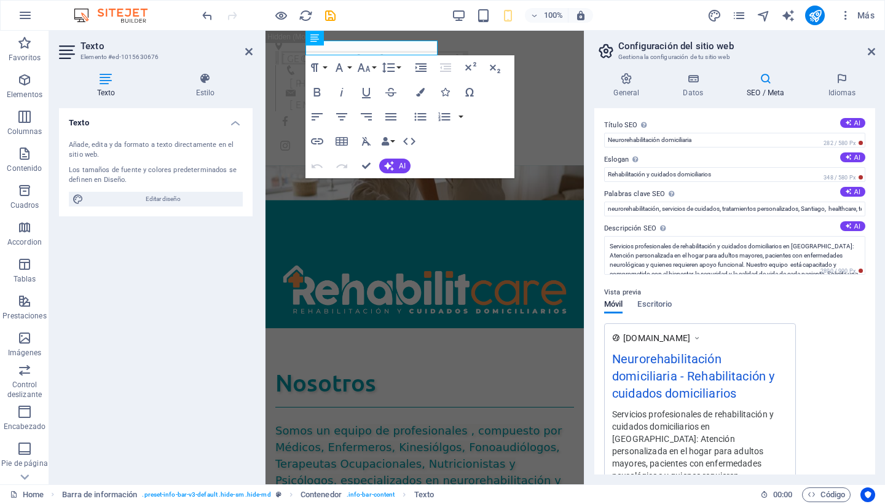
scroll to position [0, 0]
click at [624, 211] on input "neurorehabilitación, servicios de cuidados, tratamientos personalizados, Santia…" at bounding box center [734, 209] width 261 height 15
click at [662, 209] on input "neurorehabilitación, servicios de cuidados, tratamientos personalizados, Santia…" at bounding box center [734, 209] width 261 height 15
click at [743, 206] on input "neurorehabilitación, rehabilitación domiciliaria, kinesiología, evaluación func…" at bounding box center [734, 209] width 261 height 15
click at [748, 208] on input "neurorehabilitación, rehabilitación domiciliaria, kinesiología, evaluación func…" at bounding box center [734, 209] width 261 height 15
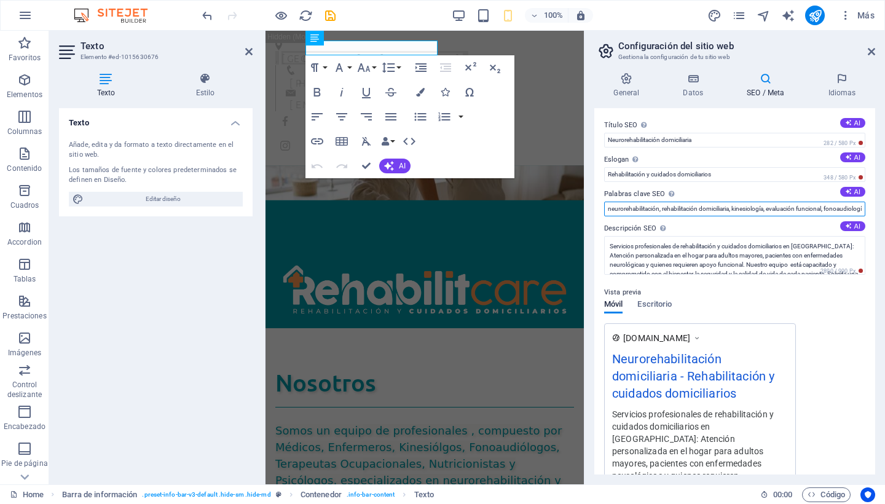
click at [778, 208] on input "neurorehabilitación, rehabilitación domiciliaria, kinesiología, evaluación func…" at bounding box center [734, 209] width 261 height 15
click at [787, 208] on input "neurorehabilitación, rehabilitación domiciliaria, kinesiología, evaluación func…" at bounding box center [734, 209] width 261 height 15
type input "neurorehabilitación, rehabilitación domiciliaria, kinesiología, evaluación func…"
click at [826, 321] on div "Vista previa Móvil Escritorio www.example.com Neurorehabilitación domiciliaria …" at bounding box center [734, 382] width 261 height 214
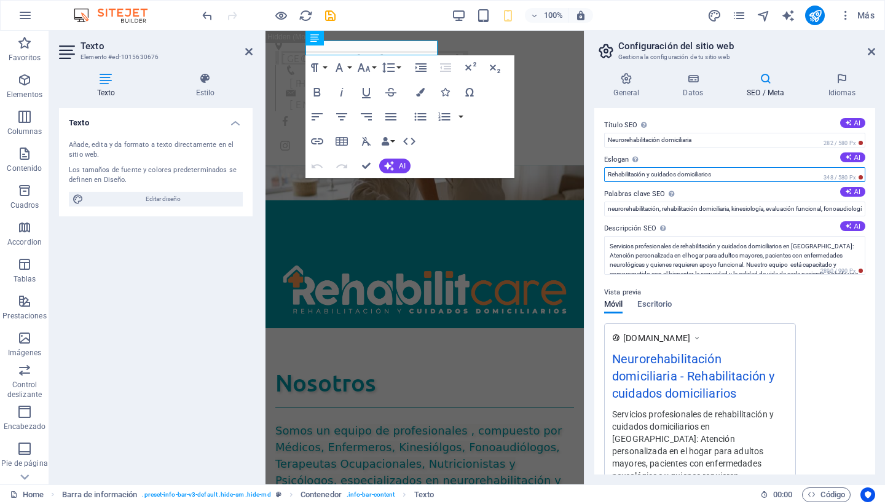
click at [735, 174] on input "Rehabilitación y cuidados domiciliarios" at bounding box center [734, 174] width 261 height 15
click at [628, 79] on icon at bounding box center [626, 79] width 65 height 12
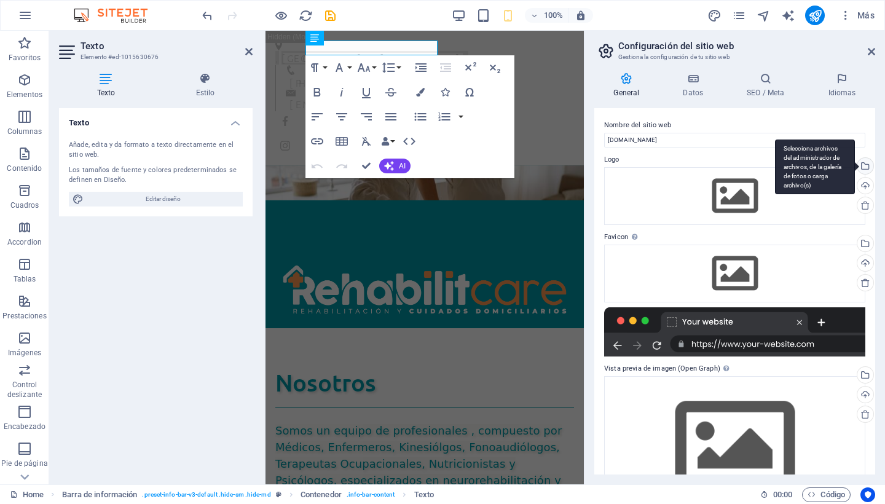
click at [867, 165] on div "Selecciona archivos del administrador de archivos, de la galería de fotos o car…" at bounding box center [864, 167] width 18 height 18
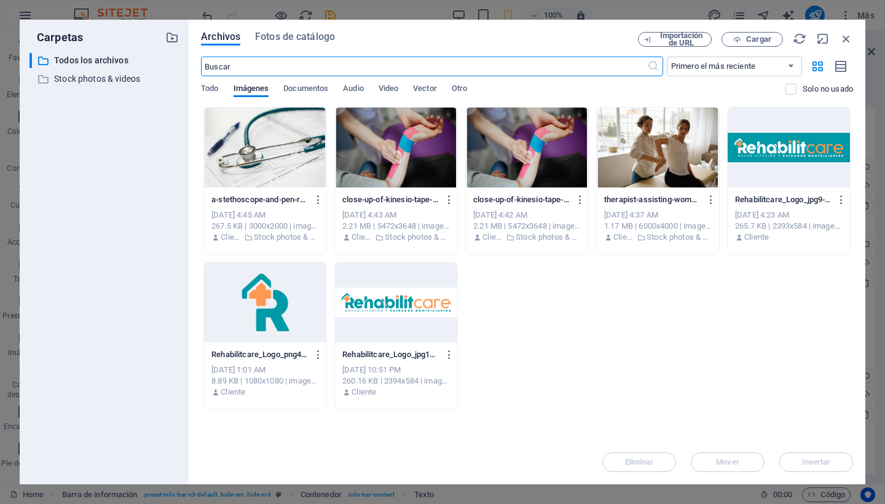
click at [252, 304] on div at bounding box center [265, 302] width 122 height 80
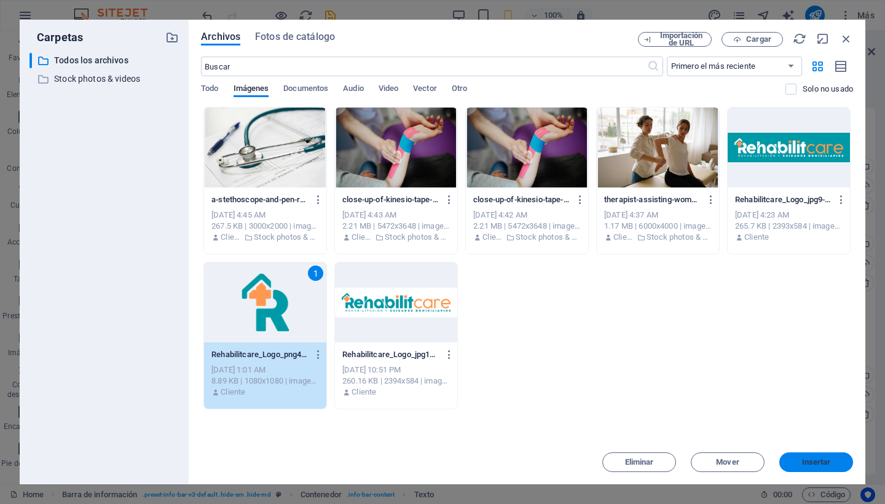
click at [812, 466] on span "Insertar" at bounding box center [816, 461] width 29 height 7
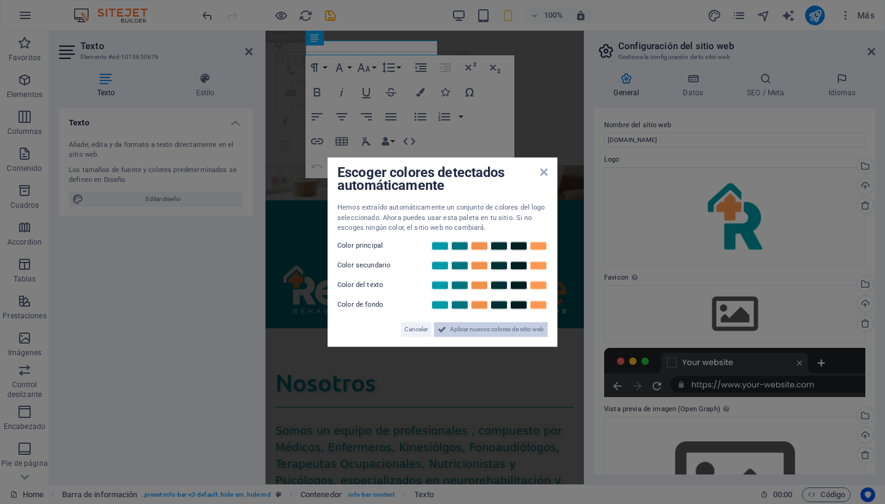
click at [463, 327] on span "Aplicar nuevos colores de sitio web" at bounding box center [497, 329] width 94 height 15
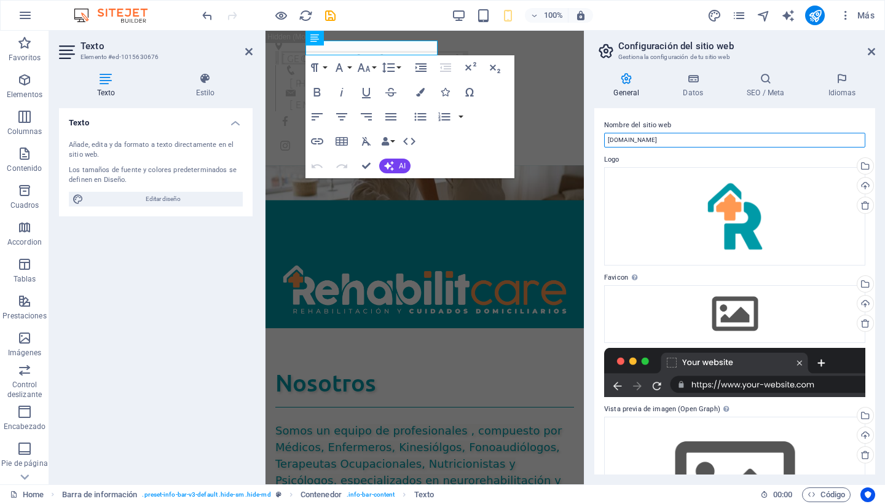
click at [609, 138] on input "[DOMAIN_NAME]" at bounding box center [734, 140] width 261 height 15
type input "[DOMAIN_NAME]"
click at [716, 161] on label "Logo" at bounding box center [734, 159] width 261 height 15
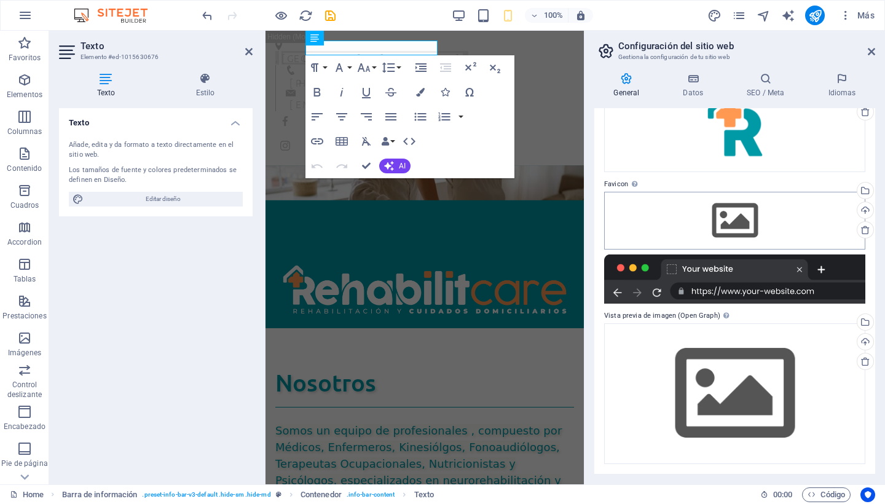
scroll to position [93, 0]
click at [690, 78] on icon at bounding box center [693, 79] width 59 height 12
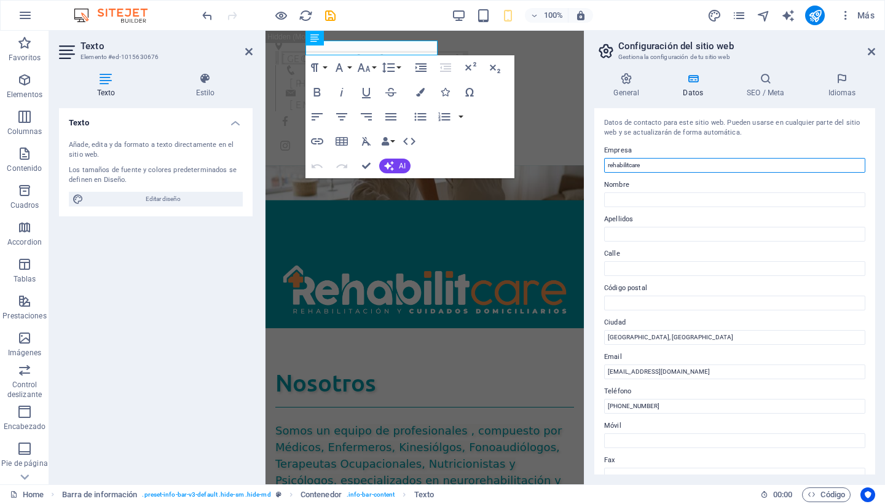
click at [611, 164] on input "rehabilitcare" at bounding box center [734, 165] width 261 height 15
type input "Rehabilitcare"
click at [676, 206] on div "Datos de contacto para este sitio web. Pueden usarse en cualquier parte del sit…" at bounding box center [734, 291] width 281 height 366
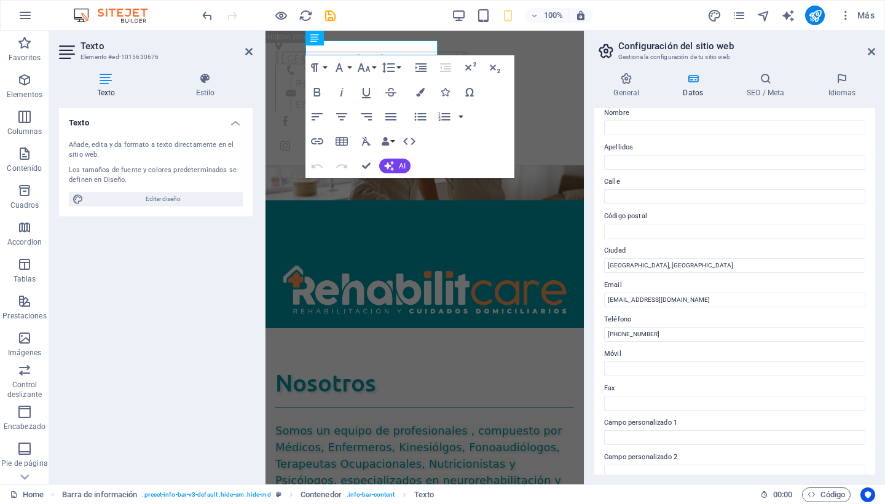
scroll to position [49, 0]
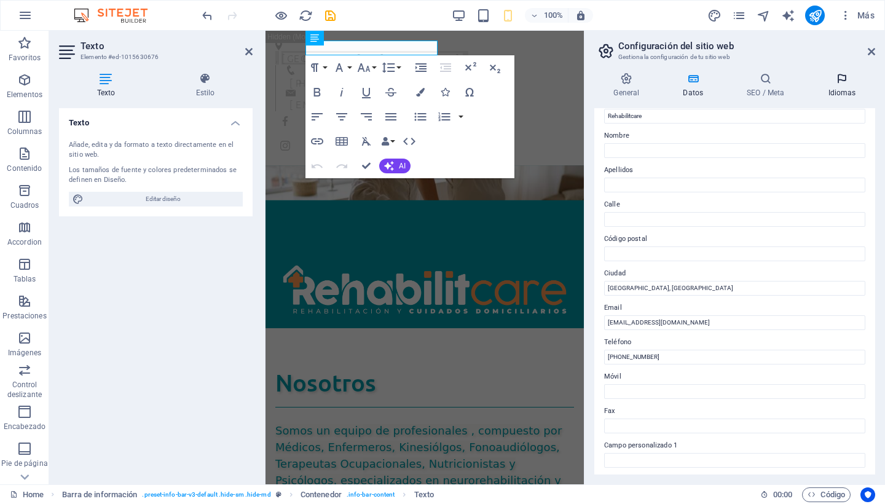
click at [840, 95] on h4 "Idiomas" at bounding box center [842, 86] width 66 height 26
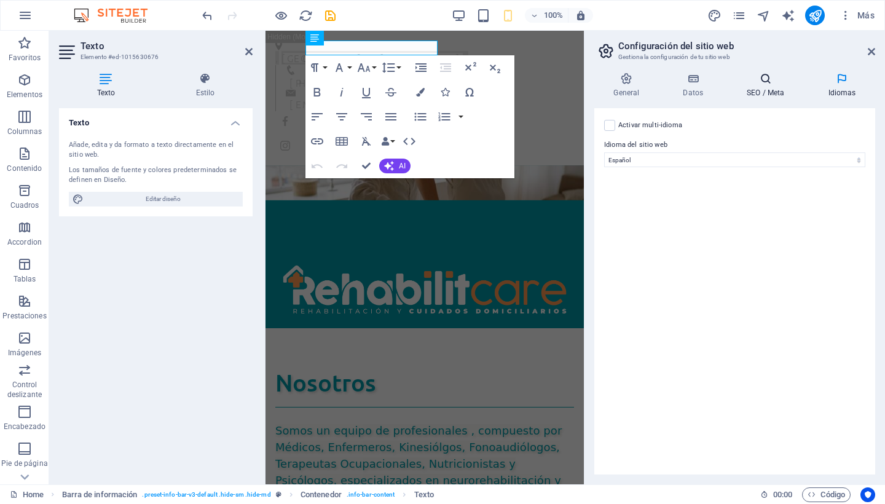
click at [776, 81] on icon at bounding box center [765, 79] width 76 height 12
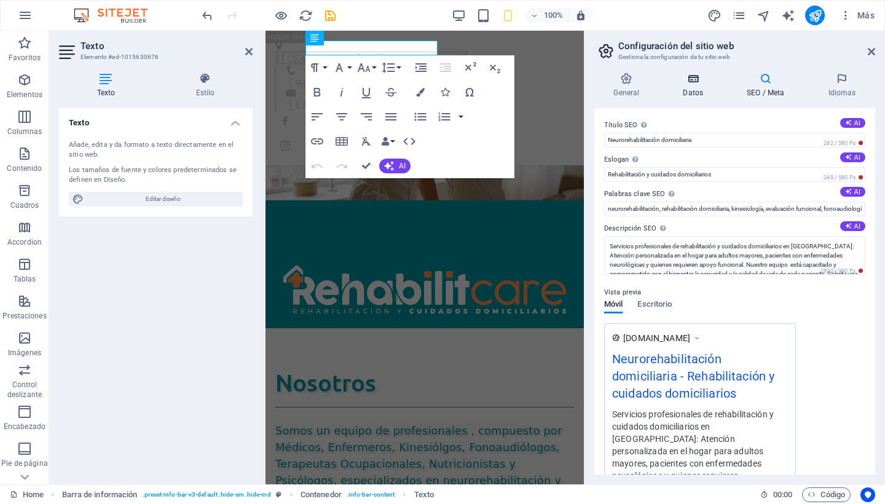
click at [704, 94] on h4 "Datos" at bounding box center [696, 86] width 64 height 26
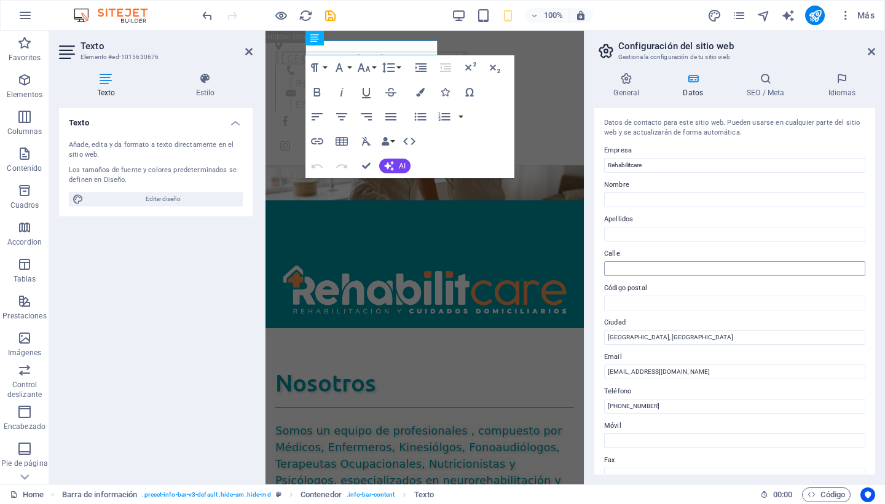
scroll to position [0, 0]
click at [630, 90] on h4 "General" at bounding box center [628, 86] width 69 height 26
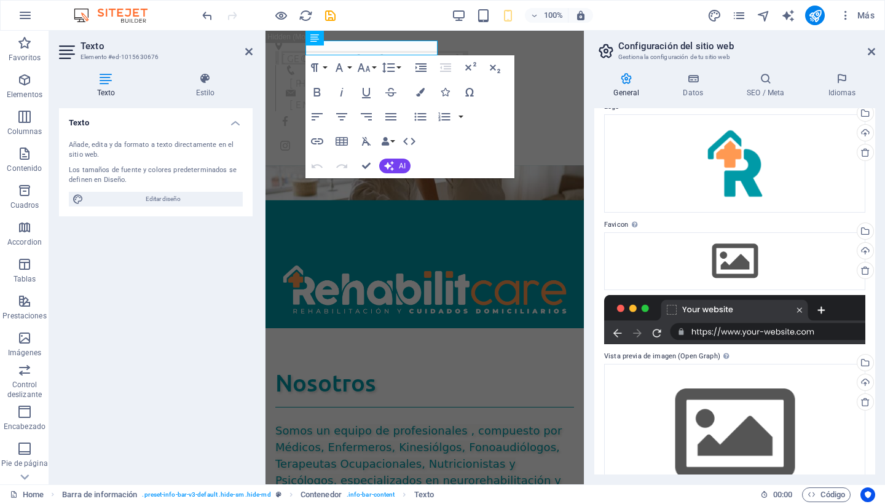
scroll to position [58, 0]
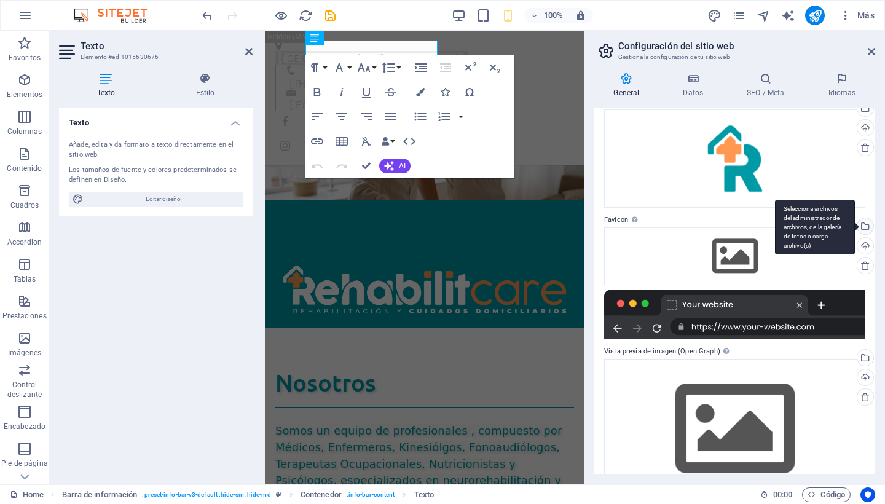
click at [864, 227] on div "Selecciona archivos del administrador de archivos, de la galería de fotos o car…" at bounding box center [864, 227] width 18 height 18
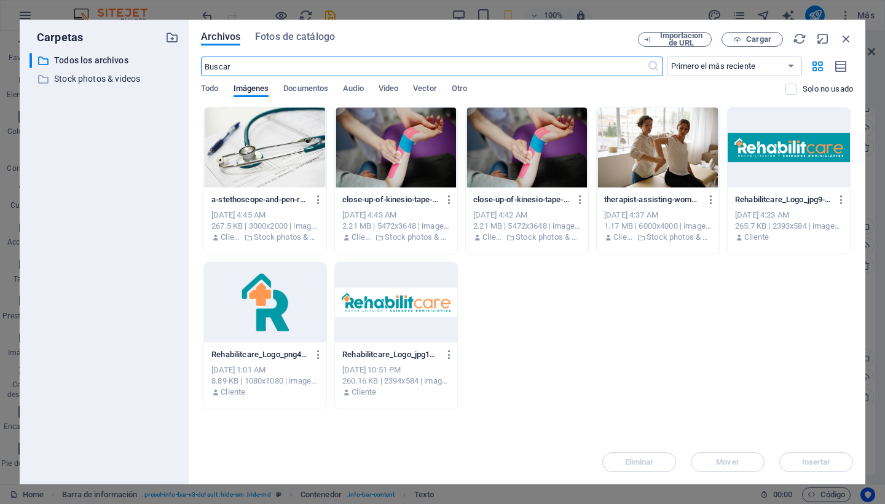
click at [257, 315] on div at bounding box center [265, 302] width 122 height 80
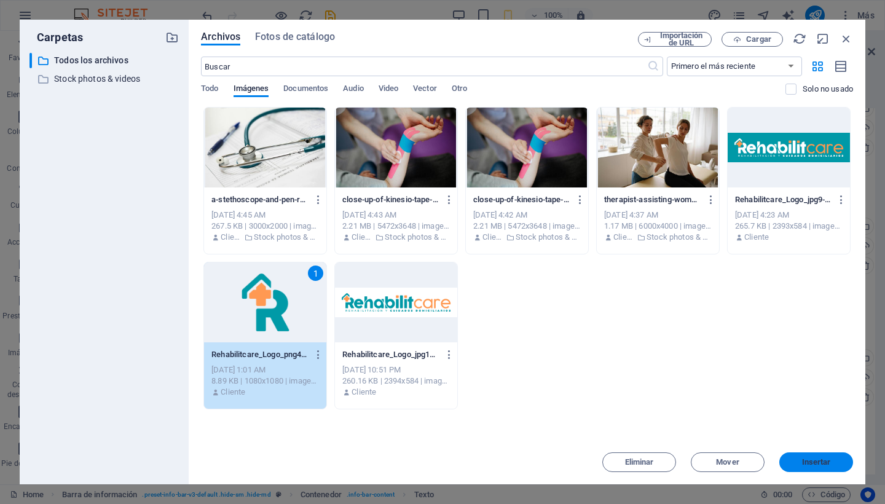
click at [820, 466] on button "Insertar" at bounding box center [816, 462] width 74 height 20
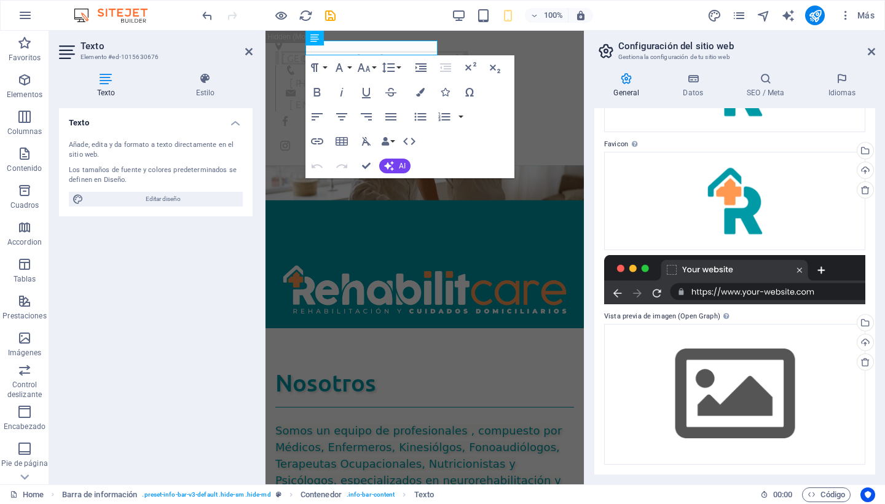
scroll to position [133, 0]
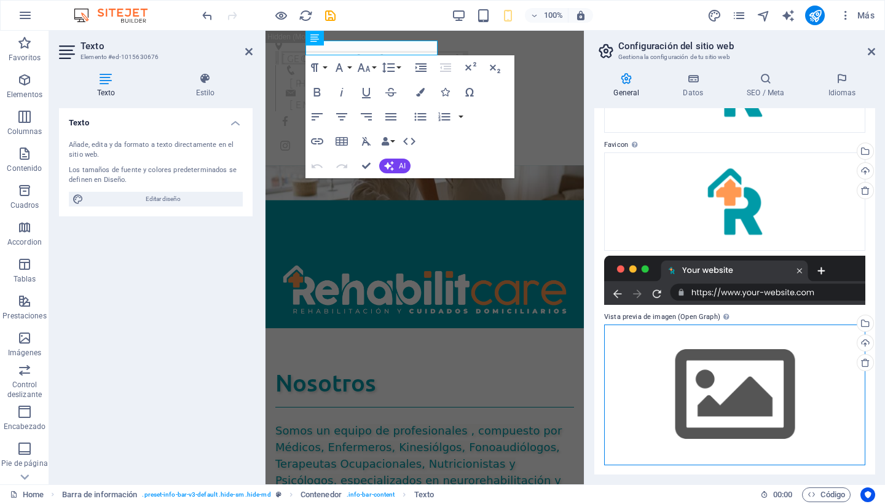
click at [776, 363] on div "Arrastra archivos aquí, haz clic para escoger archivos o selecciona archivos de…" at bounding box center [734, 394] width 261 height 141
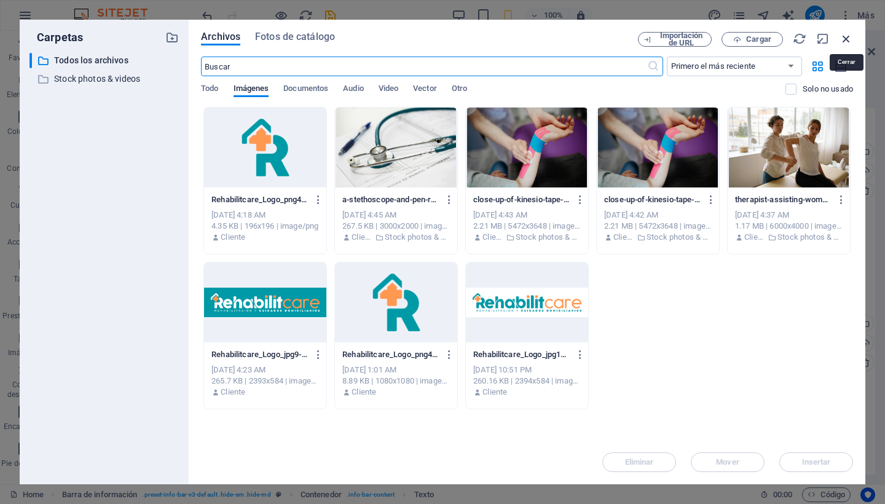
click at [844, 36] on icon "button" at bounding box center [846, 39] width 14 height 14
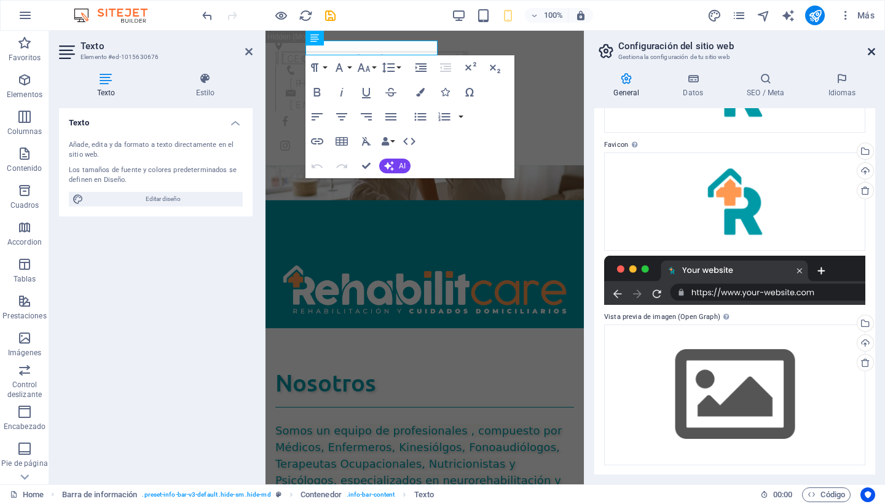
click at [872, 52] on icon at bounding box center [871, 52] width 7 height 10
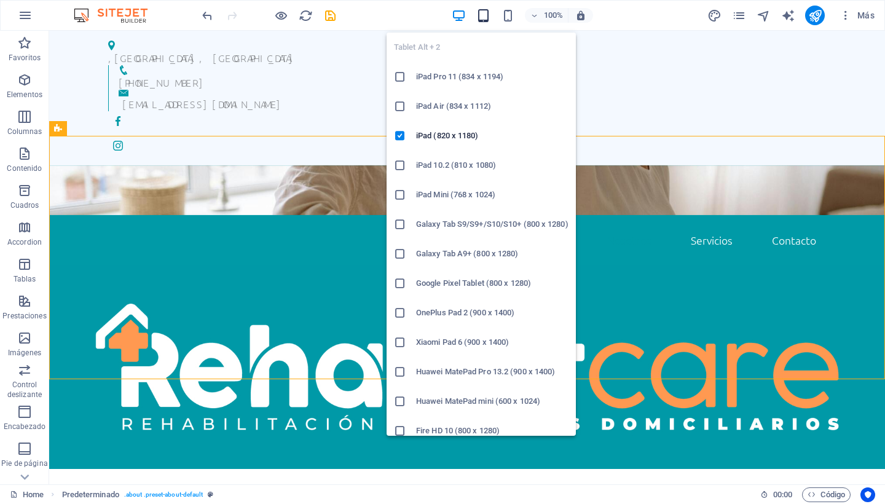
click at [483, 15] on icon "button" at bounding box center [483, 16] width 14 height 14
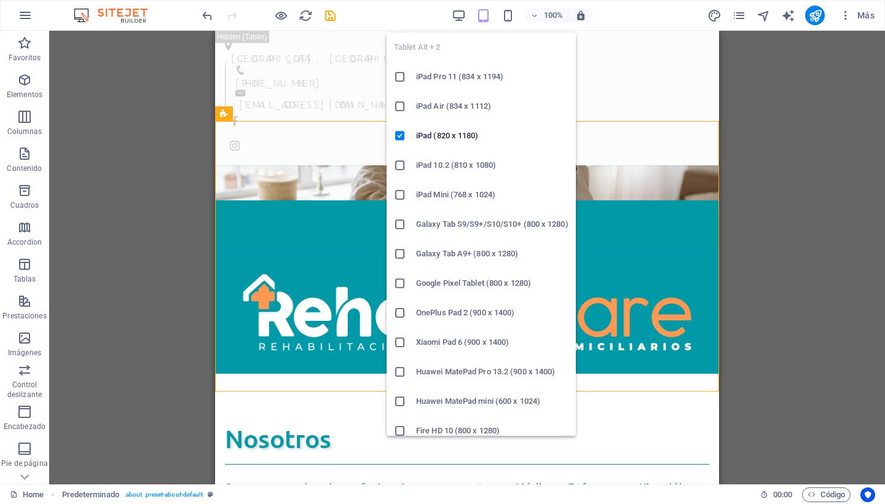
click at [399, 107] on icon at bounding box center [400, 106] width 12 height 12
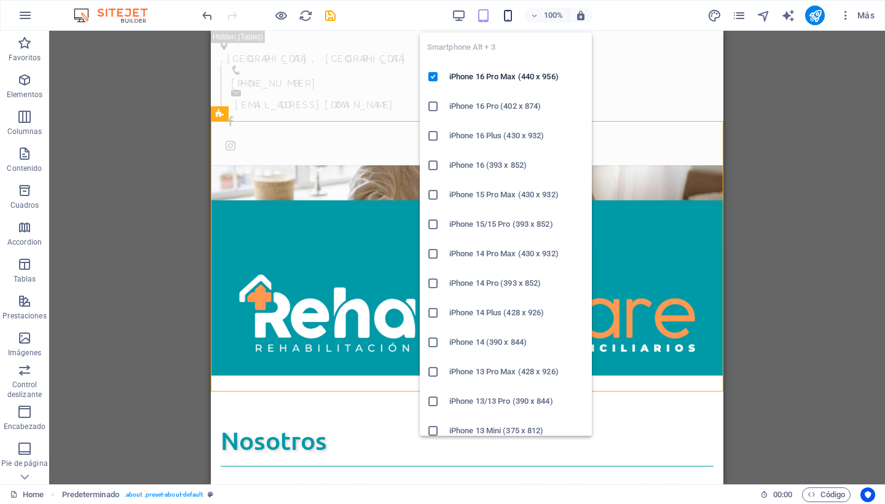
click at [512, 16] on icon "button" at bounding box center [508, 16] width 14 height 14
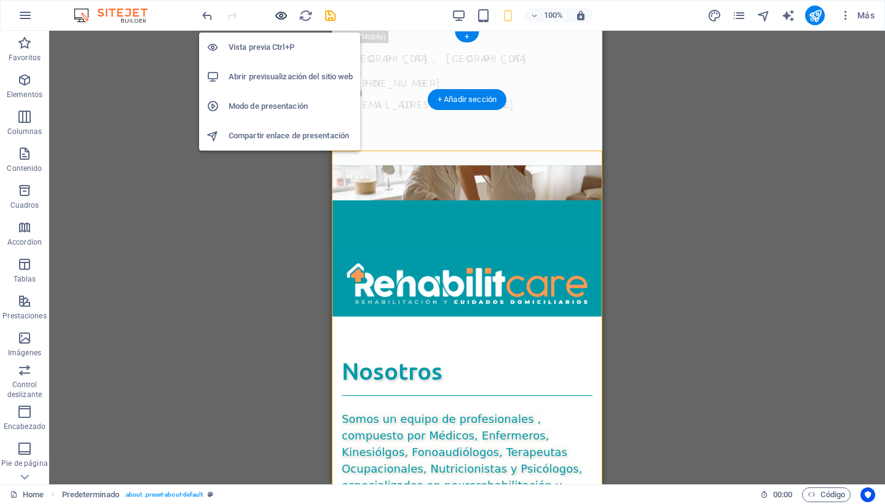
click at [280, 11] on icon "button" at bounding box center [281, 16] width 14 height 14
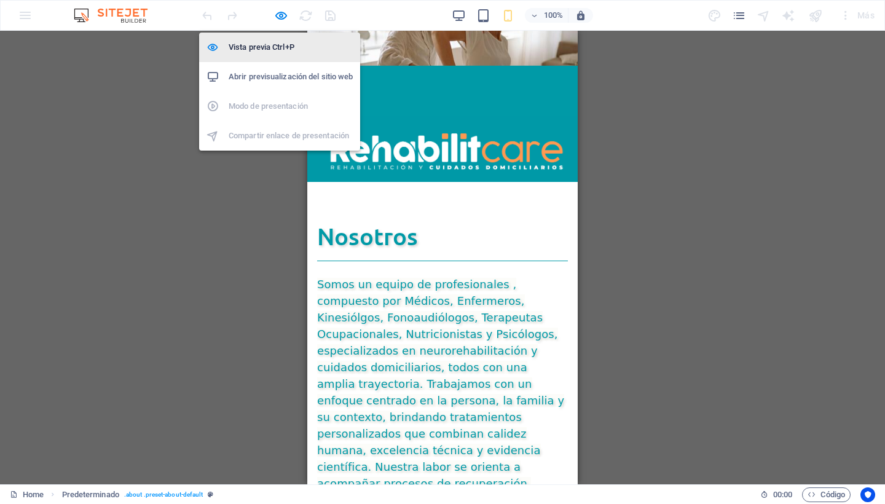
click at [253, 48] on h6 "Vista previa Ctrl+P" at bounding box center [291, 47] width 124 height 15
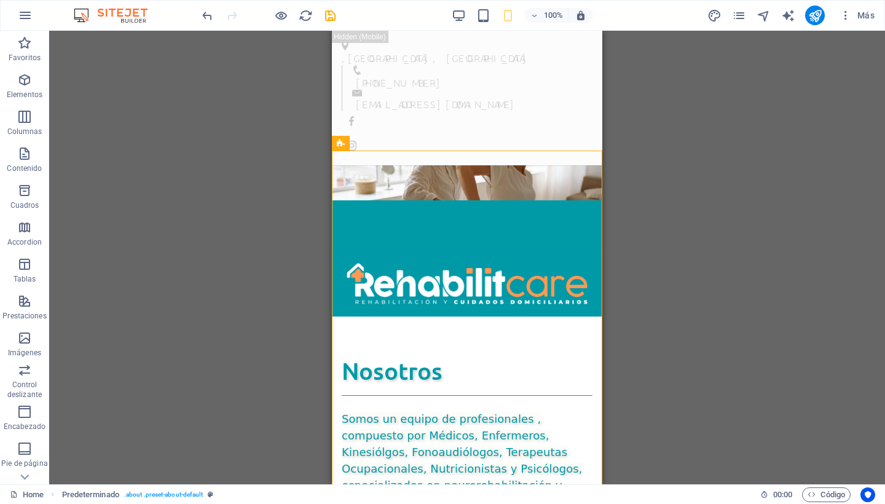
click at [798, 339] on div "H2 Predeterminado Contenedor Texto Menú Barra de menús Barra de información Con…" at bounding box center [467, 257] width 836 height 453
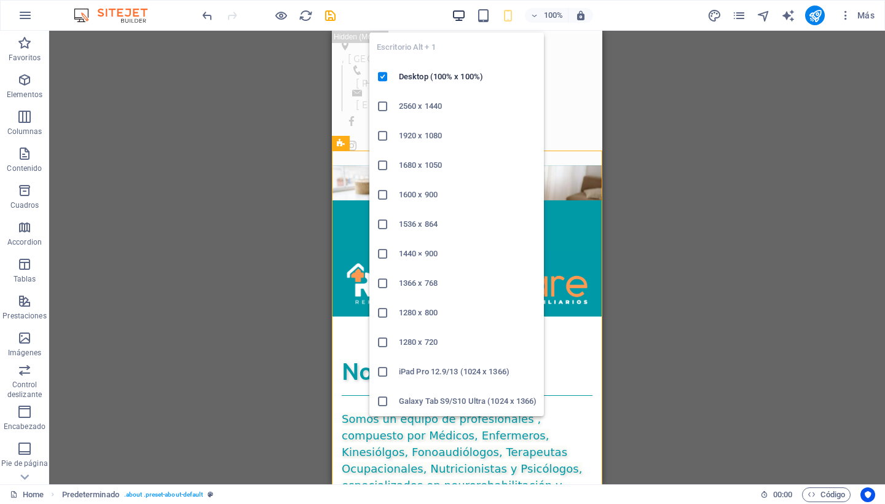
click at [457, 13] on icon "button" at bounding box center [459, 16] width 14 height 14
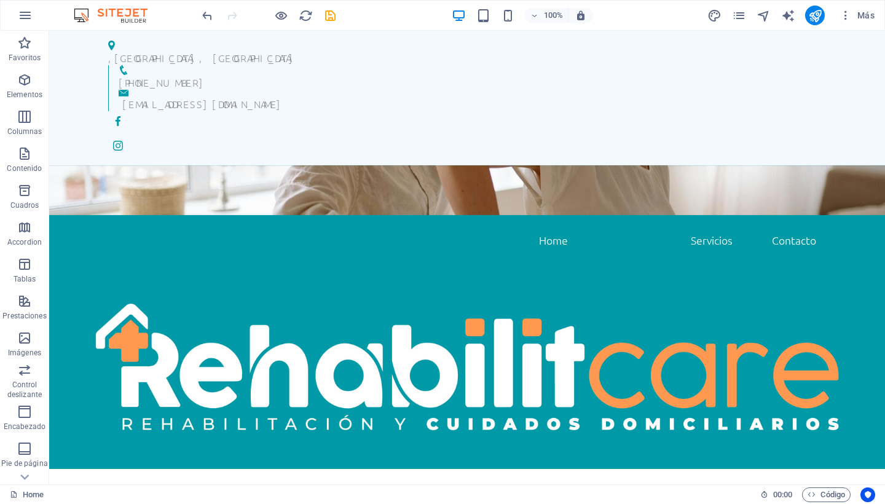
scroll to position [0, 0]
click at [818, 12] on icon "publish" at bounding box center [815, 16] width 14 height 14
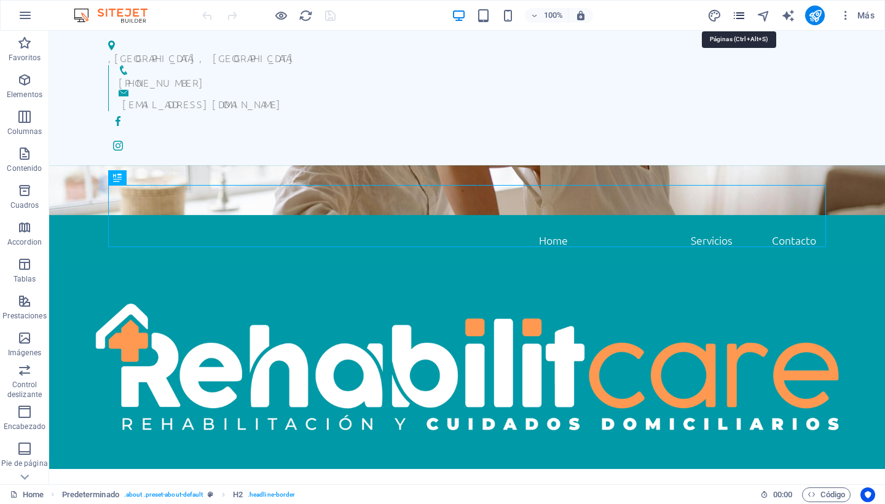
click at [742, 15] on icon "pages" at bounding box center [739, 16] width 14 height 14
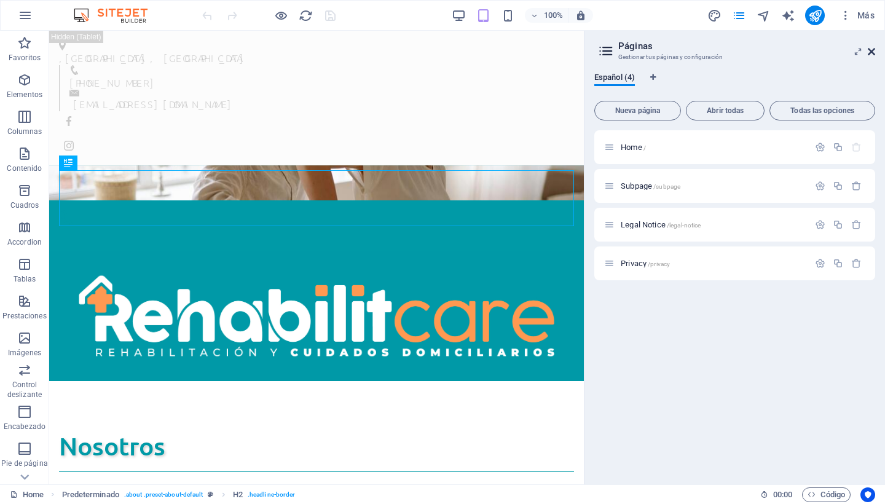
click at [871, 50] on icon at bounding box center [871, 52] width 7 height 10
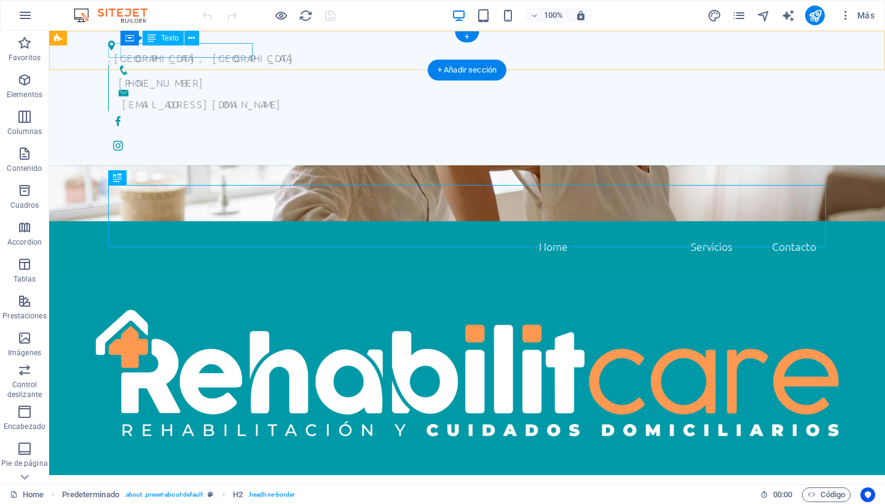
click at [165, 50] on div ", Santiago, Región Metrolitana" at bounding box center [462, 57] width 708 height 15
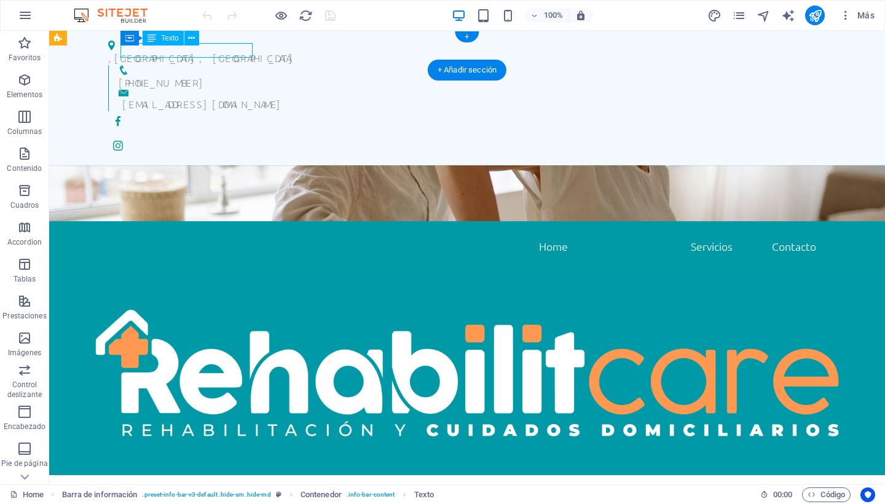
click at [165, 50] on div ", Santiago, Región Metrolitana" at bounding box center [462, 57] width 708 height 15
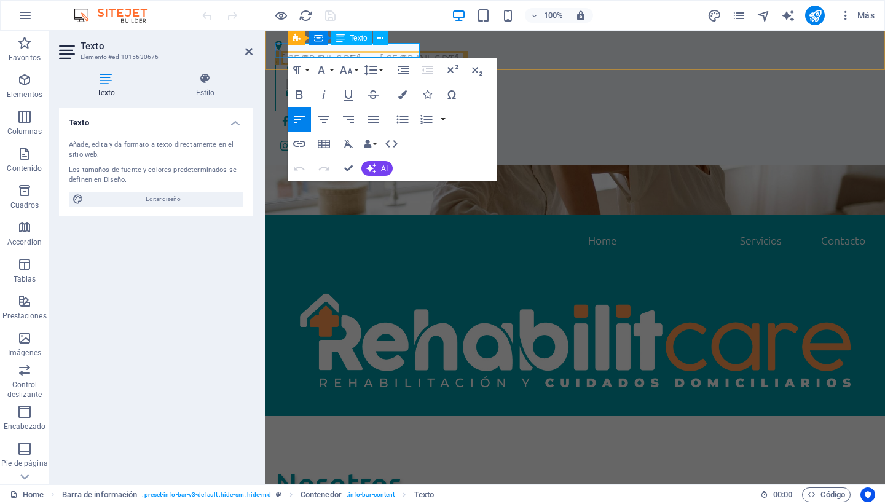
click at [365, 54] on span "[GEOGRAPHIC_DATA], [GEOGRAPHIC_DATA]" at bounding box center [372, 58] width 183 height 14
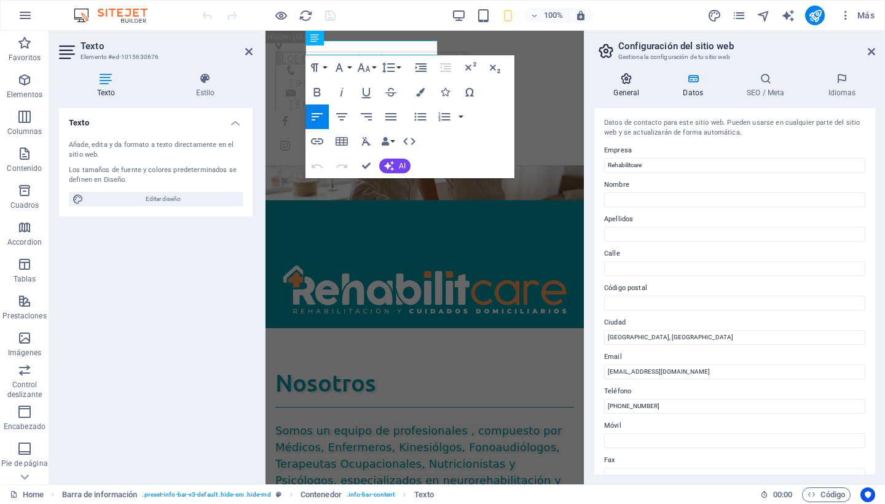
click at [634, 85] on h4 "General" at bounding box center [628, 86] width 69 height 26
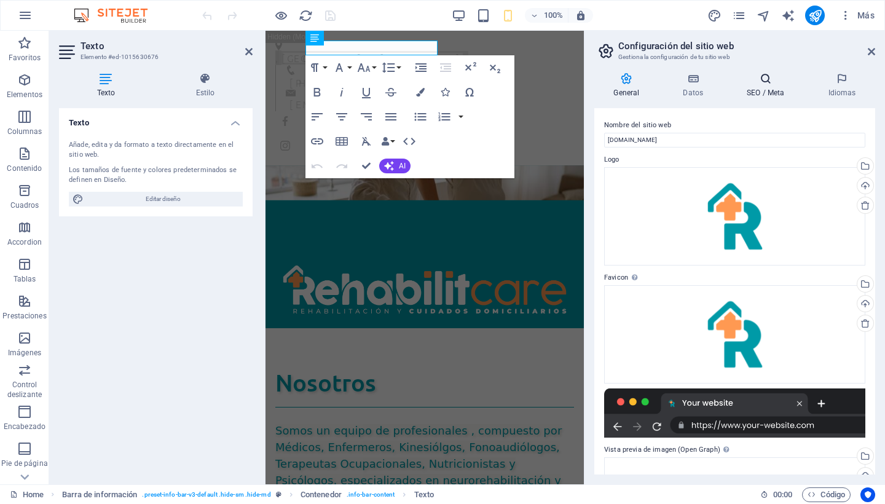
click at [769, 92] on h4 "SEO / Meta" at bounding box center [767, 86] width 81 height 26
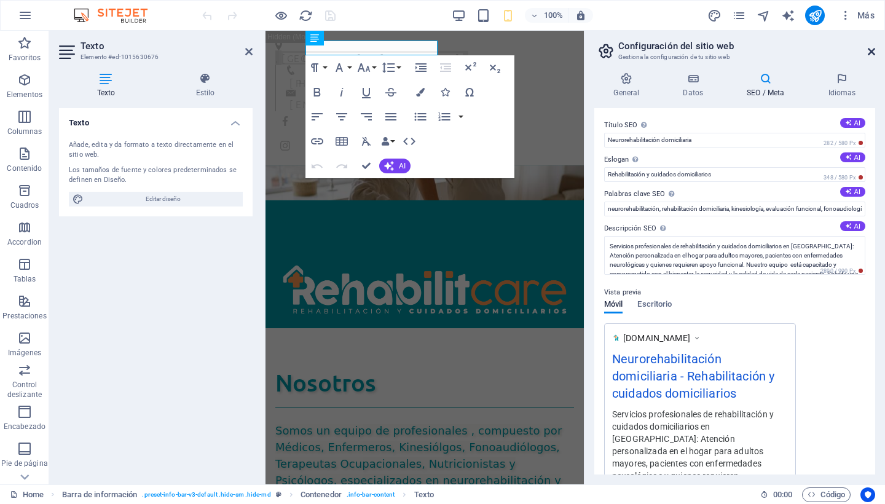
click at [871, 47] on icon at bounding box center [871, 52] width 7 height 10
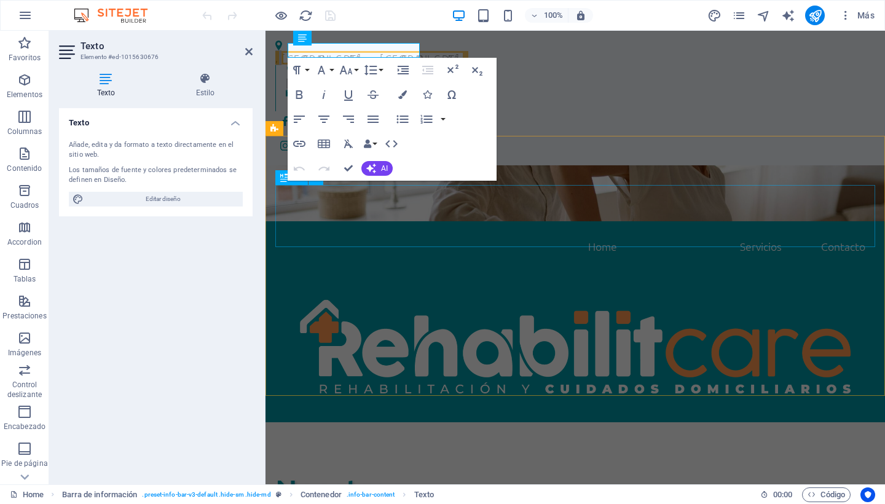
click at [591, 471] on div "Nosotros" at bounding box center [575, 494] width 600 height 47
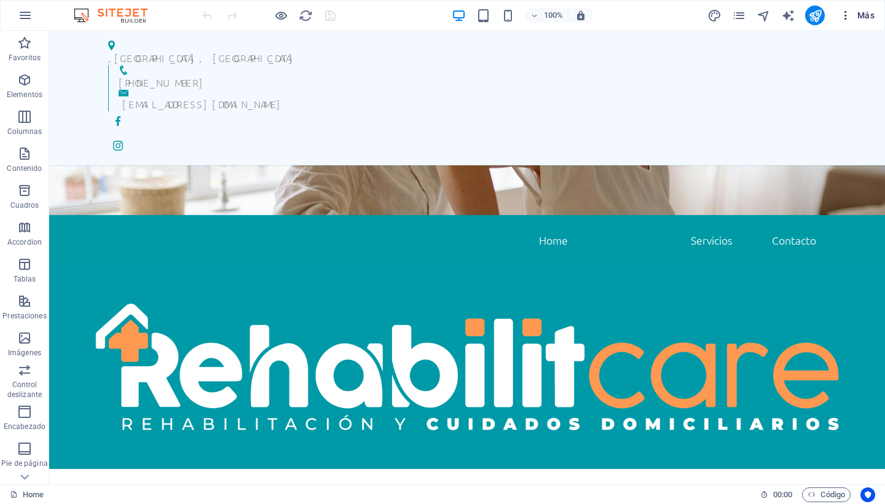
click at [862, 16] on span "Más" at bounding box center [856, 15] width 35 height 12
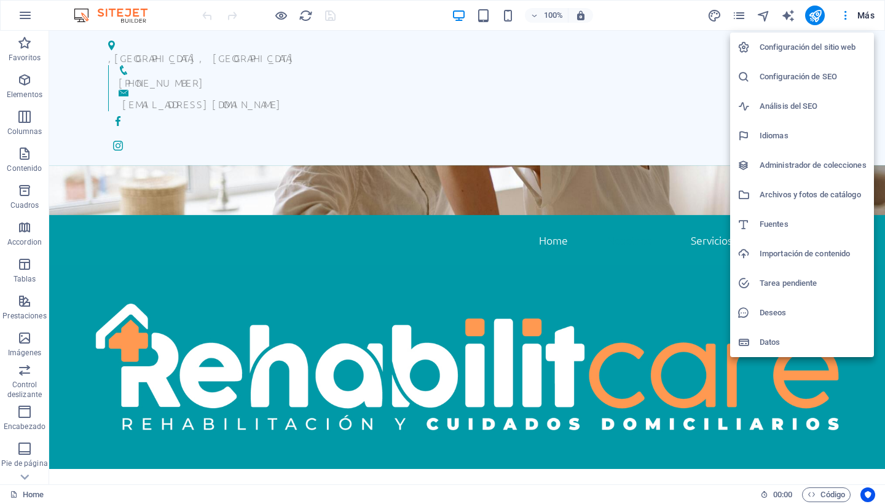
click at [705, 408] on div at bounding box center [442, 252] width 885 height 504
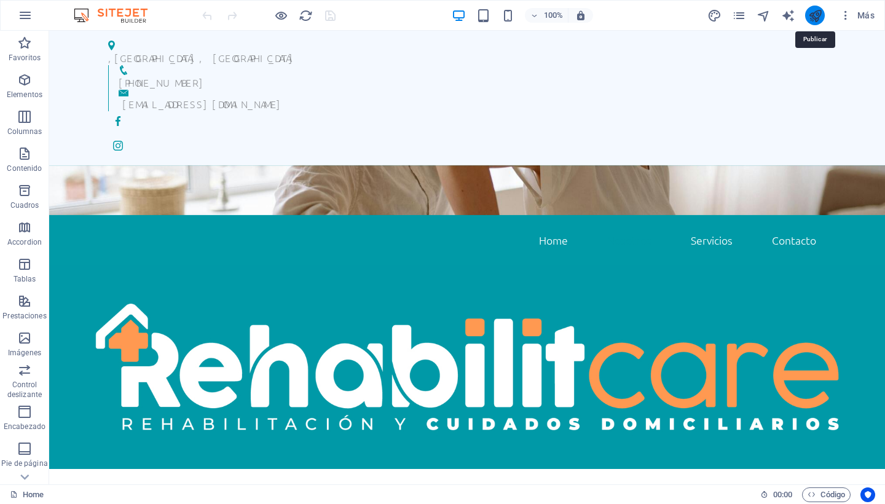
click at [815, 16] on icon "publish" at bounding box center [815, 16] width 14 height 14
click at [762, 16] on icon "navigator" at bounding box center [763, 16] width 14 height 14
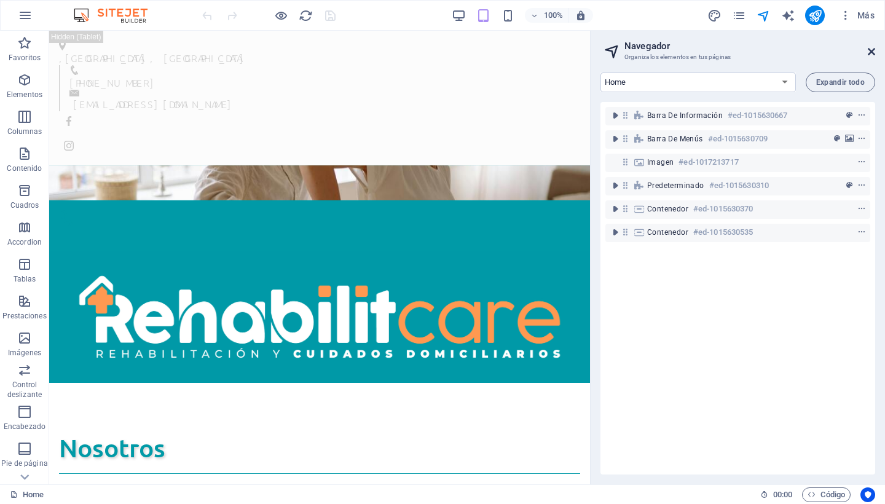
click at [870, 51] on icon at bounding box center [871, 52] width 7 height 10
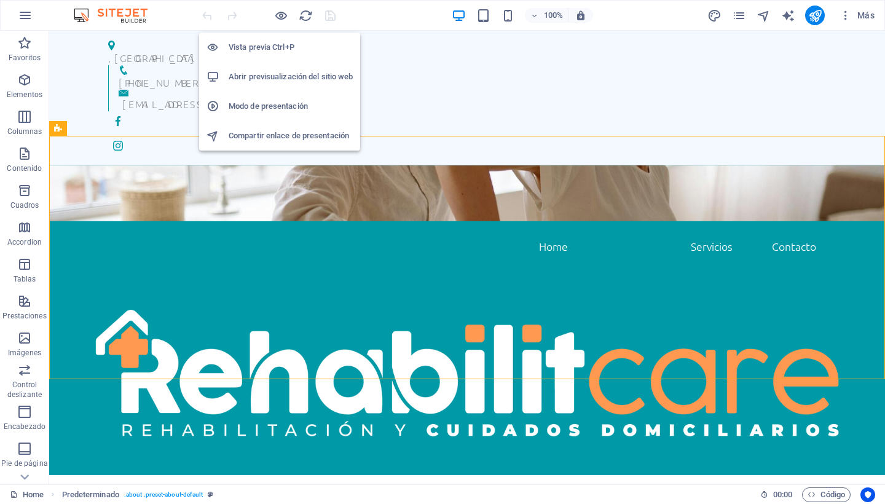
click at [240, 106] on h6 "Modo de presentación" at bounding box center [291, 106] width 124 height 15
click at [276, 10] on icon "button" at bounding box center [281, 16] width 14 height 14
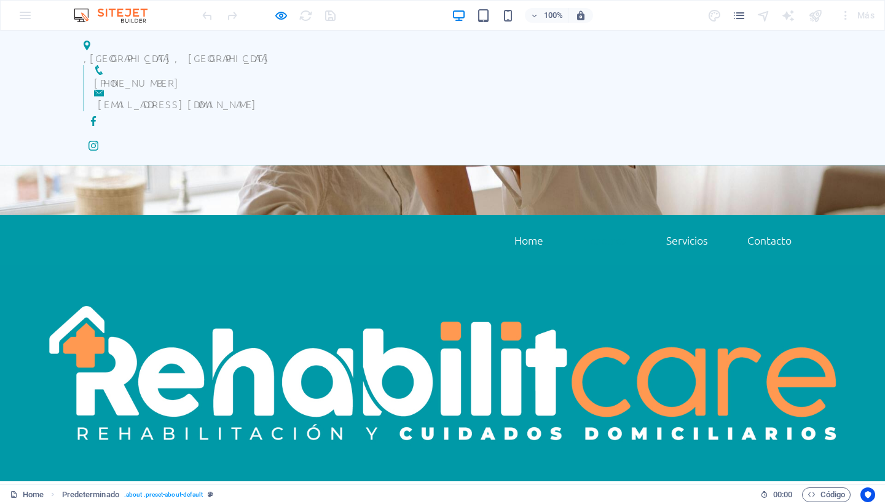
click at [360, 11] on div "100% Más" at bounding box center [540, 16] width 680 height 20
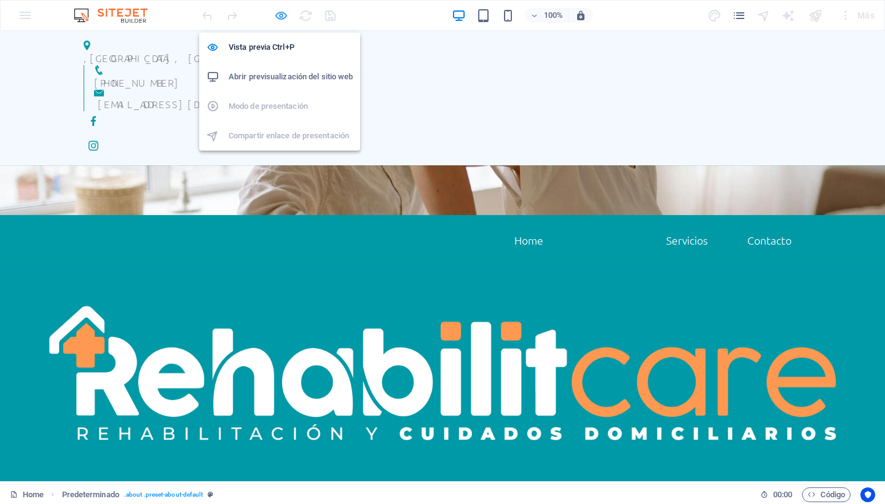
click at [279, 14] on icon "button" at bounding box center [281, 16] width 14 height 14
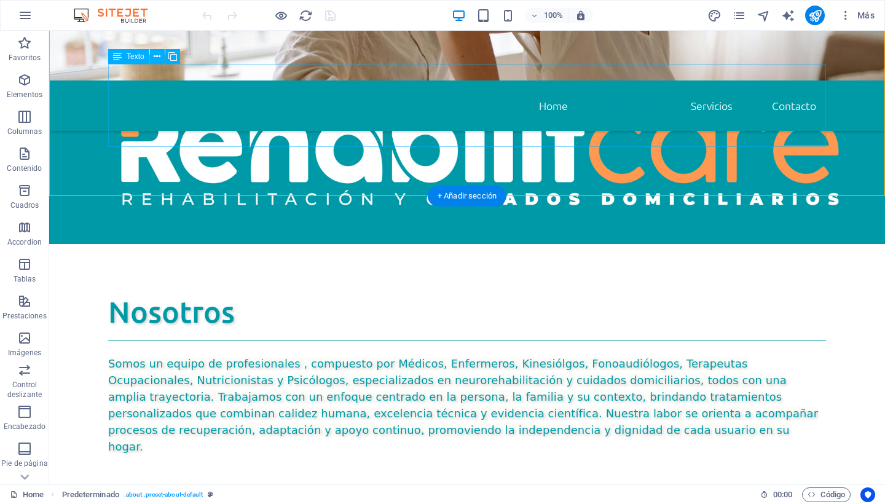
scroll to position [183, 0]
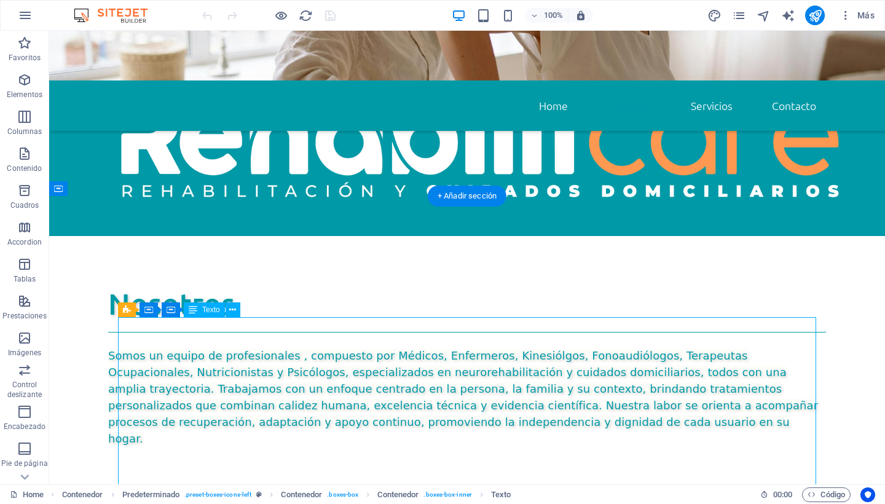
click at [327, 18] on div at bounding box center [269, 16] width 138 height 20
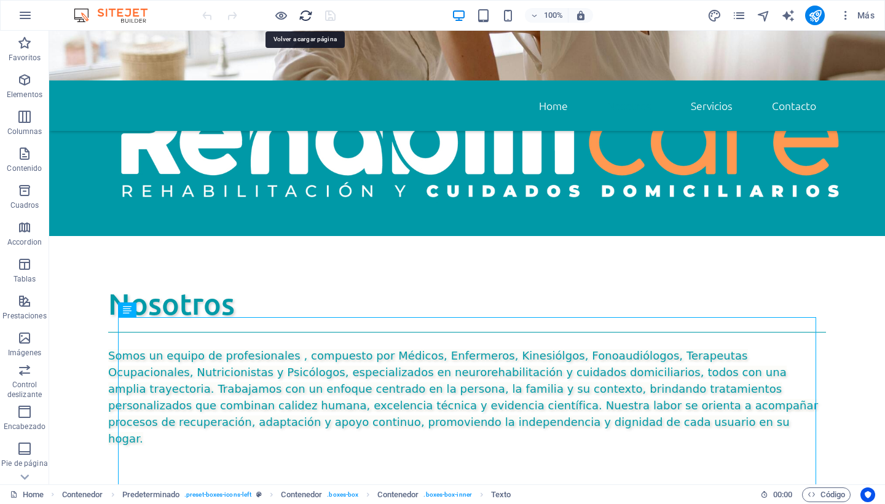
click at [306, 15] on icon "reload" at bounding box center [306, 16] width 14 height 14
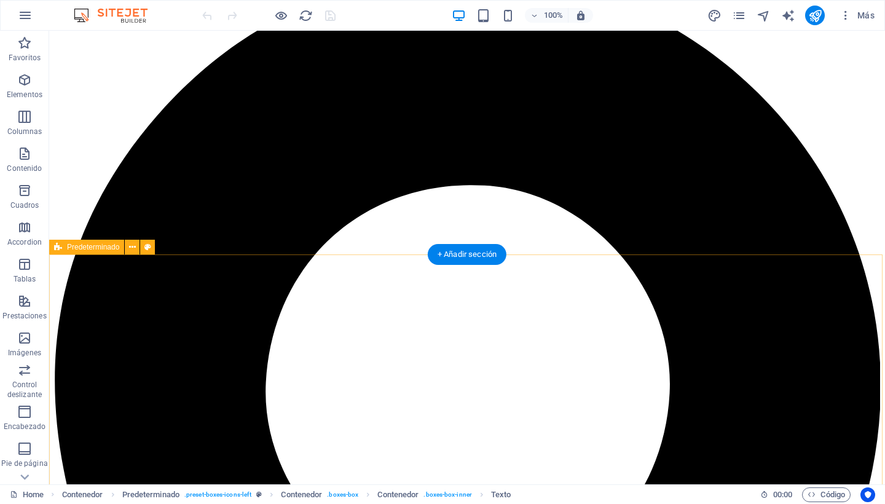
scroll to position [69, 0]
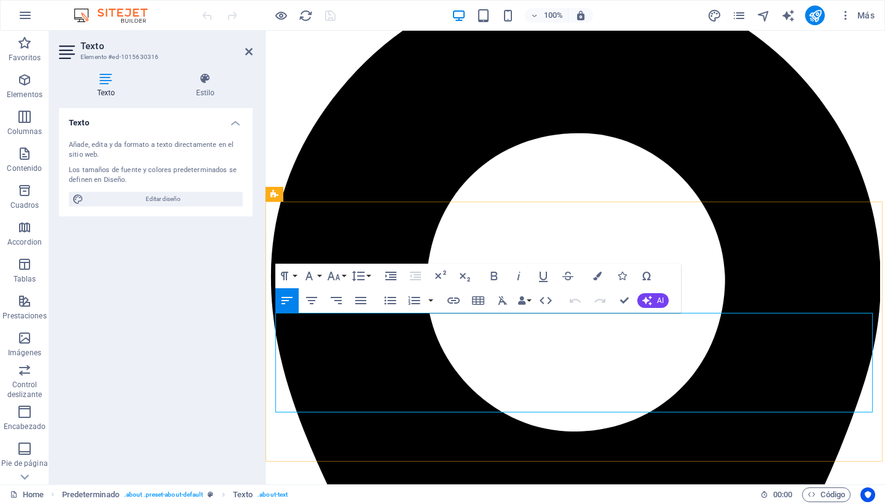
click at [106, 82] on icon at bounding box center [106, 79] width 94 height 12
click at [213, 77] on icon at bounding box center [205, 79] width 95 height 12
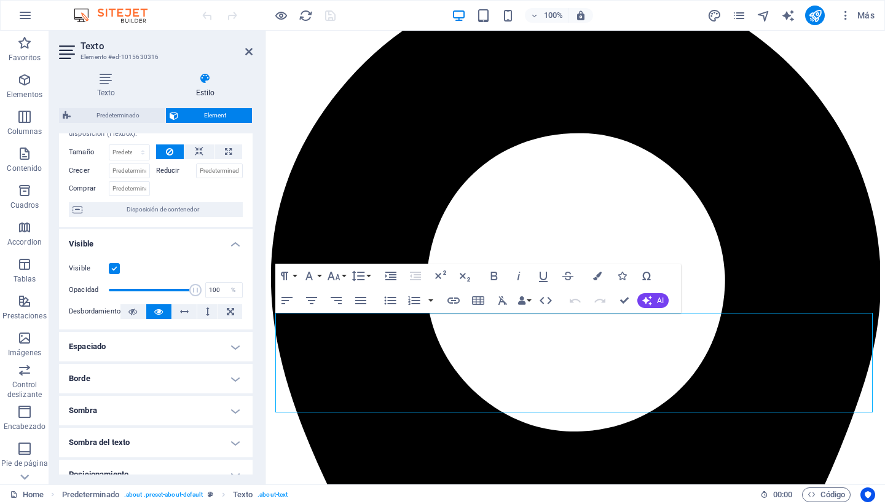
scroll to position [47, 0]
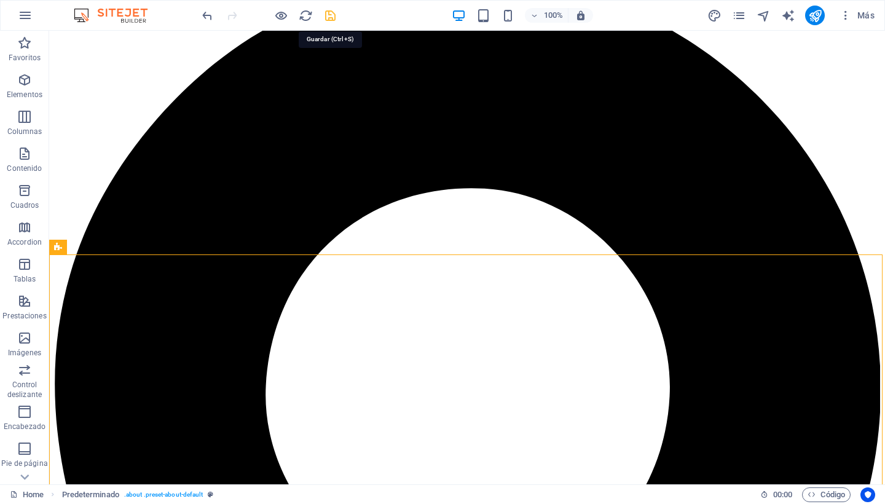
click at [329, 17] on icon "save" at bounding box center [330, 16] width 14 height 14
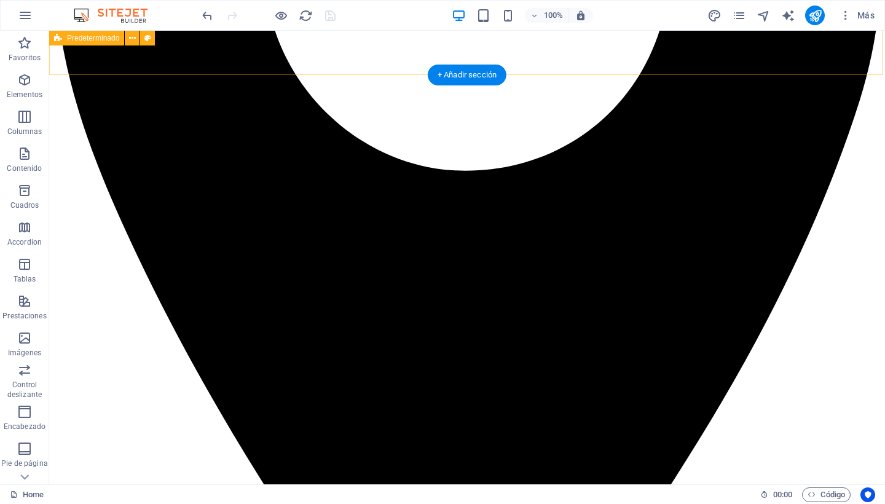
scroll to position [492, 0]
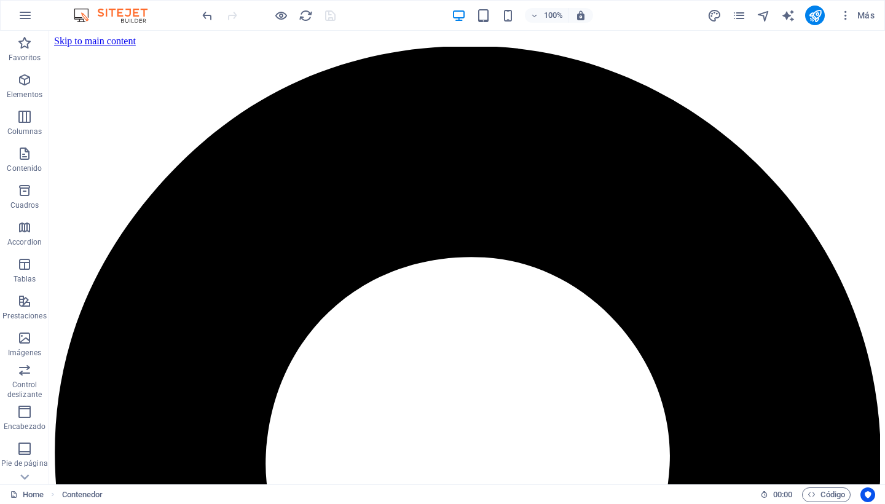
scroll to position [0, 0]
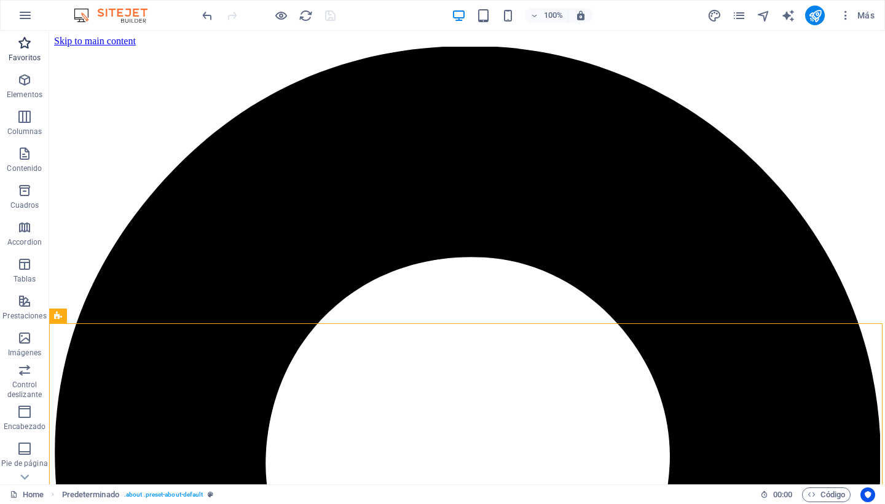
click at [23, 44] on icon "button" at bounding box center [24, 43] width 15 height 15
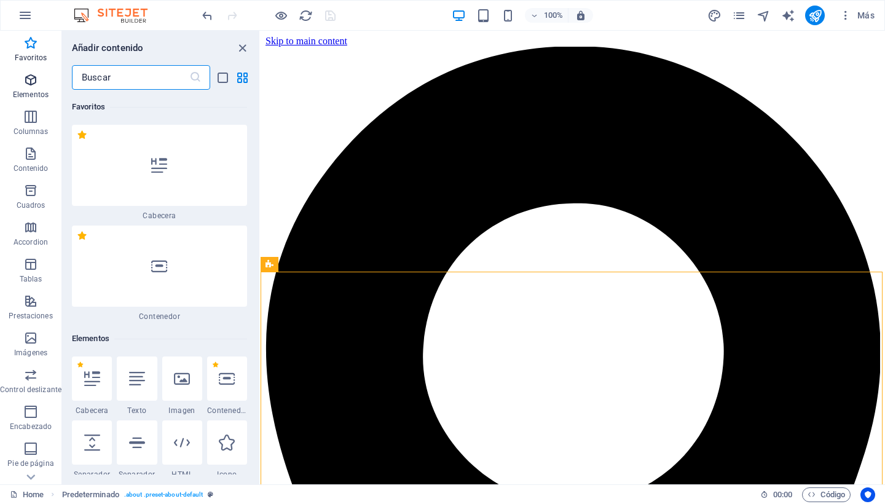
click at [29, 92] on p "Elementos" at bounding box center [31, 95] width 36 height 10
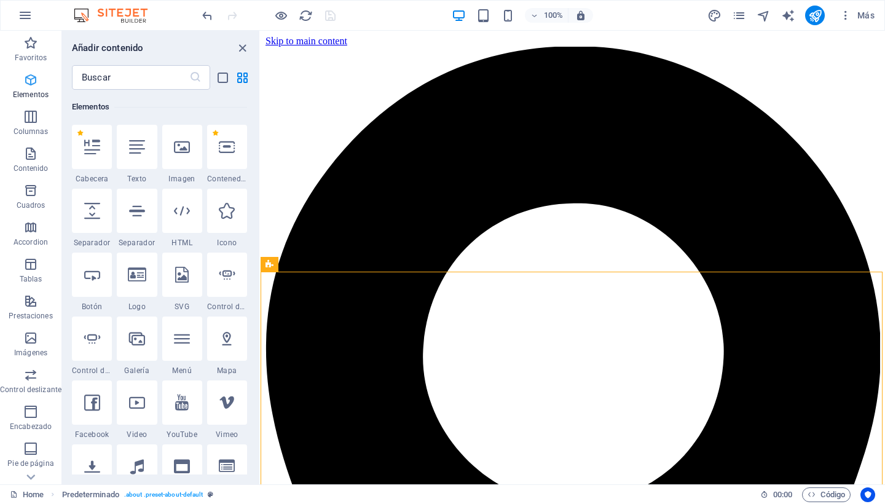
scroll to position [232, 0]
click at [28, 118] on icon "button" at bounding box center [30, 116] width 15 height 15
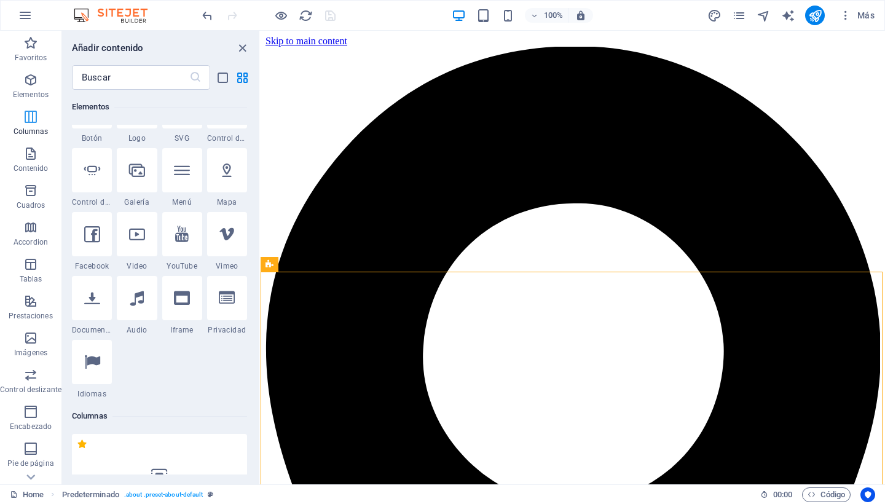
scroll to position [709, 0]
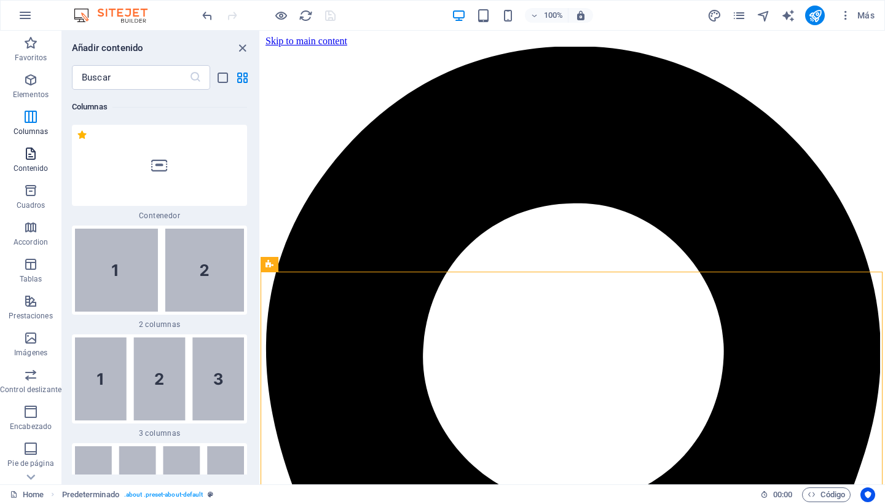
click at [30, 170] on p "Contenido" at bounding box center [31, 168] width 35 height 10
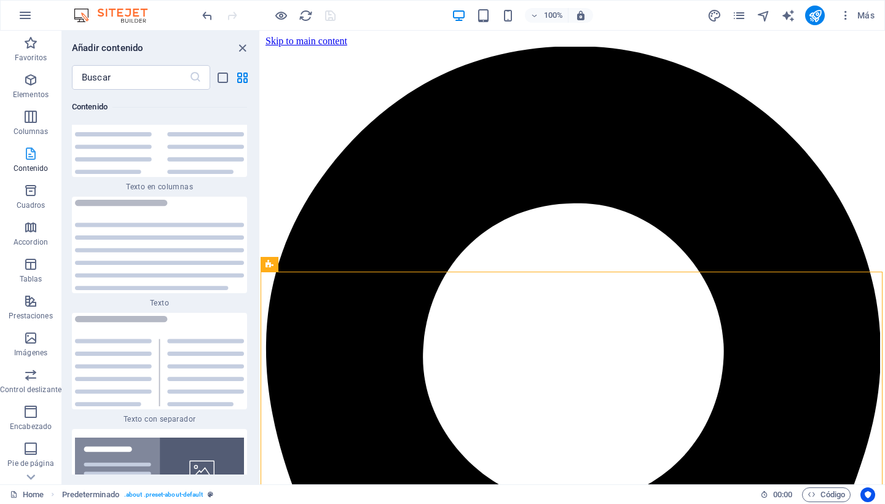
scroll to position [4220, 0]
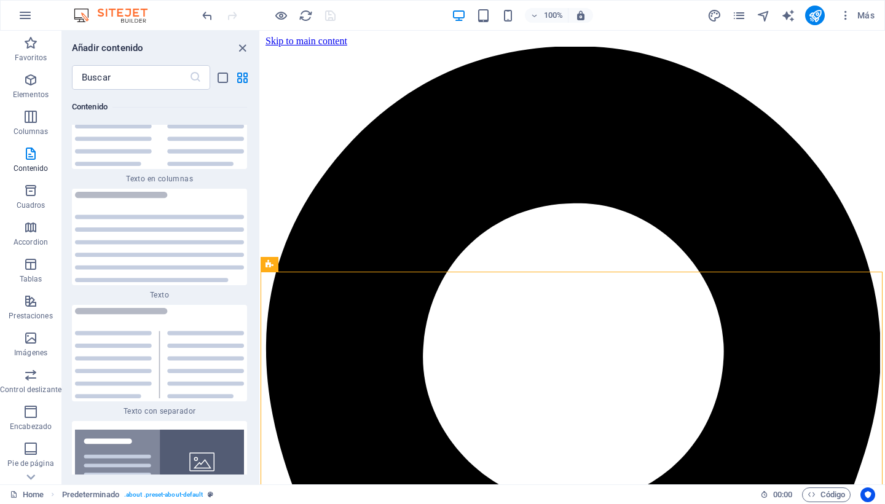
click at [237, 106] on h6 "Contenido" at bounding box center [159, 107] width 175 height 15
click at [240, 42] on icon "close panel" at bounding box center [242, 48] width 14 height 14
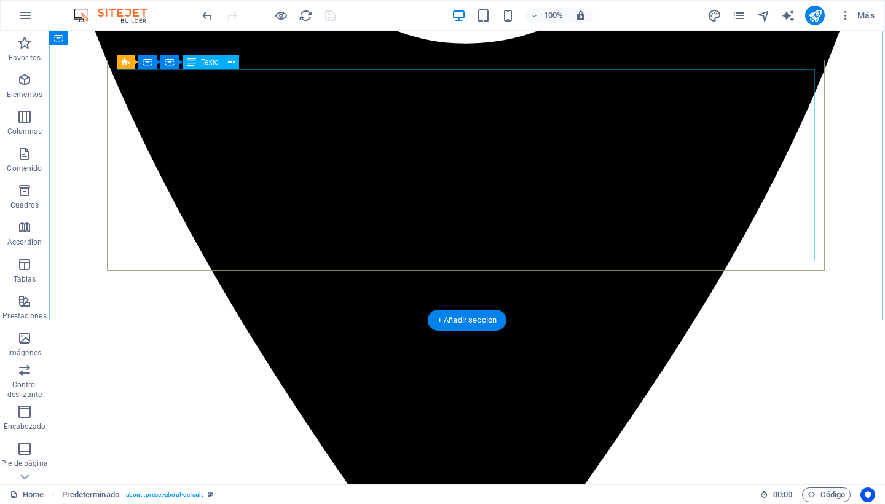
scroll to position [618, 0]
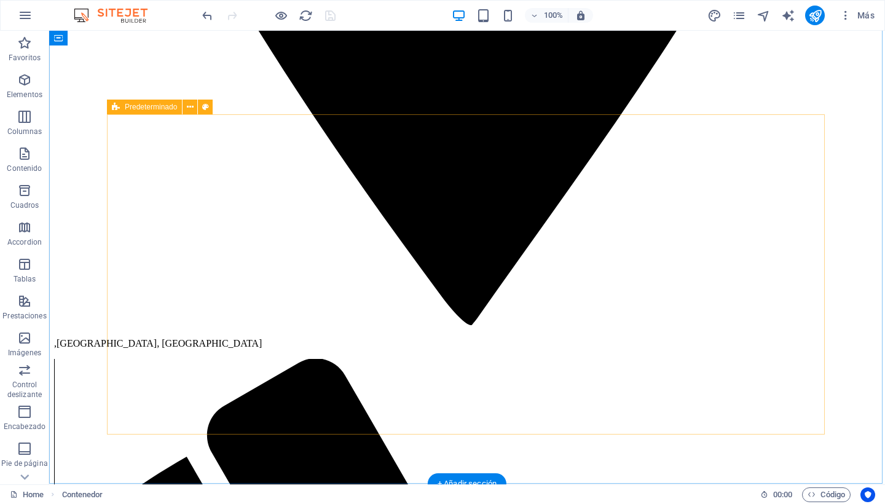
scroll to position [935, 0]
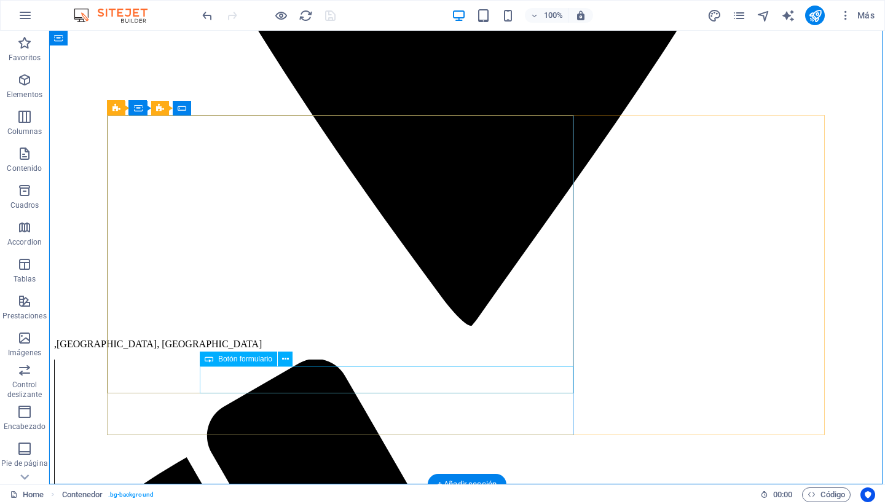
click at [286, 359] on icon at bounding box center [285, 359] width 7 height 13
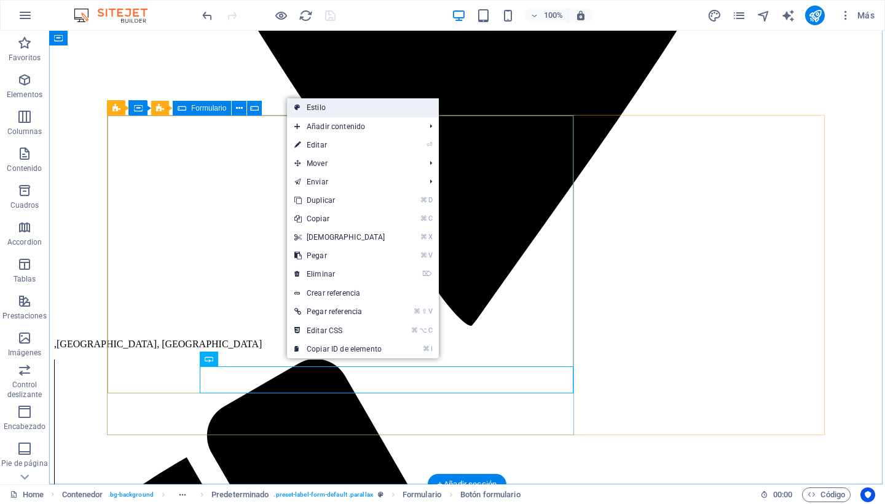
click at [331, 107] on link "Estilo" at bounding box center [363, 107] width 152 height 18
select select "px"
select select "rem"
select select "px"
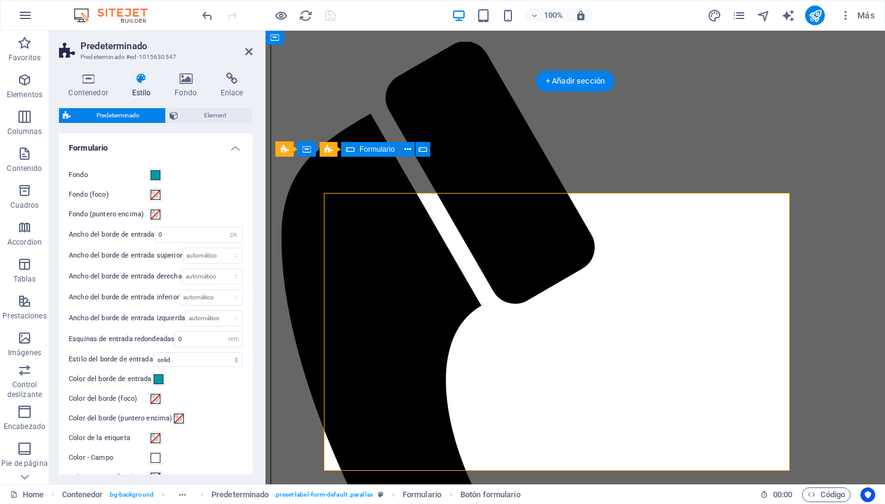
scroll to position [857, 0]
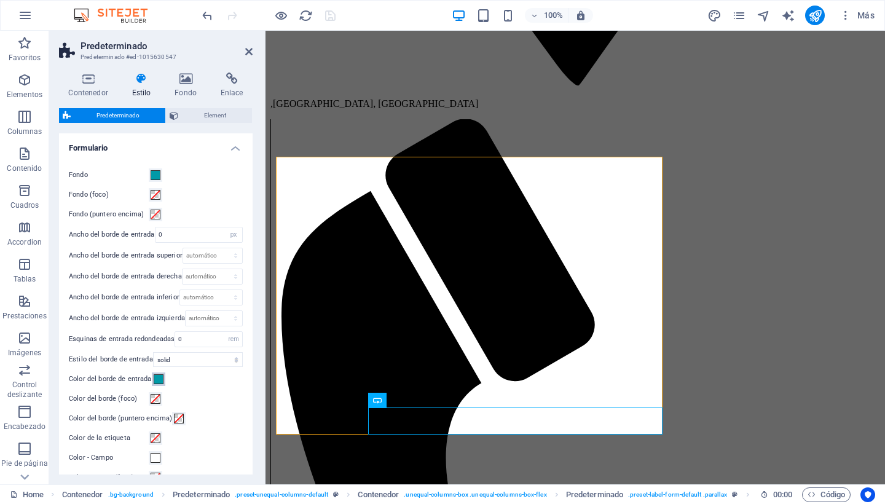
click at [154, 379] on span at bounding box center [159, 379] width 10 height 10
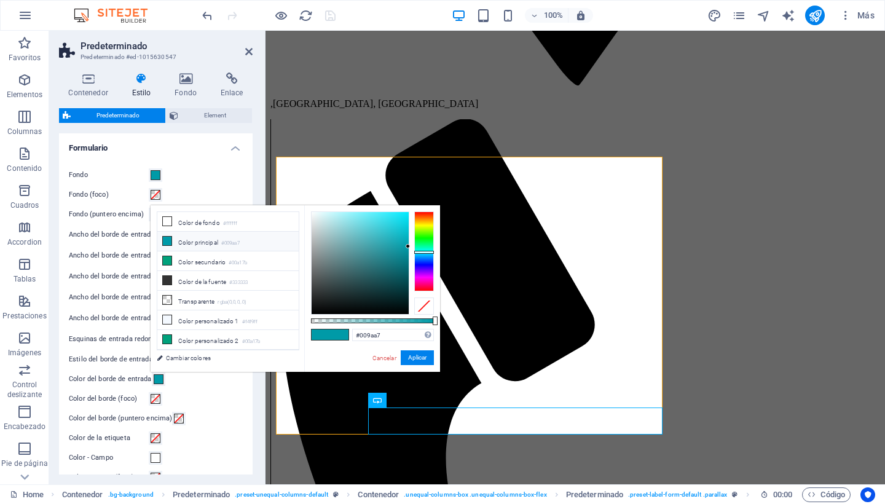
click at [341, 335] on span at bounding box center [339, 334] width 18 height 10
click at [167, 241] on icon at bounding box center [167, 241] width 9 height 9
click at [420, 356] on button "Aplicar" at bounding box center [417, 357] width 33 height 15
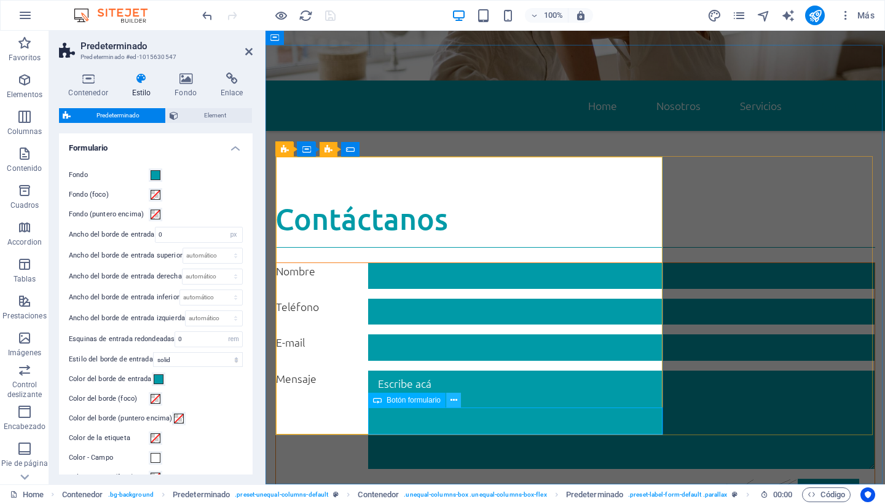
click at [450, 401] on icon at bounding box center [453, 400] width 7 height 13
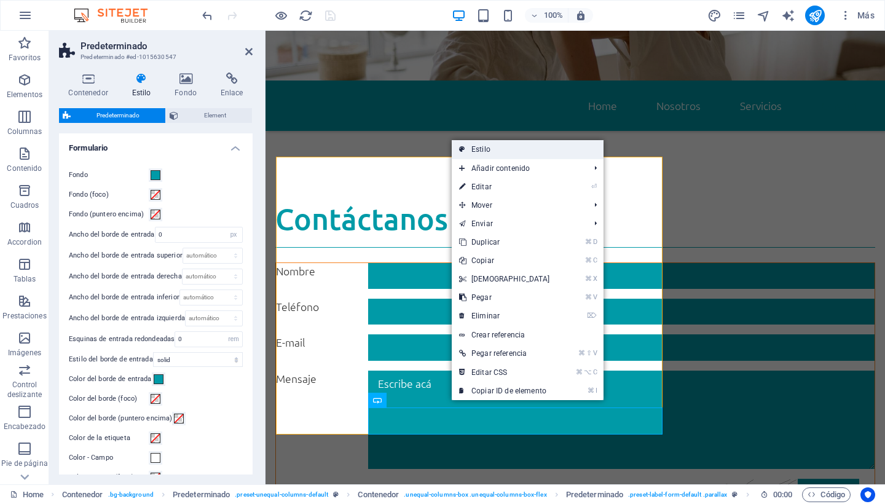
click at [486, 151] on link "Estilo" at bounding box center [528, 149] width 152 height 18
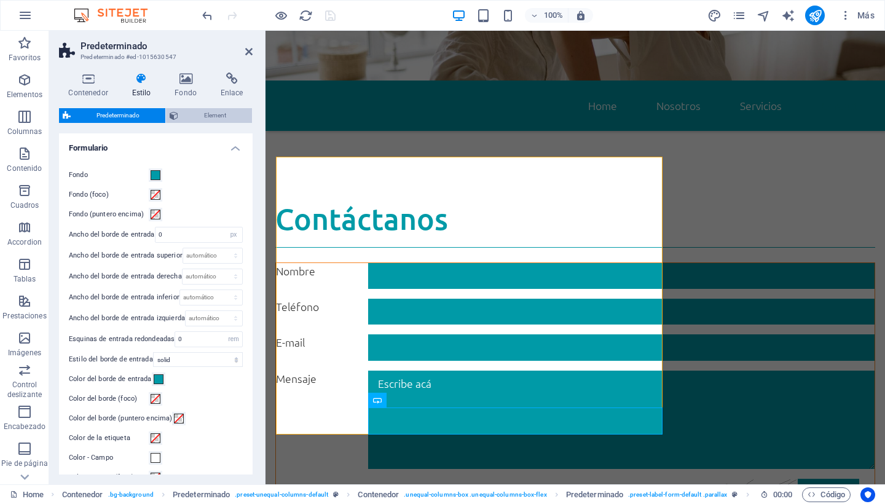
click at [203, 113] on span "Element" at bounding box center [215, 115] width 66 height 15
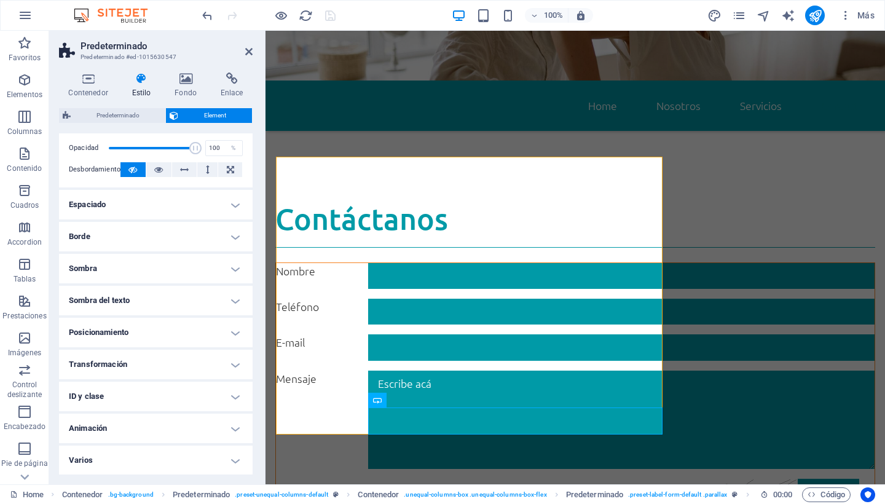
scroll to position [187, 0]
click at [250, 49] on icon at bounding box center [248, 52] width 7 height 10
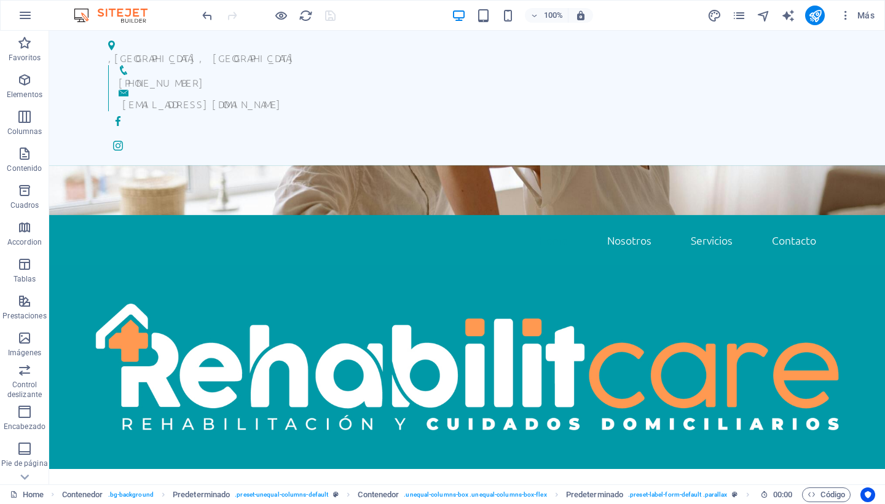
scroll to position [0, 0]
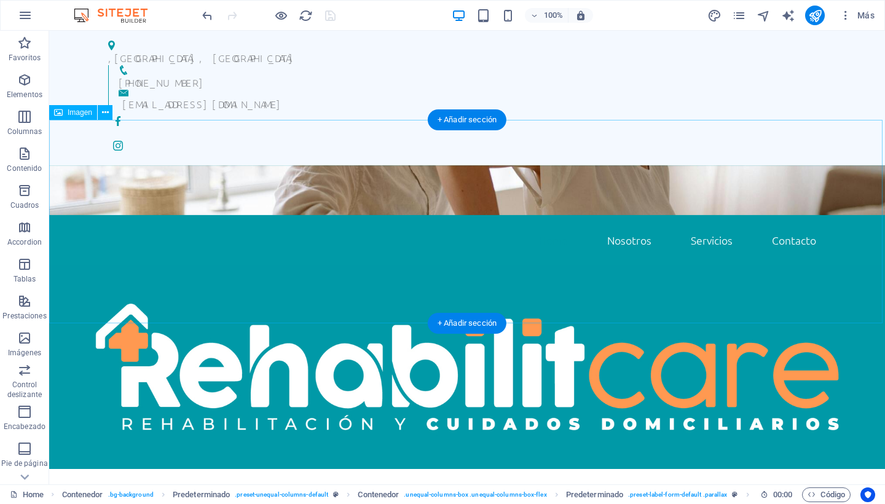
click at [361, 265] on figure at bounding box center [467, 367] width 836 height 204
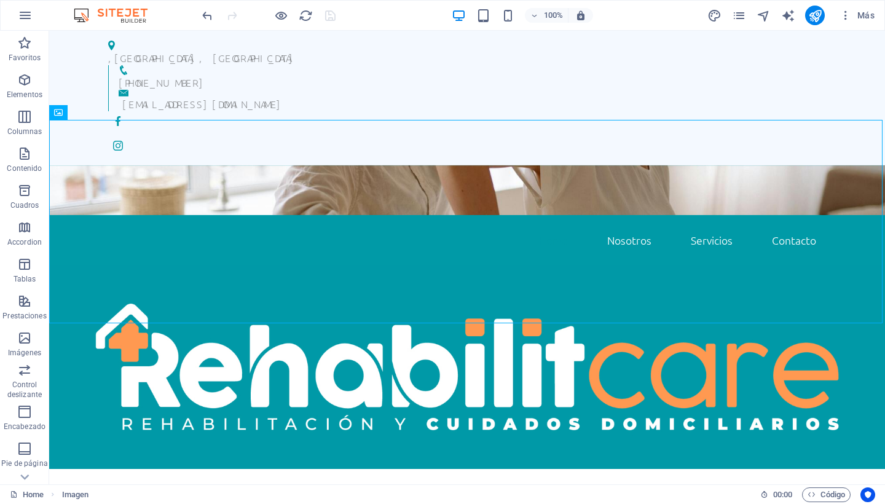
click at [331, 10] on div at bounding box center [269, 16] width 138 height 20
click at [332, 10] on div at bounding box center [269, 16] width 138 height 20
click at [304, 14] on icon "reload" at bounding box center [306, 16] width 14 height 14
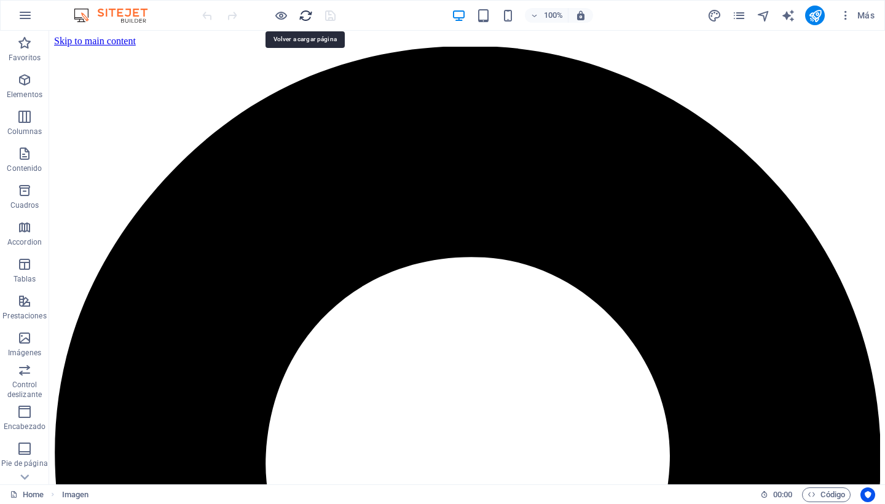
click at [303, 18] on icon "reload" at bounding box center [306, 16] width 14 height 14
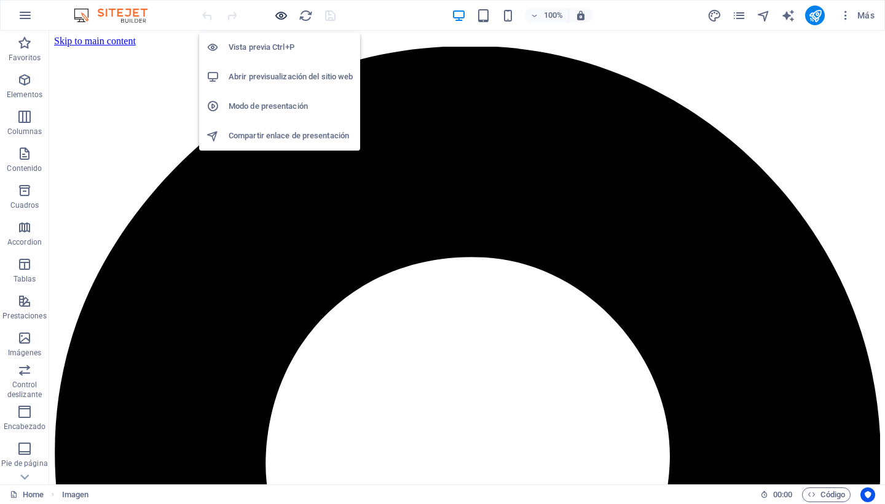
click at [275, 9] on icon "button" at bounding box center [281, 16] width 14 height 14
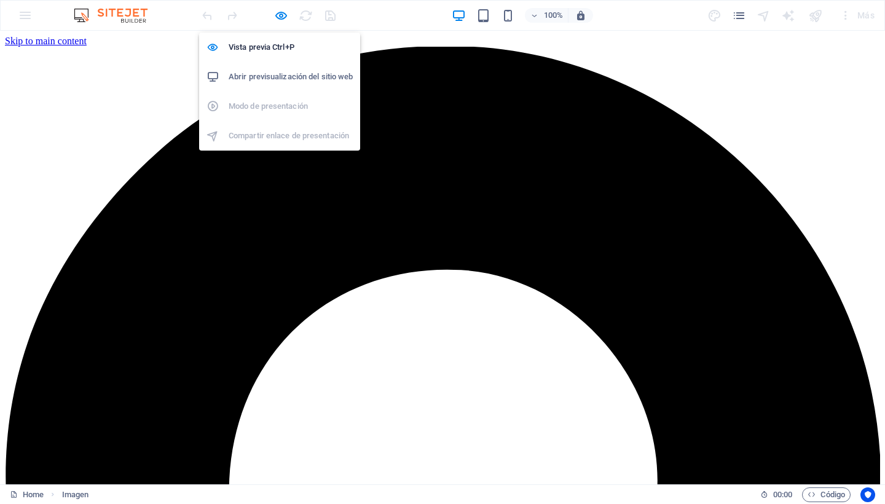
click at [270, 75] on h6 "Abrir previsualización del sitio web" at bounding box center [291, 76] width 124 height 15
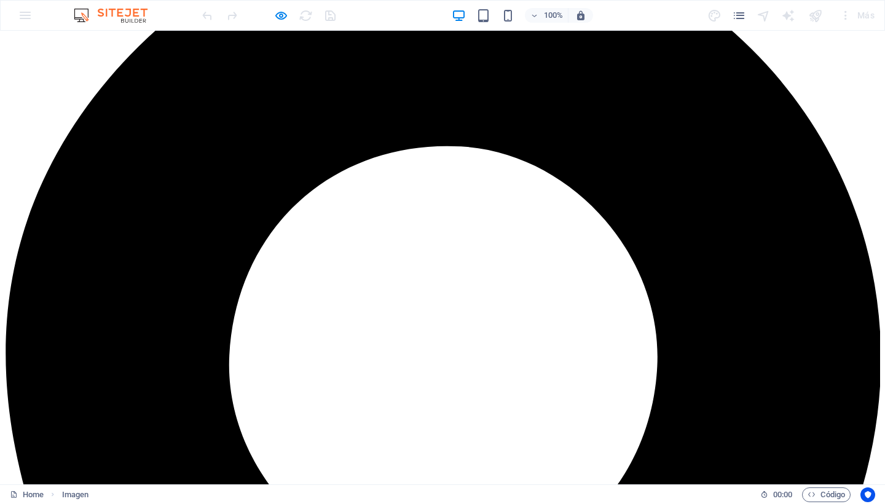
scroll to position [274, 0]
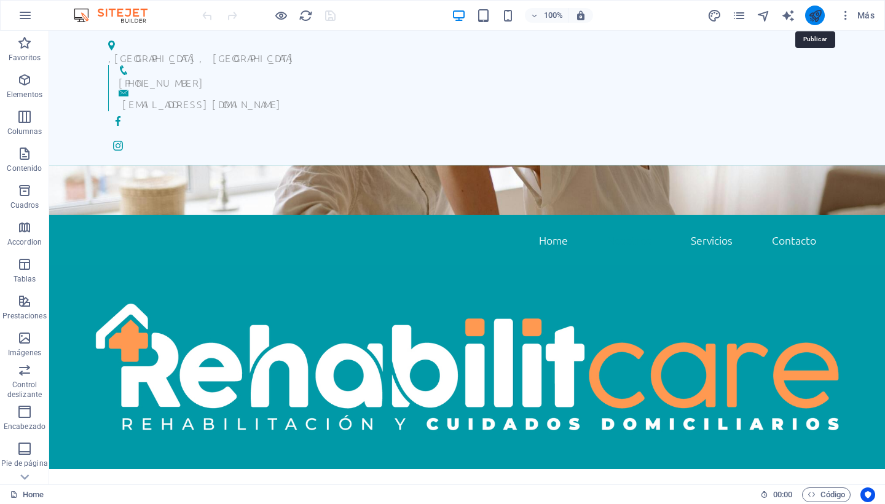
click at [817, 17] on icon "publish" at bounding box center [815, 16] width 14 height 14
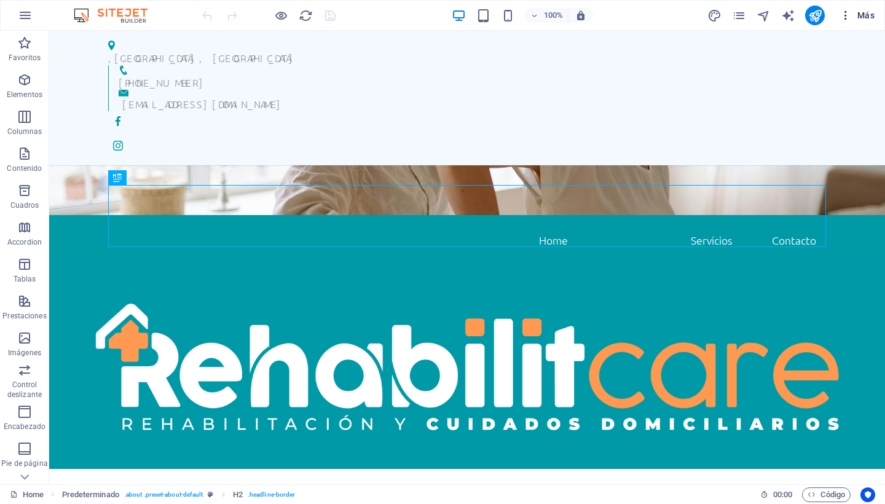
click at [871, 14] on span "Más" at bounding box center [856, 15] width 35 height 12
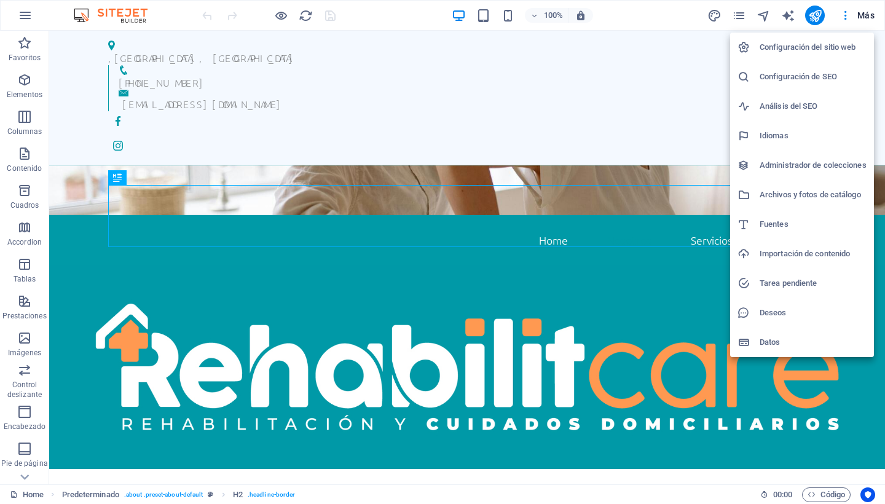
click at [809, 45] on h6 "Configuración del sitio web" at bounding box center [812, 47] width 107 height 15
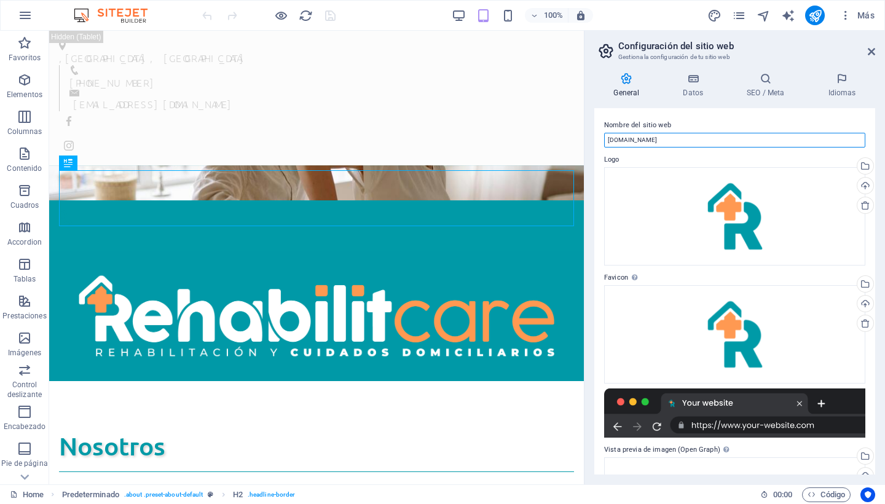
click at [622, 138] on input "[DOMAIN_NAME]" at bounding box center [734, 140] width 261 height 15
click at [700, 146] on input "[DOMAIN_NAME]" at bounding box center [734, 140] width 261 height 15
type input "[DOMAIN_NAME]"
click at [732, 117] on div "Nombre del sitio web [DOMAIN_NAME] Logo Arrastra archivos aquí, haz clic para e…" at bounding box center [734, 291] width 281 height 366
click at [688, 82] on icon at bounding box center [693, 79] width 59 height 12
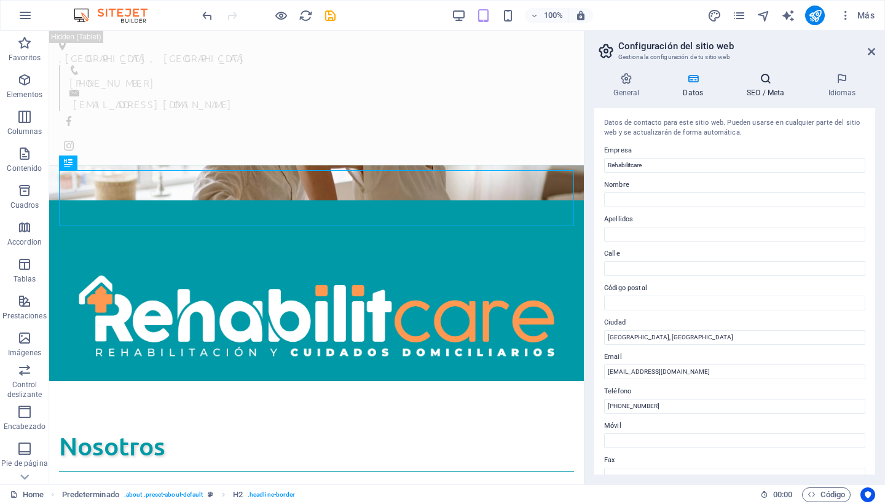
click at [765, 80] on icon at bounding box center [765, 79] width 76 height 12
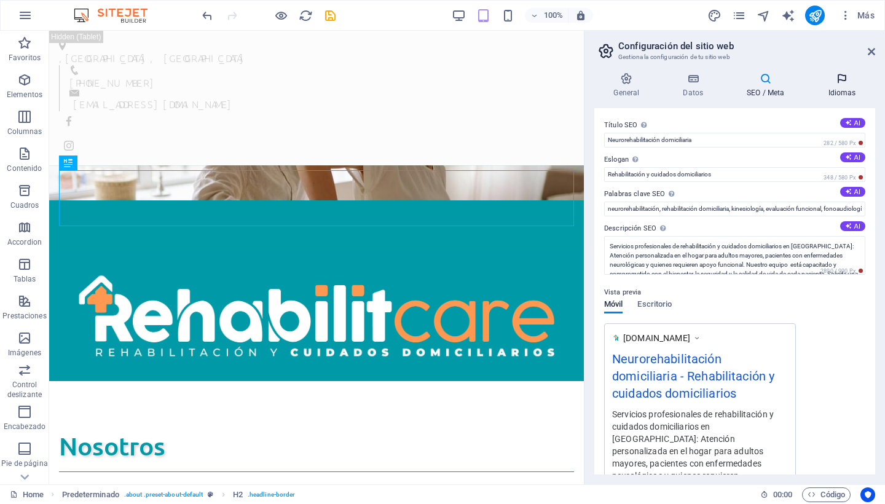
click at [849, 86] on h4 "Idiomas" at bounding box center [842, 86] width 66 height 26
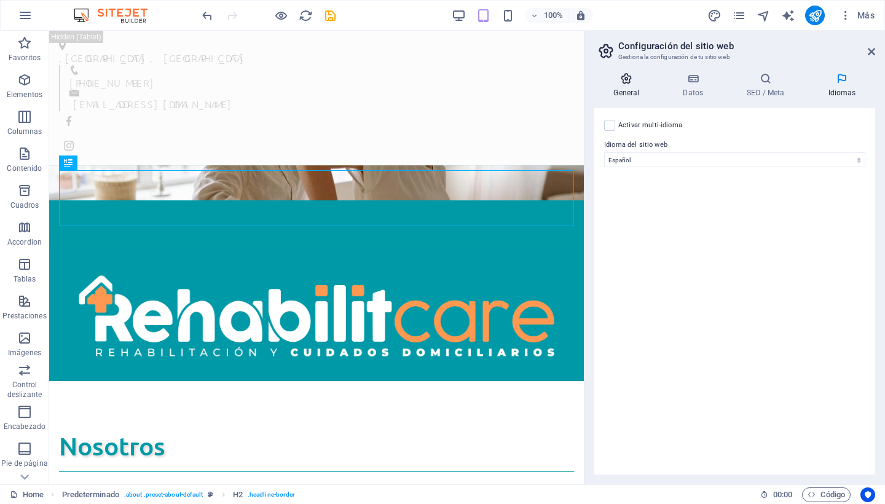
click at [631, 90] on h4 "General" at bounding box center [628, 86] width 69 height 26
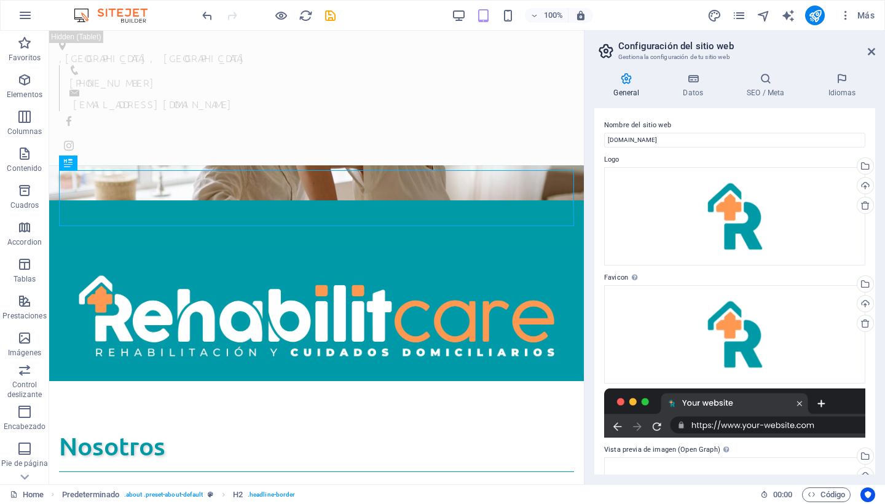
click at [686, 150] on div "Nombre del sitio web [DOMAIN_NAME] Logo Arrastra archivos aquí, haz clic para e…" at bounding box center [734, 291] width 281 height 366
click at [874, 53] on icon at bounding box center [871, 52] width 7 height 10
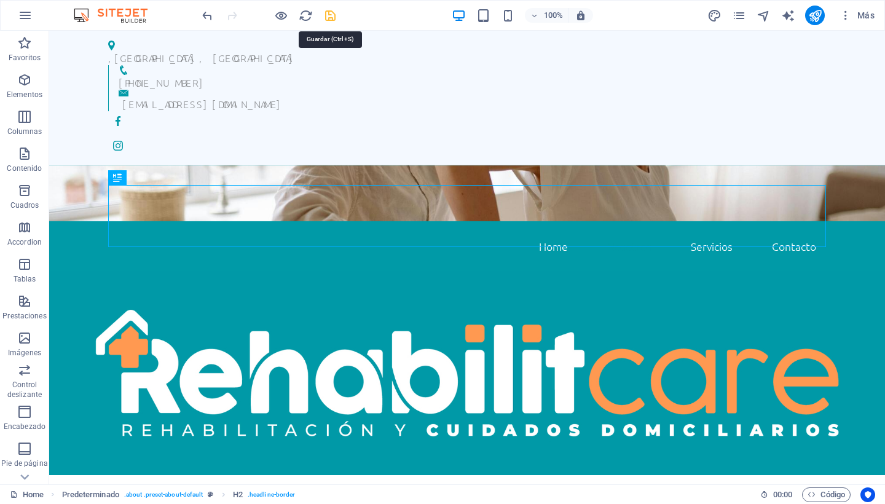
click at [329, 15] on icon "save" at bounding box center [330, 16] width 14 height 14
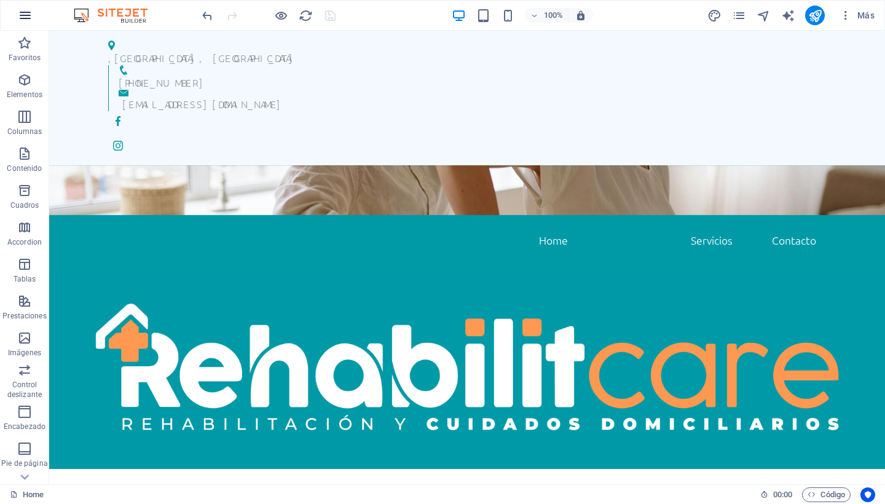
click at [24, 22] on icon "button" at bounding box center [25, 15] width 15 height 15
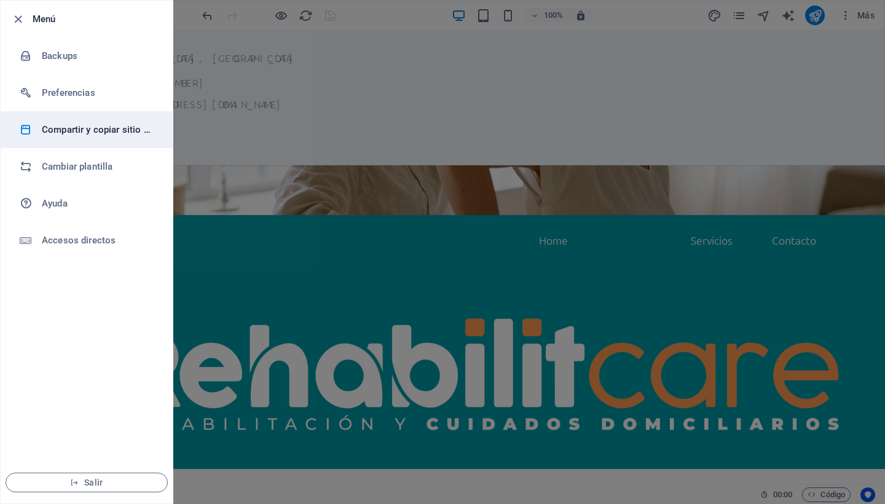
click at [74, 134] on h6 "Compartir y copiar sitio web" at bounding box center [99, 129] width 114 height 15
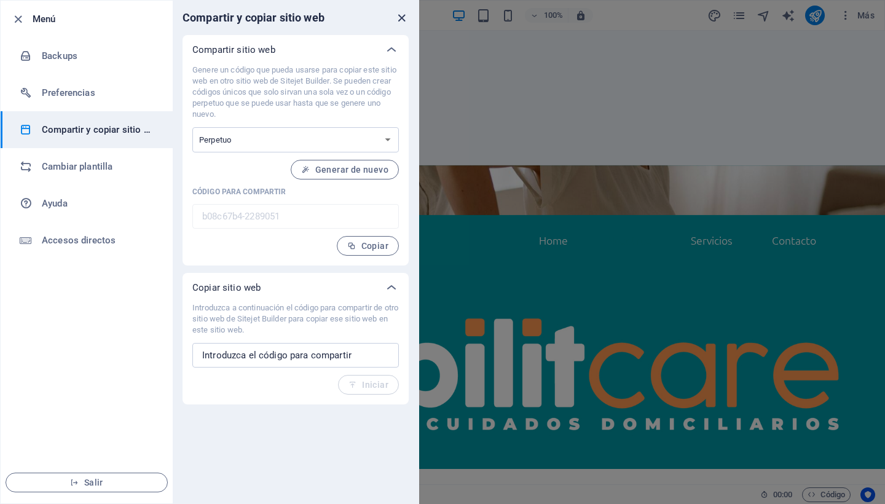
click at [402, 20] on icon "close" at bounding box center [401, 18] width 14 height 14
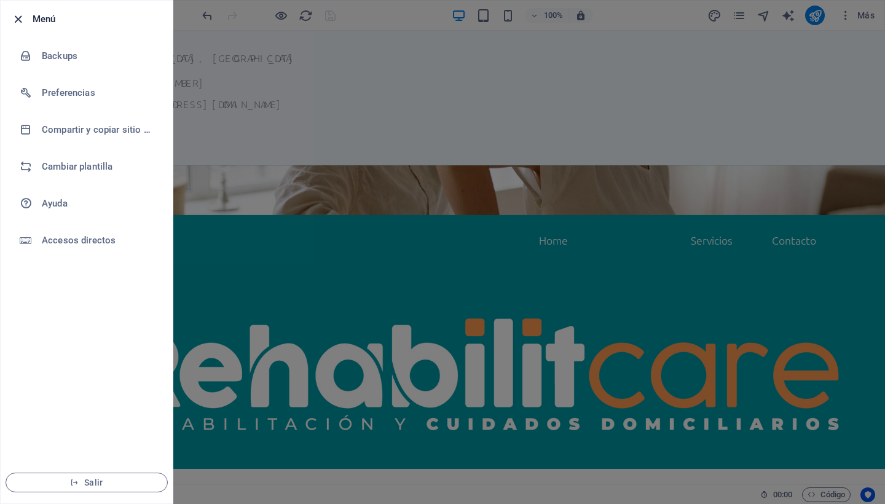
click at [16, 18] on icon "button" at bounding box center [18, 19] width 14 height 14
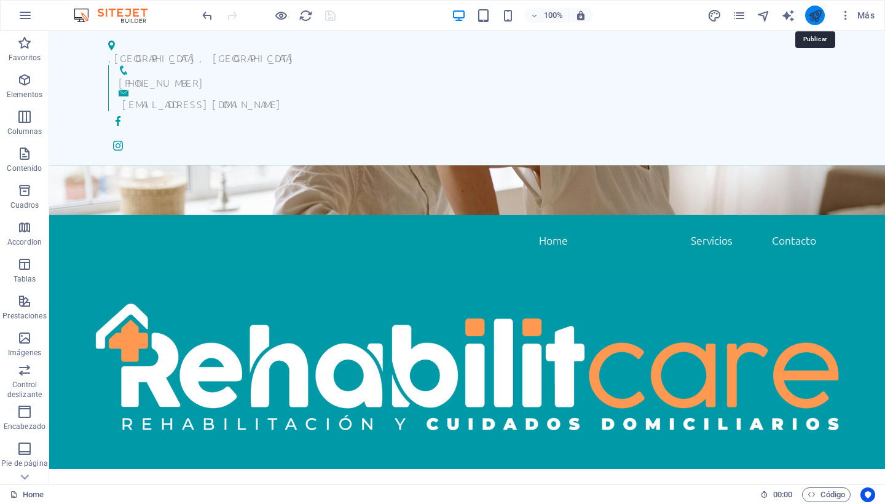
click at [821, 16] on icon "publish" at bounding box center [815, 16] width 14 height 14
